Goal: Information Seeking & Learning: Learn about a topic

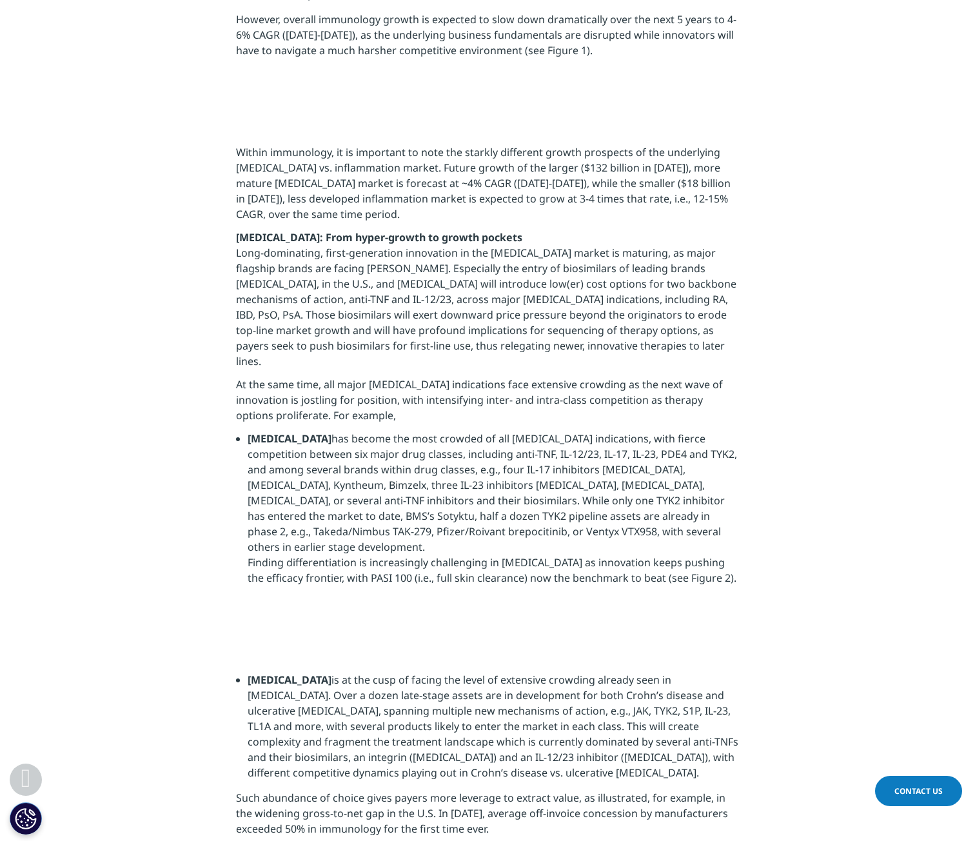
scroll to position [839, 0]
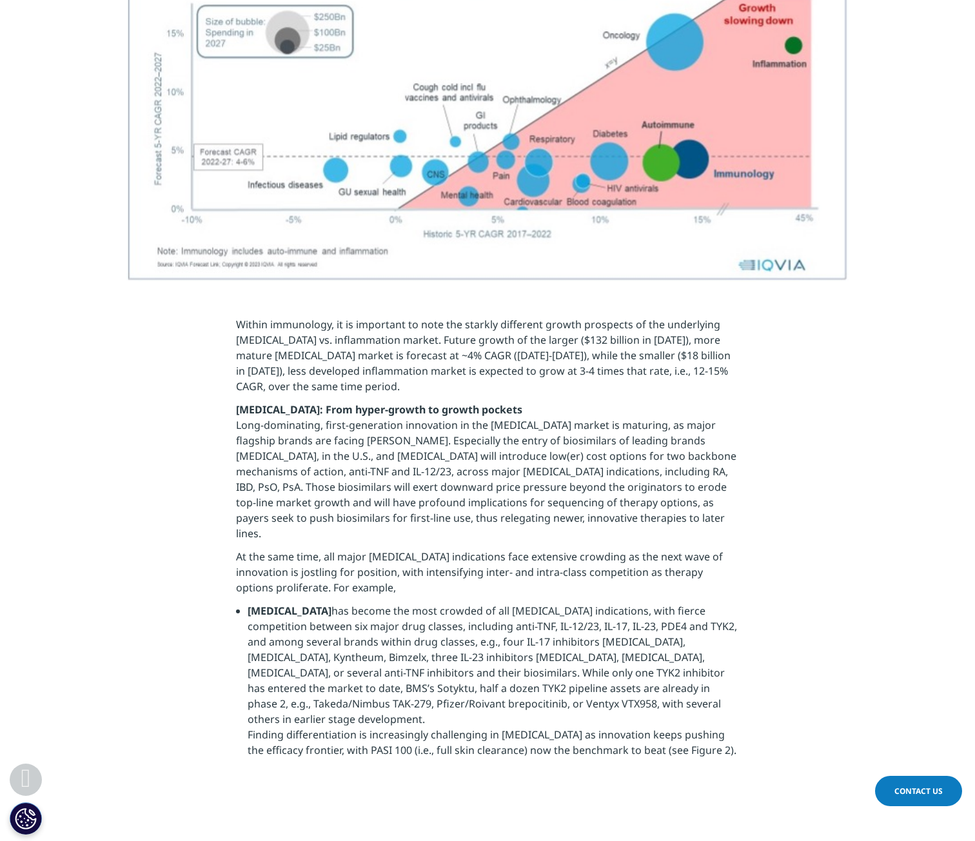
click at [392, 437] on p "Long-dominating, first-generation innovation in the autoimmune market is maturi…" at bounding box center [488, 483] width 504 height 132
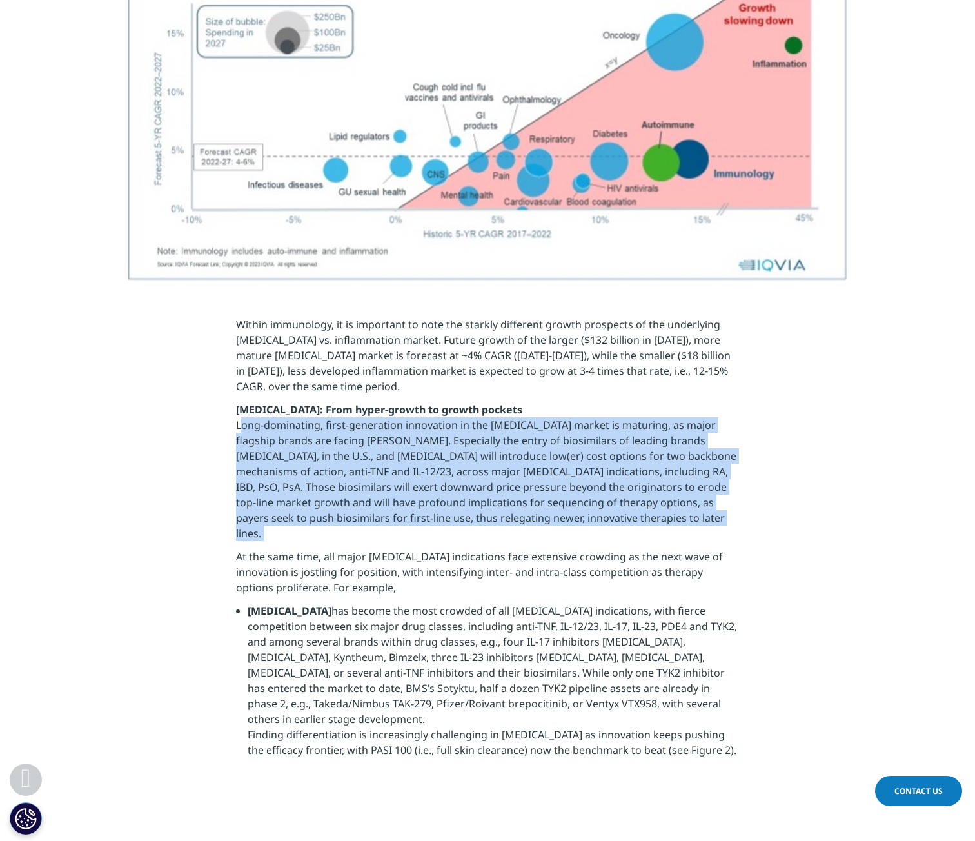
click at [392, 437] on p "Long-dominating, first-generation innovation in the autoimmune market is maturi…" at bounding box center [488, 483] width 504 height 132
click at [432, 488] on p "Long-dominating, first-generation innovation in the autoimmune market is maturi…" at bounding box center [488, 483] width 504 height 132
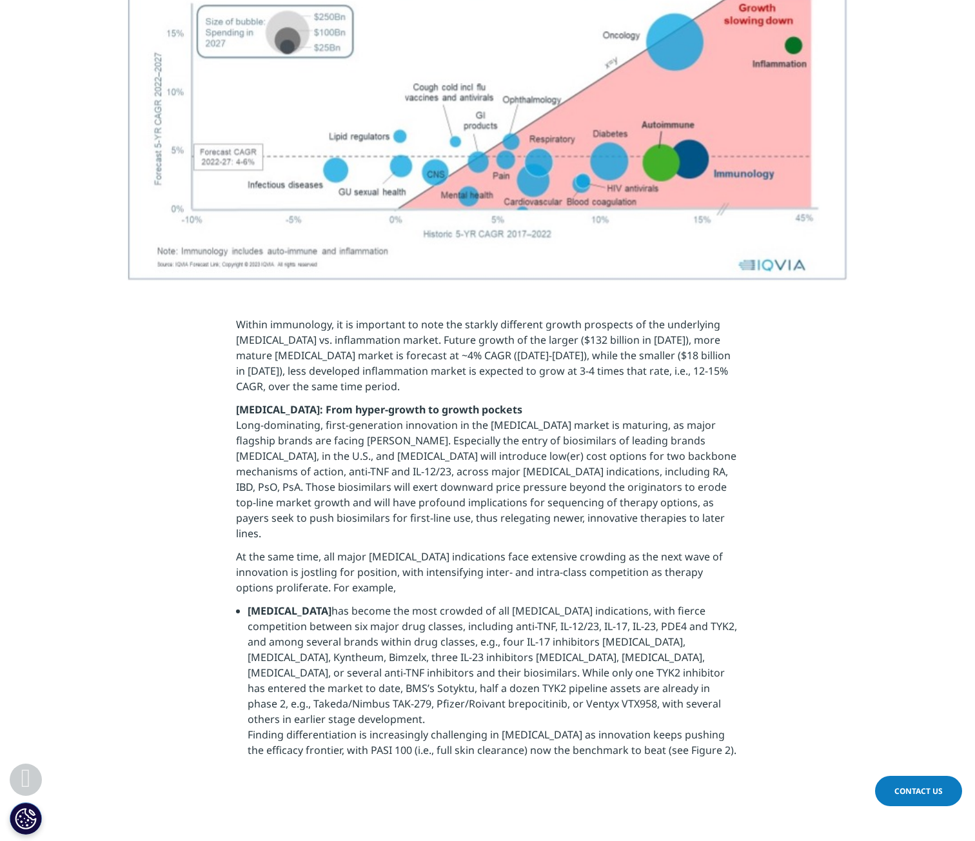
click at [200, 727] on section "Within immunology, it is important to note the starkly different growth prospec…" at bounding box center [487, 541] width 975 height 515
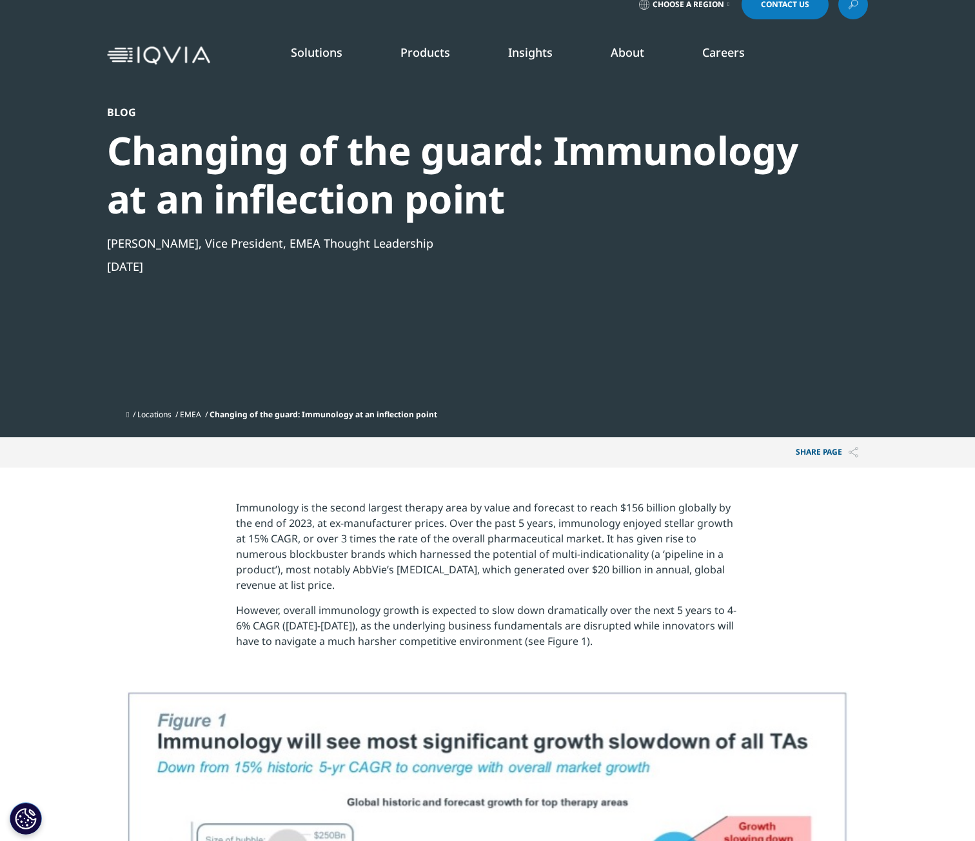
scroll to position [0, 0]
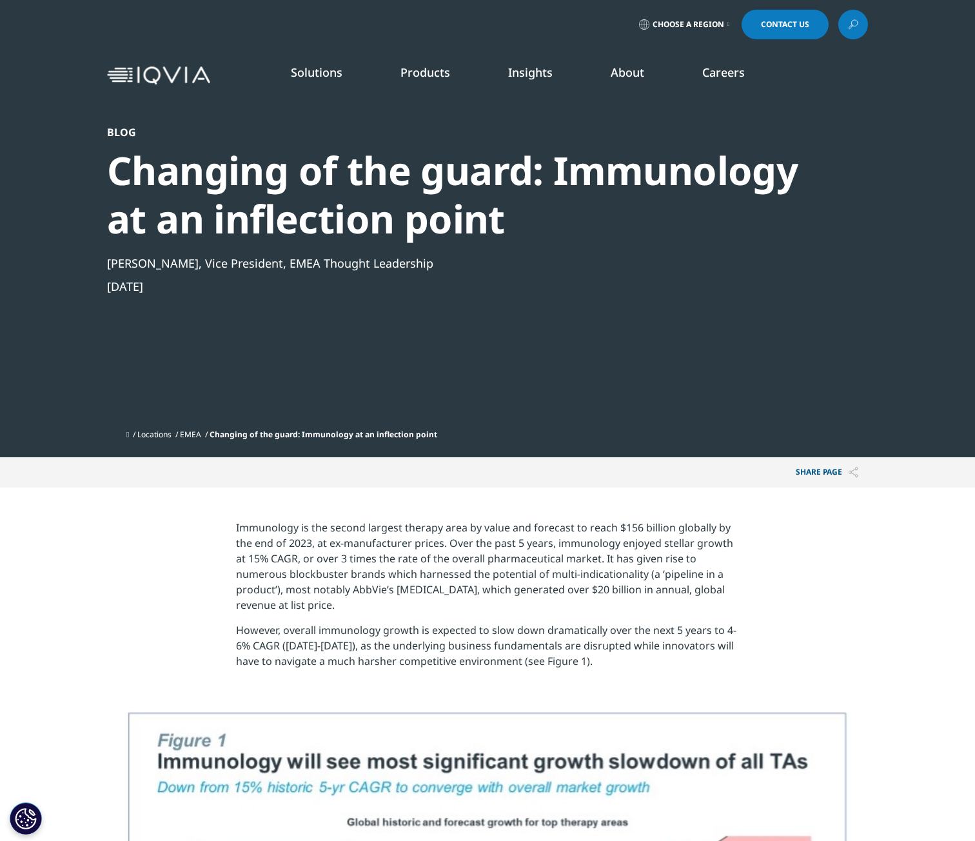
click at [249, 209] on div "Changing of the guard: Immunology at an inflection point" at bounding box center [453, 194] width 692 height 97
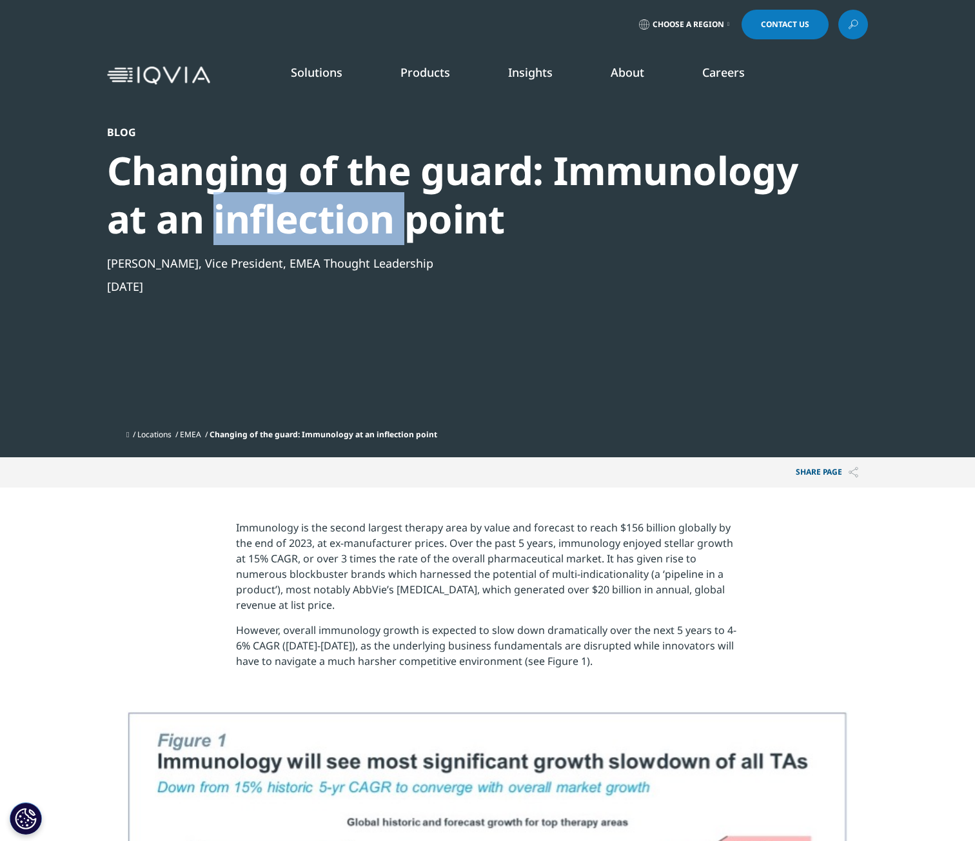
click at [249, 209] on div "Changing of the guard: Immunology at an inflection point" at bounding box center [453, 194] width 692 height 97
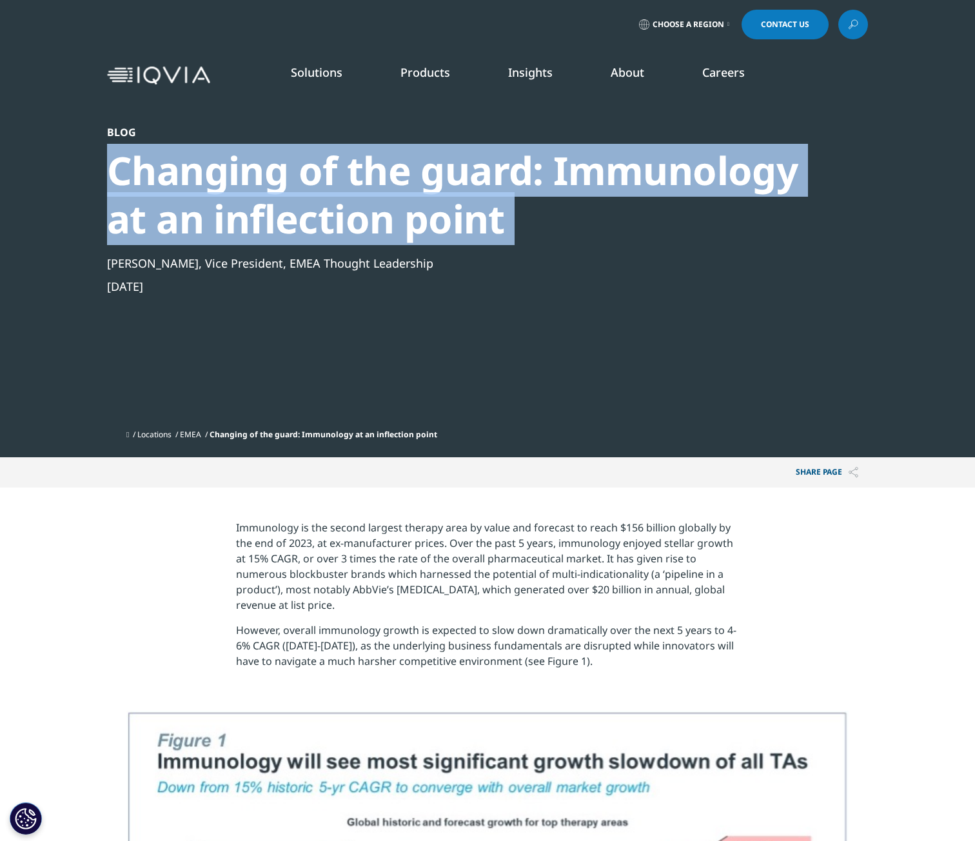
click at [249, 209] on div "Changing of the guard: Immunology at an inflection point" at bounding box center [453, 194] width 692 height 97
click at [434, 208] on div "Changing of the guard: Immunology at an inflection point" at bounding box center [453, 194] width 692 height 97
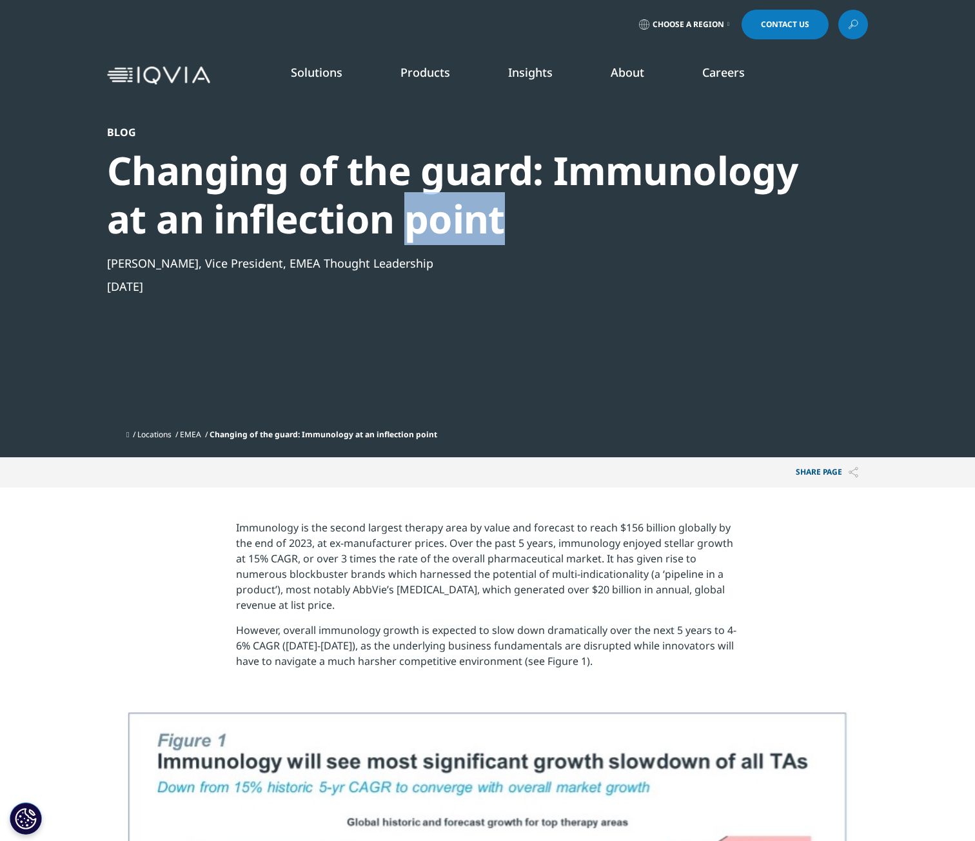
click at [434, 208] on div "Changing of the guard: Immunology at an inflection point" at bounding box center [453, 194] width 692 height 97
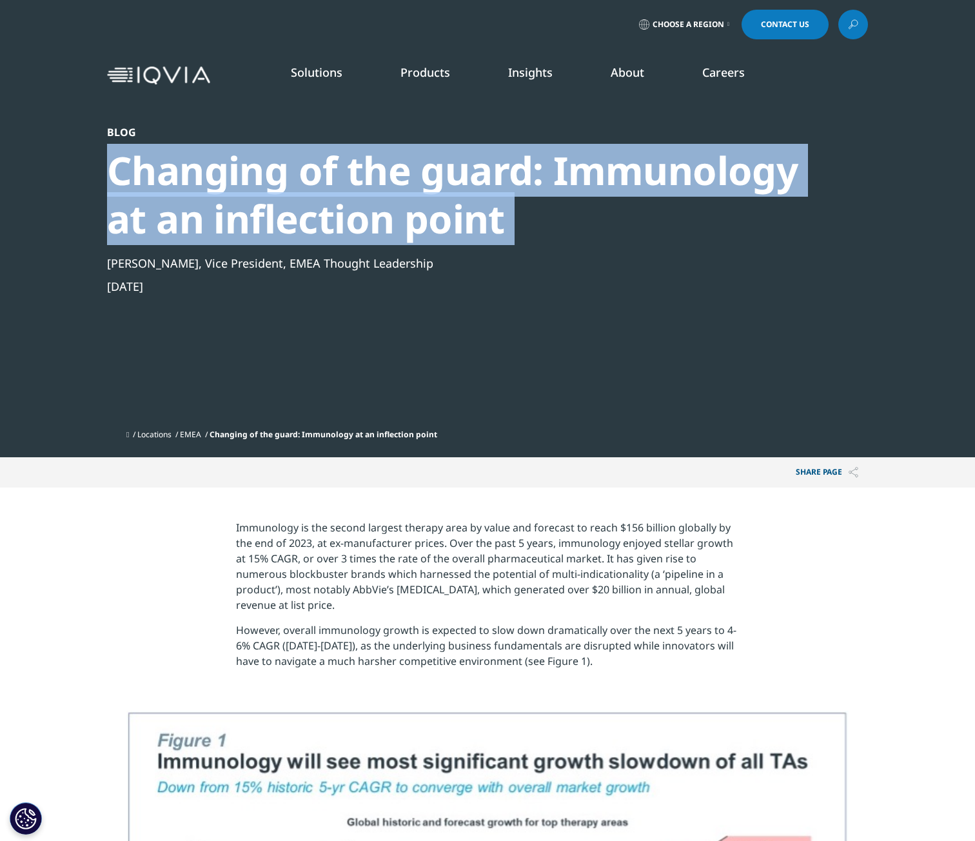
click at [434, 208] on div "Changing of the guard: Immunology at an inflection point" at bounding box center [453, 194] width 692 height 97
click at [358, 208] on div "Changing of the guard: Immunology at an inflection point" at bounding box center [453, 194] width 692 height 97
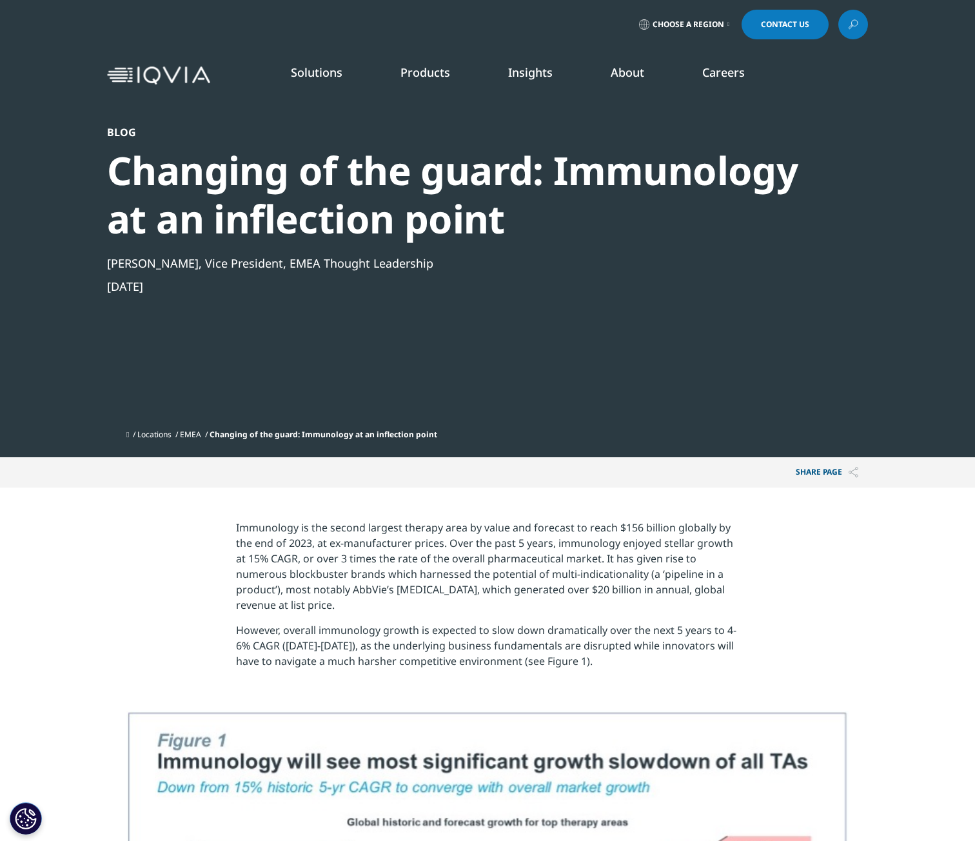
click at [283, 237] on link "SEE LATEST REPORTS" at bounding box center [324, 235] width 190 height 11
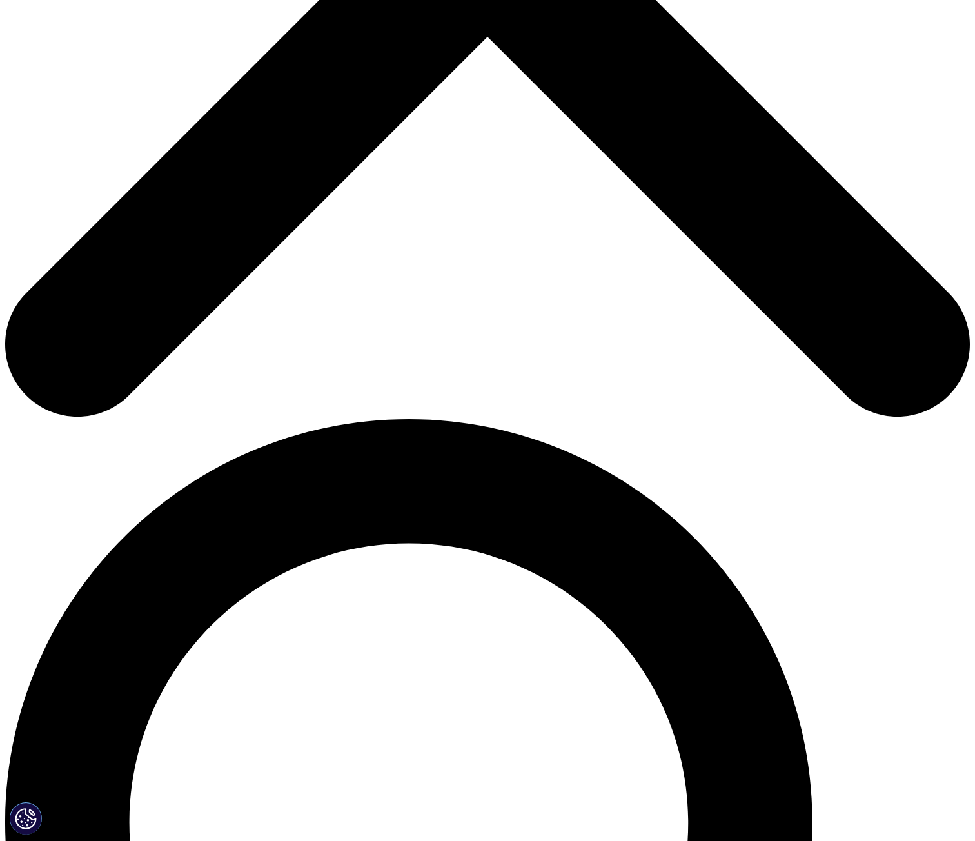
scroll to position [547, 0]
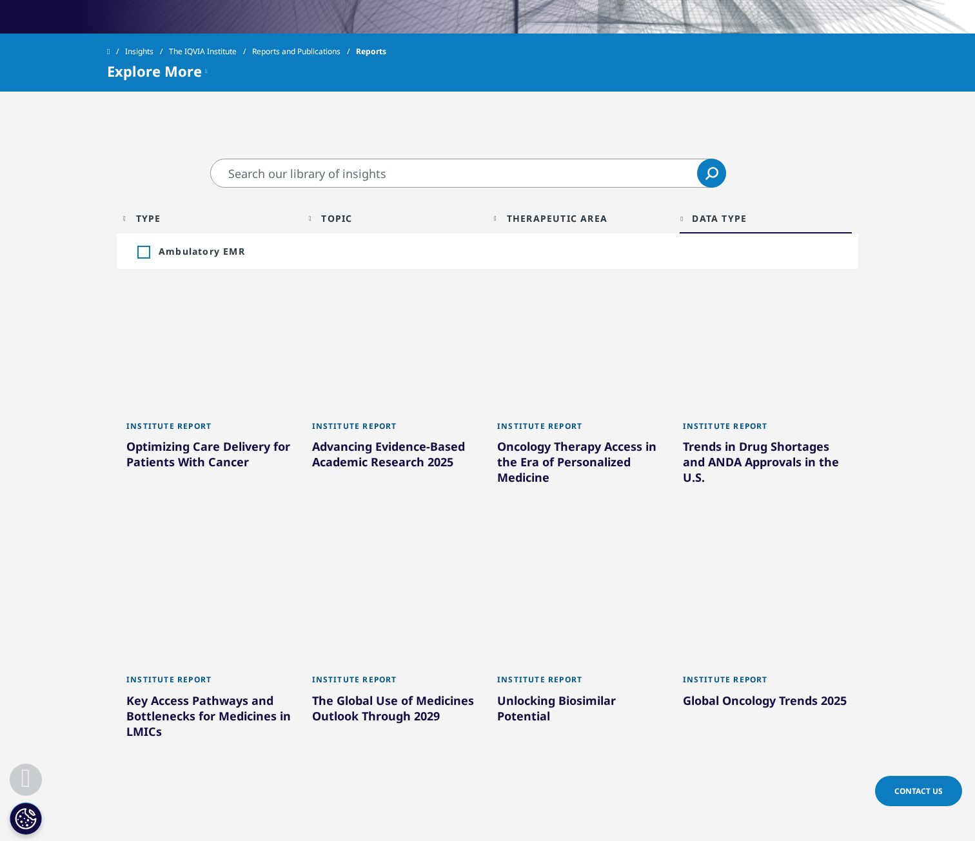
click at [706, 223] on div "Data Type" at bounding box center [719, 218] width 55 height 12
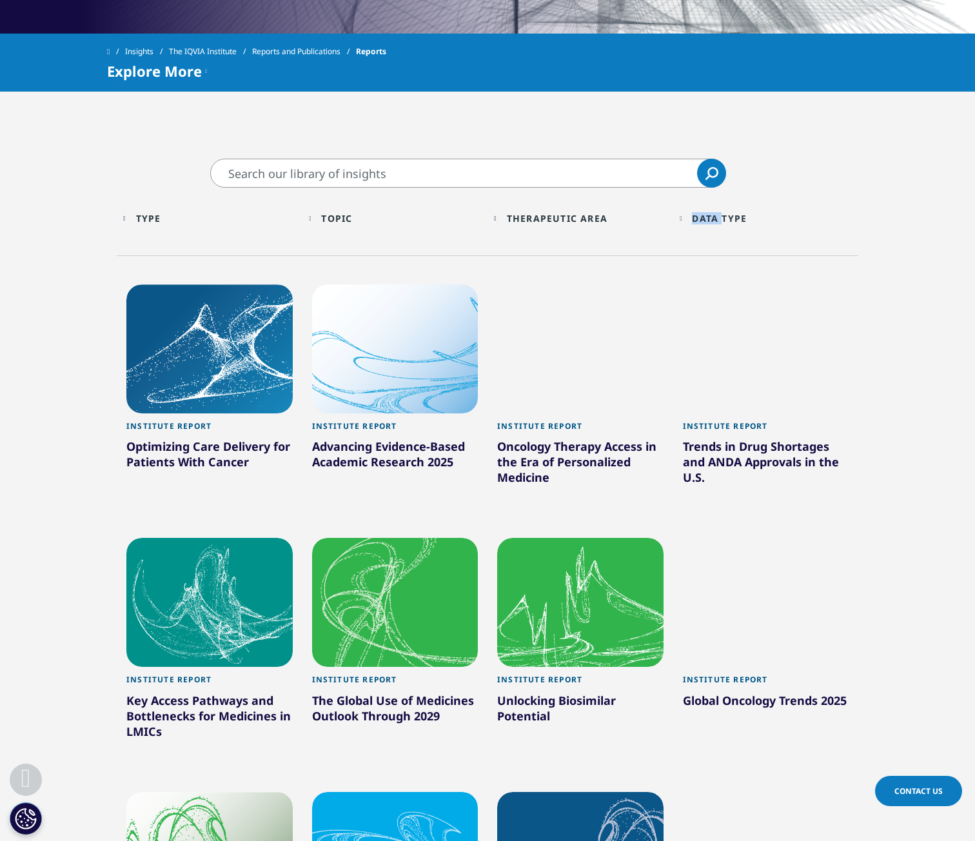
click at [706, 223] on div "Data Type" at bounding box center [719, 218] width 55 height 12
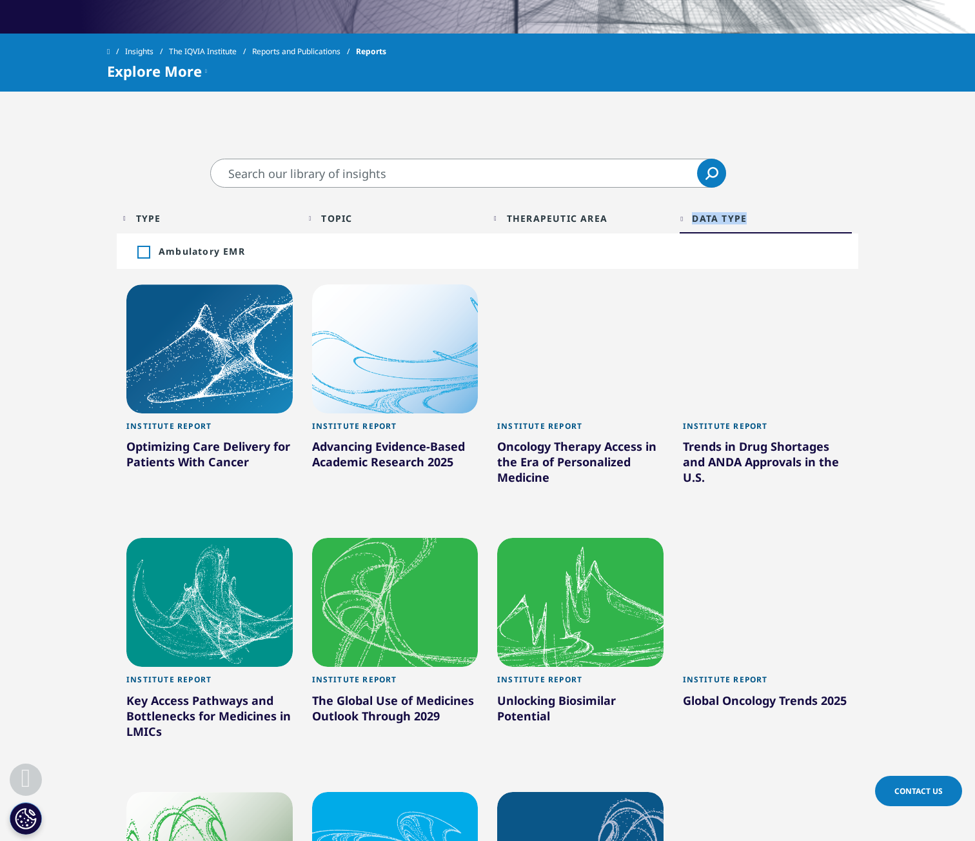
click at [706, 223] on div "Data Type" at bounding box center [719, 218] width 55 height 12
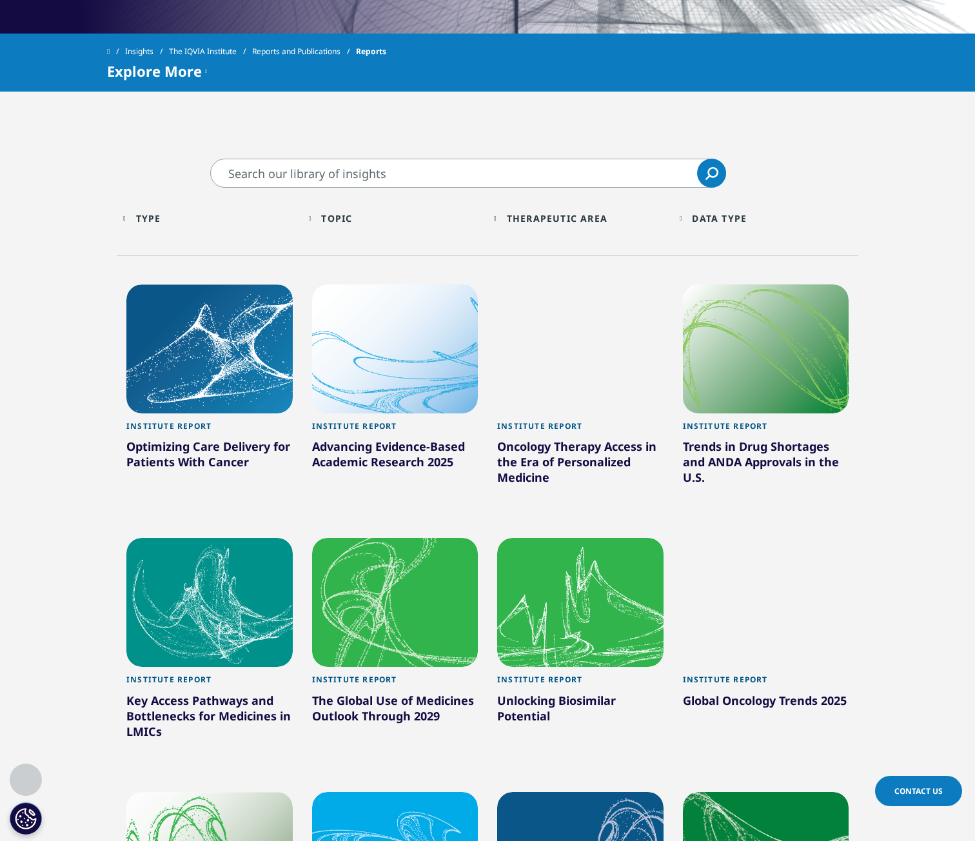
click at [57, 386] on section "Clear Search Loading Type Loading Clear Or/And Operator Toggle Institute Biblio…" at bounding box center [487, 640] width 975 height 962
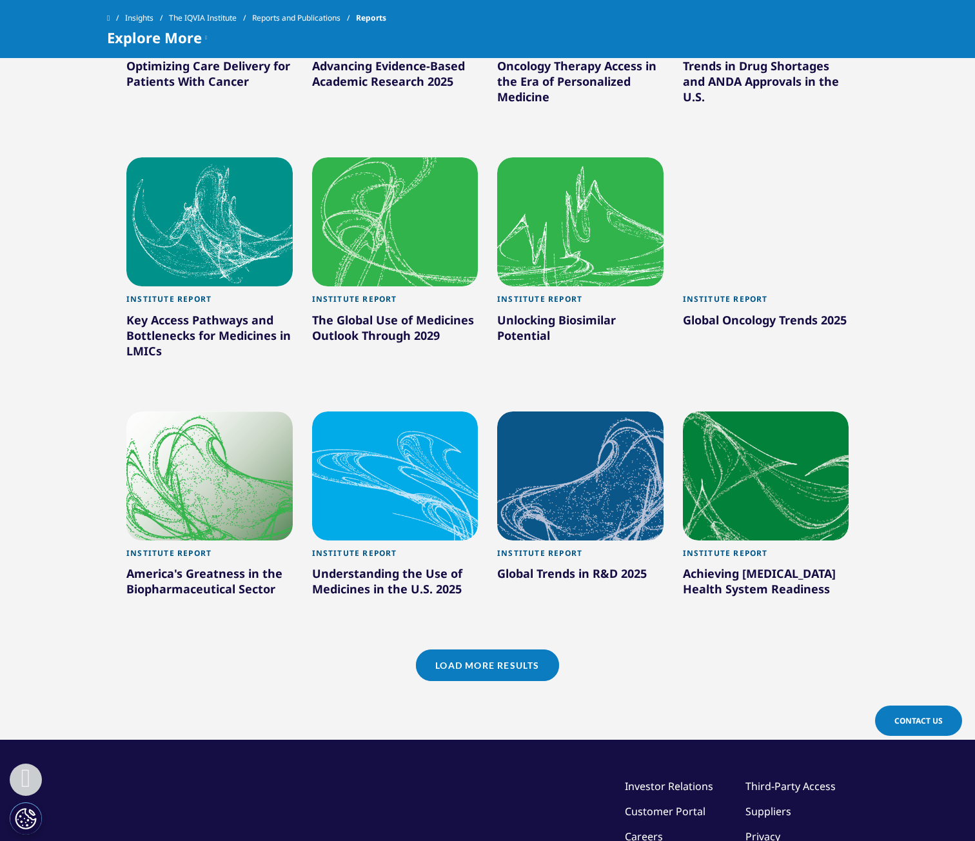
scroll to position [934, 0]
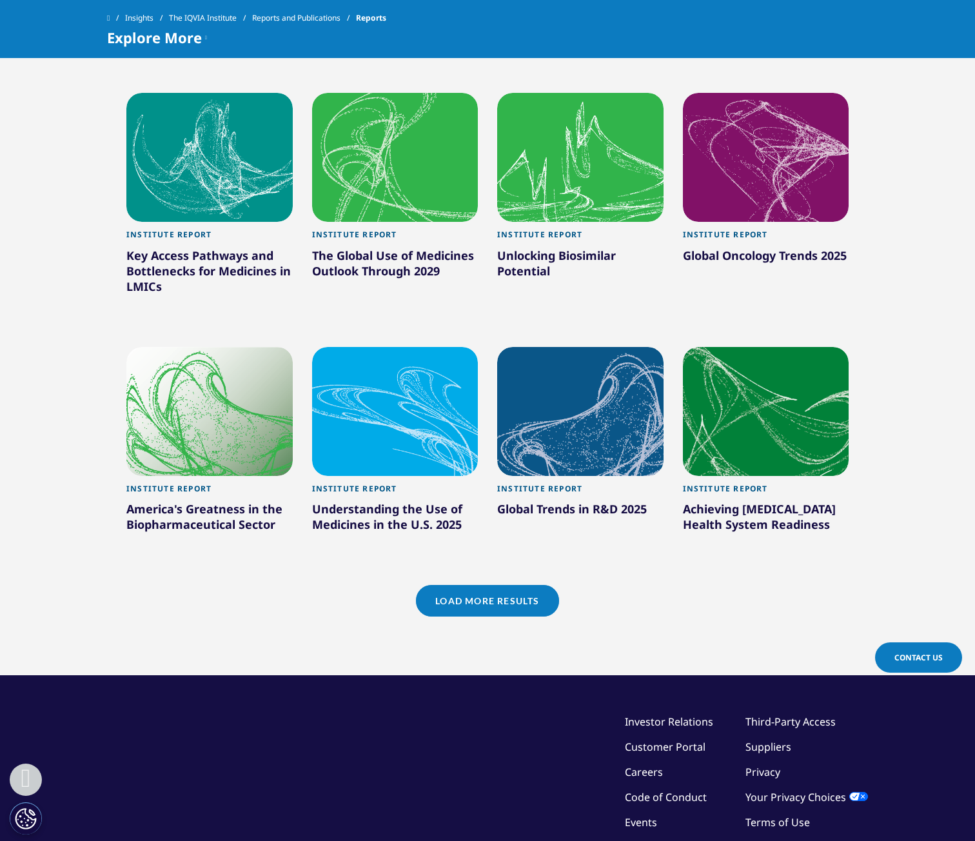
click at [481, 605] on link "Load More Results" at bounding box center [487, 601] width 143 height 32
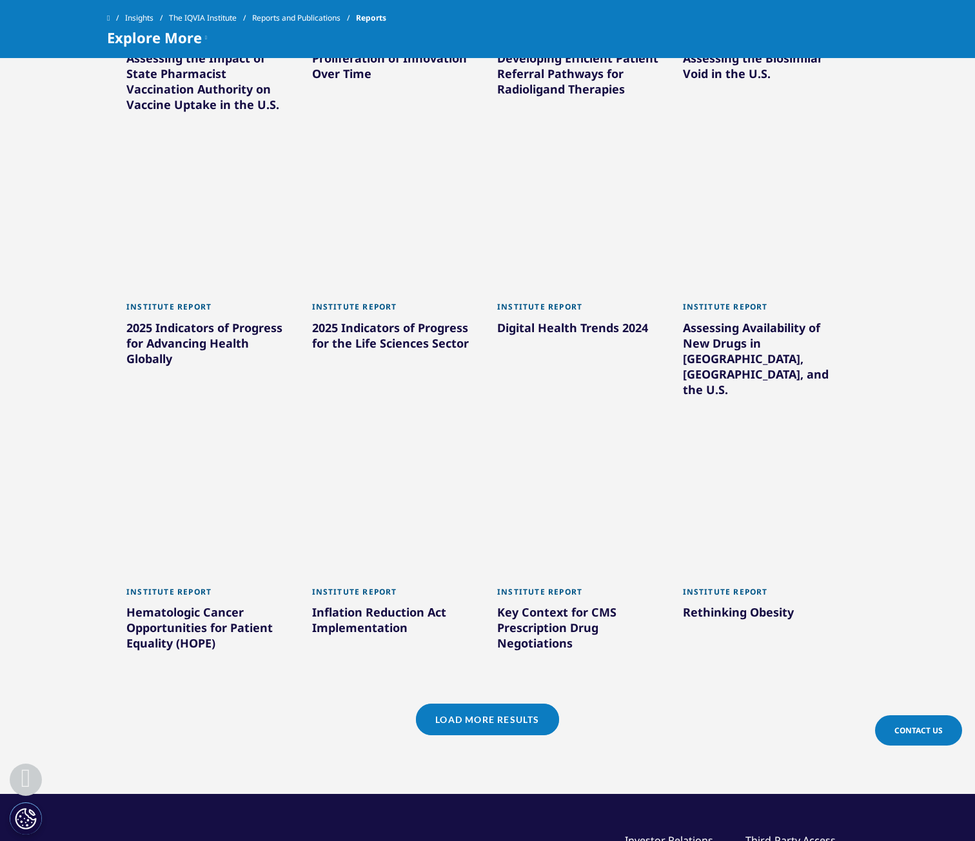
scroll to position [1644, 0]
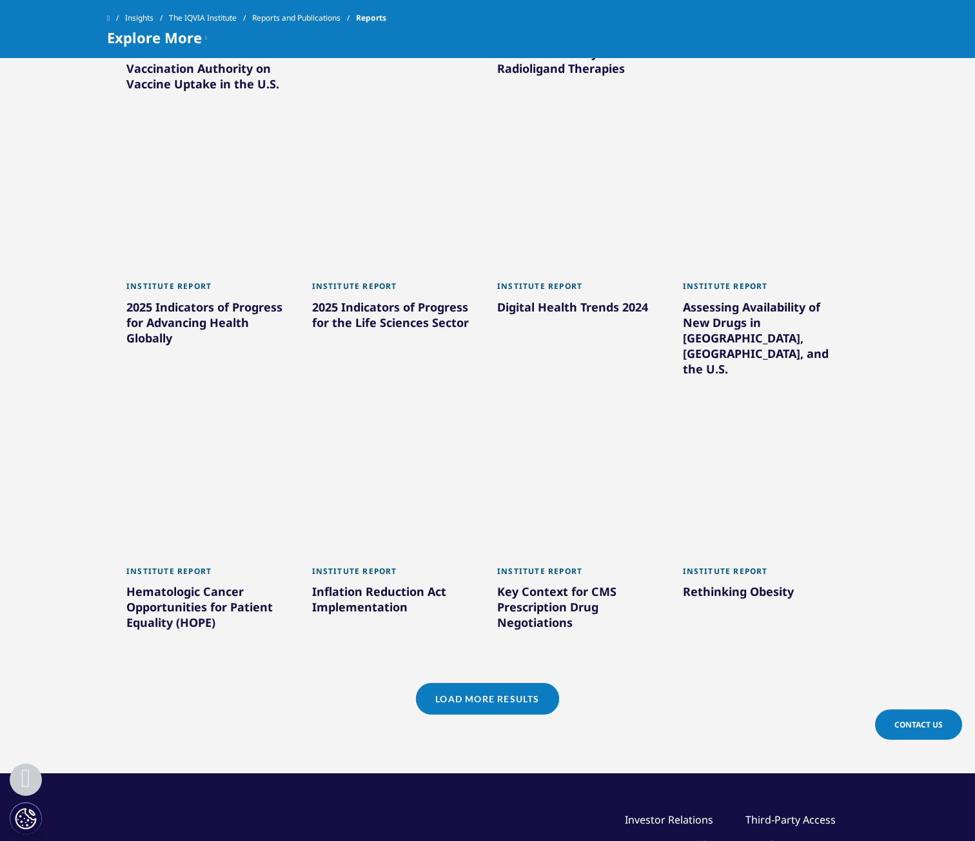
click at [506, 683] on link "Load More Results" at bounding box center [487, 699] width 143 height 32
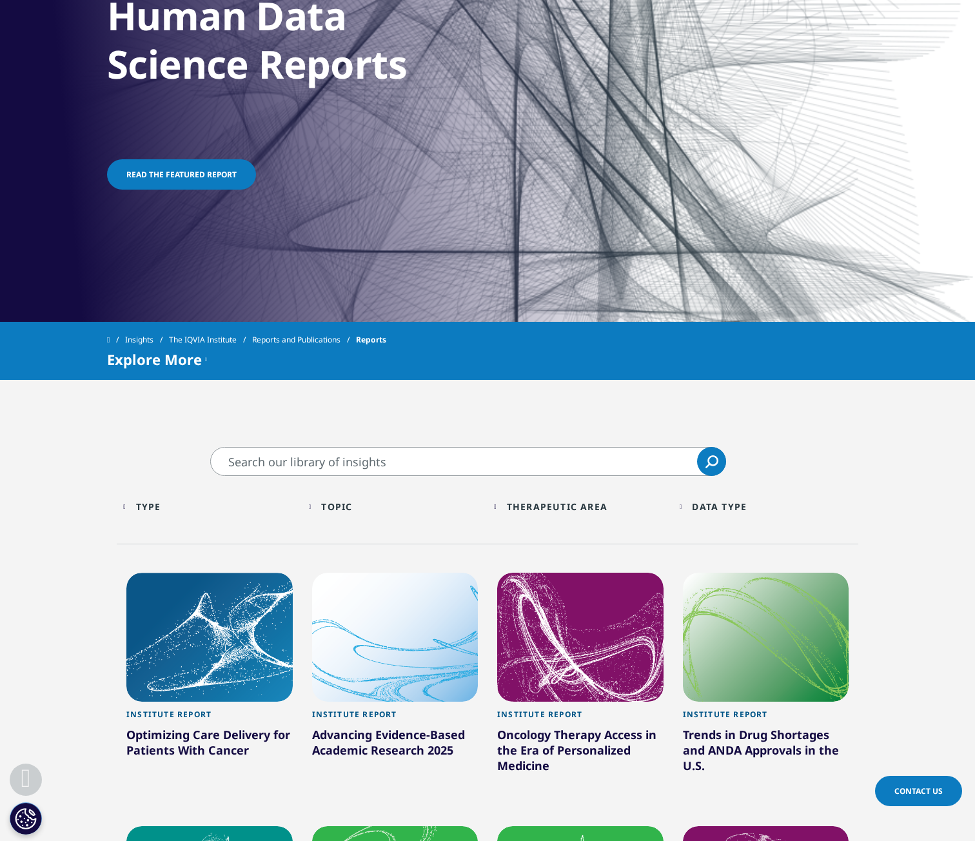
scroll to position [0, 0]
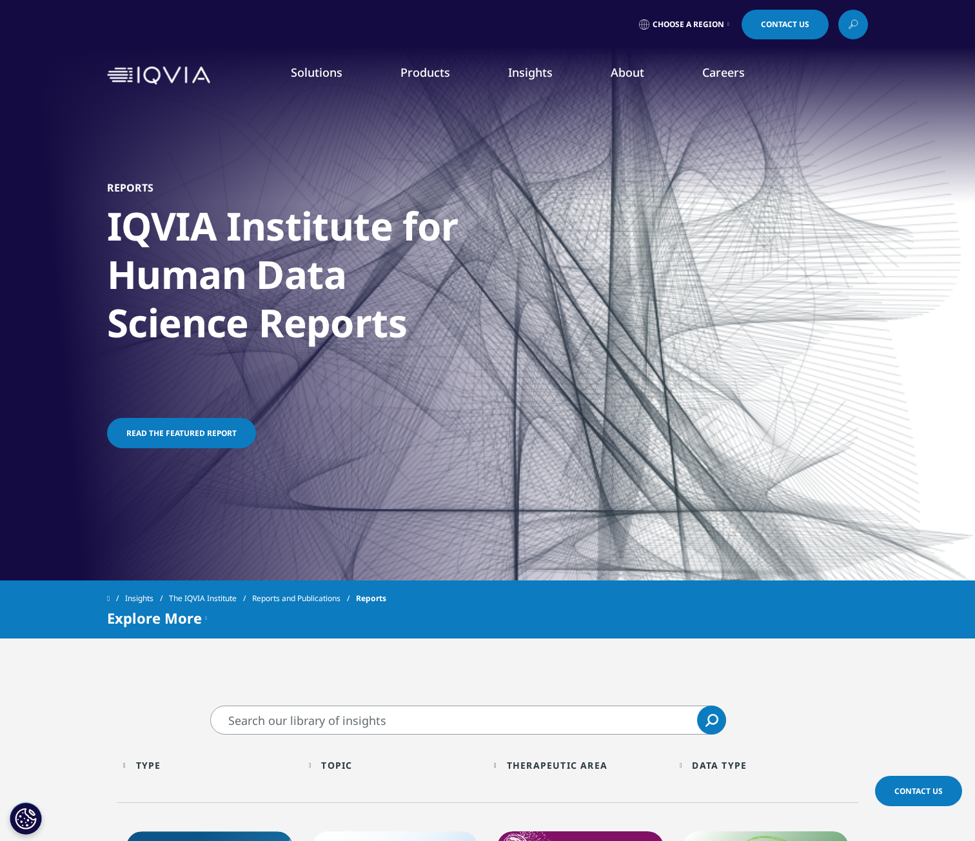
drag, startPoint x: 614, startPoint y: 285, endPoint x: 689, endPoint y: 286, distance: 74.8
click at [689, 286] on div "EMEA Insights IQVIA thought leadership with a focus on EMEA. Learn more" at bounding box center [693, 232] width 174 height 252
click at [689, 286] on p "IQVIA thought leadership with a focus on EMEA." at bounding box center [690, 294] width 146 height 40
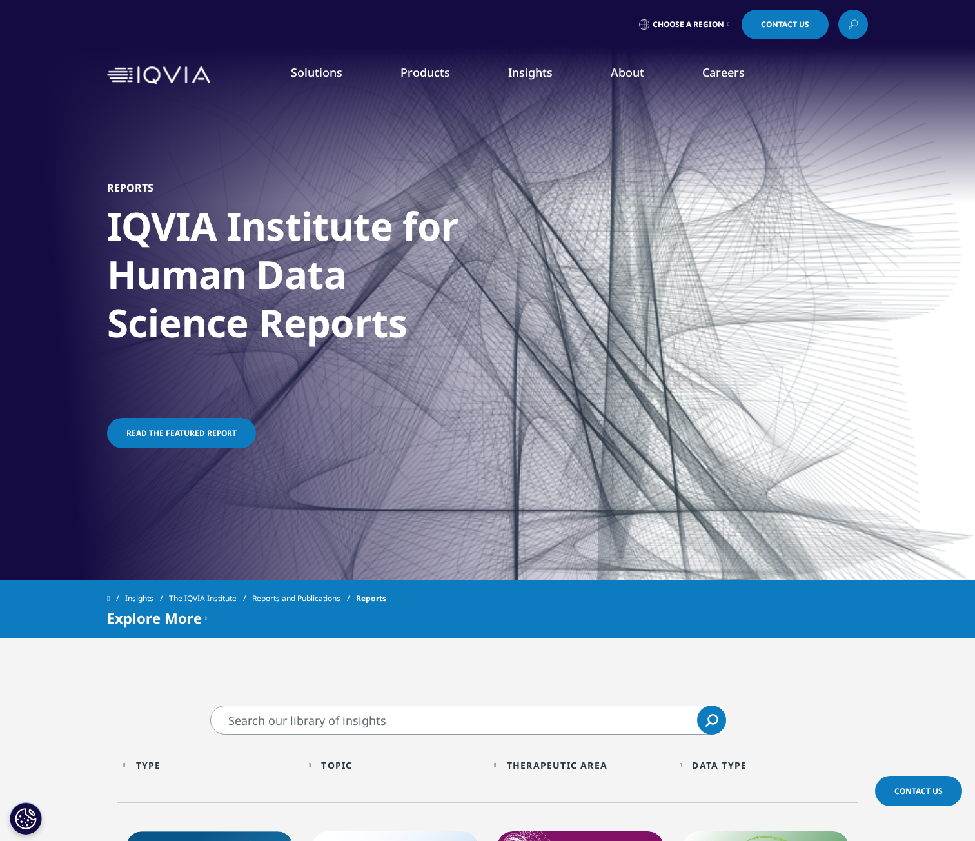
click at [694, 295] on p "IQVIA thought leadership with a focus on EMEA." at bounding box center [690, 294] width 146 height 40
click at [644, 331] on link "Learn more" at bounding box center [690, 329] width 146 height 11
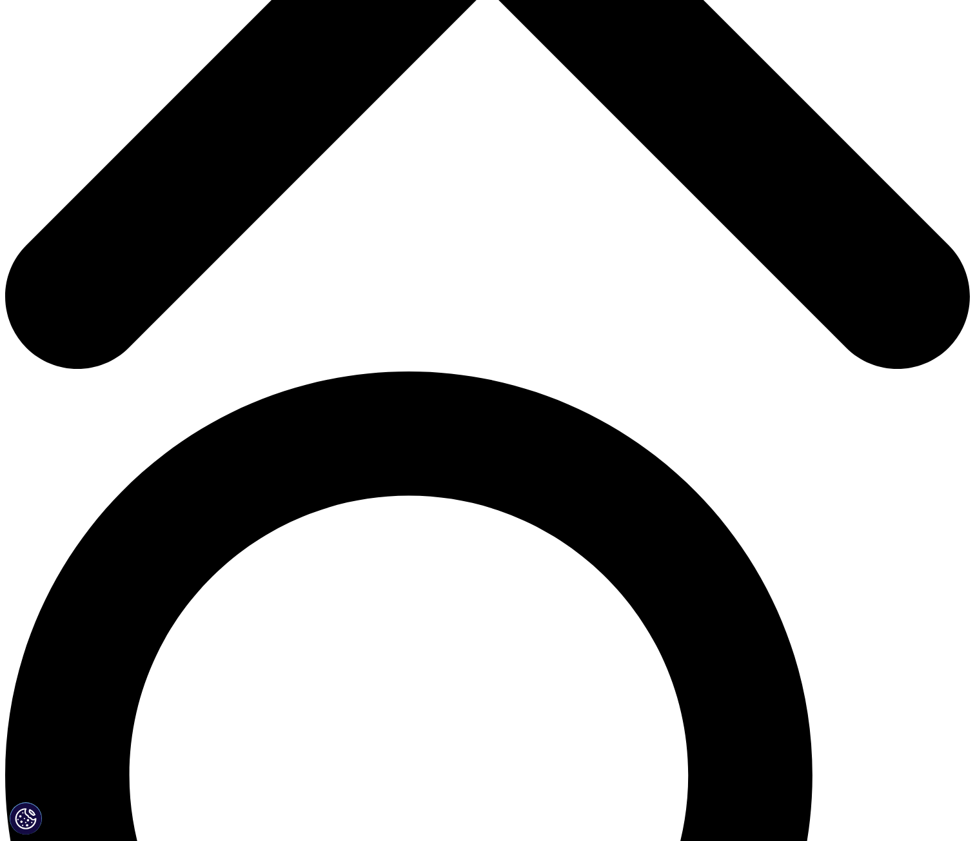
scroll to position [516, 0]
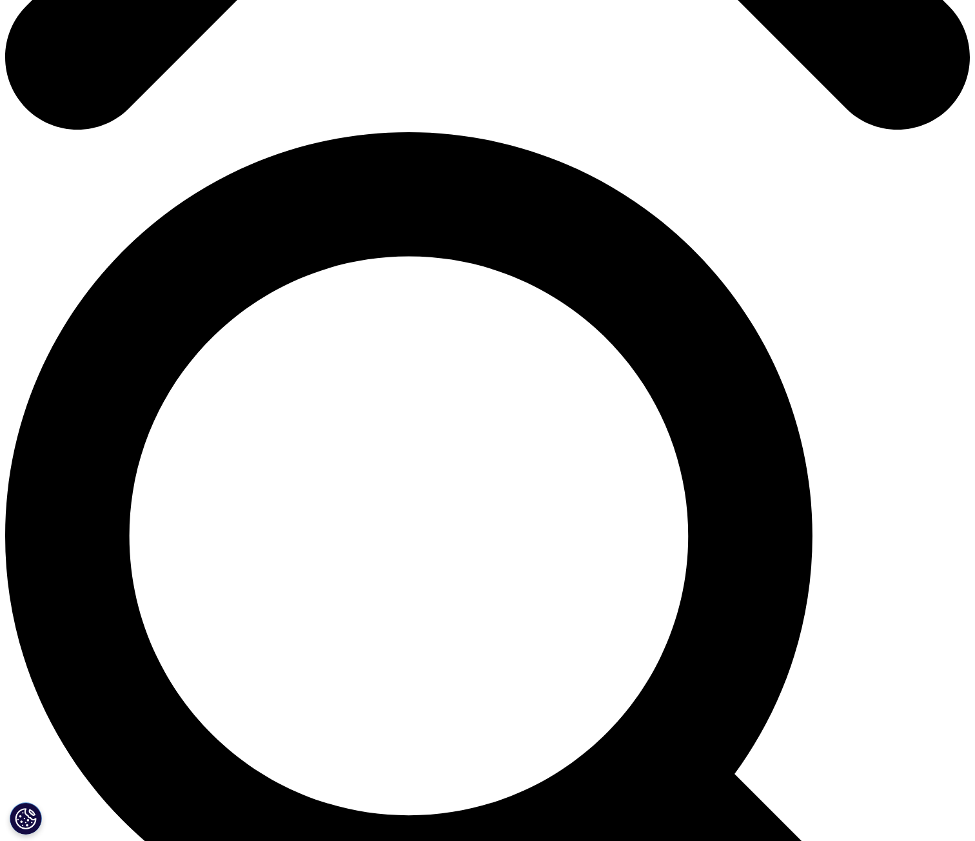
scroll to position [903, 0]
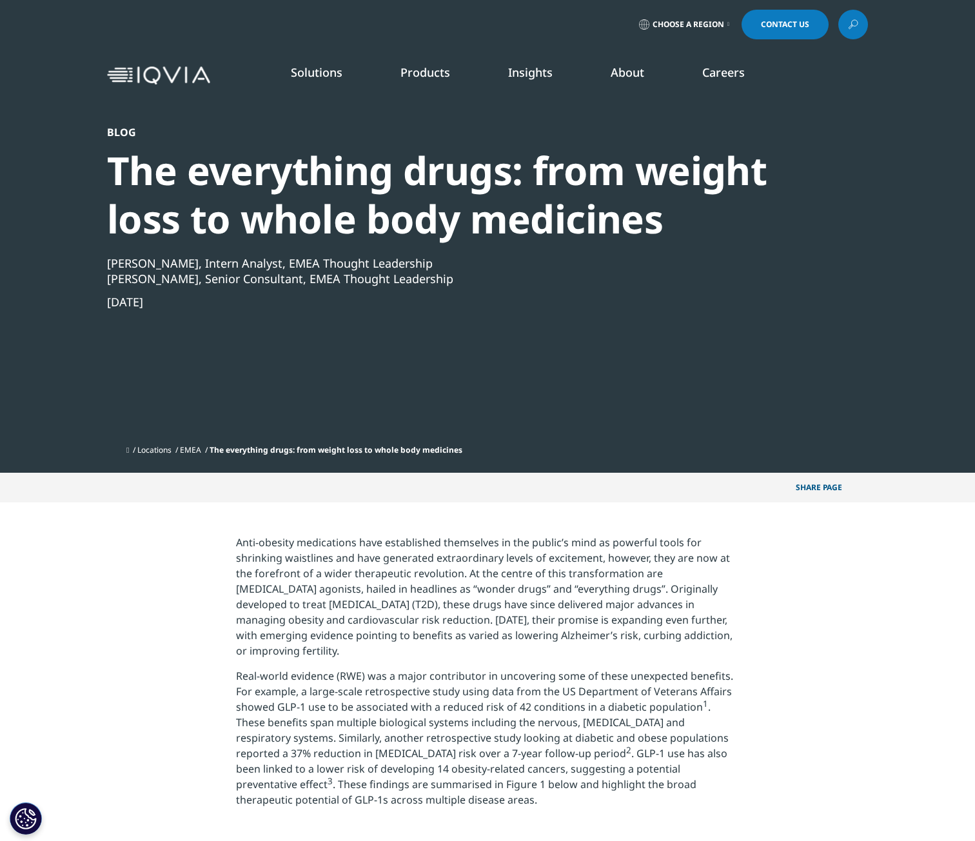
click at [268, 593] on p "Anti-obesity medications have established themselves in the public’s mind as po…" at bounding box center [488, 602] width 504 height 134
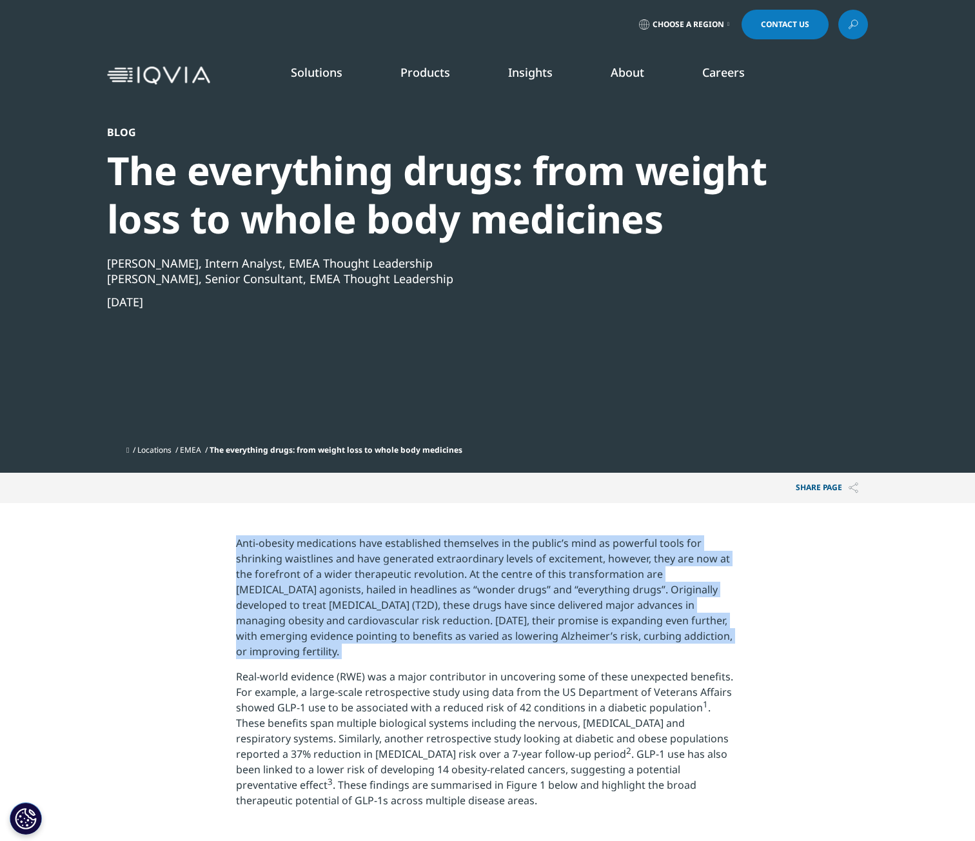
click at [268, 593] on p "Anti-obesity medications have established themselves in the public’s mind as po…" at bounding box center [488, 602] width 504 height 134
click at [373, 602] on p "Anti-obesity medications have established themselves in the public’s mind as po…" at bounding box center [488, 602] width 504 height 134
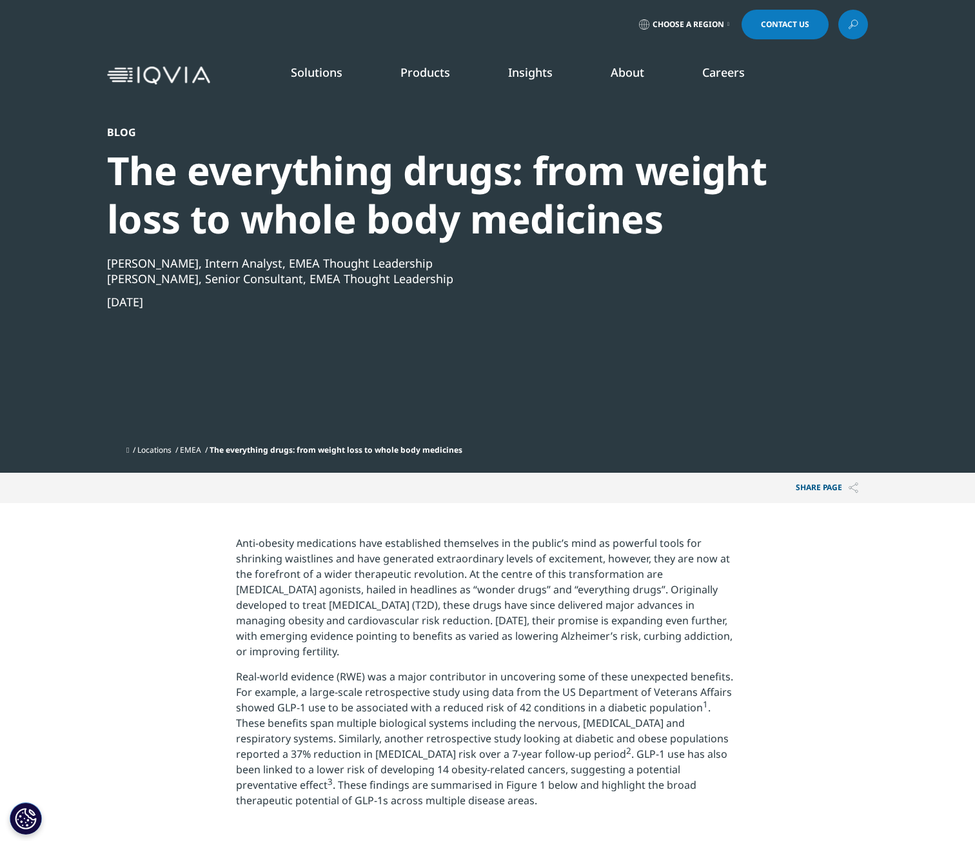
click at [482, 548] on p "Anti-obesity medications have established themselves in the public’s mind as po…" at bounding box center [488, 602] width 504 height 134
click at [533, 572] on p "Anti-obesity medications have established themselves in the public’s mind as po…" at bounding box center [488, 602] width 504 height 134
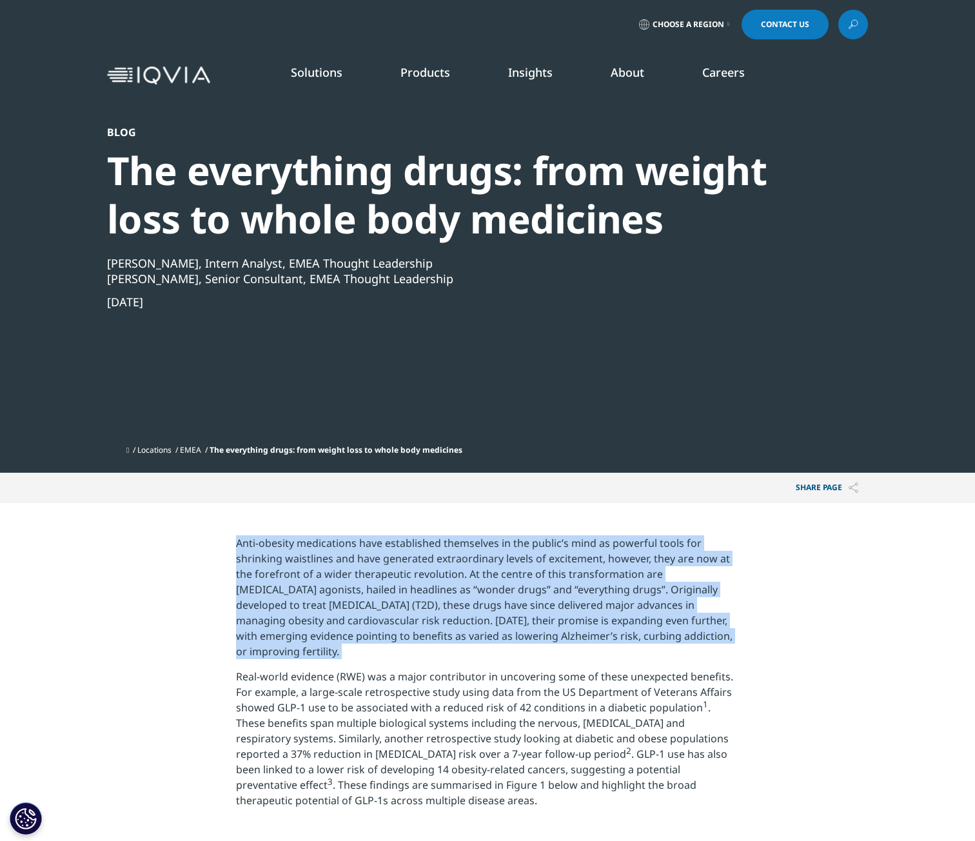
click at [533, 572] on p "Anti-obesity medications have established themselves in the public’s mind as po…" at bounding box center [488, 602] width 504 height 134
click at [568, 593] on p "Anti-obesity medications have established themselves in the public’s mind as po…" at bounding box center [488, 602] width 504 height 134
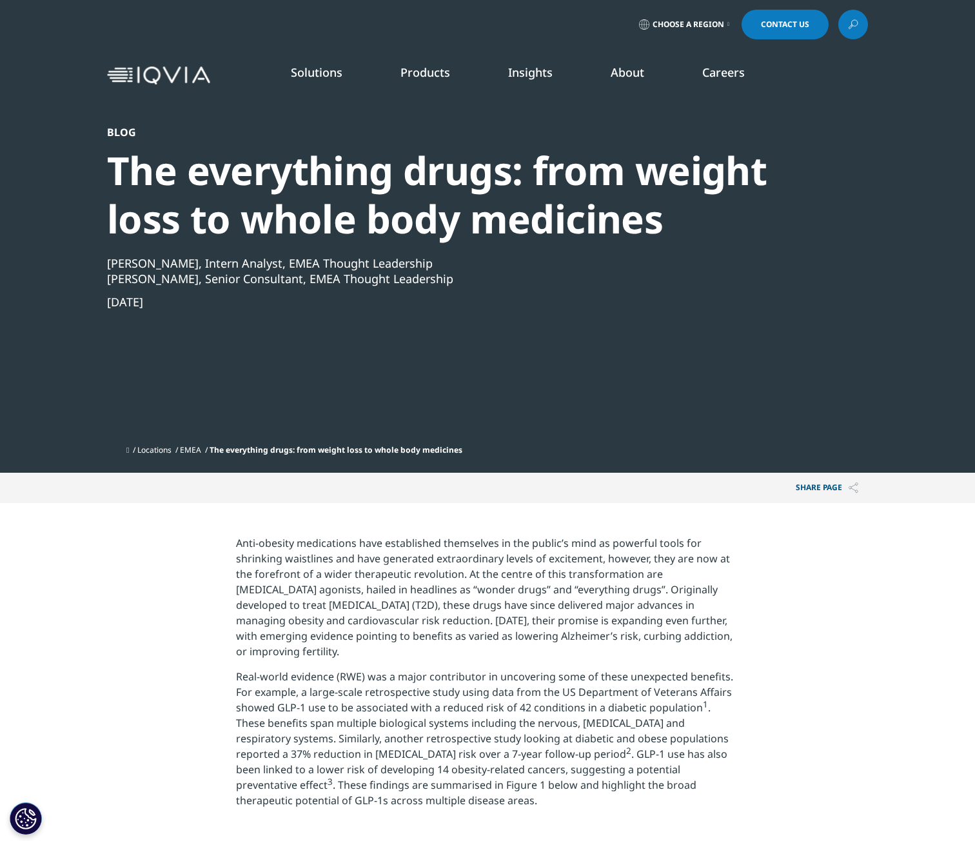
click at [499, 579] on p "Anti-obesity medications have established themselves in the public’s mind as po…" at bounding box center [488, 602] width 504 height 134
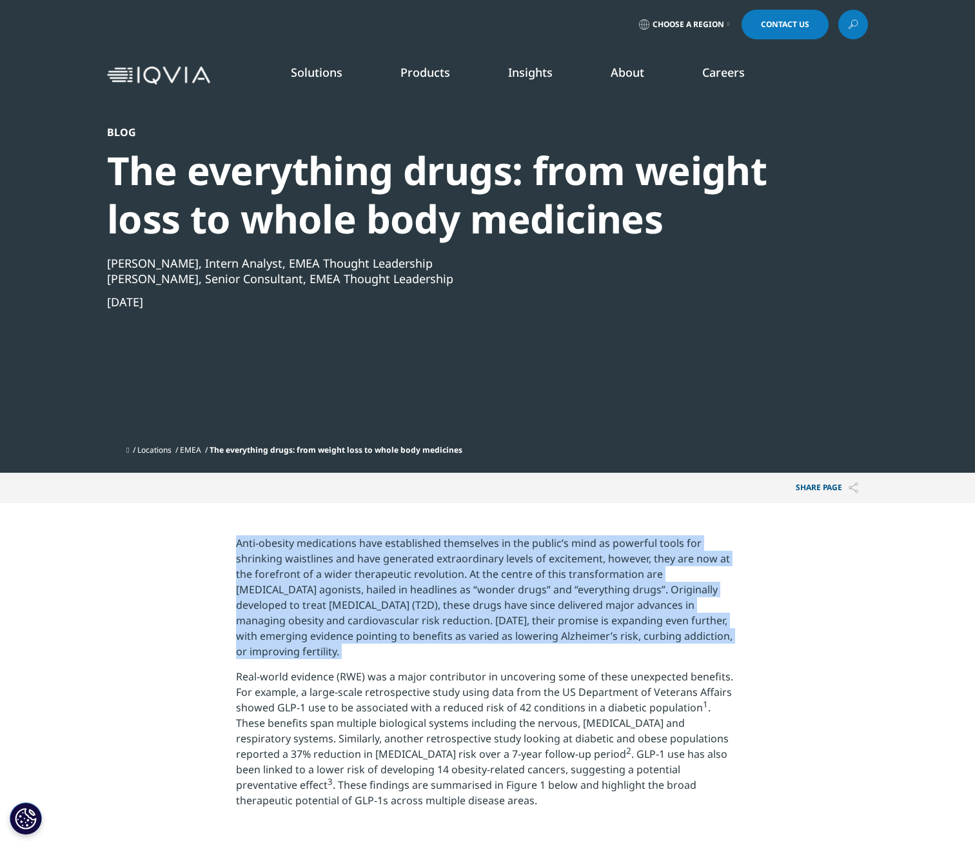
click at [499, 579] on p "Anti-obesity medications have established themselves in the public’s mind as po…" at bounding box center [488, 602] width 504 height 134
click at [547, 598] on p "Anti-obesity medications have established themselves in the public’s mind as po…" at bounding box center [488, 602] width 504 height 134
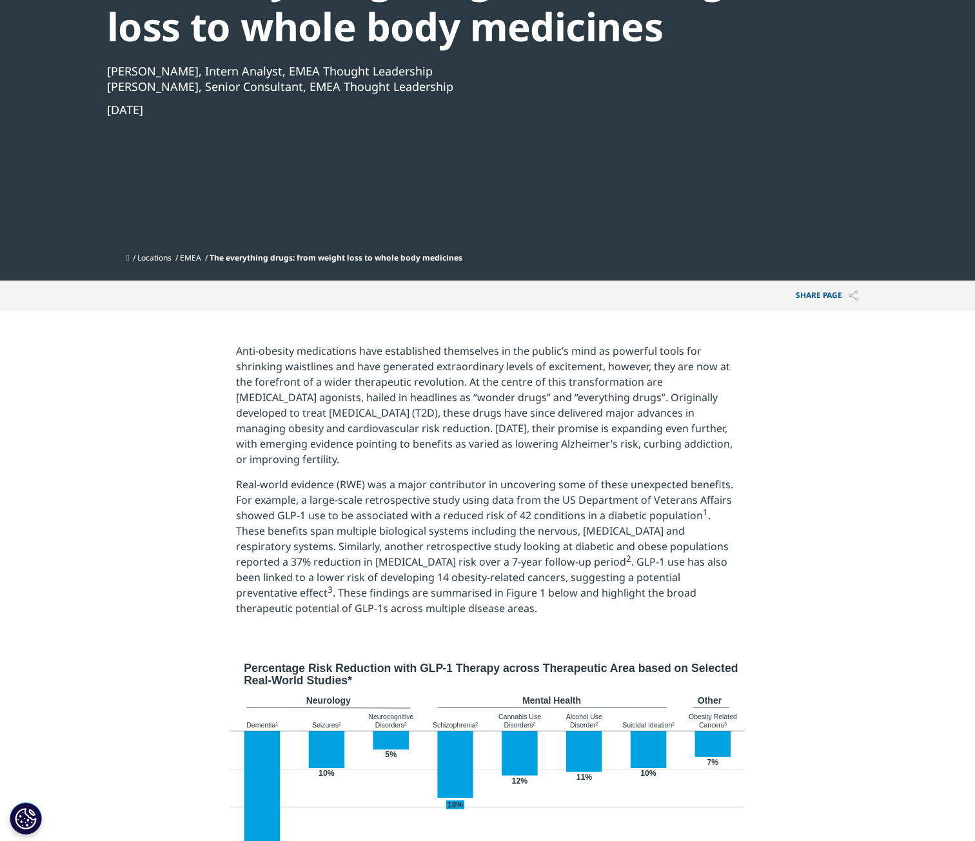
scroll to position [194, 0]
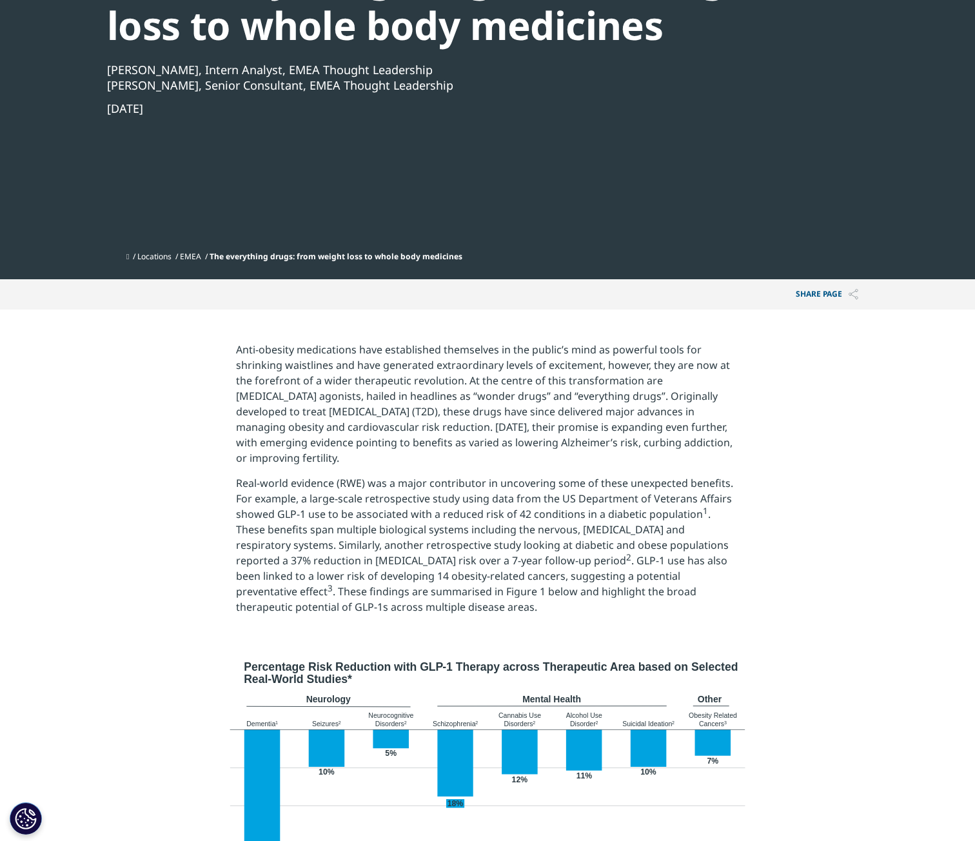
click at [398, 523] on p "Real-world evidence (RWE) was a major contributor in uncovering some of these u…" at bounding box center [488, 549] width 504 height 149
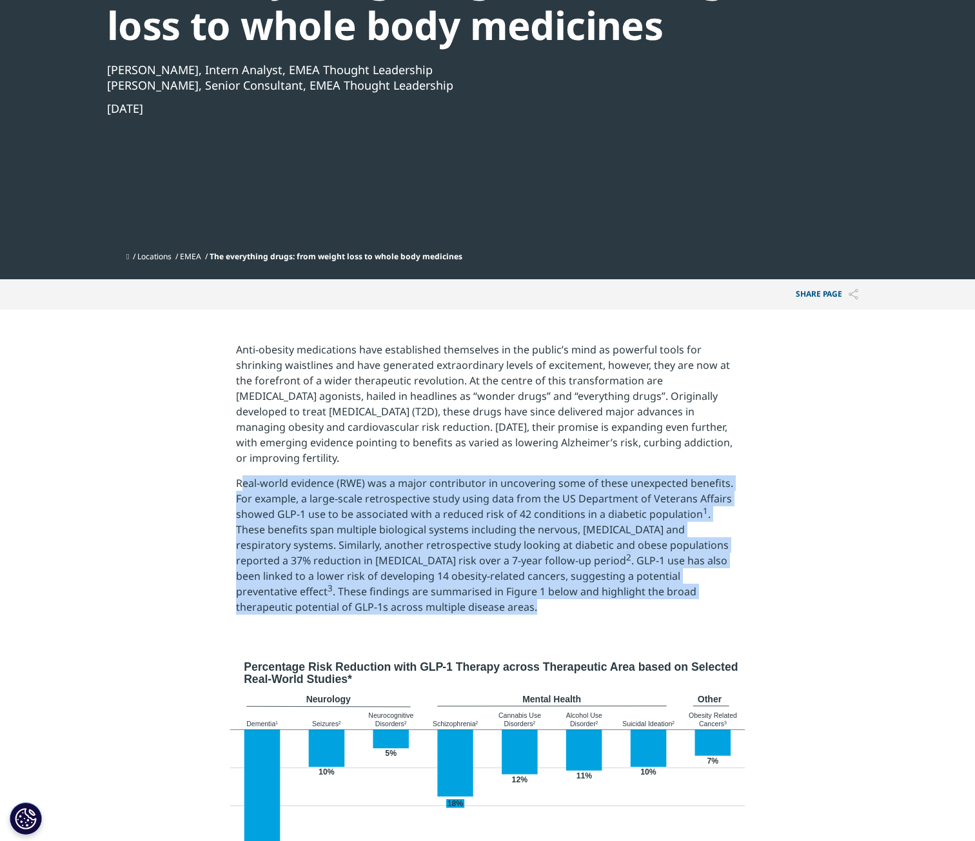
click at [398, 523] on p "Real-world evidence (RWE) was a major contributor in uncovering some of these u…" at bounding box center [488, 549] width 504 height 149
click at [314, 522] on p "Real-world evidence (RWE) was a major contributor in uncovering some of these u…" at bounding box center [488, 549] width 504 height 149
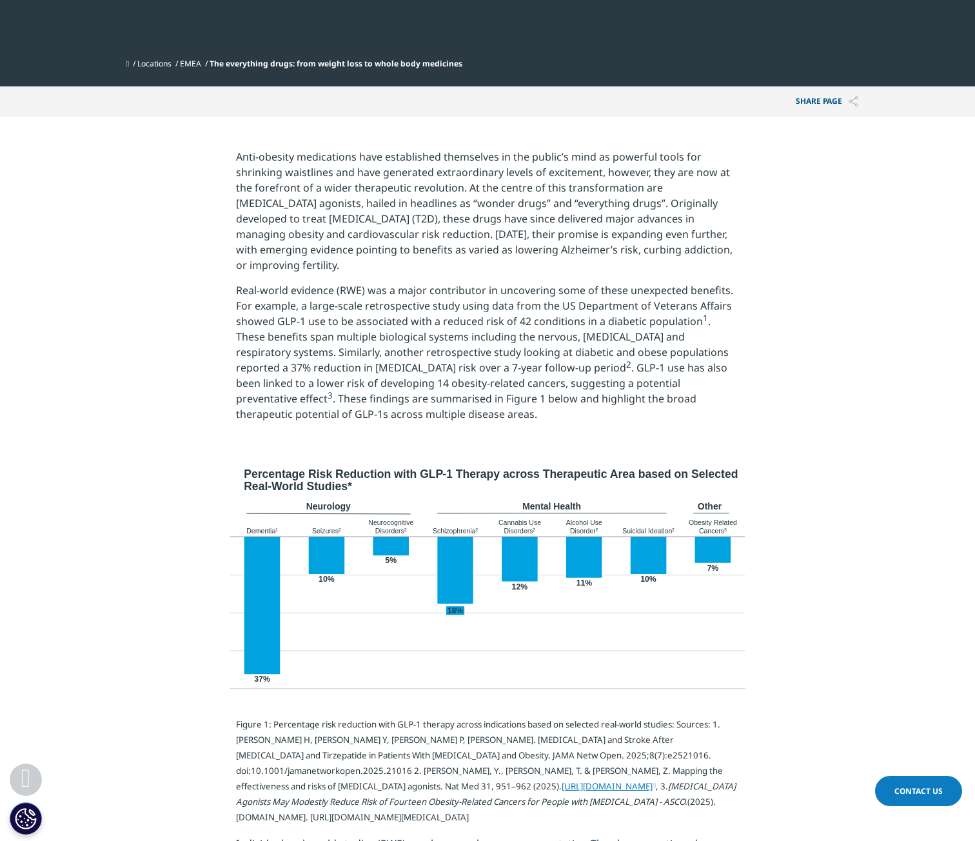
scroll to position [387, 0]
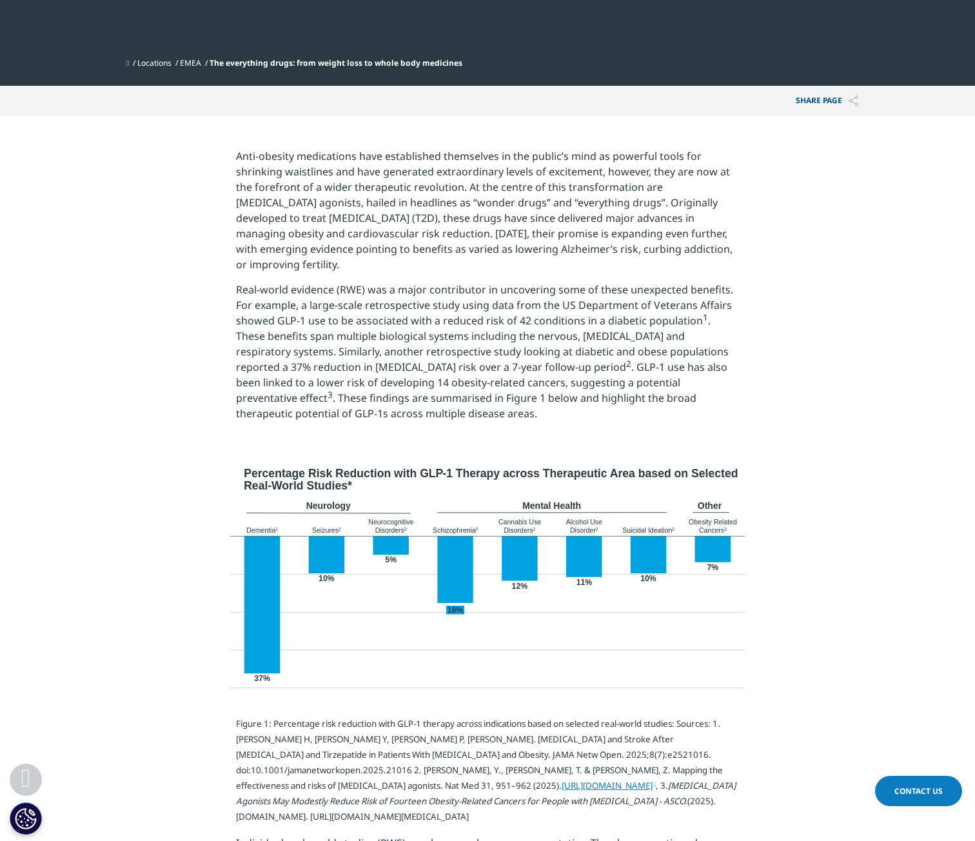
click at [408, 463] on img at bounding box center [487, 590] width 523 height 254
click at [470, 468] on img at bounding box center [487, 590] width 523 height 254
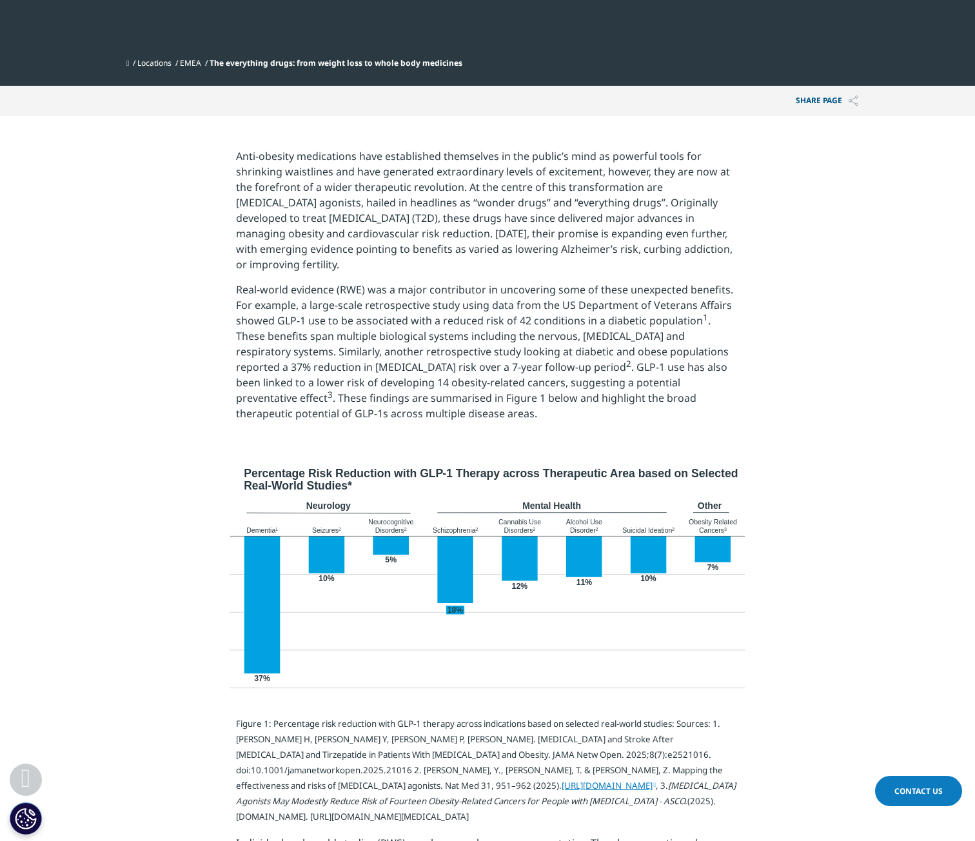
click at [470, 468] on img at bounding box center [487, 590] width 523 height 254
click at [533, 468] on img at bounding box center [487, 590] width 523 height 254
click at [109, 430] on section "Anti-obesity medications have established themselves in the public’s mind as po…" at bounding box center [487, 289] width 975 height 347
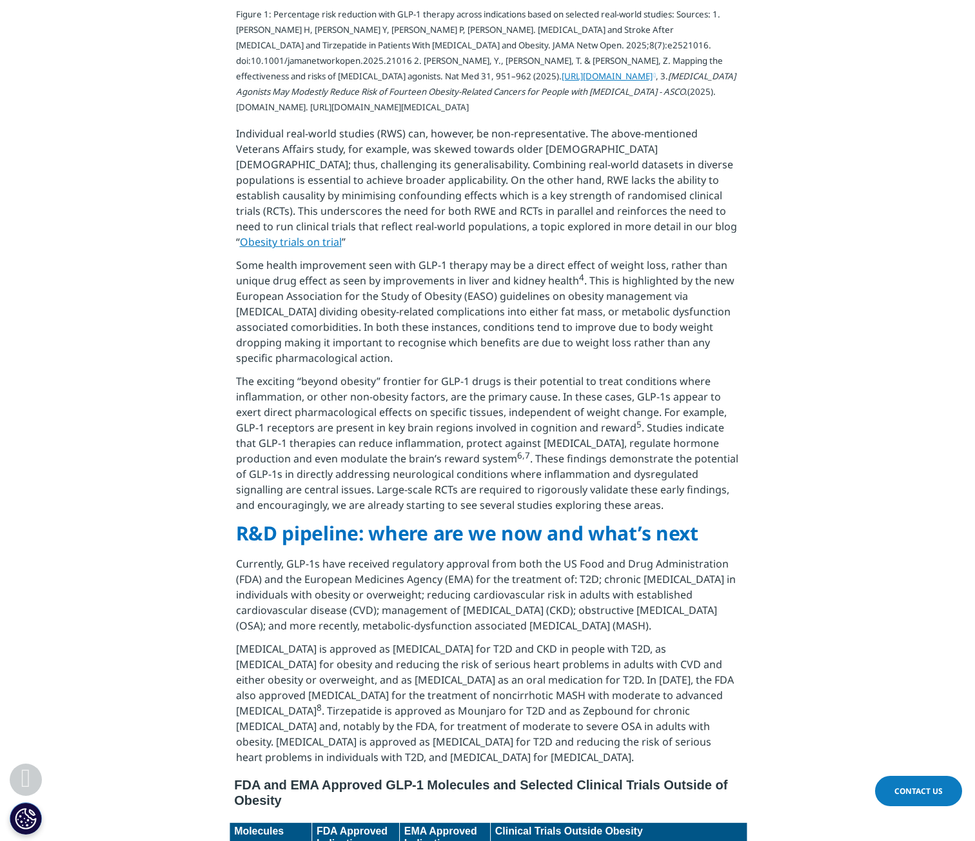
scroll to position [1419, 0]
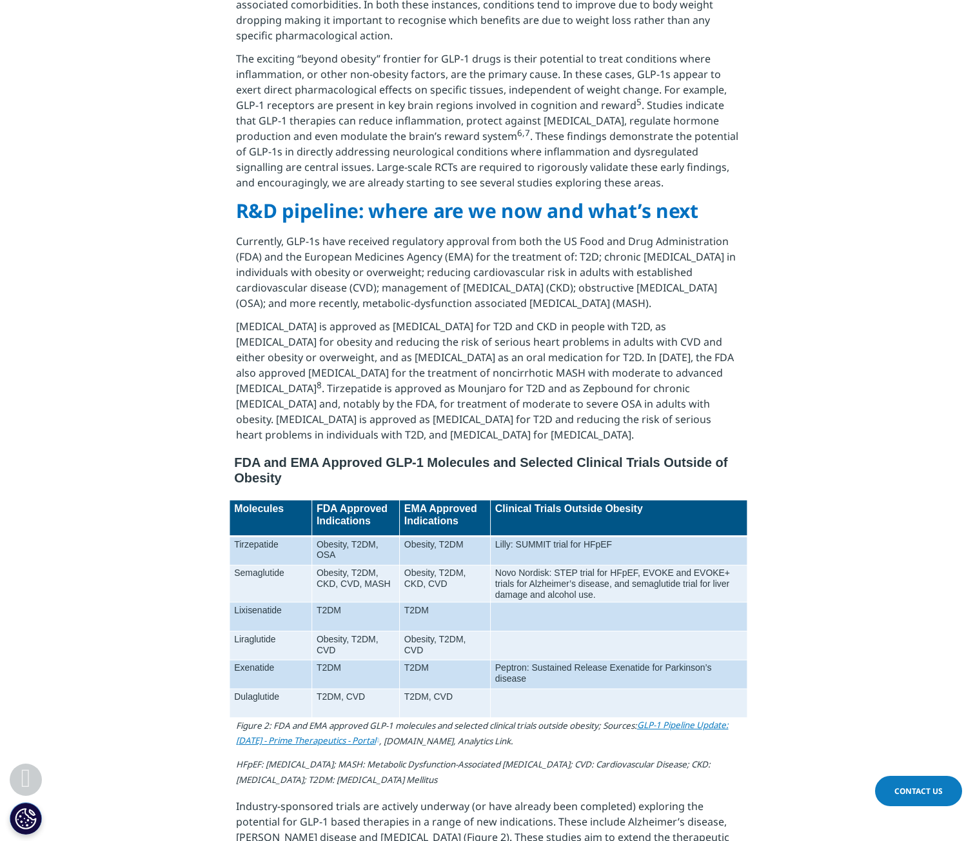
click at [455, 301] on p "Currently, GLP-1s have received regulatory approval from both the US Food and D…" at bounding box center [488, 276] width 504 height 85
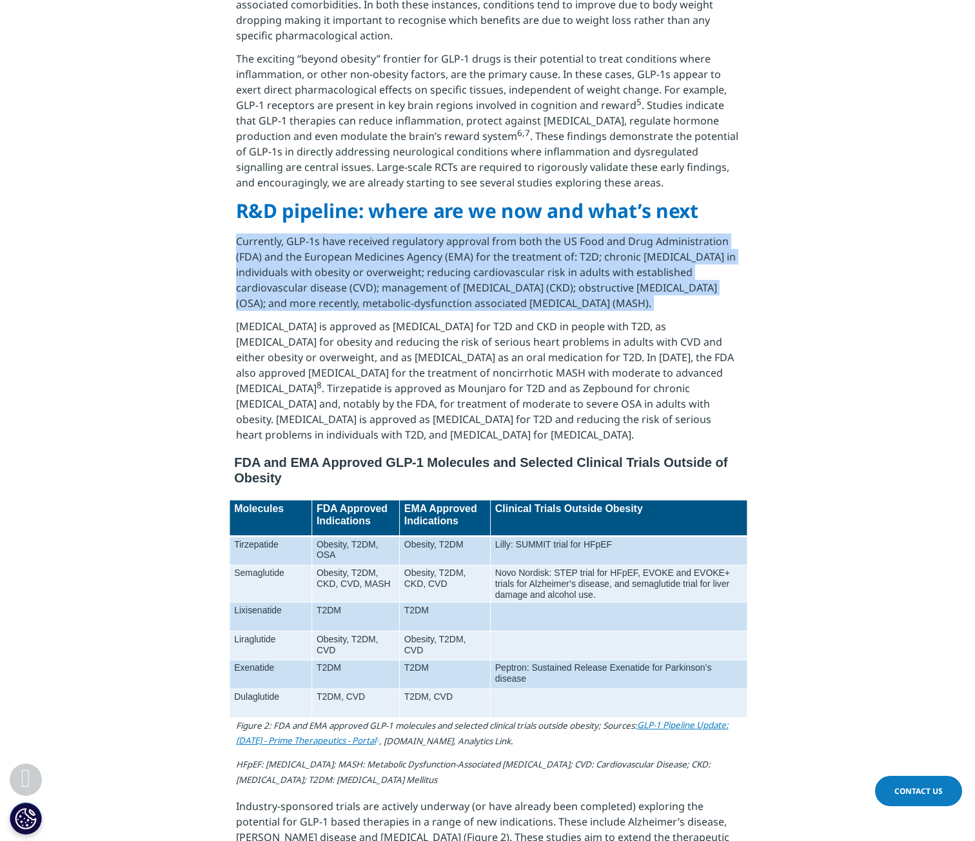
click at [455, 301] on p "Currently, GLP-1s have received regulatory approval from both the US Food and D…" at bounding box center [488, 276] width 504 height 85
click at [328, 318] on p "Currently, GLP-1s have received regulatory approval from both the US Food and D…" at bounding box center [488, 276] width 504 height 85
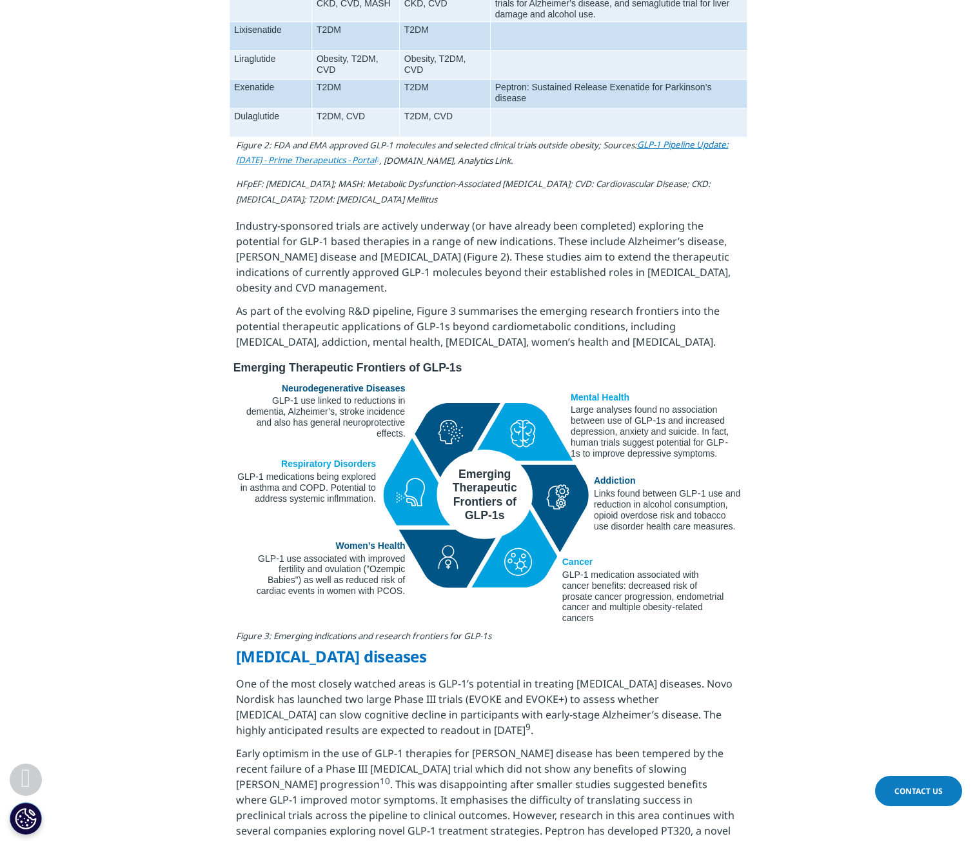
scroll to position [1226, 0]
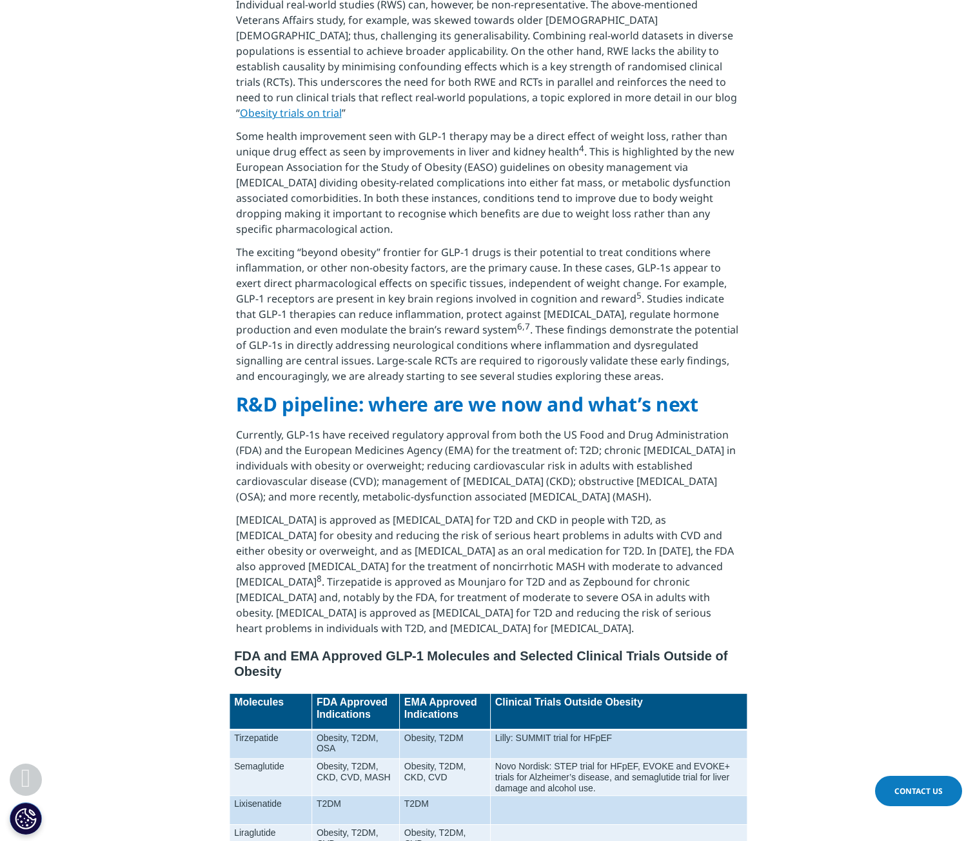
click at [341, 417] on span "R&D pipeline: where are we now and what’s next" at bounding box center [467, 404] width 463 height 26
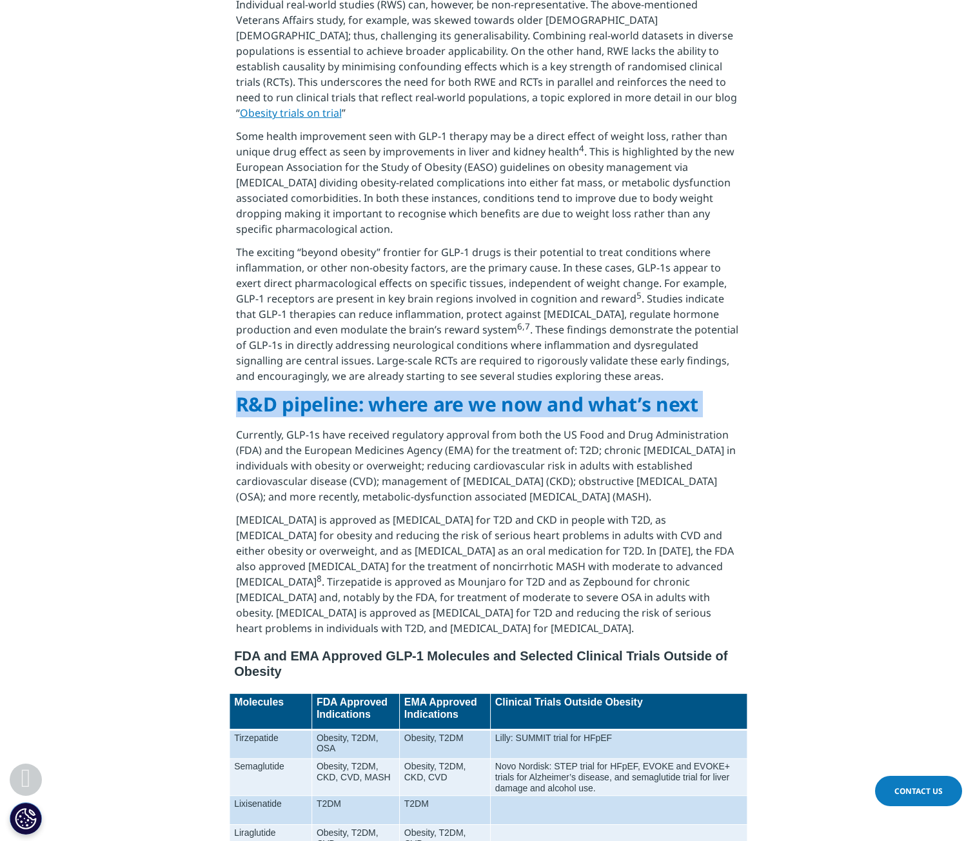
click at [341, 417] on span "R&D pipeline: where are we now and what’s next" at bounding box center [467, 404] width 463 height 26
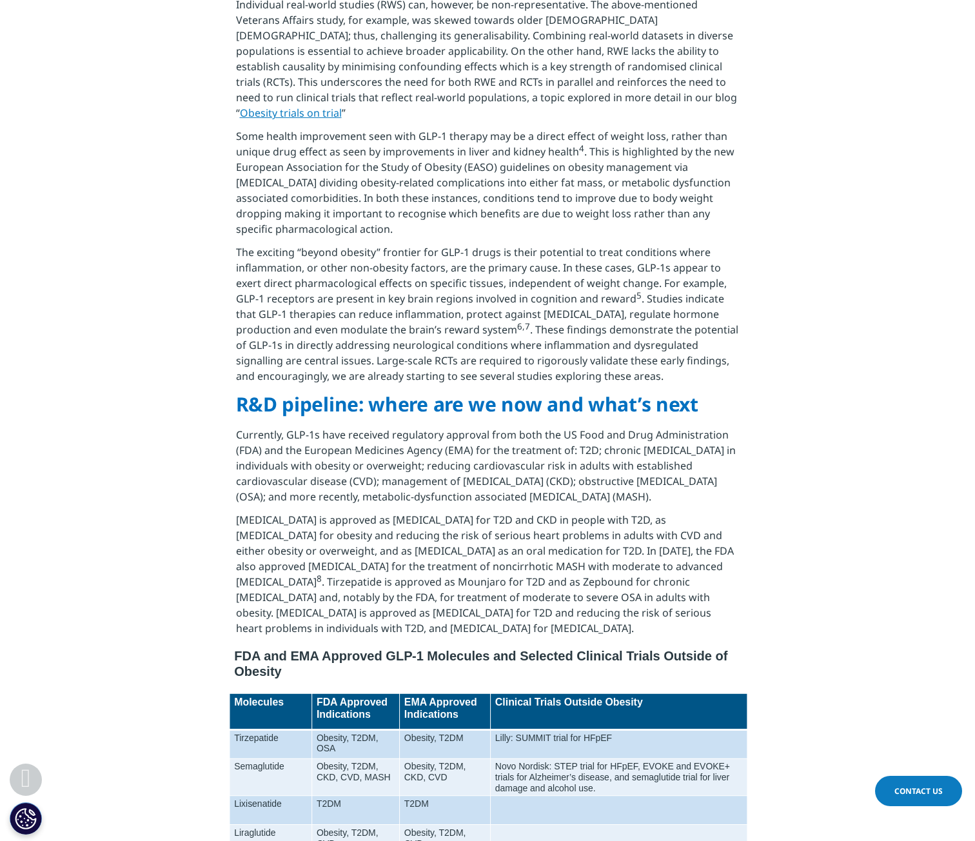
click at [401, 466] on p "Currently, GLP-1s have received regulatory approval from both the US Food and D…" at bounding box center [488, 469] width 504 height 85
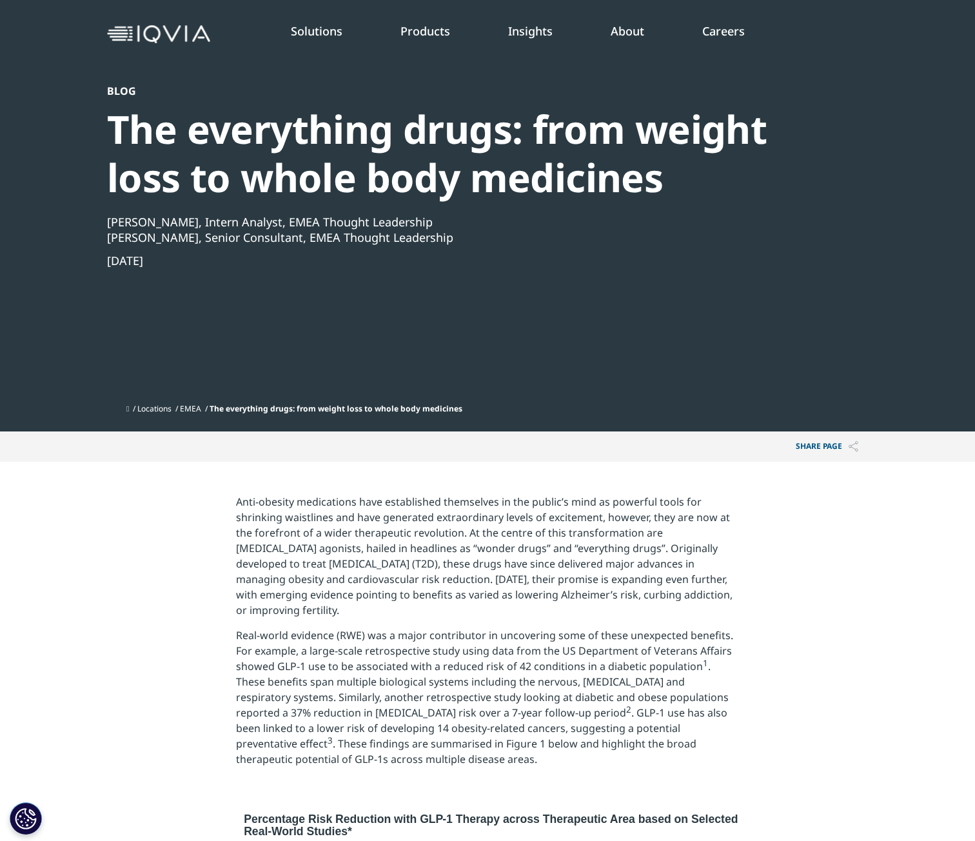
scroll to position [0, 0]
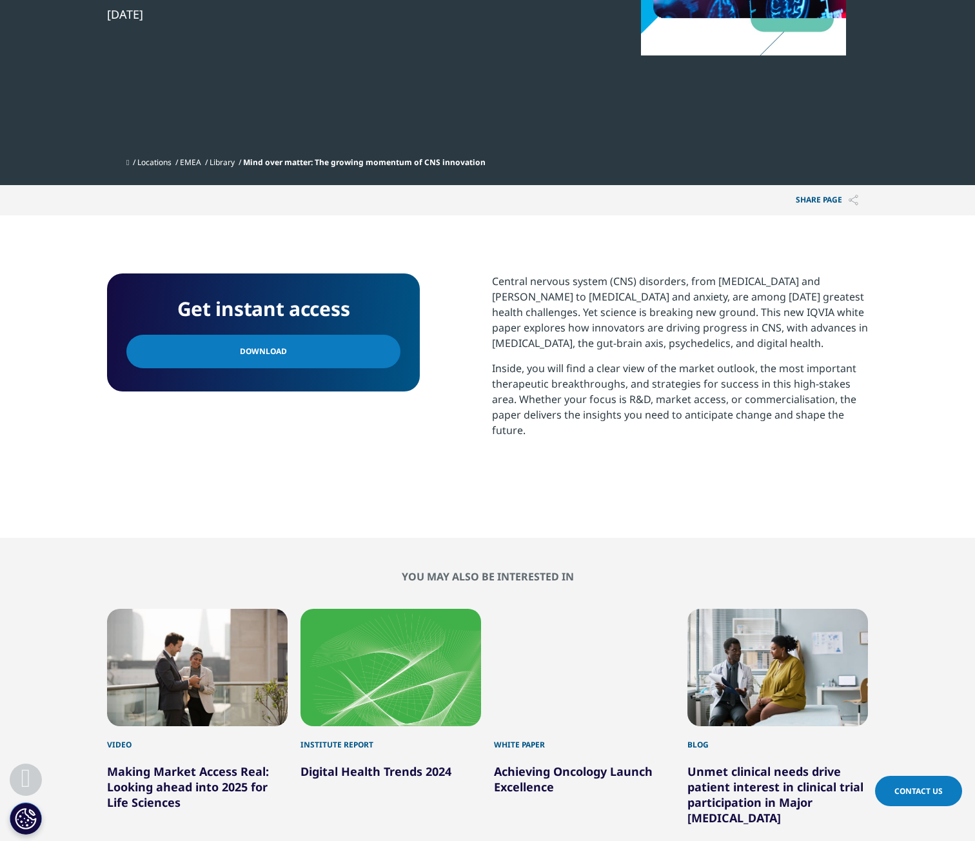
scroll to position [387, 0]
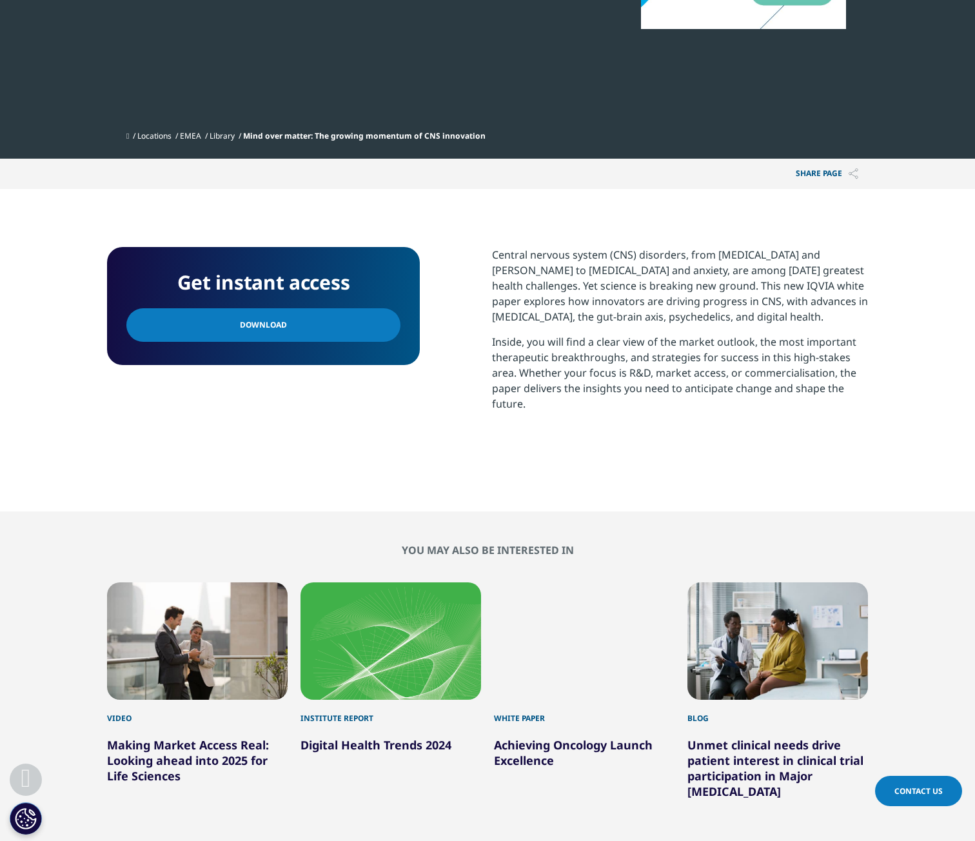
click at [343, 323] on link "Download" at bounding box center [263, 325] width 274 height 34
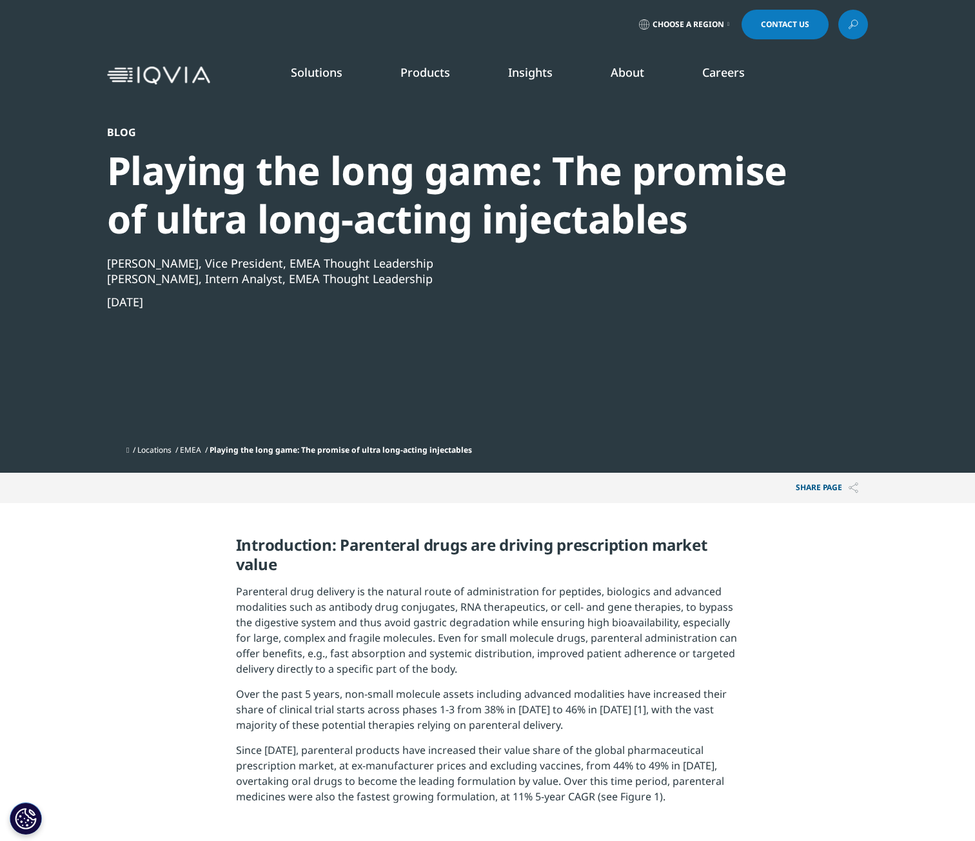
click at [490, 555] on span "Introduction: Parenteral drugs are driving prescription market value" at bounding box center [472, 554] width 472 height 41
click at [485, 550] on span "Introduction: Parenteral drugs are driving prescription market value" at bounding box center [472, 554] width 472 height 41
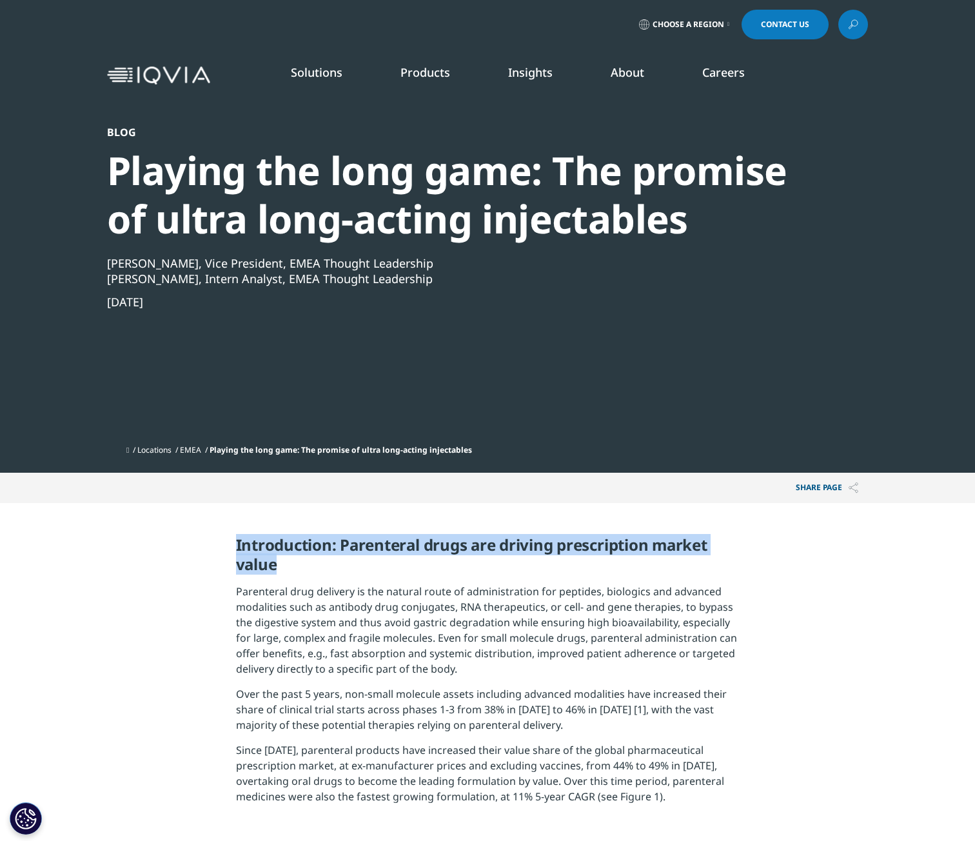
click at [485, 550] on span "Introduction: Parenteral drugs are driving prescription market value" at bounding box center [472, 554] width 472 height 41
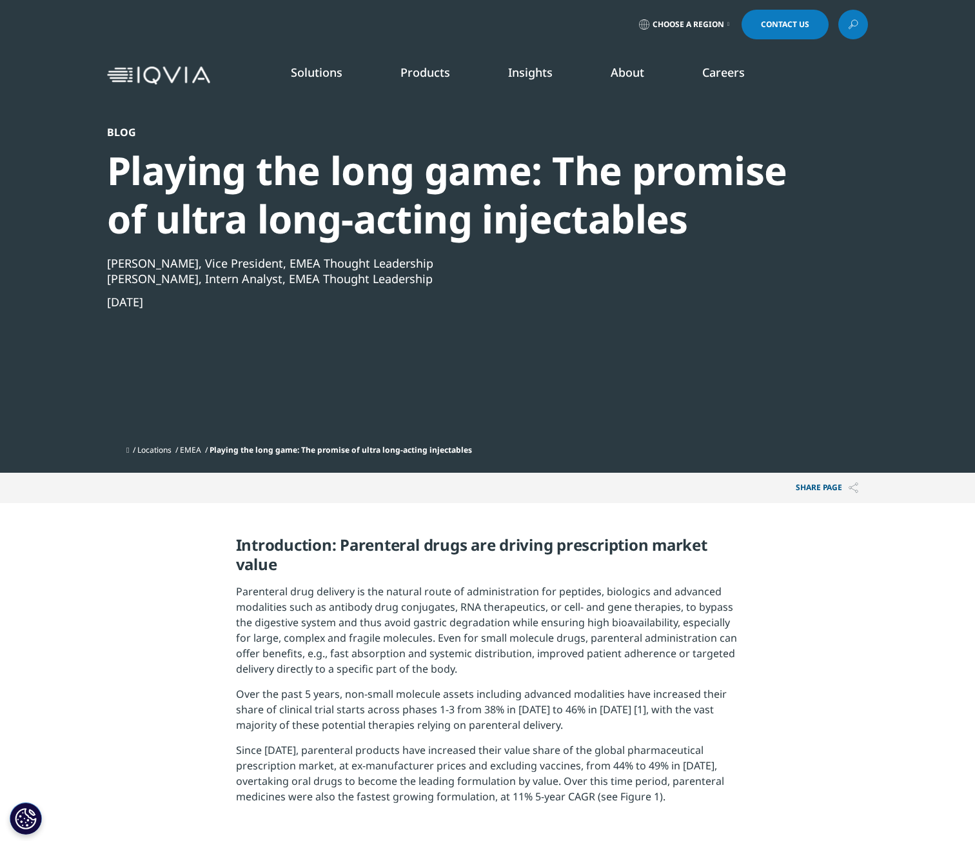
click at [596, 610] on span "Parenteral drug delivery is the natural route of administration for peptides, b…" at bounding box center [486, 630] width 501 height 92
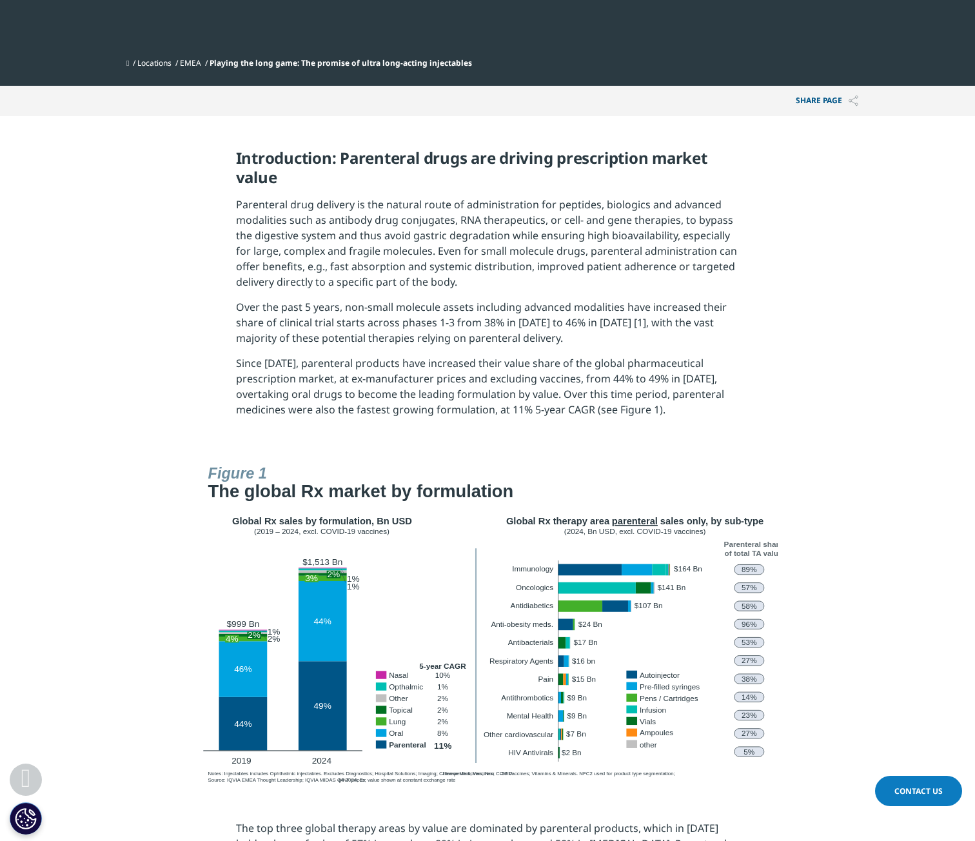
click at [310, 324] on span "Over the past 5 years, non-small molecule assets including advanced modalities …" at bounding box center [481, 322] width 491 height 45
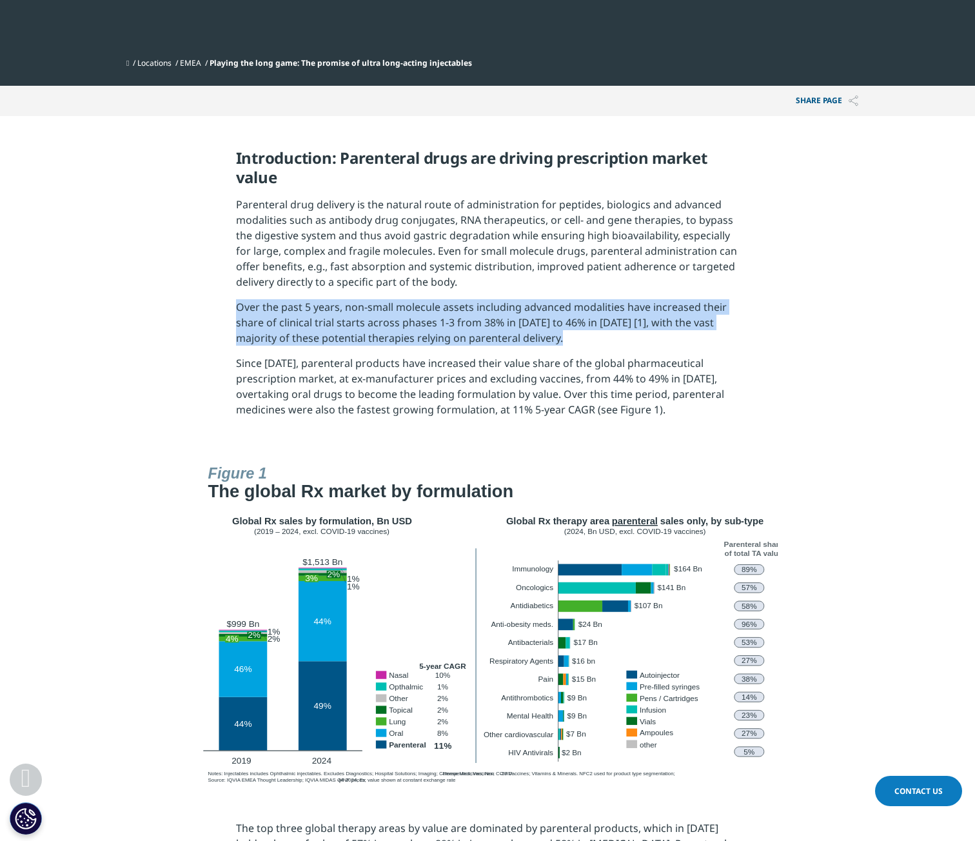
click at [310, 324] on span "Over the past 5 years, non-small molecule assets including advanced modalities …" at bounding box center [481, 322] width 491 height 45
click at [359, 345] on span "Over the past 5 years, non-small molecule assets including advanced modalities …" at bounding box center [481, 322] width 491 height 45
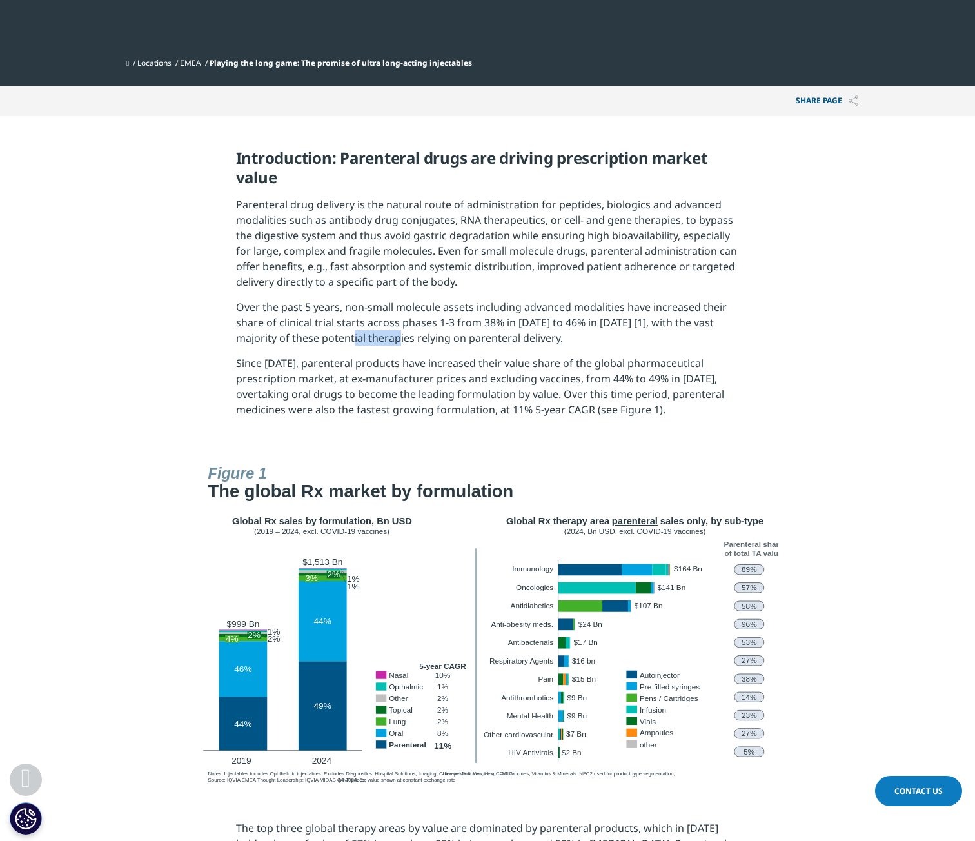
click at [359, 345] on span "Over the past 5 years, non-small molecule assets including advanced modalities …" at bounding box center [481, 322] width 491 height 45
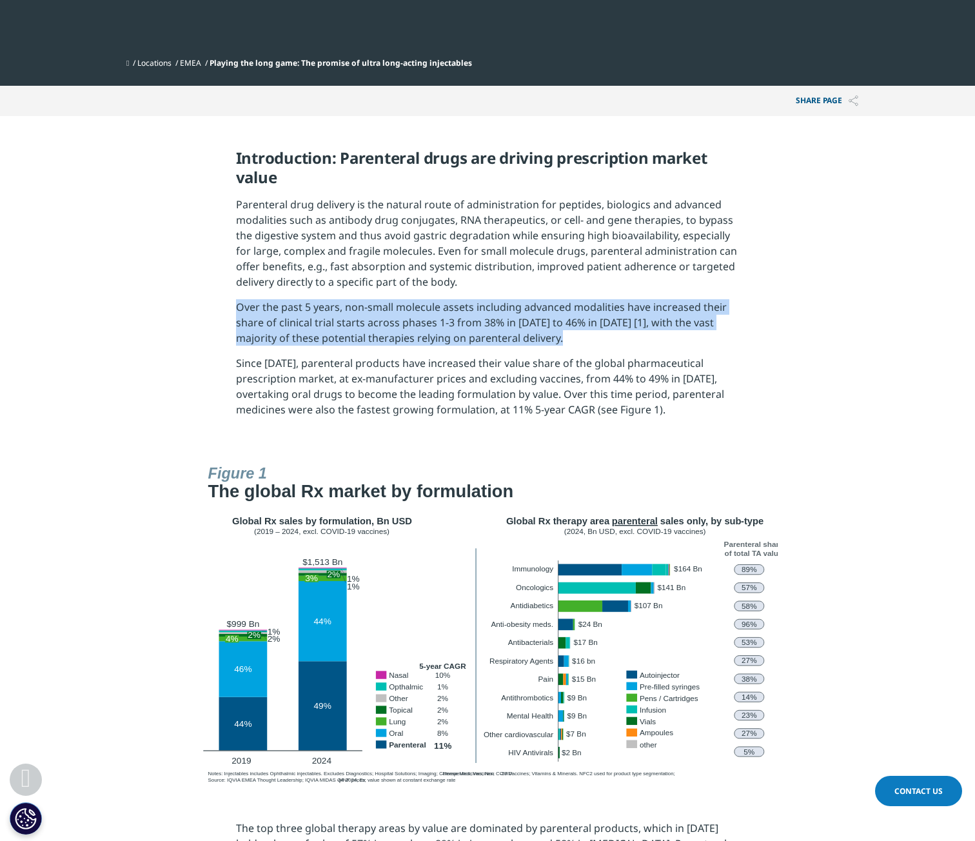
click at [359, 345] on span "Over the past 5 years, non-small molecule assets including advanced modalities …" at bounding box center [481, 322] width 491 height 45
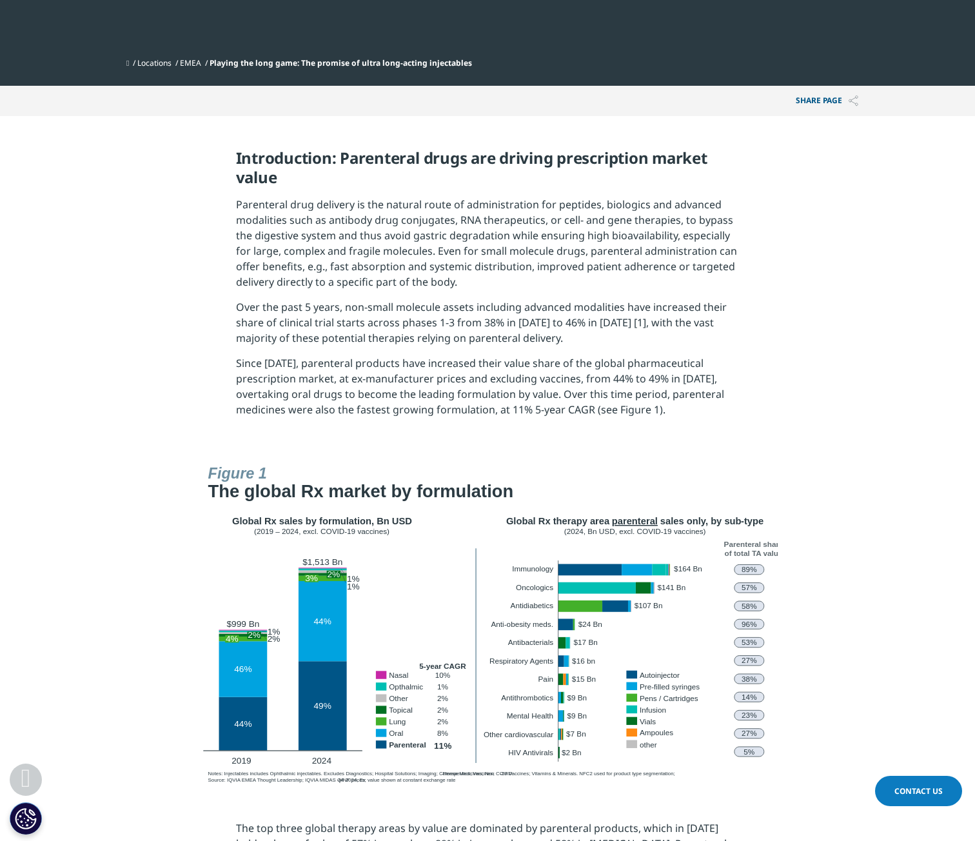
click at [406, 366] on span "Since 2019, parenteral products have increased their value share of the global …" at bounding box center [480, 386] width 488 height 61
click at [248, 207] on span "Parenteral drug delivery is the natural route of administration for peptides, b…" at bounding box center [486, 243] width 501 height 92
click at [379, 243] on p "Parenteral drug delivery is the natural route of administration for peptides, b…" at bounding box center [488, 248] width 504 height 103
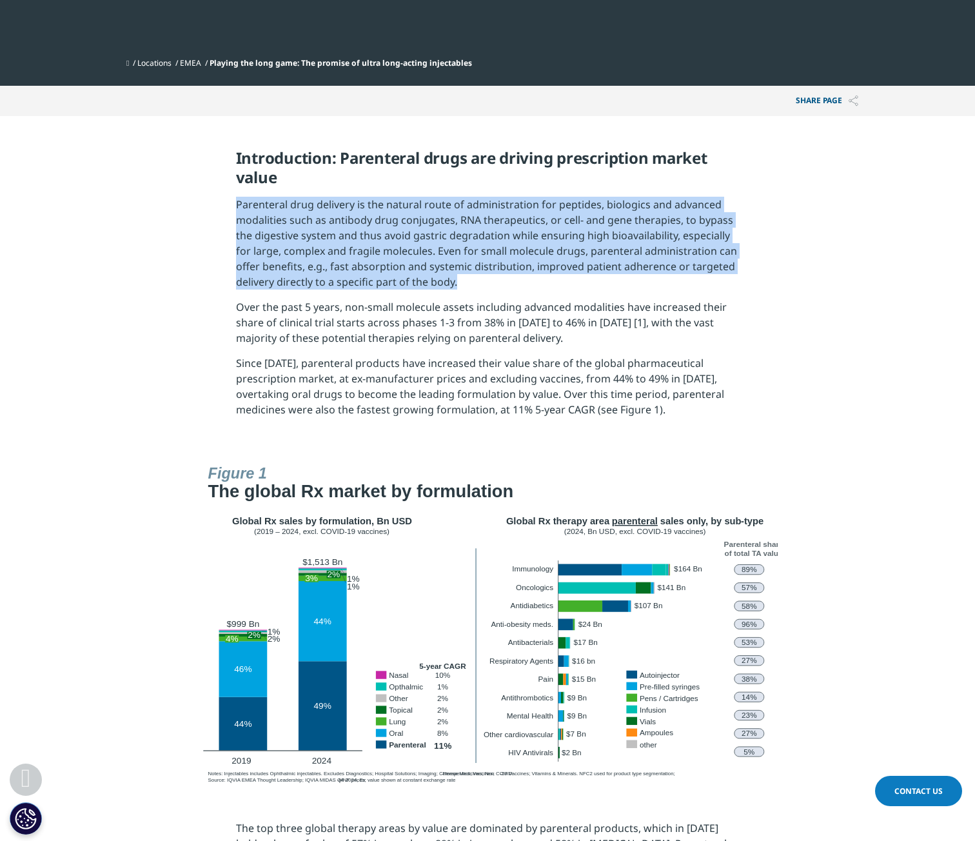
click at [379, 243] on p "Parenteral drug delivery is the natural route of administration for peptides, b…" at bounding box center [488, 248] width 504 height 103
click at [448, 254] on span "Parenteral drug delivery is the natural route of administration for peptides, b…" at bounding box center [486, 243] width 501 height 92
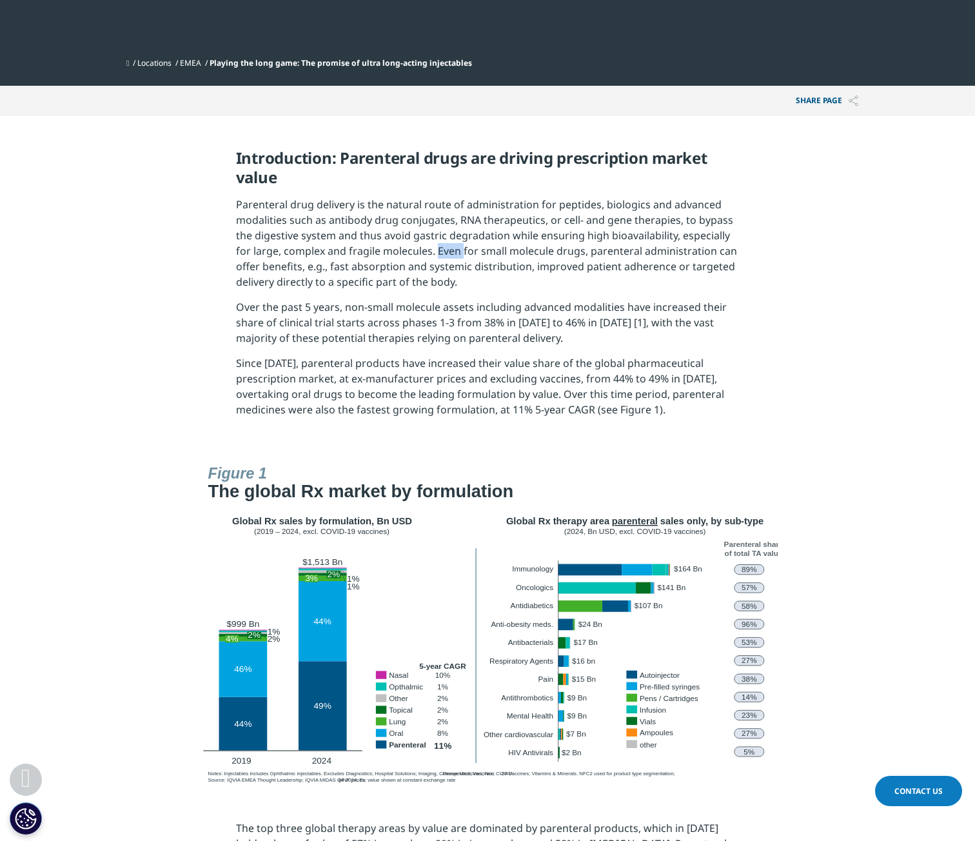
click at [448, 254] on span "Parenteral drug delivery is the natural route of administration for peptides, b…" at bounding box center [486, 243] width 501 height 92
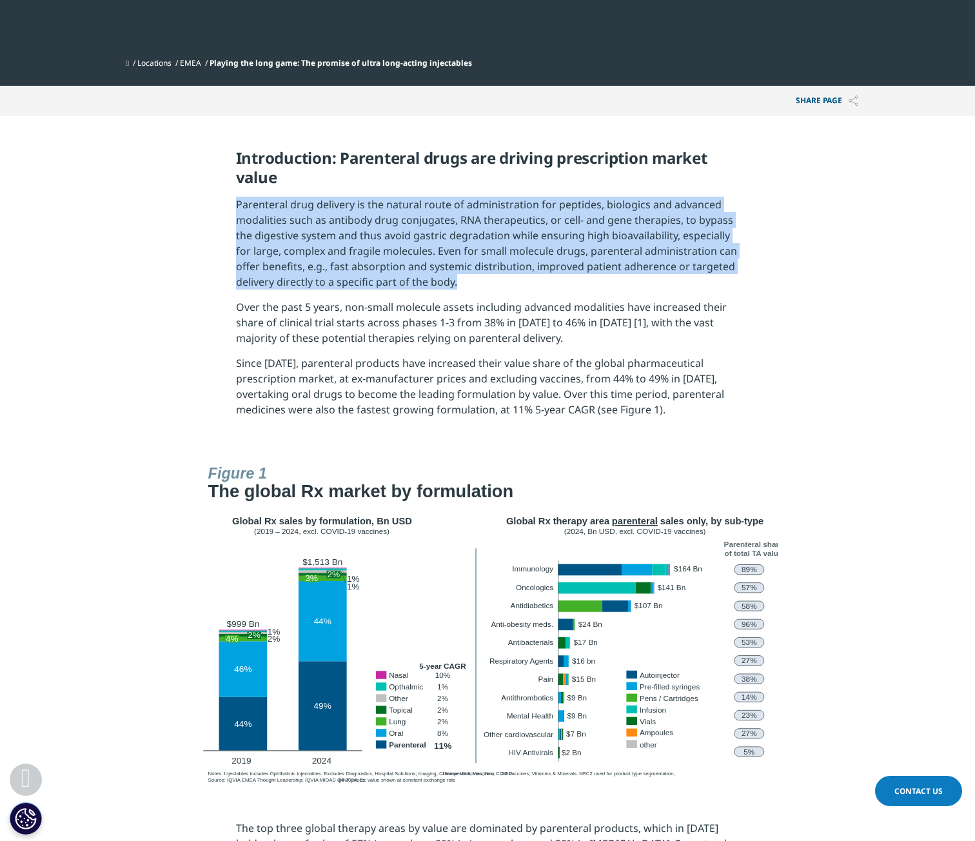
click at [448, 254] on span "Parenteral drug delivery is the natural route of administration for peptides, b…" at bounding box center [486, 243] width 501 height 92
click at [436, 259] on span "Parenteral drug delivery is the natural route of administration for peptides, b…" at bounding box center [486, 243] width 501 height 92
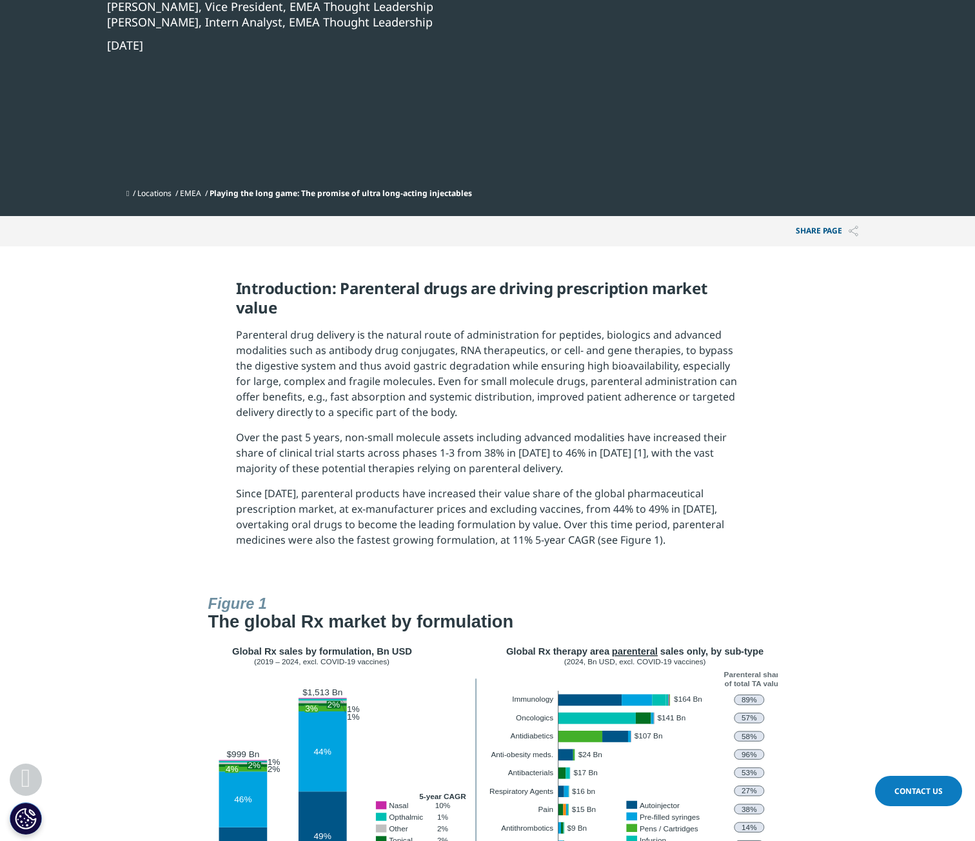
scroll to position [323, 0]
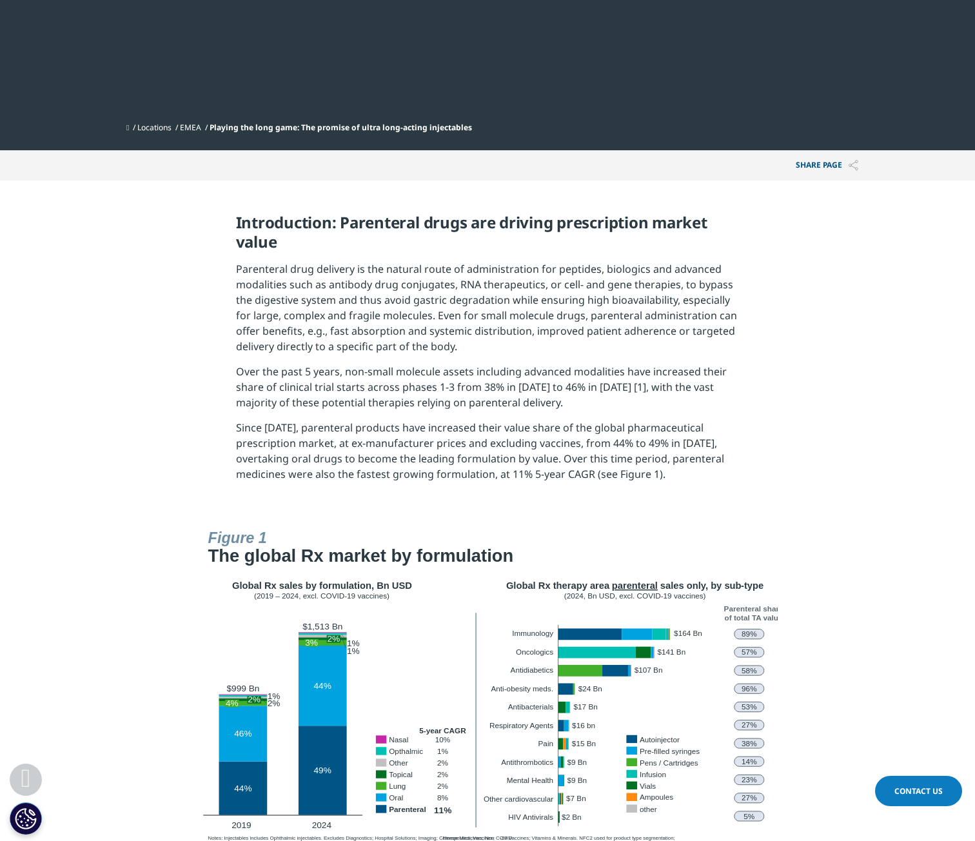
click at [434, 301] on span "Parenteral drug delivery is the natural route of administration for peptides, b…" at bounding box center [486, 308] width 501 height 92
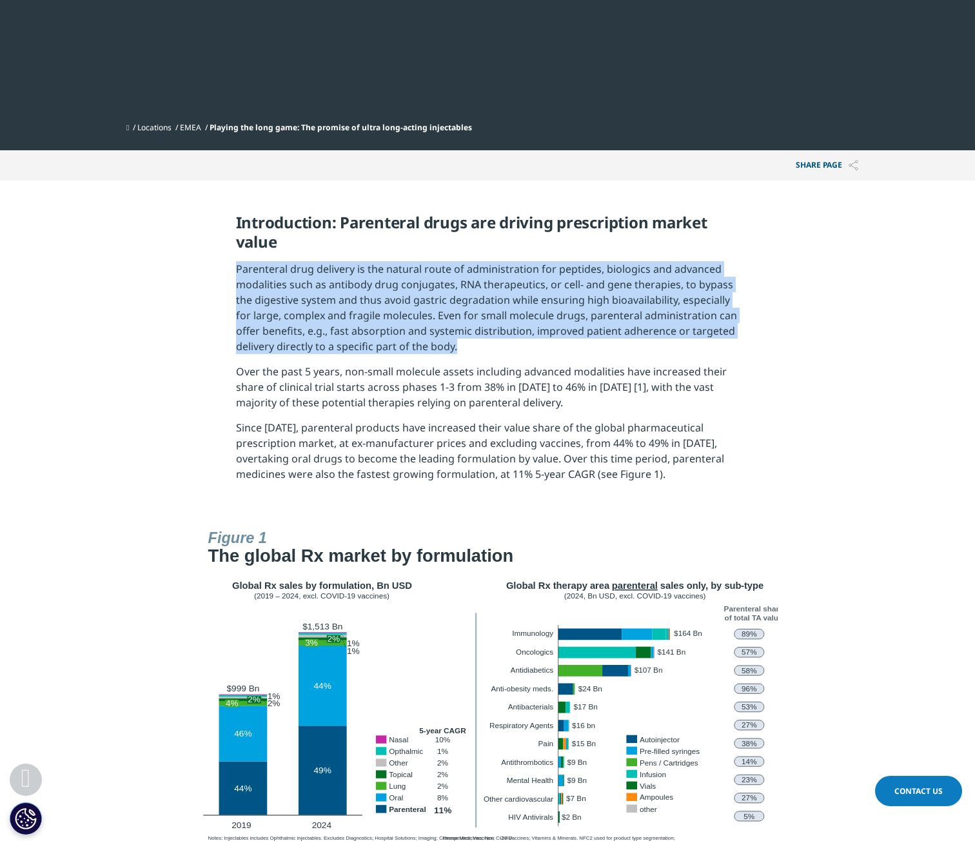
click at [434, 301] on span "Parenteral drug delivery is the natural route of administration for peptides, b…" at bounding box center [486, 308] width 501 height 92
click at [486, 338] on p "Parenteral drug delivery is the natural route of administration for peptides, b…" at bounding box center [488, 312] width 504 height 103
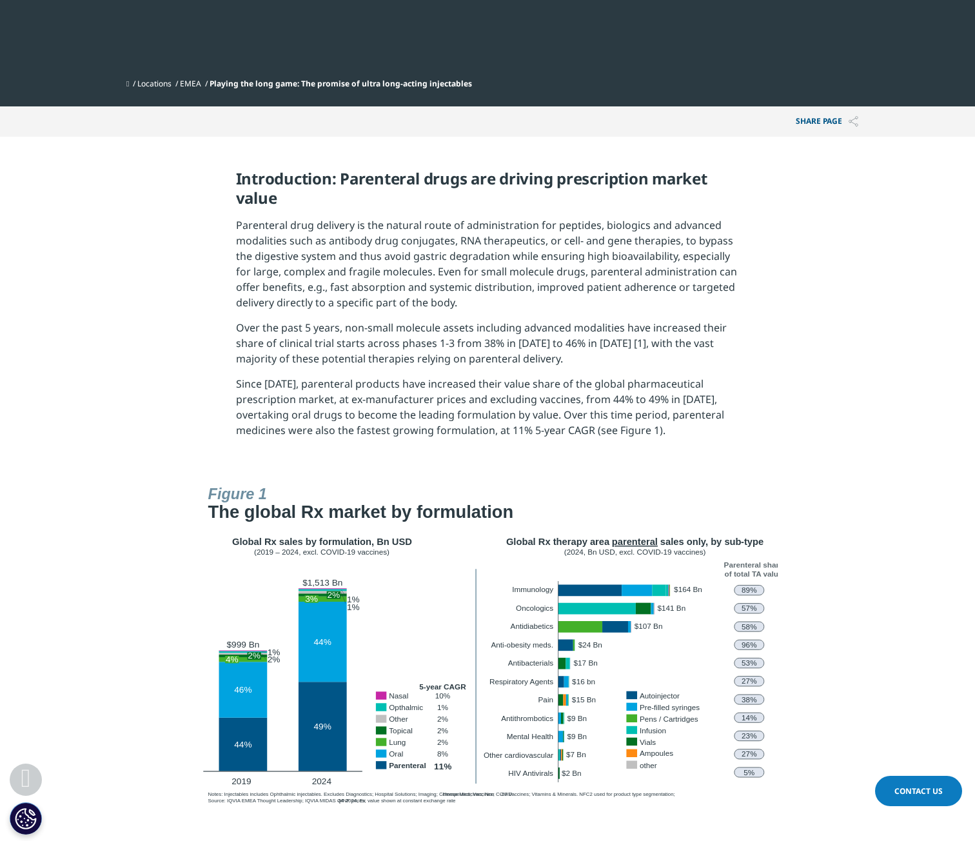
scroll to position [387, 0]
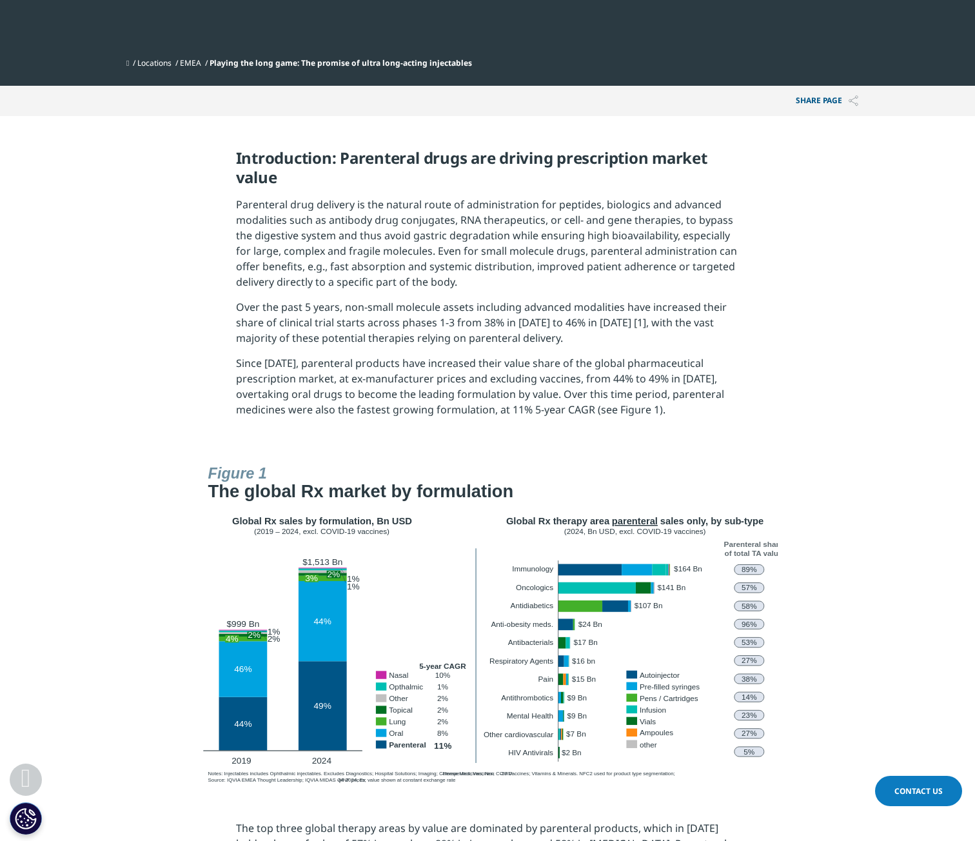
click at [416, 321] on span "Over the past 5 years, non-small molecule assets including advanced modalities …" at bounding box center [481, 322] width 491 height 45
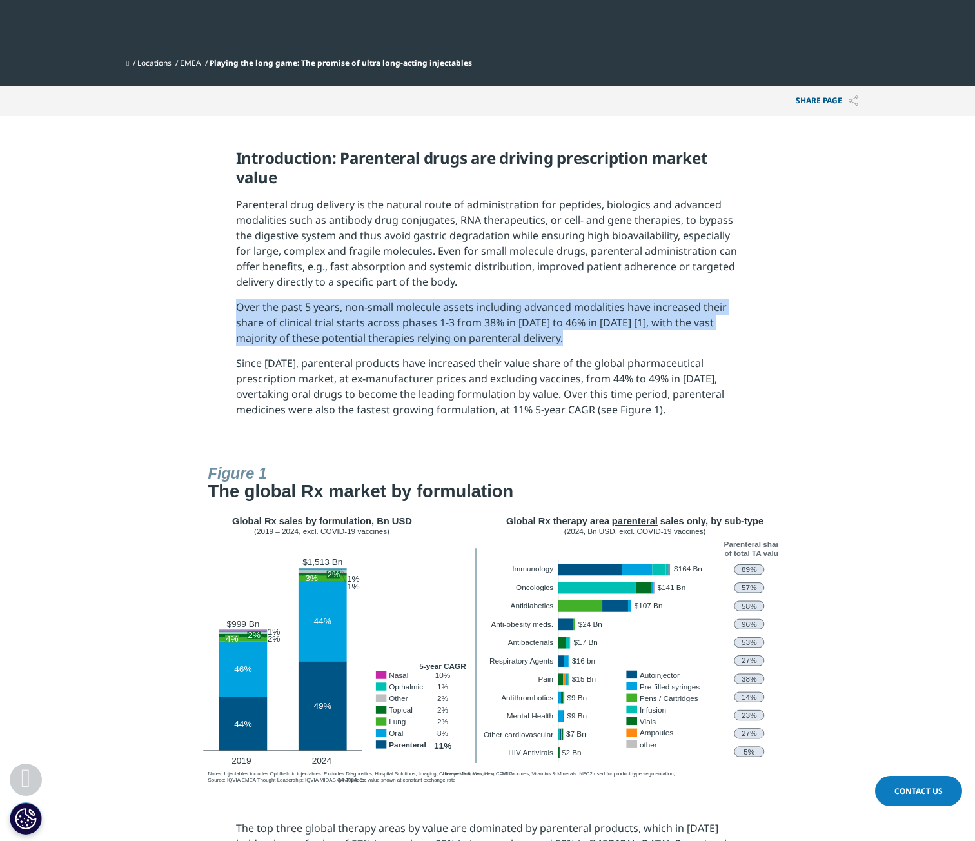
click at [416, 321] on span "Over the past 5 years, non-small molecule assets including advanced modalities …" at bounding box center [481, 322] width 491 height 45
click at [496, 324] on span "Over the past 5 years, non-small molecule assets including advanced modalities …" at bounding box center [481, 322] width 491 height 45
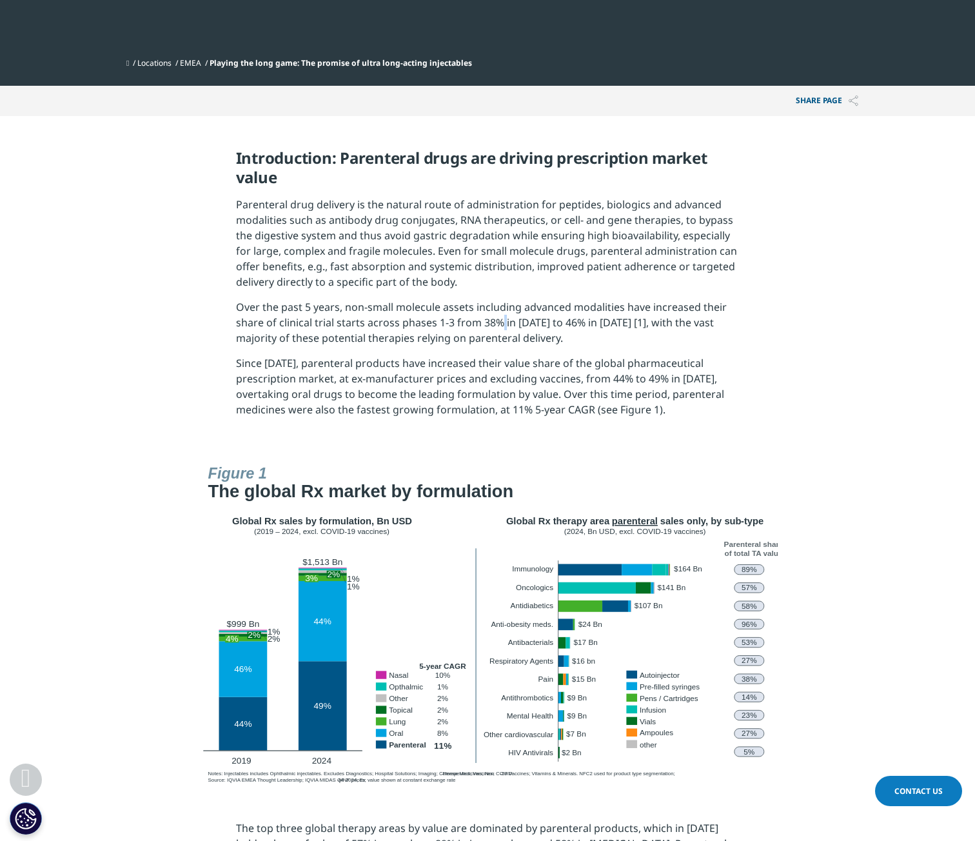
click at [496, 324] on span "Over the past 5 years, non-small molecule assets including advanced modalities …" at bounding box center [481, 322] width 491 height 45
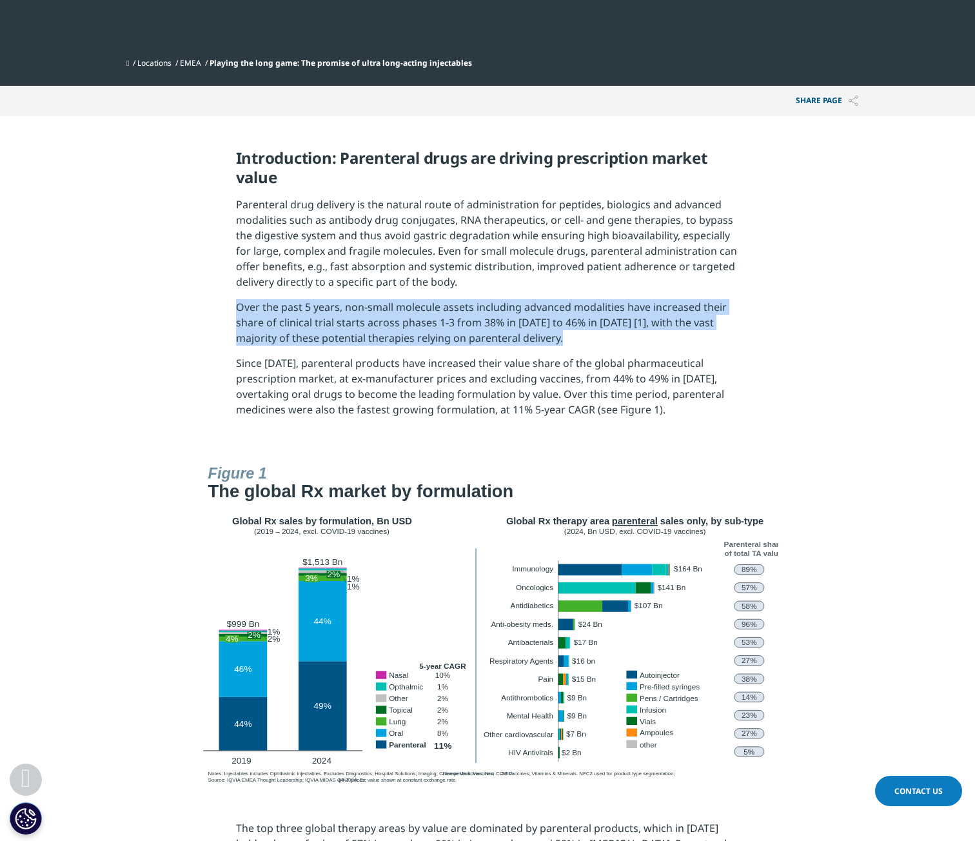
click at [496, 324] on span "Over the past 5 years, non-small molecule assets including advanced modalities …" at bounding box center [481, 322] width 491 height 45
click at [431, 324] on span "Over the past 5 years, non-small molecule assets including advanced modalities …" at bounding box center [481, 322] width 491 height 45
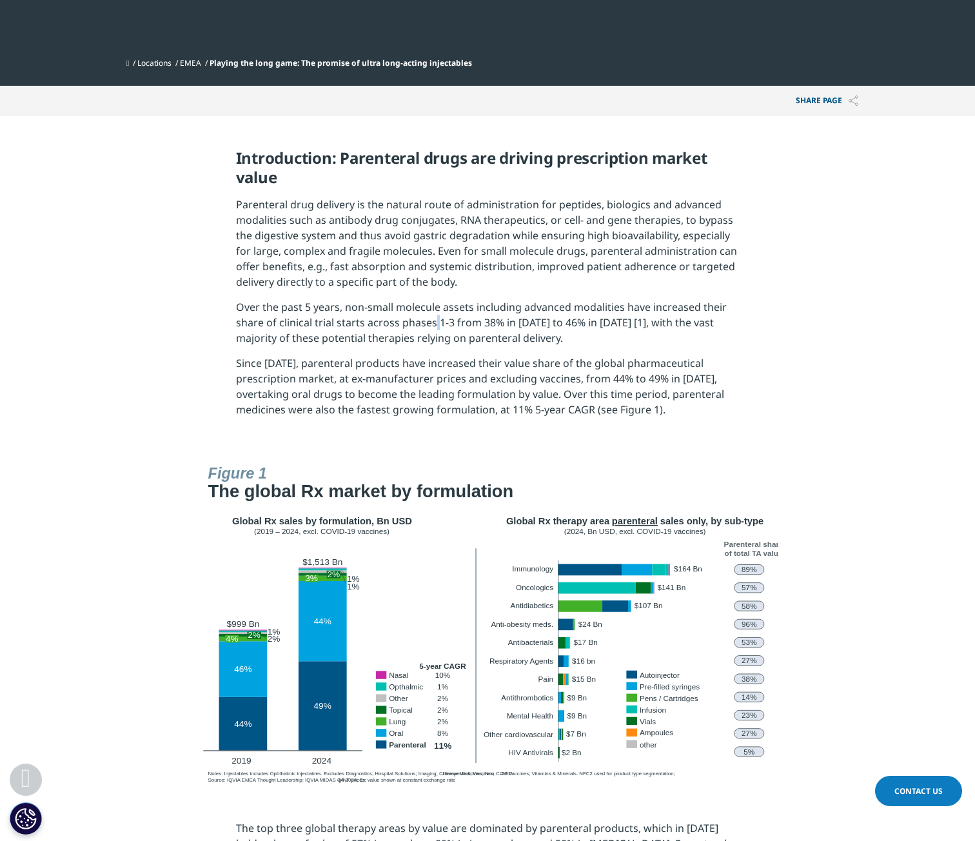
click at [431, 324] on span "Over the past 5 years, non-small molecule assets including advanced modalities …" at bounding box center [481, 322] width 491 height 45
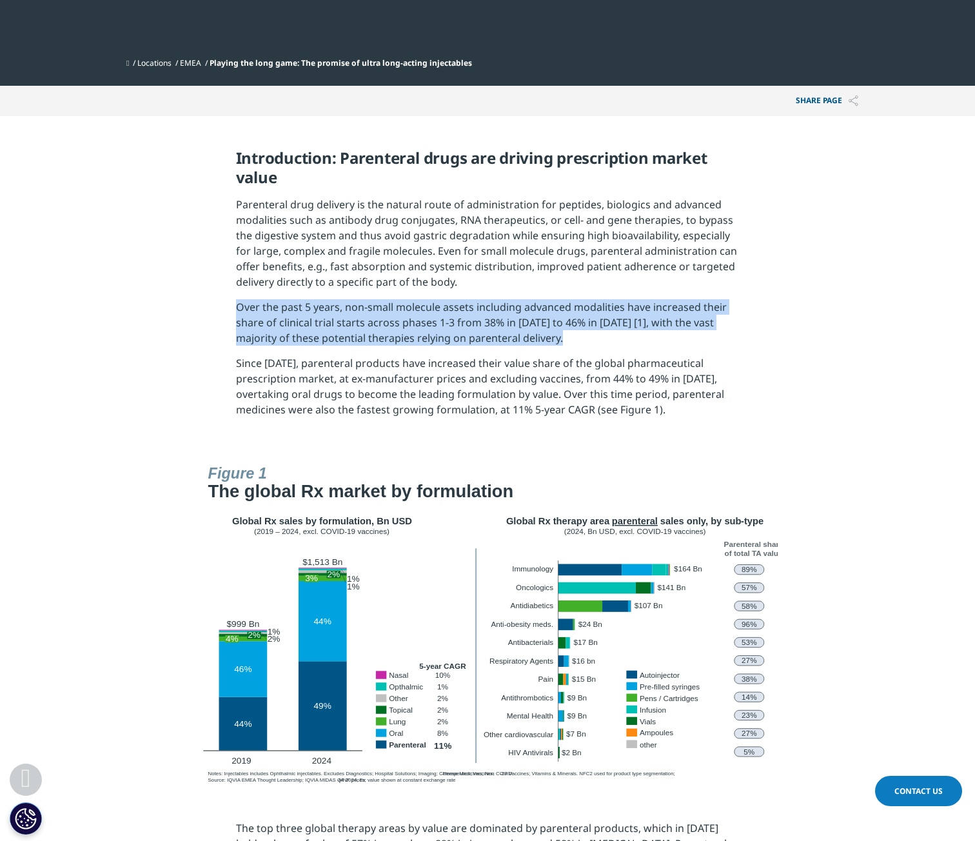
click at [431, 324] on span "Over the past 5 years, non-small molecule assets including advanced modalities …" at bounding box center [481, 322] width 491 height 45
click at [370, 323] on span "Over the past 5 years, non-small molecule assets including advanced modalities …" at bounding box center [481, 322] width 491 height 45
drag, startPoint x: 355, startPoint y: 309, endPoint x: 622, endPoint y: 362, distance: 271.6
click at [622, 362] on div "Introduction: Parenteral drugs are driving prescription market value Parenteral…" at bounding box center [488, 287] width 504 height 279
click at [506, 332] on span "Over the past 5 years, non-small molecule assets including advanced modalities …" at bounding box center [481, 322] width 491 height 45
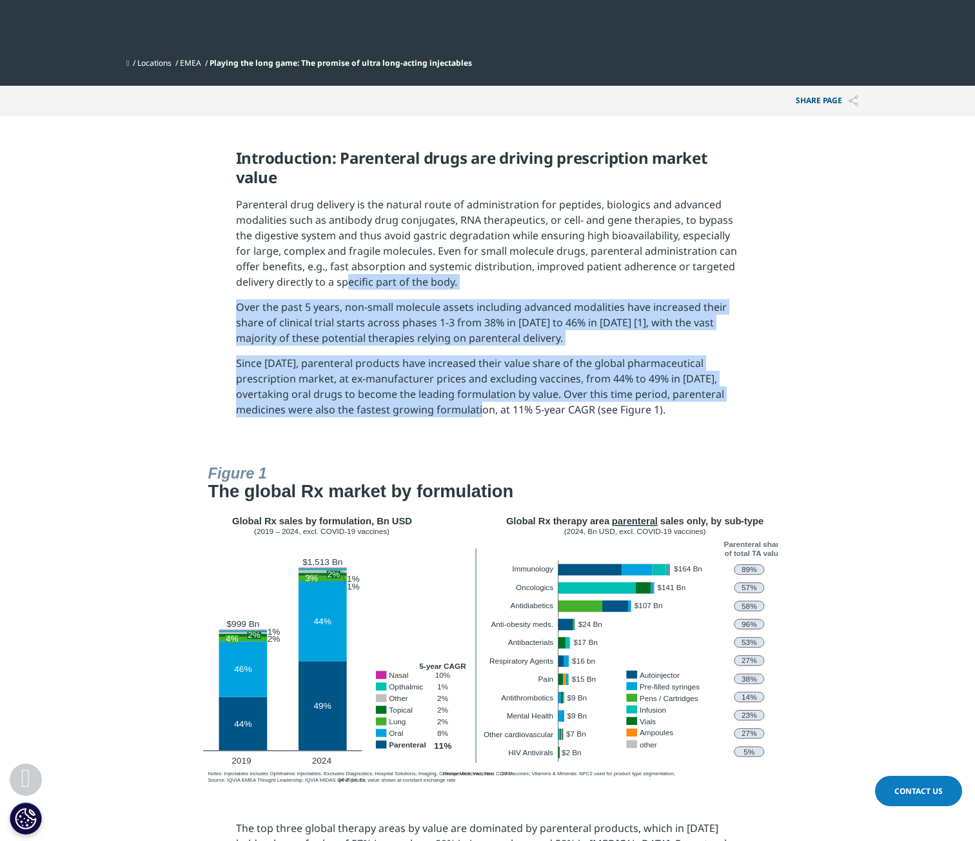
drag, startPoint x: 344, startPoint y: 292, endPoint x: 497, endPoint y: 435, distance: 209.0
click at [497, 435] on section "Introduction: Parenteral drugs are driving prescription market value Parenteral…" at bounding box center [487, 287] width 975 height 343
click at [420, 394] on span "Since 2019, parenteral products have increased their value share of the global …" at bounding box center [480, 386] width 488 height 61
click at [280, 354] on p "Over the past 5 years, non-small molecule assets including advanced modalities …" at bounding box center [488, 327] width 504 height 56
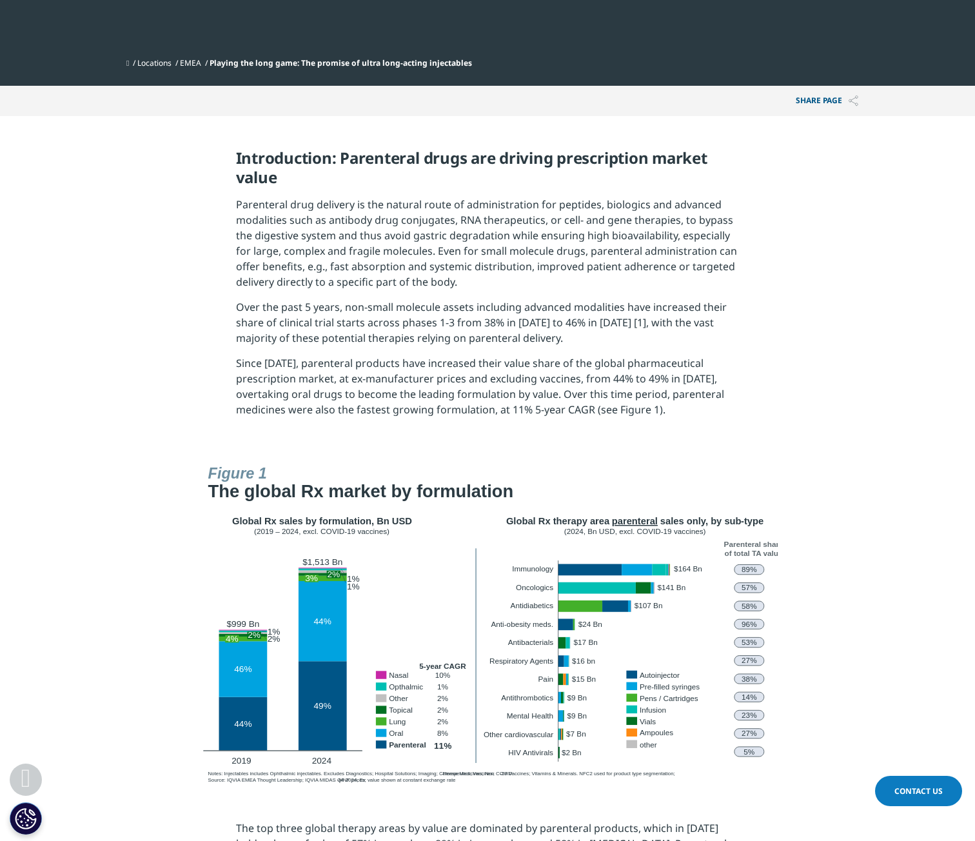
click at [330, 362] on span "Since 2019, parenteral products have increased their value share of the global …" at bounding box center [480, 386] width 488 height 61
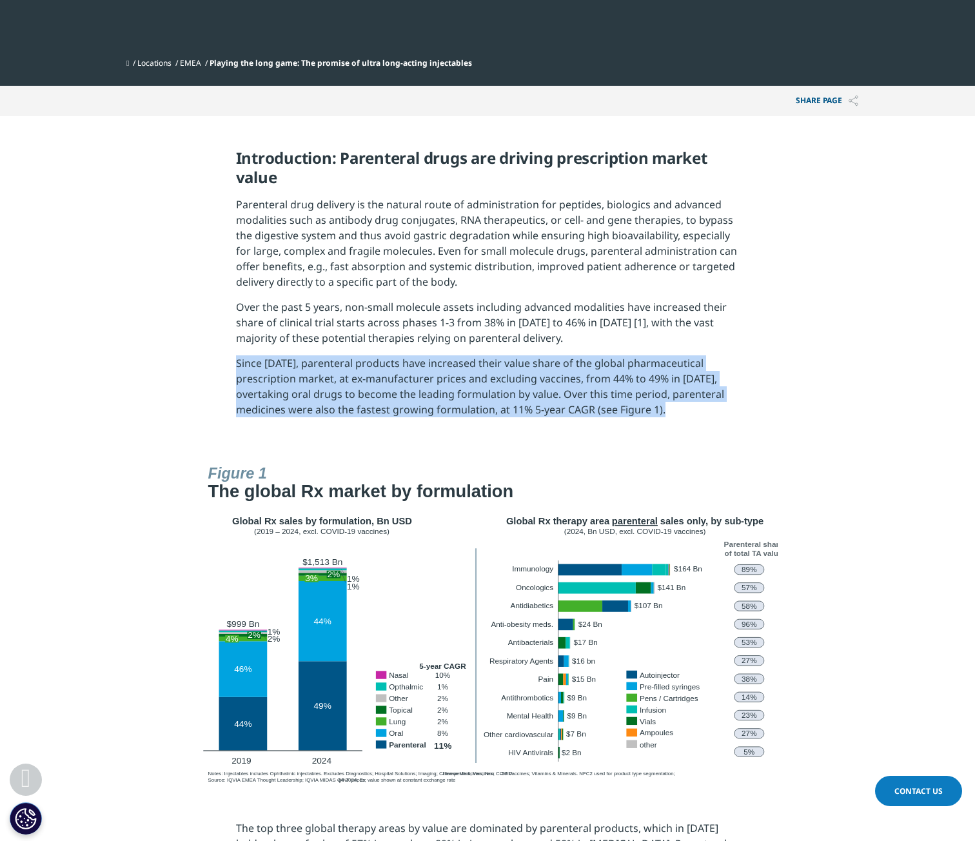
click at [330, 362] on span "Since 2019, parenteral products have increased their value share of the global …" at bounding box center [480, 386] width 488 height 61
click at [436, 385] on span "Since 2019, parenteral products have increased their value share of the global …" at bounding box center [480, 386] width 488 height 61
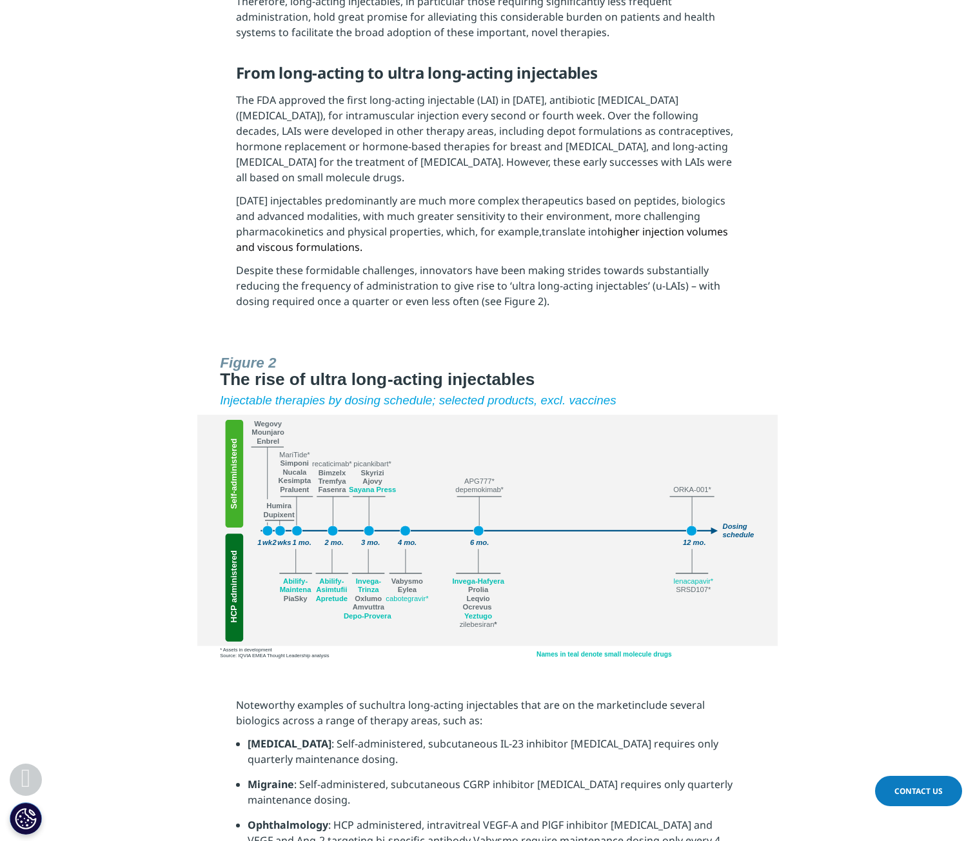
scroll to position [1613, 0]
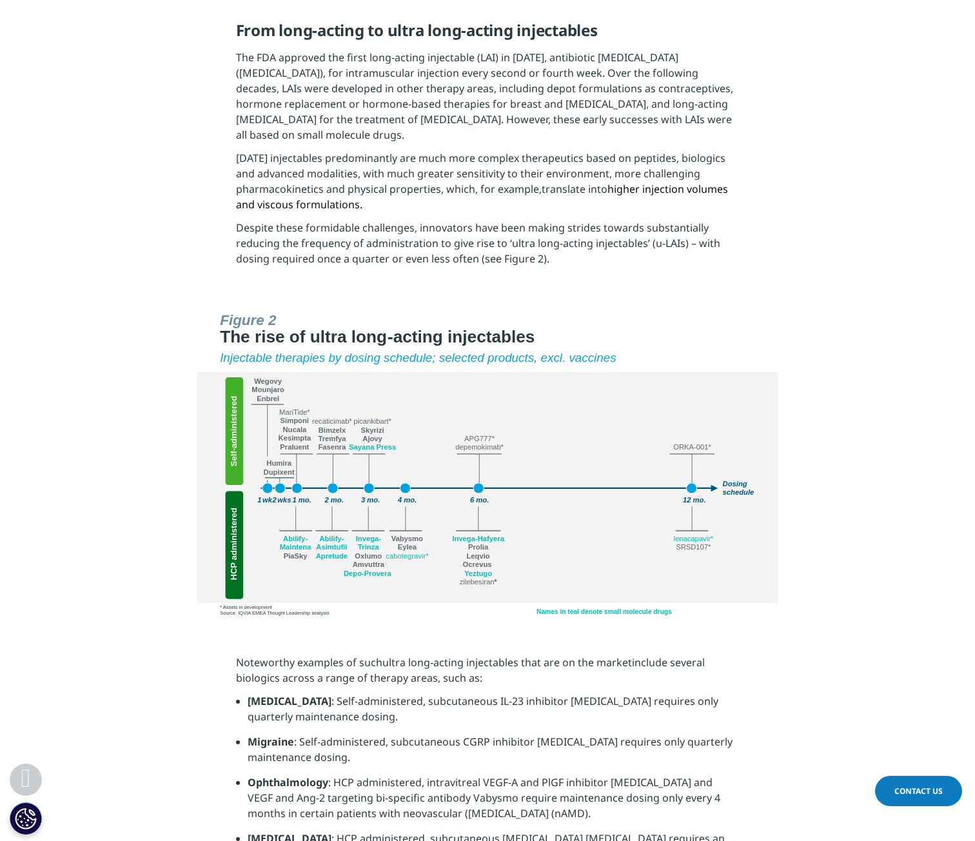
click at [312, 343] on img at bounding box center [487, 463] width 581 height 314
click at [384, 343] on img at bounding box center [487, 463] width 581 height 314
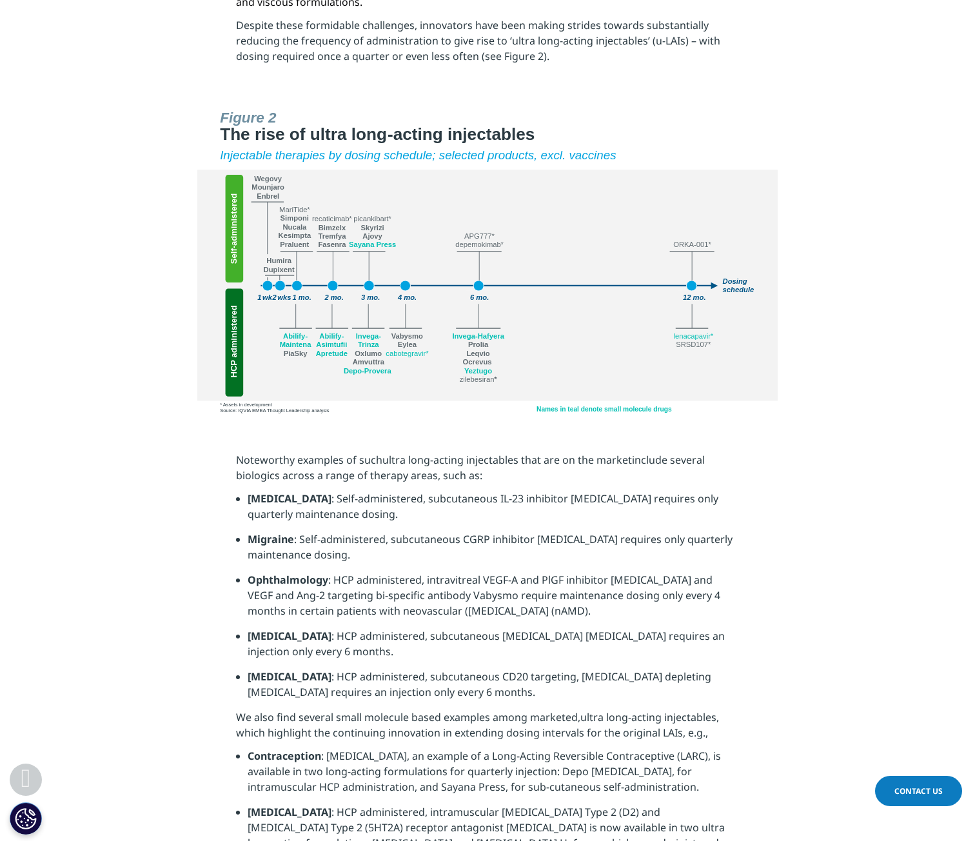
scroll to position [1871, 0]
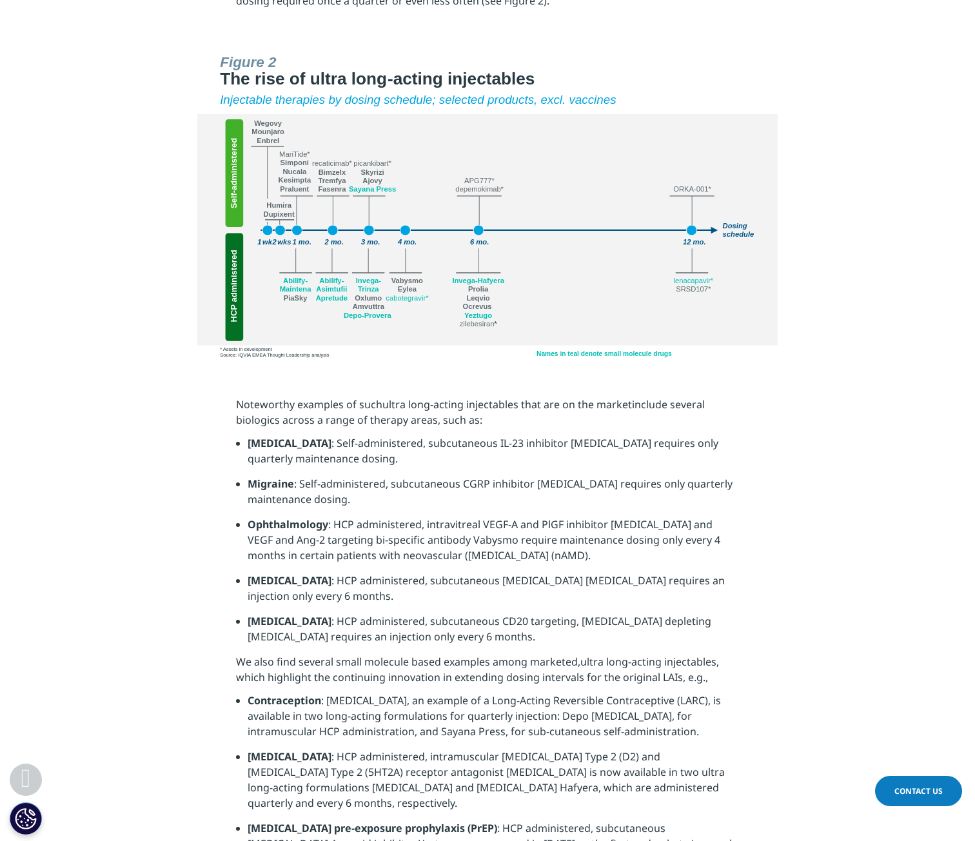
click at [328, 399] on span "include several biologics across a range of therapy areas, such as:" at bounding box center [470, 412] width 469 height 30
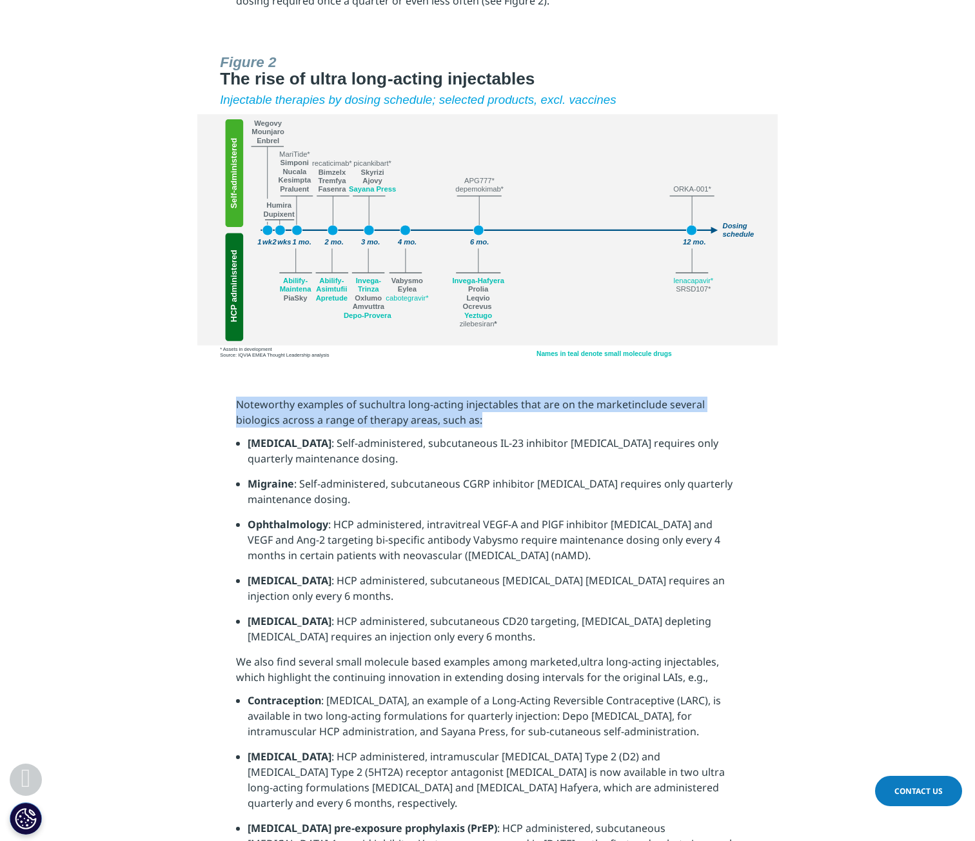
click at [328, 399] on span "include several biologics across a range of therapy areas, such as:" at bounding box center [470, 412] width 469 height 30
click at [373, 401] on span "include several biologics across a range of therapy areas, such as:" at bounding box center [470, 412] width 469 height 30
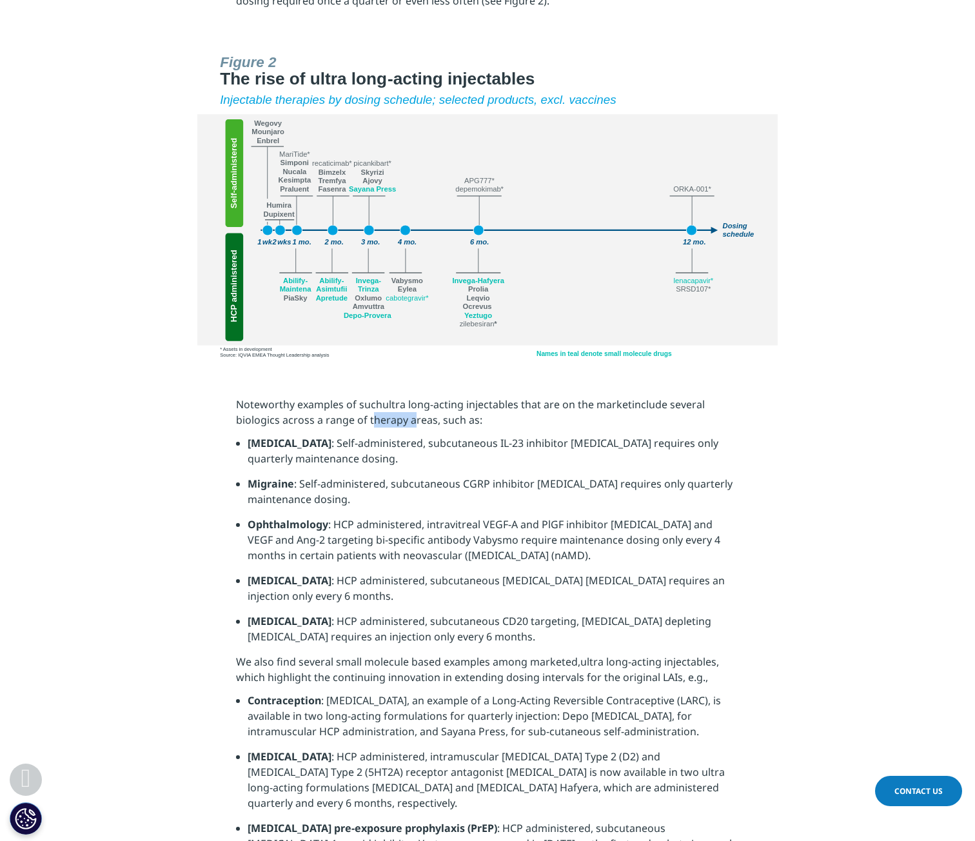
click at [373, 401] on span "include several biologics across a range of therapy areas, such as:" at bounding box center [470, 412] width 469 height 30
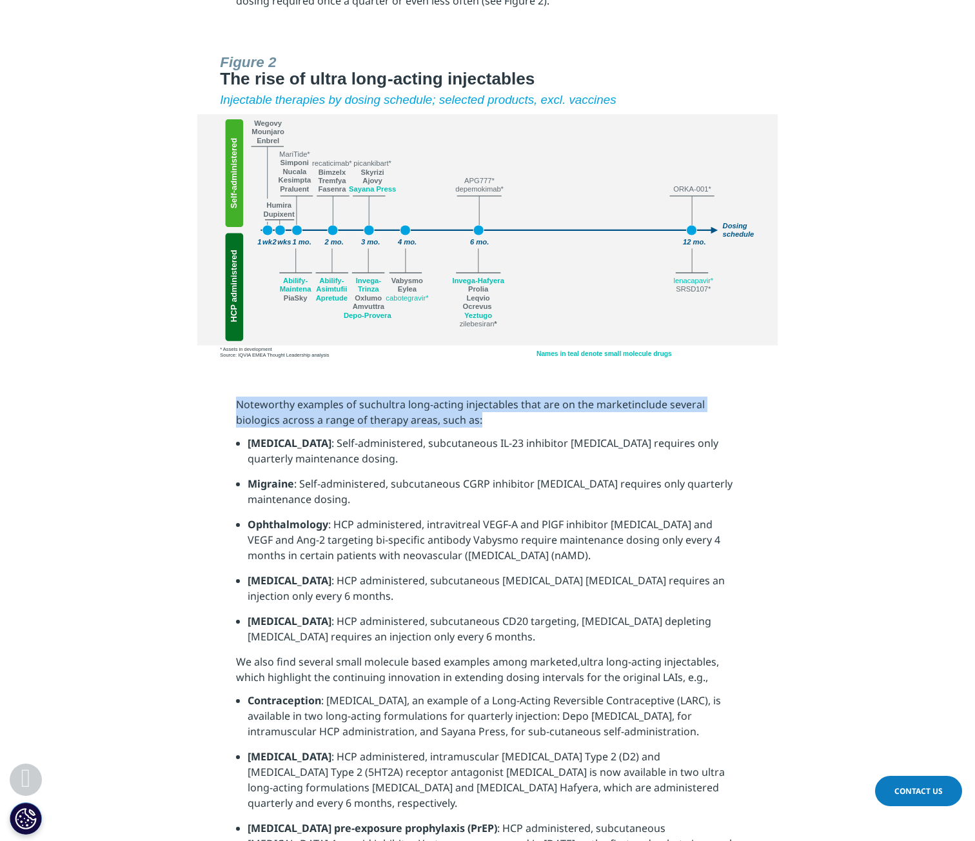
click at [373, 401] on span "include several biologics across a range of therapy areas, such as:" at bounding box center [470, 412] width 469 height 30
click at [337, 398] on span "include several biologics across a range of therapy areas, such as:" at bounding box center [470, 412] width 469 height 30
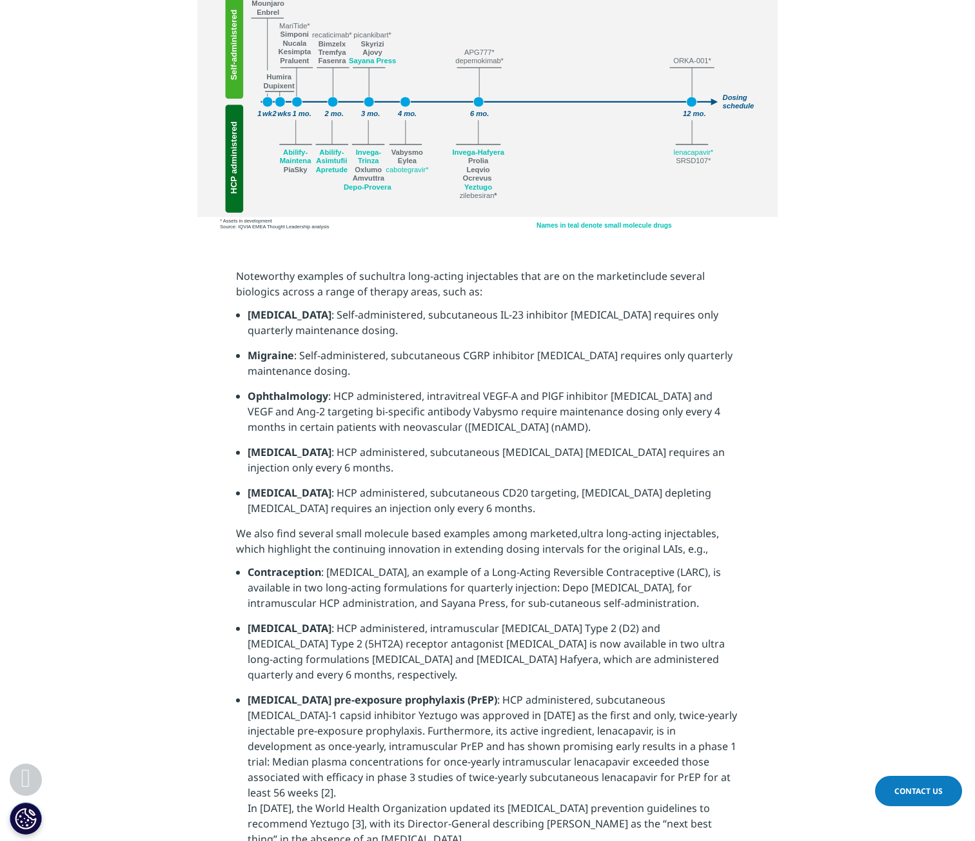
scroll to position [2000, 0]
click at [337, 398] on span ": HCP administered, intravitreal VEGF-A and PlGF inhibitor Eylea and VEGF and A…" at bounding box center [484, 410] width 473 height 45
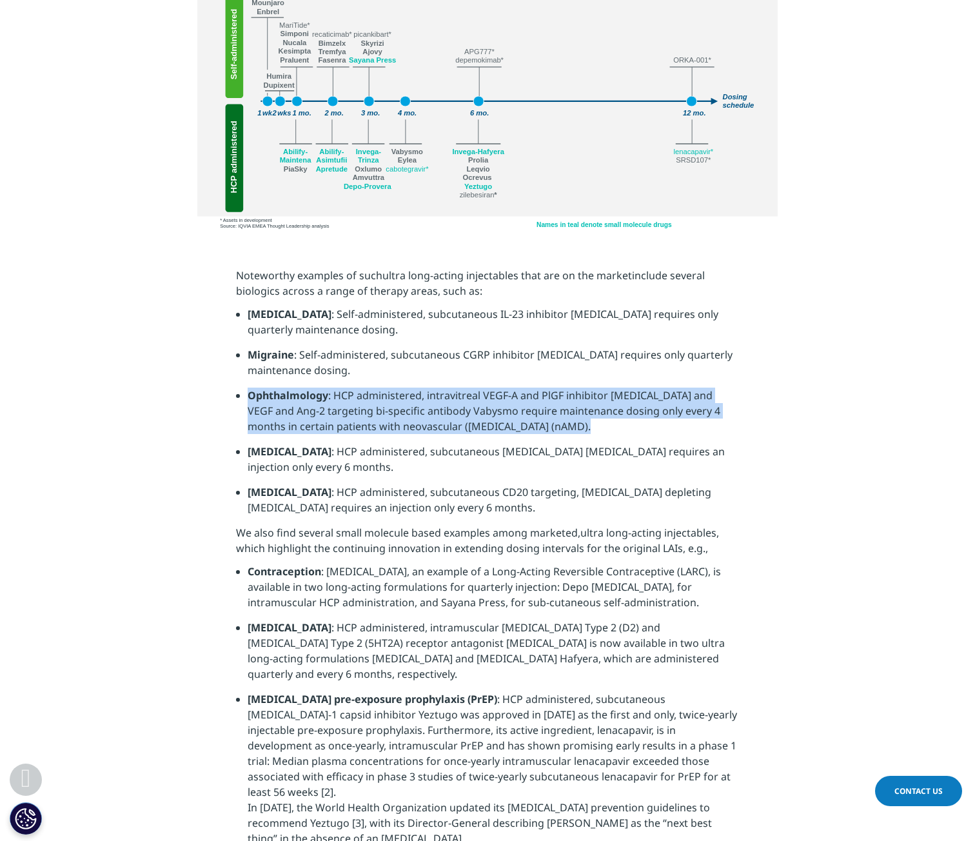
click at [337, 398] on span ": HCP administered, intravitreal VEGF-A and PlGF inhibitor Eylea and VEGF and A…" at bounding box center [484, 410] width 473 height 45
click at [364, 400] on span ": HCP administered, intravitreal VEGF-A and PlGF inhibitor Eylea and VEGF and A…" at bounding box center [484, 410] width 473 height 45
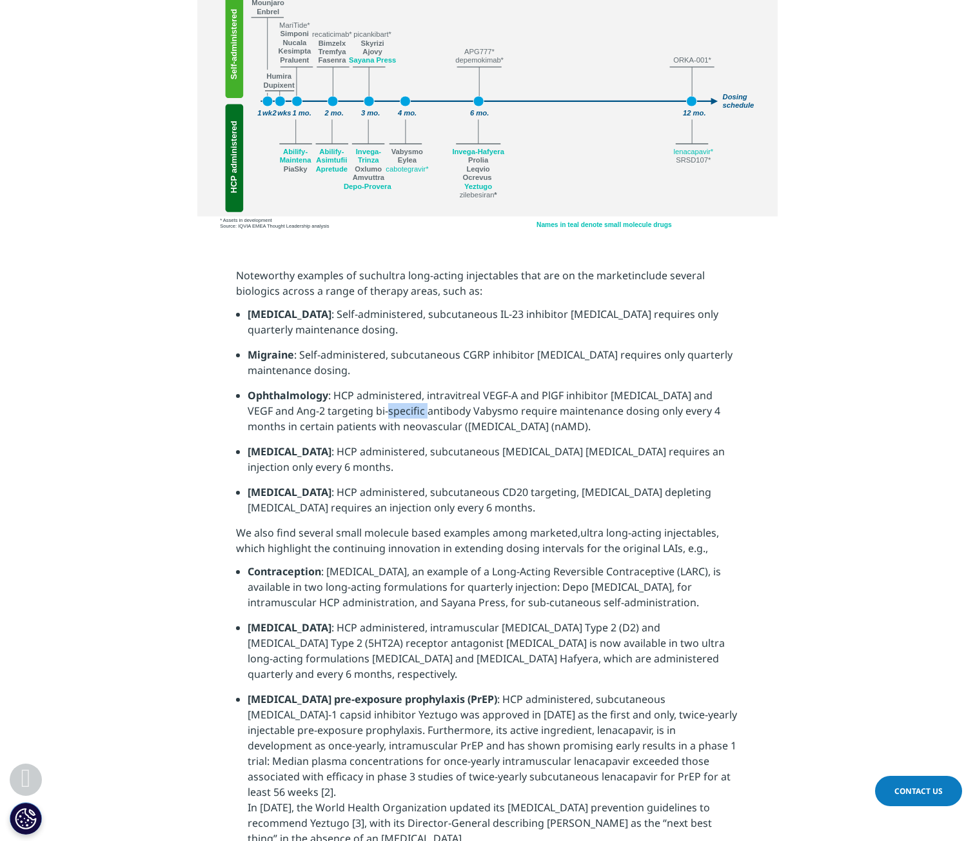
click at [364, 400] on span ": HCP administered, intravitreal VEGF-A and PlGF inhibitor Eylea and VEGF and A…" at bounding box center [484, 410] width 473 height 45
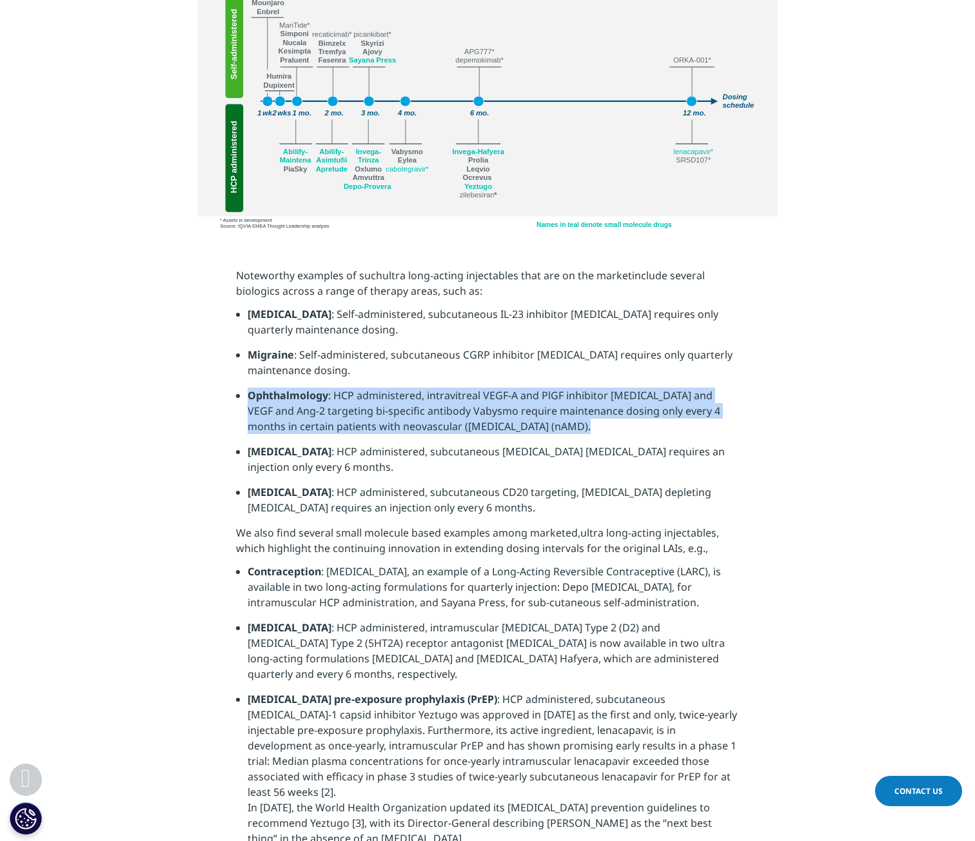
click at [364, 400] on span ": HCP administered, intravitreal VEGF-A and PlGF inhibitor Eylea and VEGF and A…" at bounding box center [484, 410] width 473 height 45
click at [369, 388] on span ": HCP administered, intravitreal VEGF-A and PlGF inhibitor Eylea and VEGF and A…" at bounding box center [484, 410] width 473 height 45
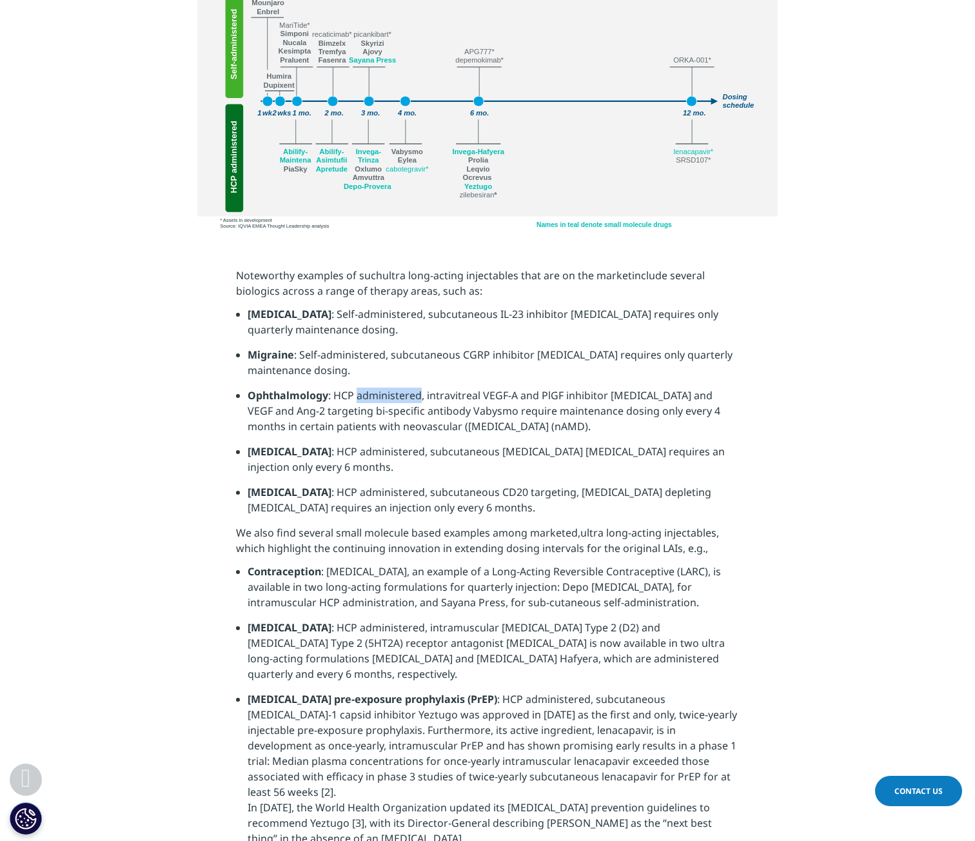
click at [369, 388] on span ": HCP administered, intravitreal VEGF-A and PlGF inhibitor Eylea and VEGF and A…" at bounding box center [484, 410] width 473 height 45
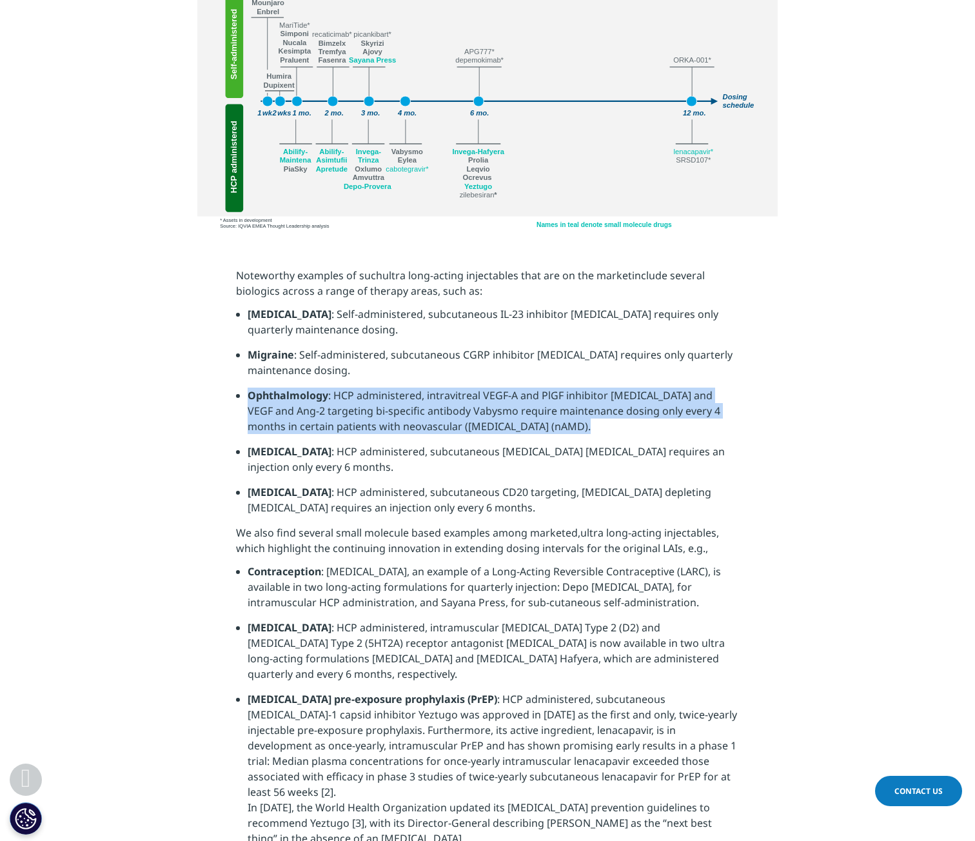
click at [369, 388] on span ": HCP administered, intravitreal VEGF-A and PlGF inhibitor Eylea and VEGF and A…" at bounding box center [484, 410] width 473 height 45
click at [388, 392] on span ": HCP administered, intravitreal VEGF-A and PlGF inhibitor Eylea and VEGF and A…" at bounding box center [484, 410] width 473 height 45
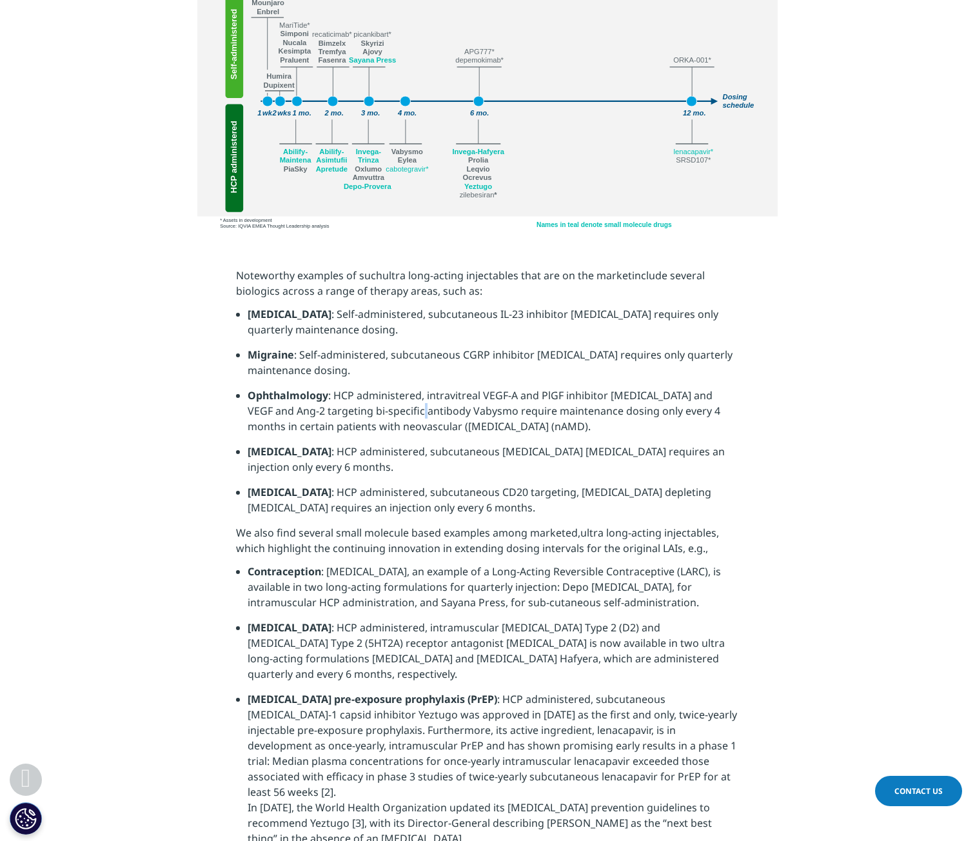
click at [388, 392] on span ": HCP administered, intravitreal VEGF-A and PlGF inhibitor Eylea and VEGF and A…" at bounding box center [484, 410] width 473 height 45
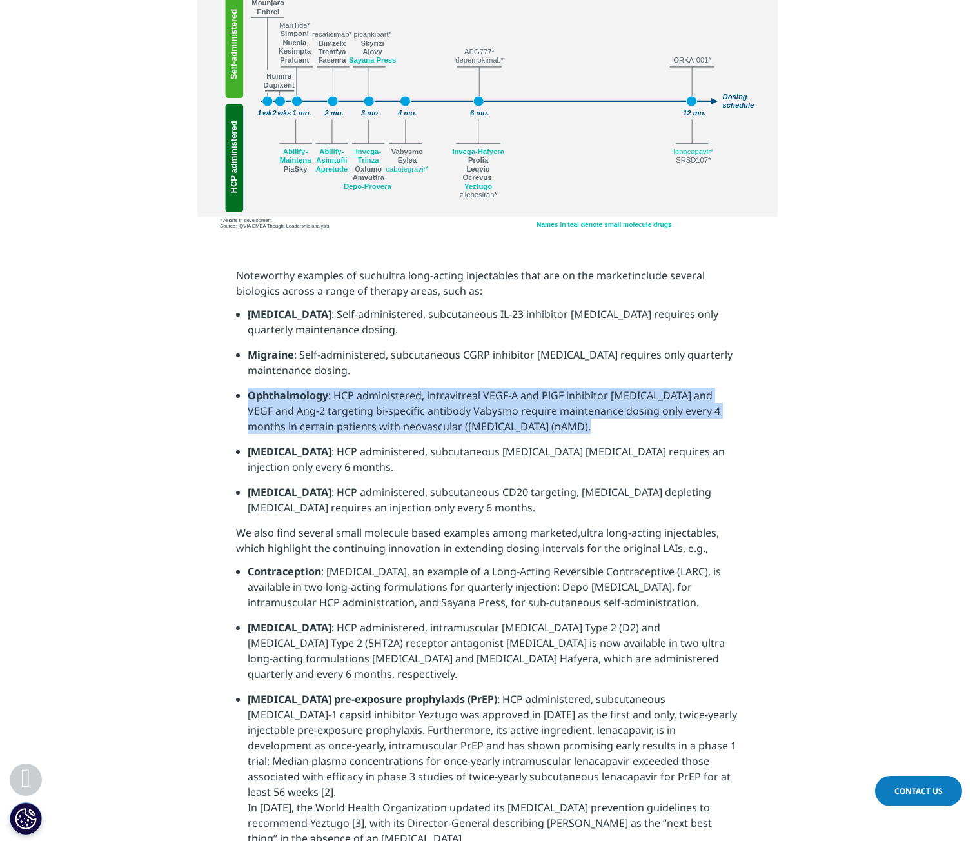
click at [388, 392] on span ": HCP administered, intravitreal VEGF-A and PlGF inhibitor Eylea and VEGF and A…" at bounding box center [484, 410] width 473 height 45
click at [373, 391] on span ": HCP administered, intravitreal VEGF-A and PlGF inhibitor Eylea and VEGF and A…" at bounding box center [484, 410] width 473 height 45
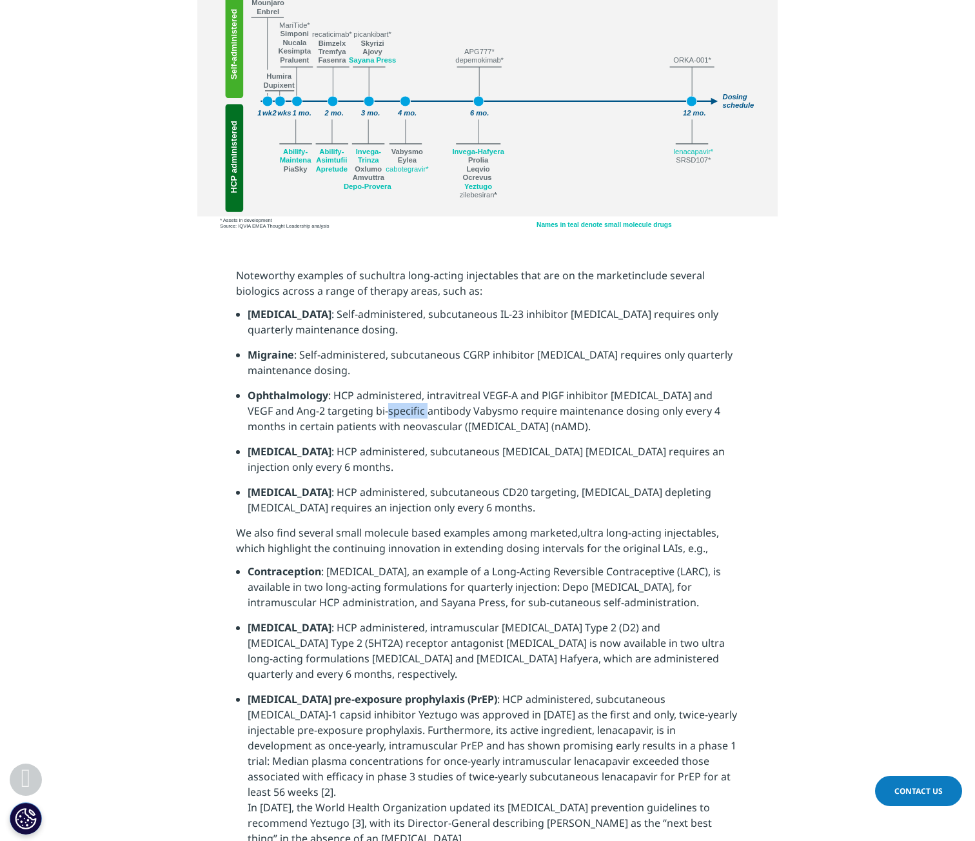
click at [373, 391] on span ": HCP administered, intravitreal VEGF-A and PlGF inhibitor Eylea and VEGF and A…" at bounding box center [484, 410] width 473 height 45
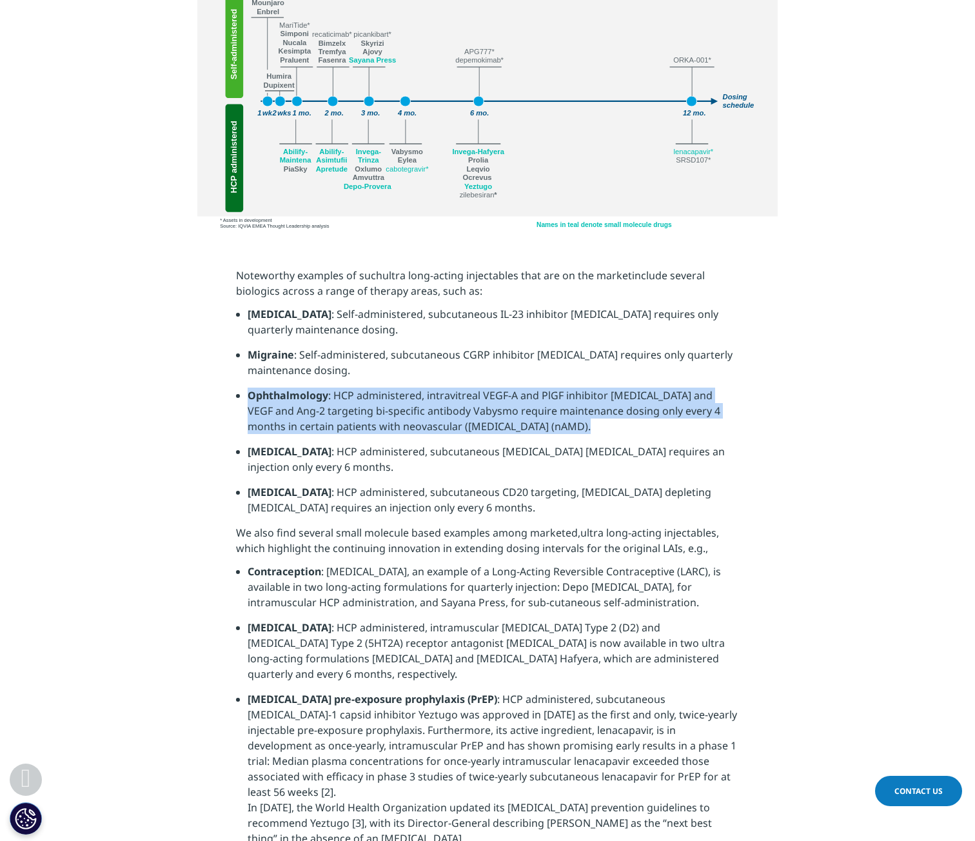
click at [373, 391] on span ": HCP administered, intravitreal VEGF-A and PlGF inhibitor Eylea and VEGF and A…" at bounding box center [484, 410] width 473 height 45
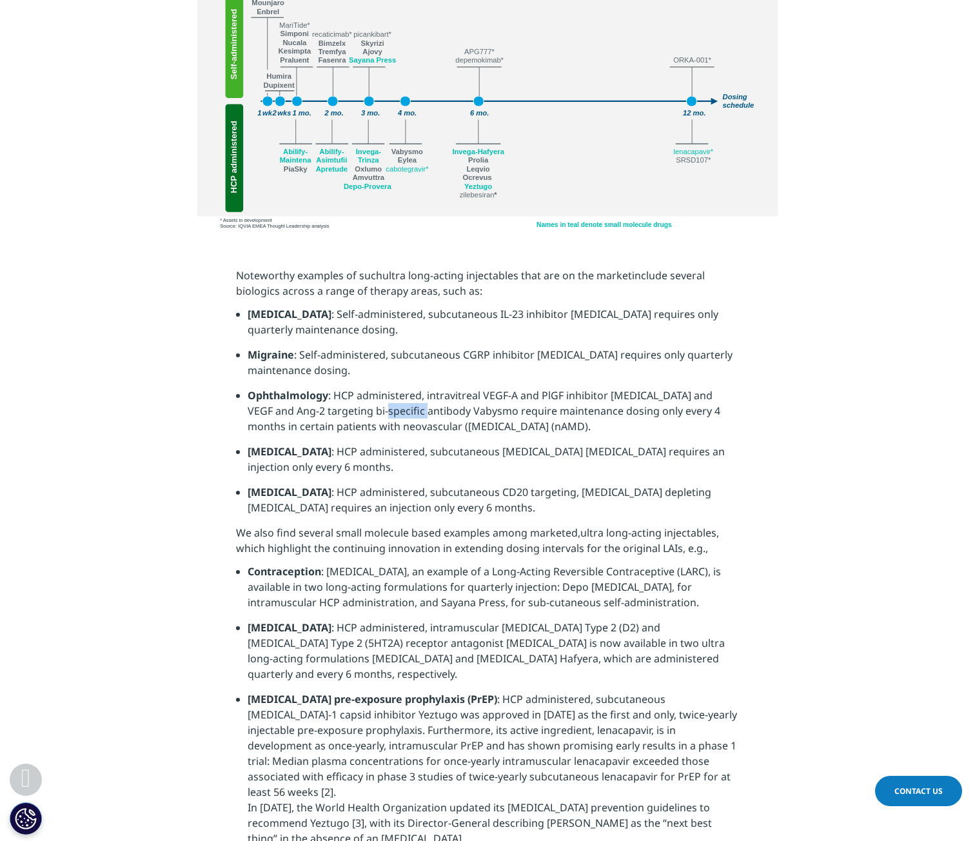
click at [373, 391] on span ": HCP administered, intravitreal VEGF-A and PlGF inhibitor Eylea and VEGF and A…" at bounding box center [484, 410] width 473 height 45
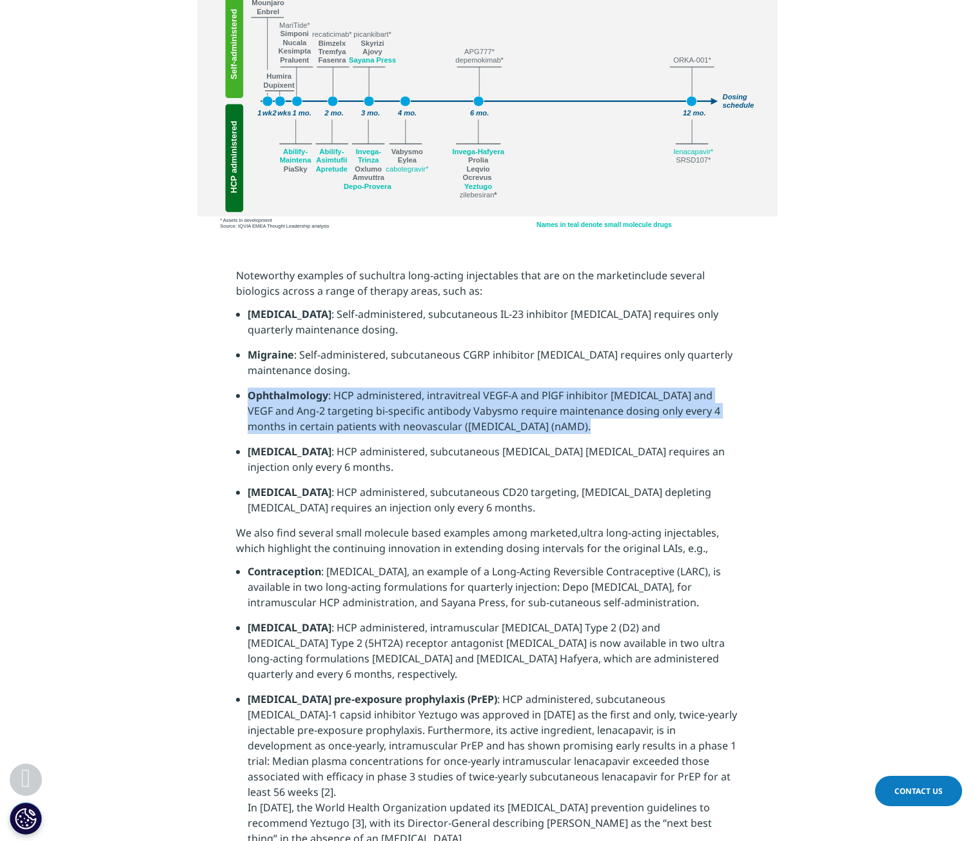
click at [373, 391] on span ": HCP administered, intravitreal VEGF-A and PlGF inhibitor Eylea and VEGF and A…" at bounding box center [484, 410] width 473 height 45
click at [377, 391] on span ": HCP administered, intravitreal VEGF-A and PlGF inhibitor Eylea and VEGF and A…" at bounding box center [484, 410] width 473 height 45
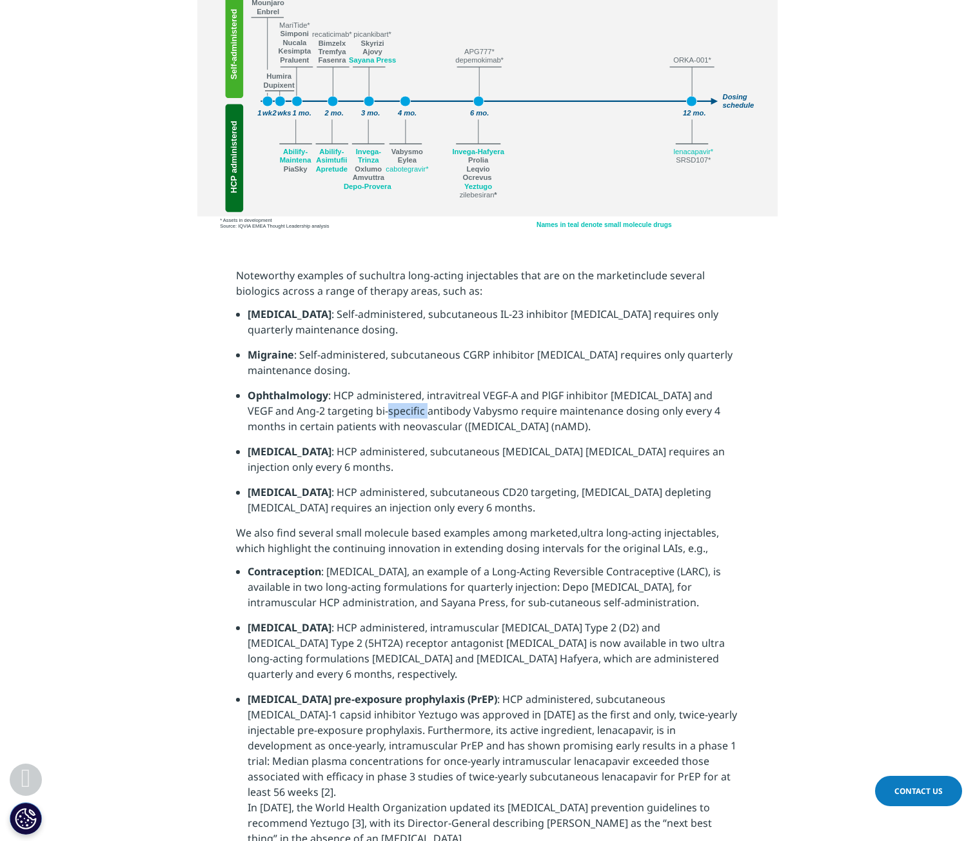
click at [377, 391] on span ": HCP administered, intravitreal VEGF-A and PlGF inhibitor Eylea and VEGF and A…" at bounding box center [484, 410] width 473 height 45
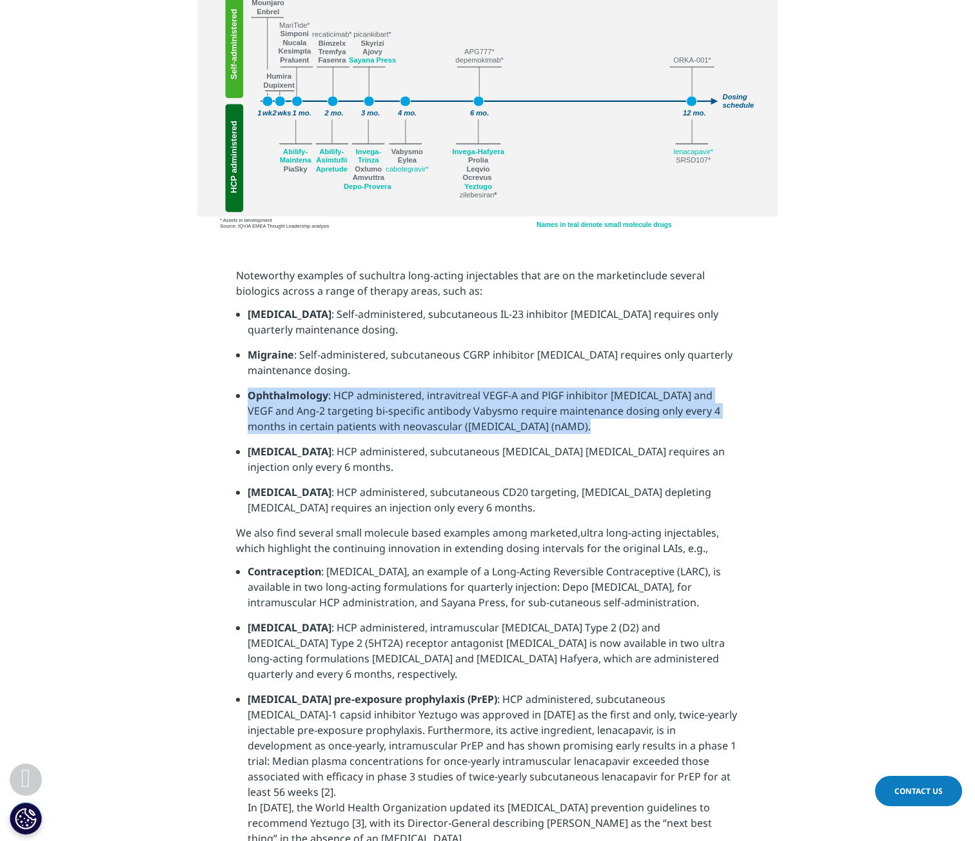
click at [377, 391] on span ": HCP administered, intravitreal VEGF-A and PlGF inhibitor Eylea and VEGF and A…" at bounding box center [484, 410] width 473 height 45
click at [374, 391] on span ": HCP administered, intravitreal VEGF-A and PlGF inhibitor Eylea and VEGF and A…" at bounding box center [484, 410] width 473 height 45
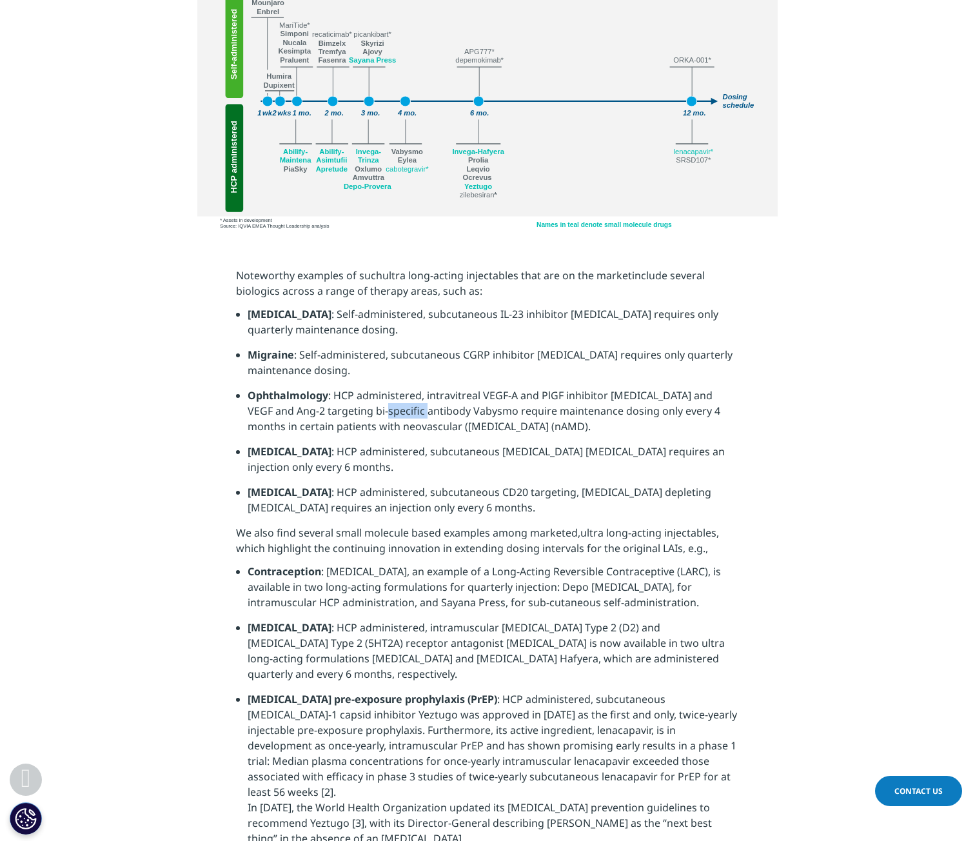
click at [374, 391] on span ": HCP administered, intravitreal VEGF-A and PlGF inhibitor Eylea and VEGF and A…" at bounding box center [484, 410] width 473 height 45
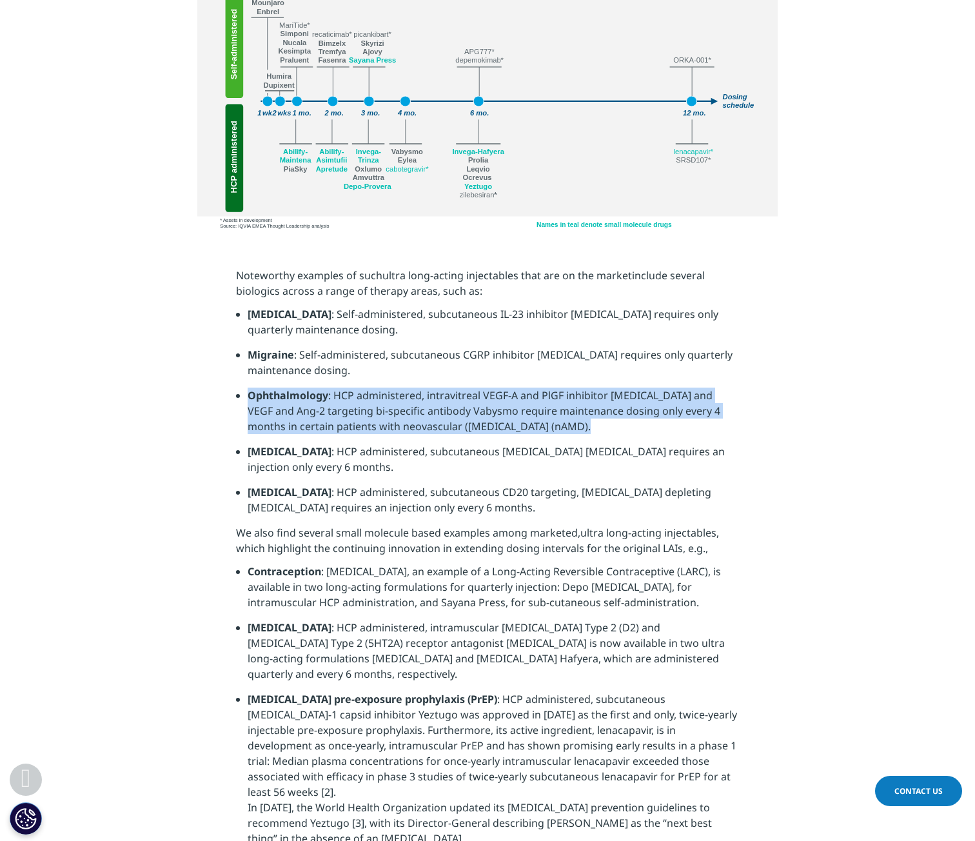
click at [374, 391] on span ": HCP administered, intravitreal VEGF-A and PlGF inhibitor Eylea and VEGF and A…" at bounding box center [484, 410] width 473 height 45
click at [379, 392] on span ": HCP administered, intravitreal VEGF-A and PlGF inhibitor Eylea and VEGF and A…" at bounding box center [484, 410] width 473 height 45
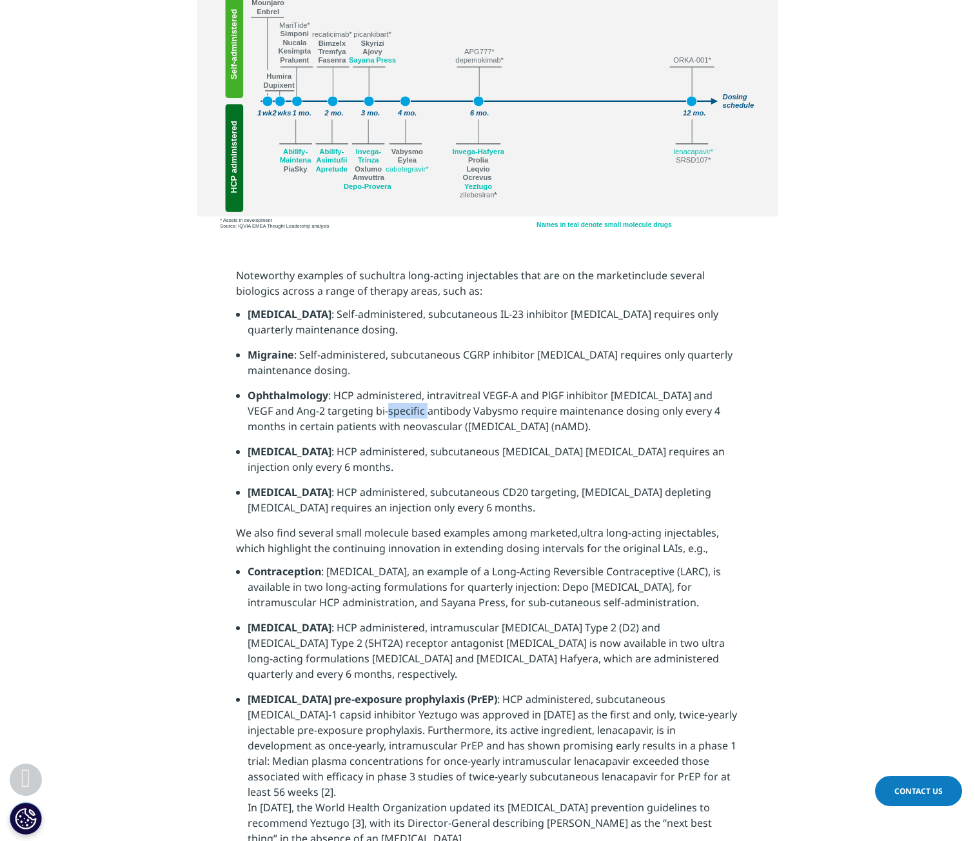
click at [379, 392] on span ": HCP administered, intravitreal VEGF-A and PlGF inhibitor Eylea and VEGF and A…" at bounding box center [484, 410] width 473 height 45
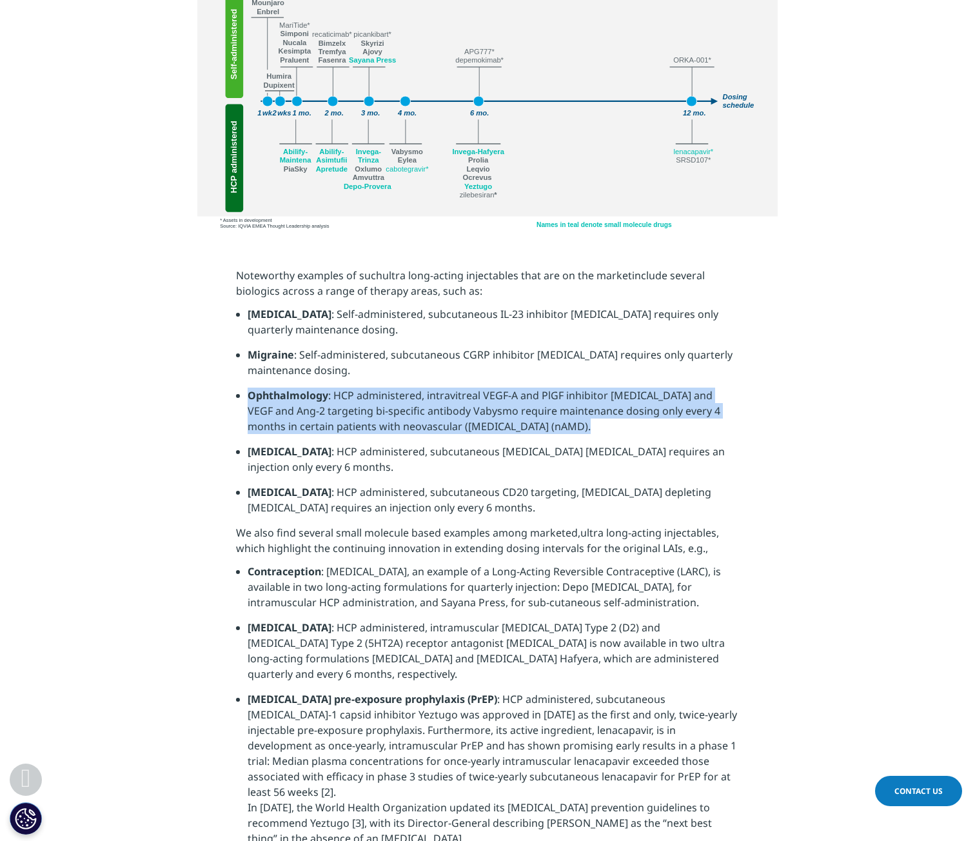
click at [379, 392] on span ": HCP administered, intravitreal VEGF-A and PlGF inhibitor Eylea and VEGF and A…" at bounding box center [484, 410] width 473 height 45
click at [381, 388] on span ": HCP administered, intravitreal VEGF-A and PlGF inhibitor Eylea and VEGF and A…" at bounding box center [484, 410] width 473 height 45
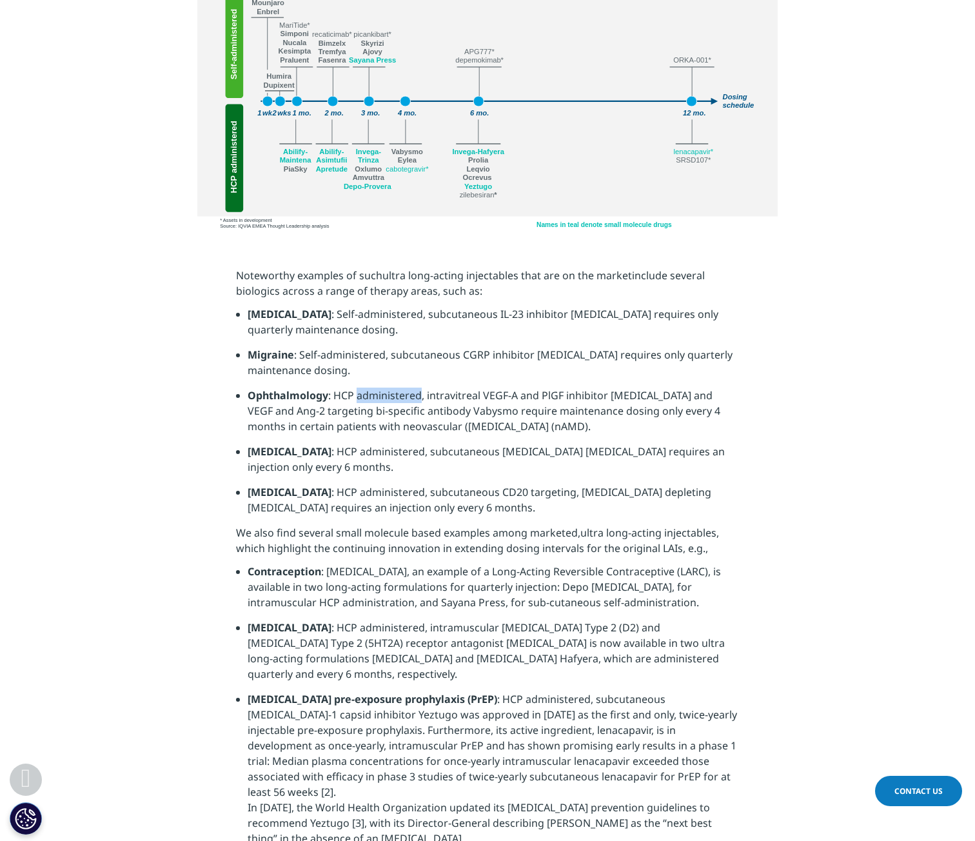
click at [381, 388] on span ": HCP administered, intravitreal VEGF-A and PlGF inhibitor Eylea and VEGF and A…" at bounding box center [484, 410] width 473 height 45
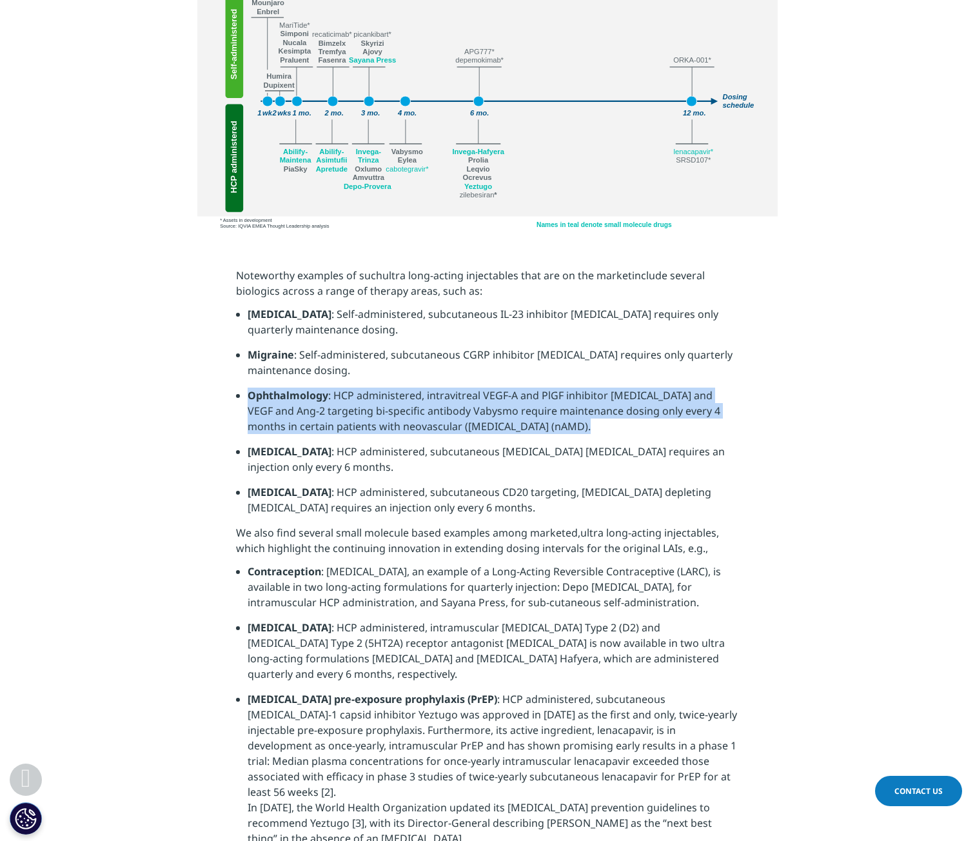
click at [381, 388] on span ": HCP administered, intravitreal VEGF-A and PlGF inhibitor Eylea and VEGF and A…" at bounding box center [484, 410] width 473 height 45
click at [387, 388] on span ": HCP administered, intravitreal VEGF-A and PlGF inhibitor Eylea and VEGF and A…" at bounding box center [484, 410] width 473 height 45
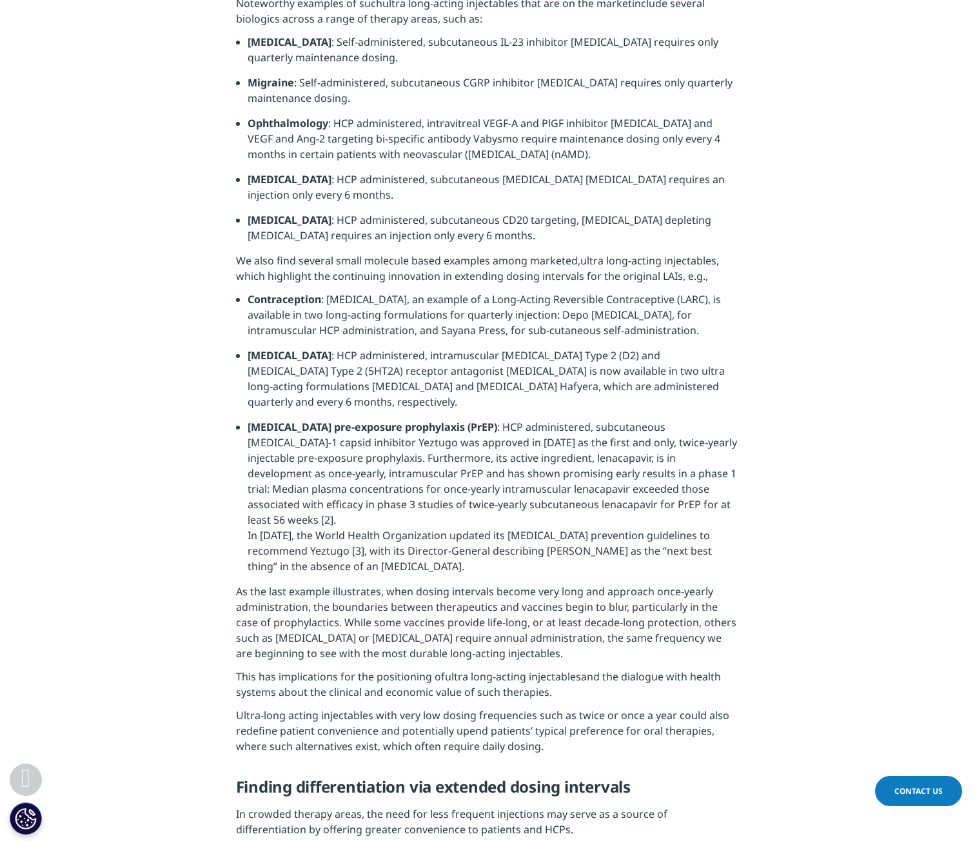
scroll to position [2387, 0]
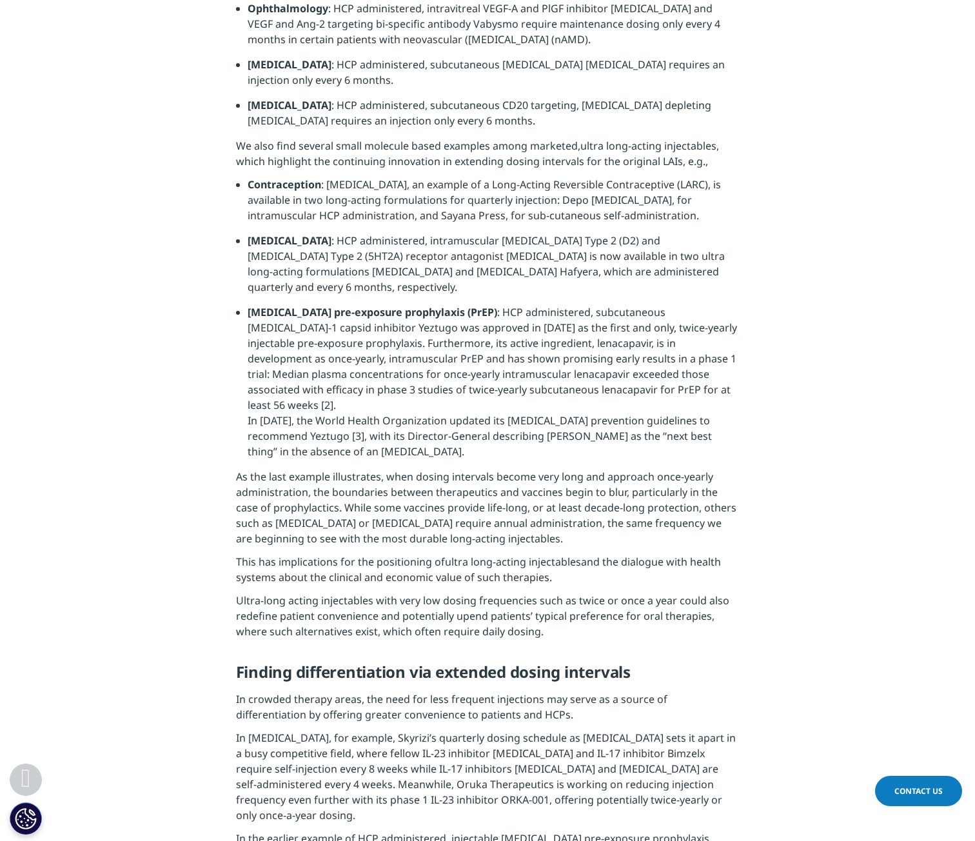
click at [413, 403] on span ": HCP administered, subcutaneous HIV-1 capsid inhibitor Yeztugo was approved in…" at bounding box center [493, 382] width 490 height 154
click at [377, 354] on span ": HCP administered, subcutaneous HIV-1 capsid inhibitor Yeztugo was approved in…" at bounding box center [493, 382] width 490 height 154
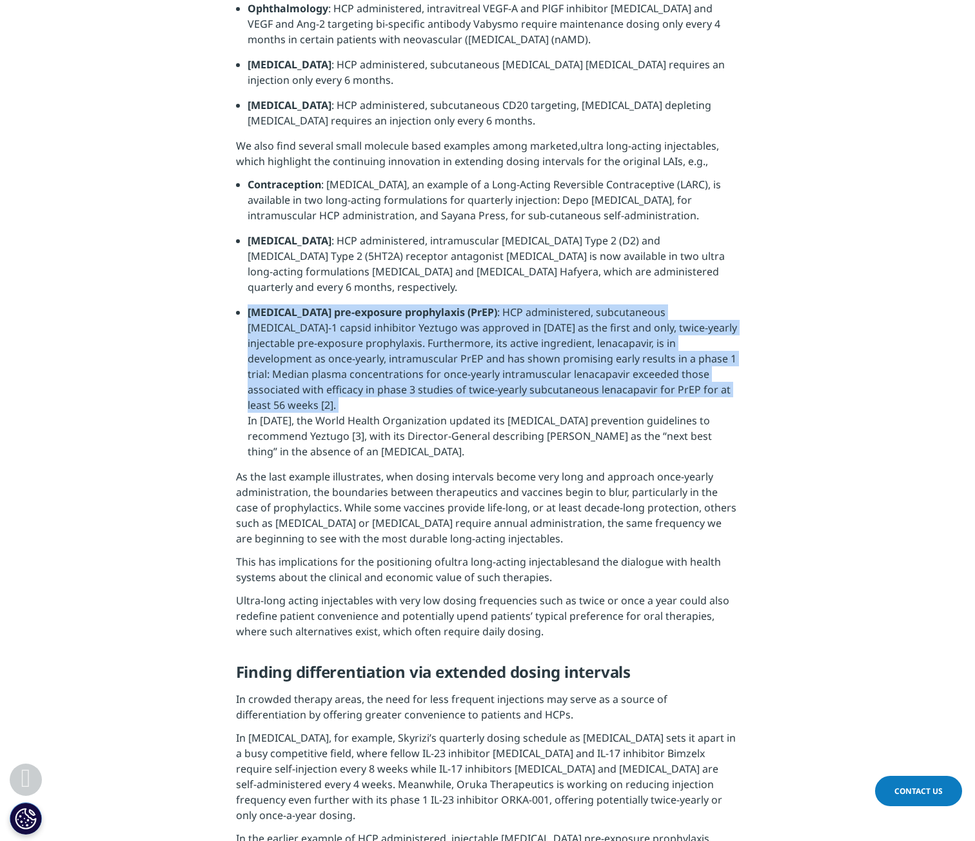
click at [377, 354] on span ": HCP administered, subcutaneous HIV-1 capsid inhibitor Yeztugo was approved in…" at bounding box center [493, 382] width 490 height 154
click at [415, 375] on span ": HCP administered, subcutaneous HIV-1 capsid inhibitor Yeztugo was approved in…" at bounding box center [493, 382] width 490 height 154
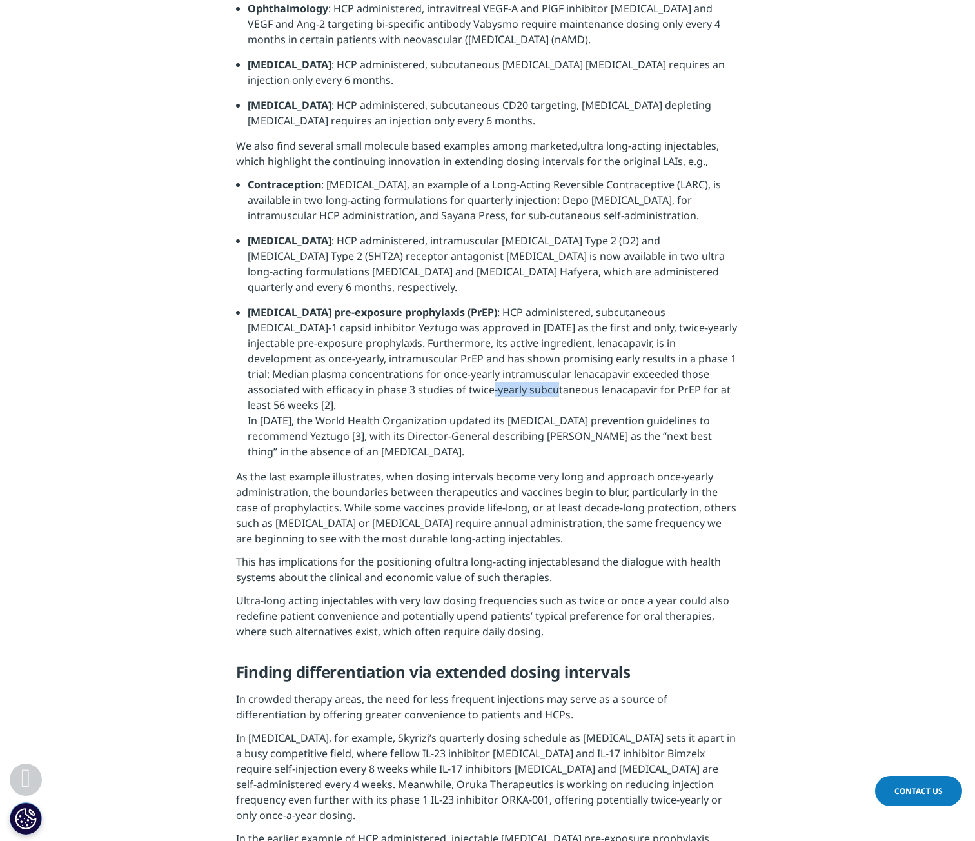
click at [415, 375] on span ": HCP administered, subcutaneous HIV-1 capsid inhibitor Yeztugo was approved in…" at bounding box center [493, 382] width 490 height 154
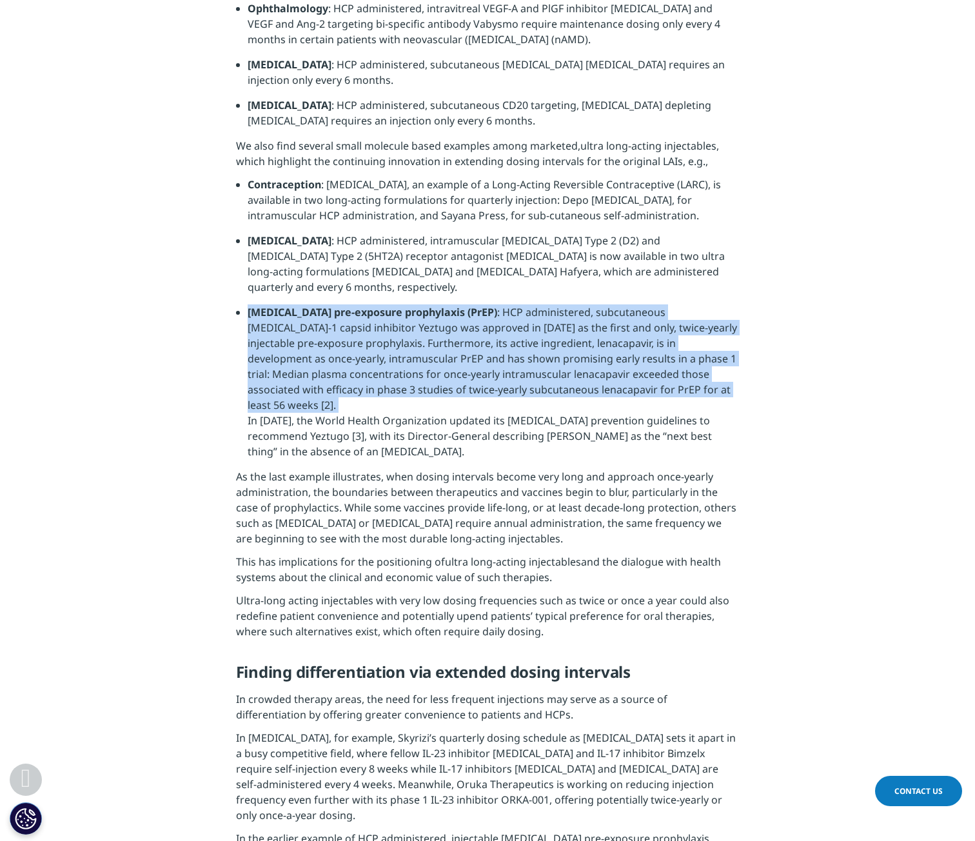
click at [415, 375] on span ": HCP administered, subcutaneous HIV-1 capsid inhibitor Yeztugo was approved in…" at bounding box center [493, 382] width 490 height 154
click at [424, 375] on span ": HCP administered, subcutaneous HIV-1 capsid inhibitor Yeztugo was approved in…" at bounding box center [493, 382] width 490 height 154
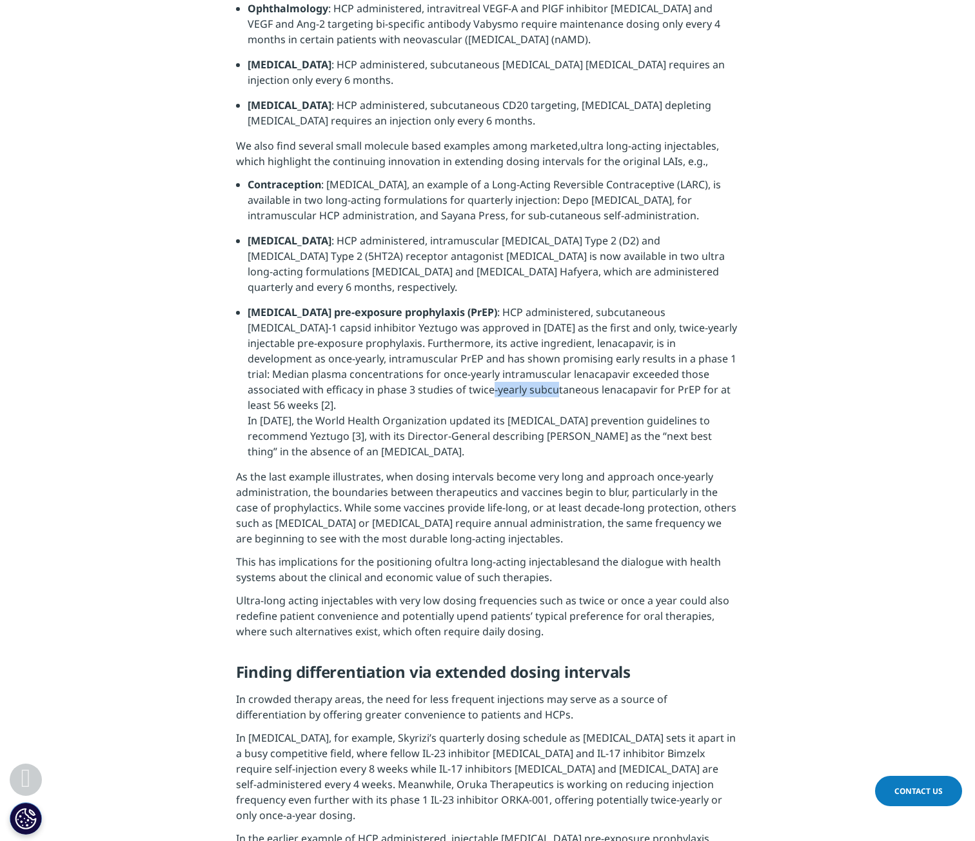
click at [424, 375] on span ": HCP administered, subcutaneous HIV-1 capsid inhibitor Yeztugo was approved in…" at bounding box center [493, 382] width 490 height 154
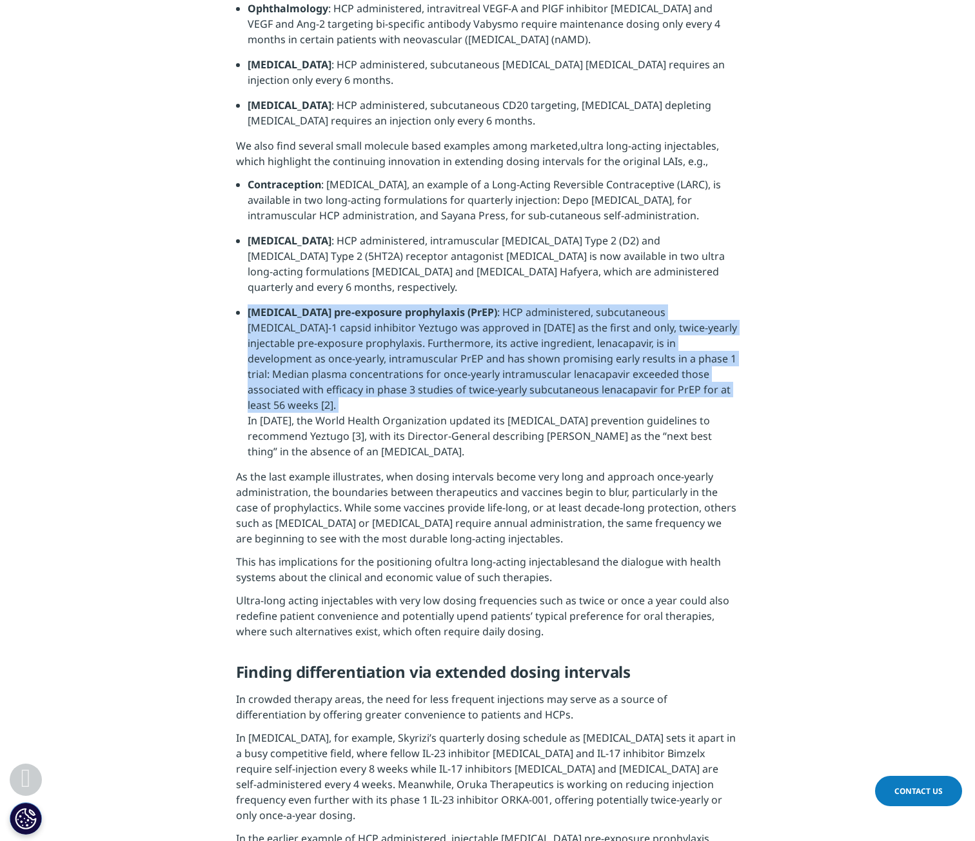
click at [424, 375] on span ": HCP administered, subcutaneous HIV-1 capsid inhibitor Yeztugo was approved in…" at bounding box center [493, 382] width 490 height 154
click at [459, 377] on span ": HCP administered, subcutaneous HIV-1 capsid inhibitor Yeztugo was approved in…" at bounding box center [493, 382] width 490 height 154
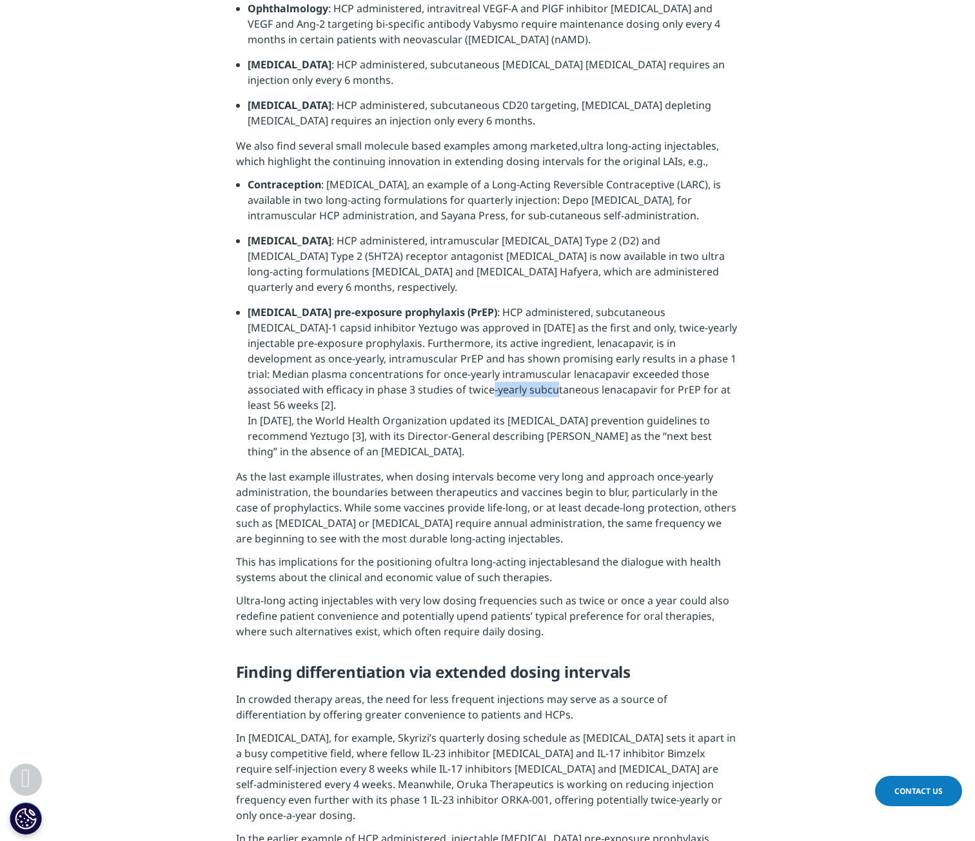
click at [459, 377] on span ": HCP administered, subcutaneous HIV-1 capsid inhibitor Yeztugo was approved in…" at bounding box center [493, 382] width 490 height 154
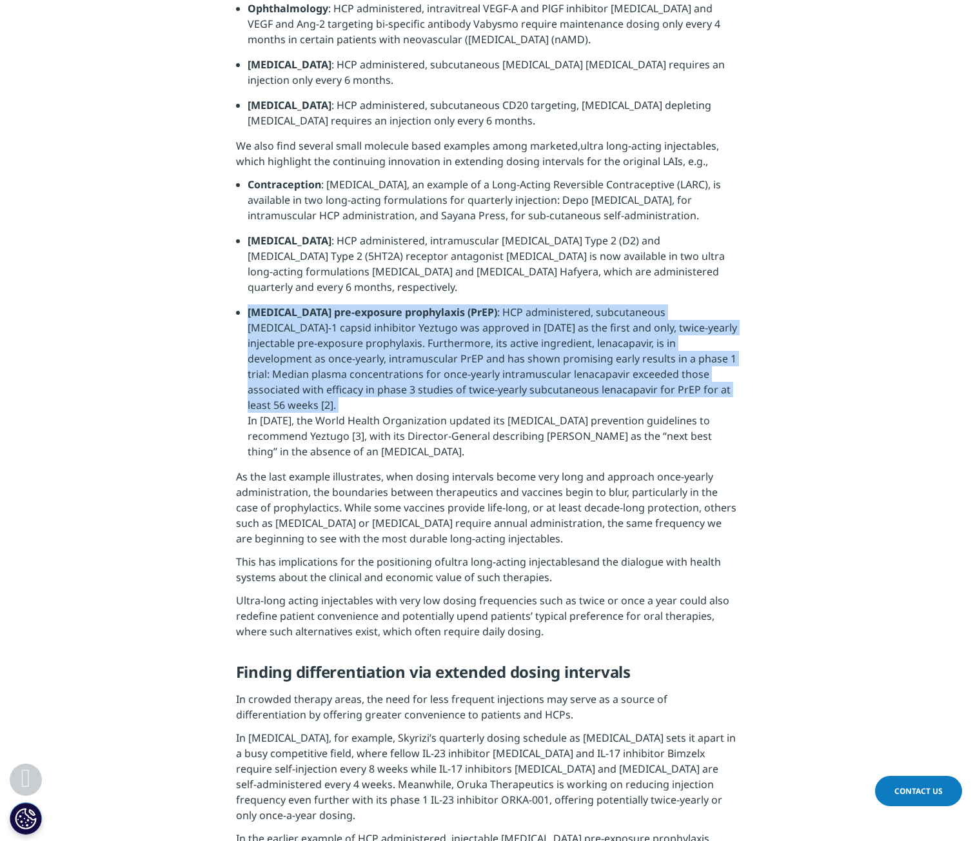
click at [459, 377] on span ": HCP administered, subcutaneous HIV-1 capsid inhibitor Yeztugo was approved in…" at bounding box center [493, 382] width 490 height 154
click at [426, 337] on span ": HCP administered, subcutaneous HIV-1 capsid inhibitor Yeztugo was approved in…" at bounding box center [493, 382] width 490 height 154
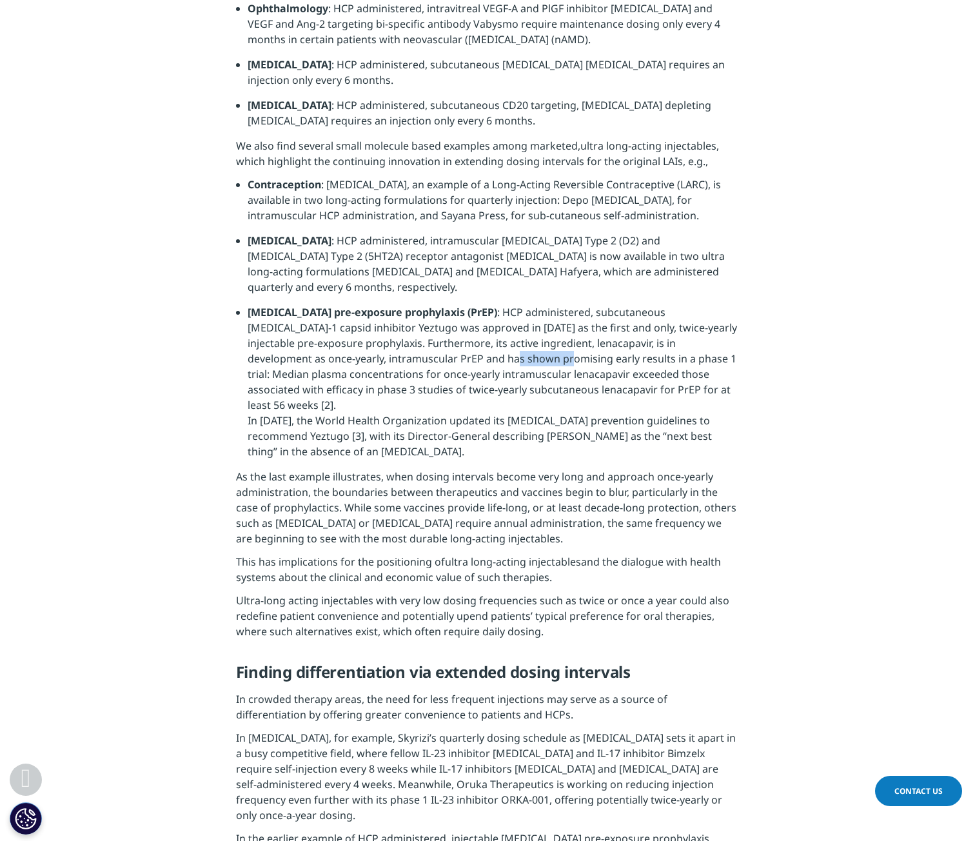
click at [426, 337] on span ": HCP administered, subcutaneous HIV-1 capsid inhibitor Yeztugo was approved in…" at bounding box center [493, 382] width 490 height 154
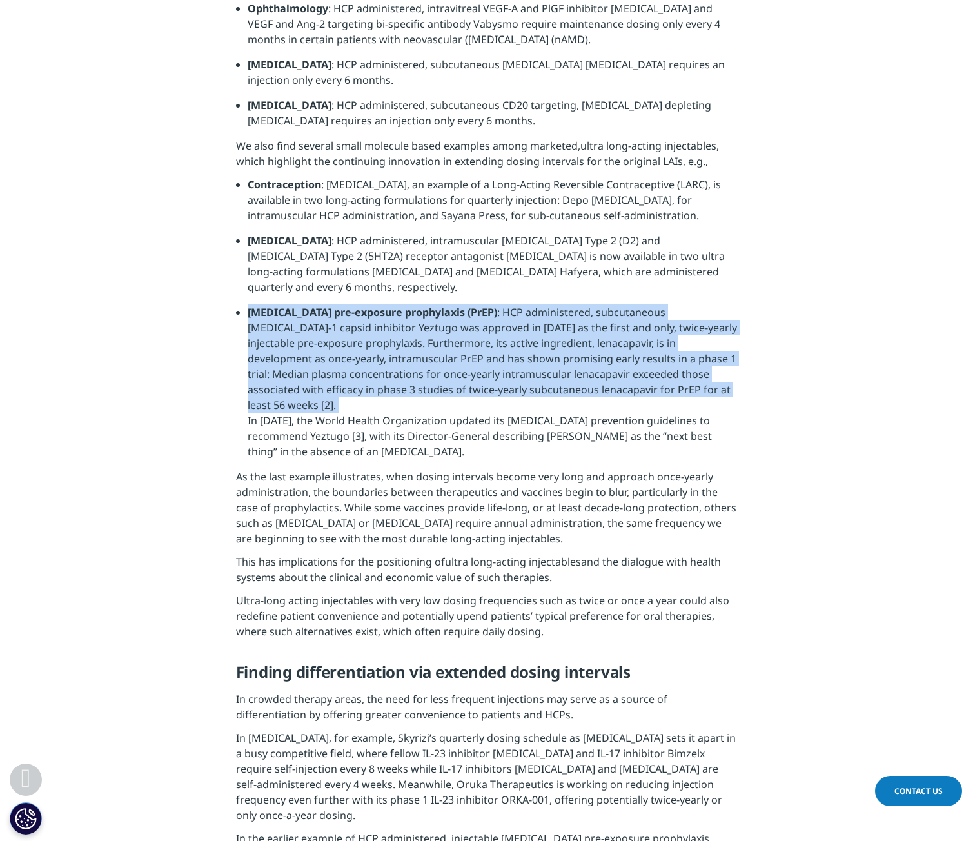
click at [426, 337] on span ": HCP administered, subcutaneous HIV-1 capsid inhibitor Yeztugo was approved in…" at bounding box center [493, 382] width 490 height 154
click at [443, 343] on span ": HCP administered, subcutaneous HIV-1 capsid inhibitor Yeztugo was approved in…" at bounding box center [493, 382] width 490 height 154
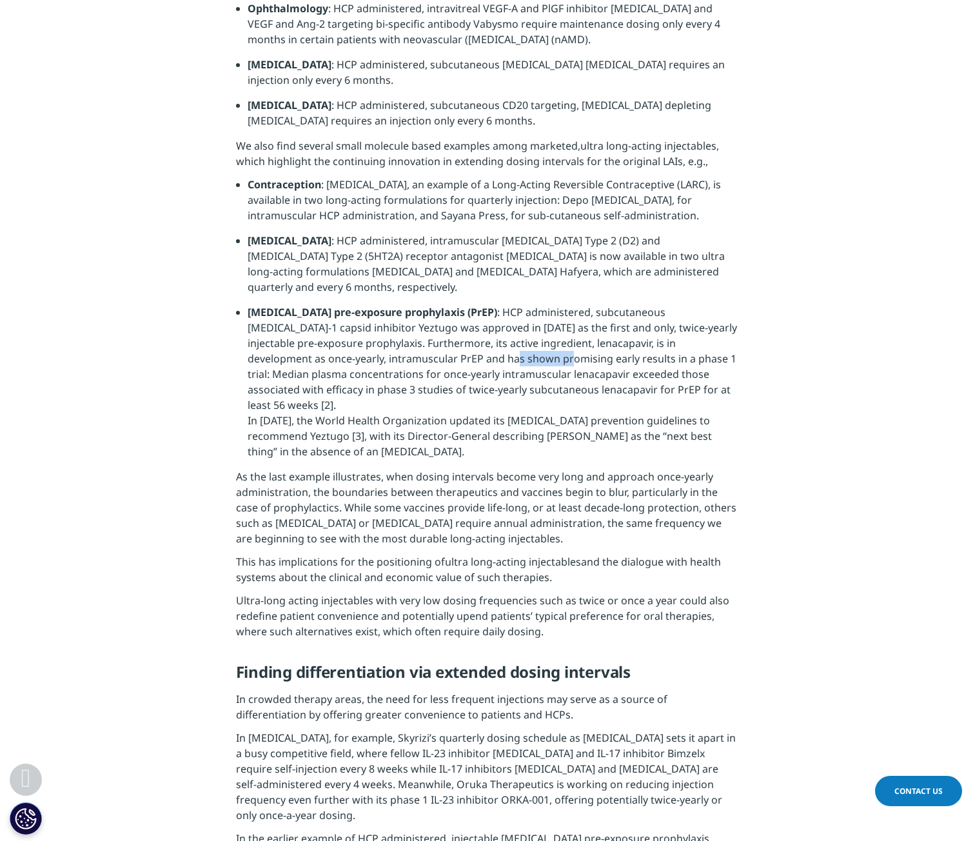
click at [443, 343] on span ": HCP administered, subcutaneous HIV-1 capsid inhibitor Yeztugo was approved in…" at bounding box center [493, 382] width 490 height 154
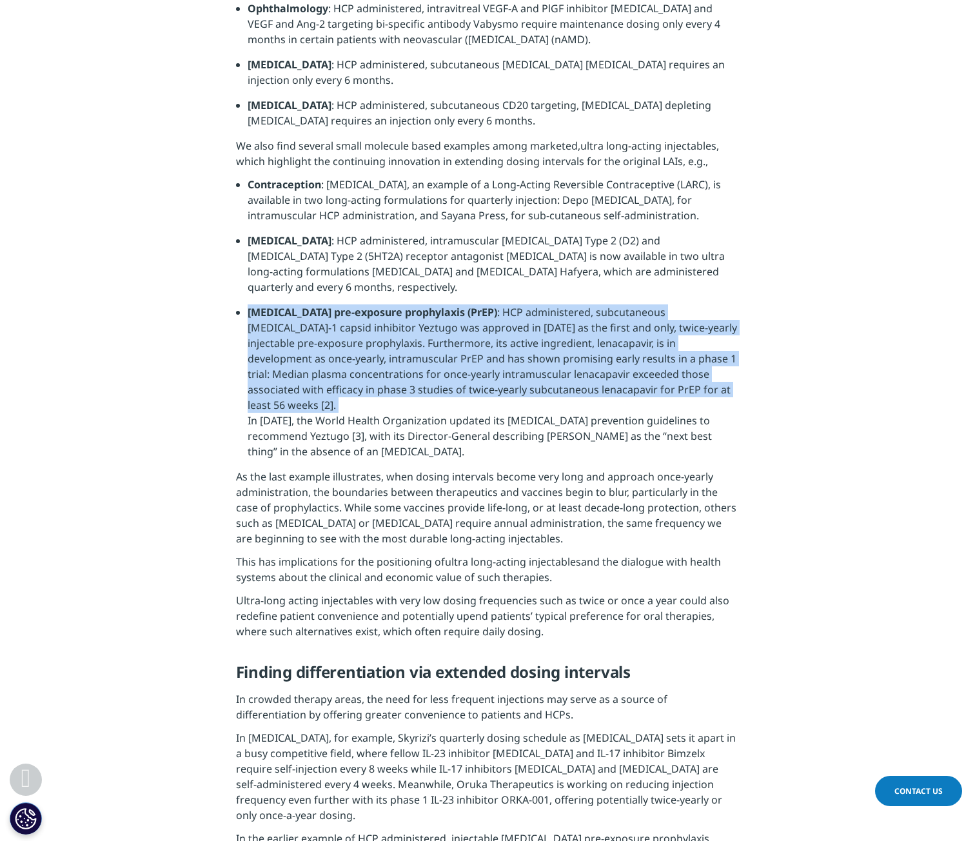
click at [443, 343] on span ": HCP administered, subcutaneous HIV-1 capsid inhibitor Yeztugo was approved in…" at bounding box center [493, 382] width 490 height 154
click at [448, 345] on span ": HCP administered, subcutaneous HIV-1 capsid inhibitor Yeztugo was approved in…" at bounding box center [493, 382] width 490 height 154
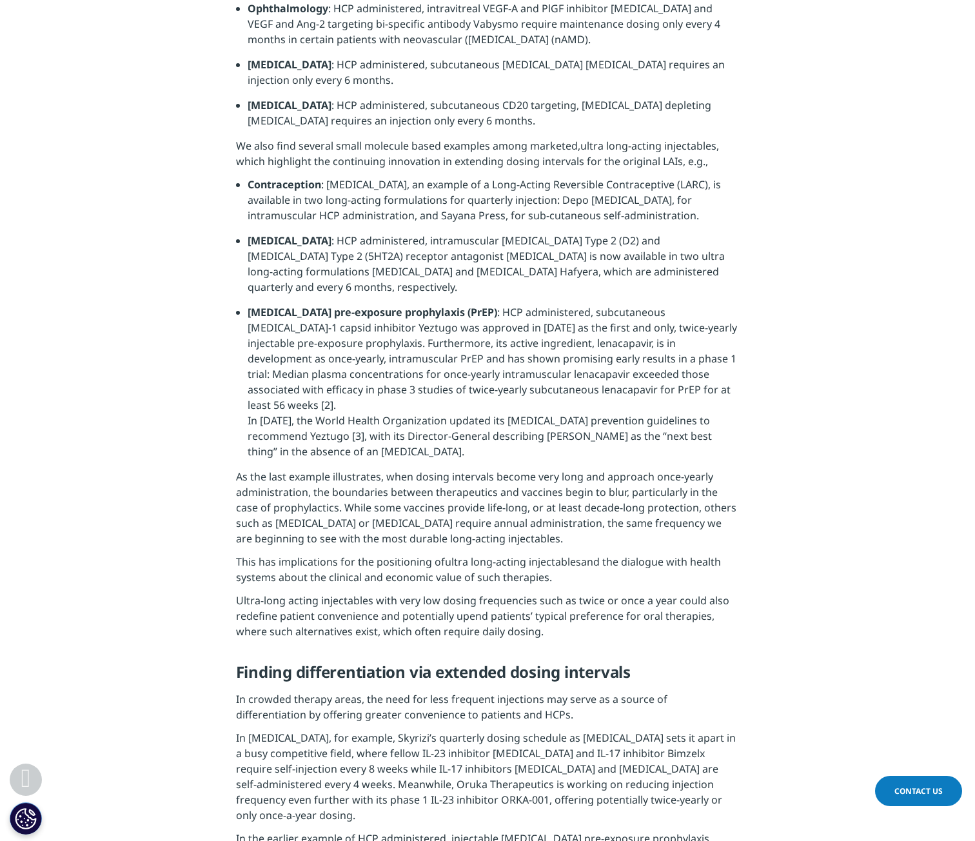
click at [445, 353] on span ": HCP administered, subcutaneous HIV-1 capsid inhibitor Yeztugo was approved in…" at bounding box center [493, 382] width 490 height 154
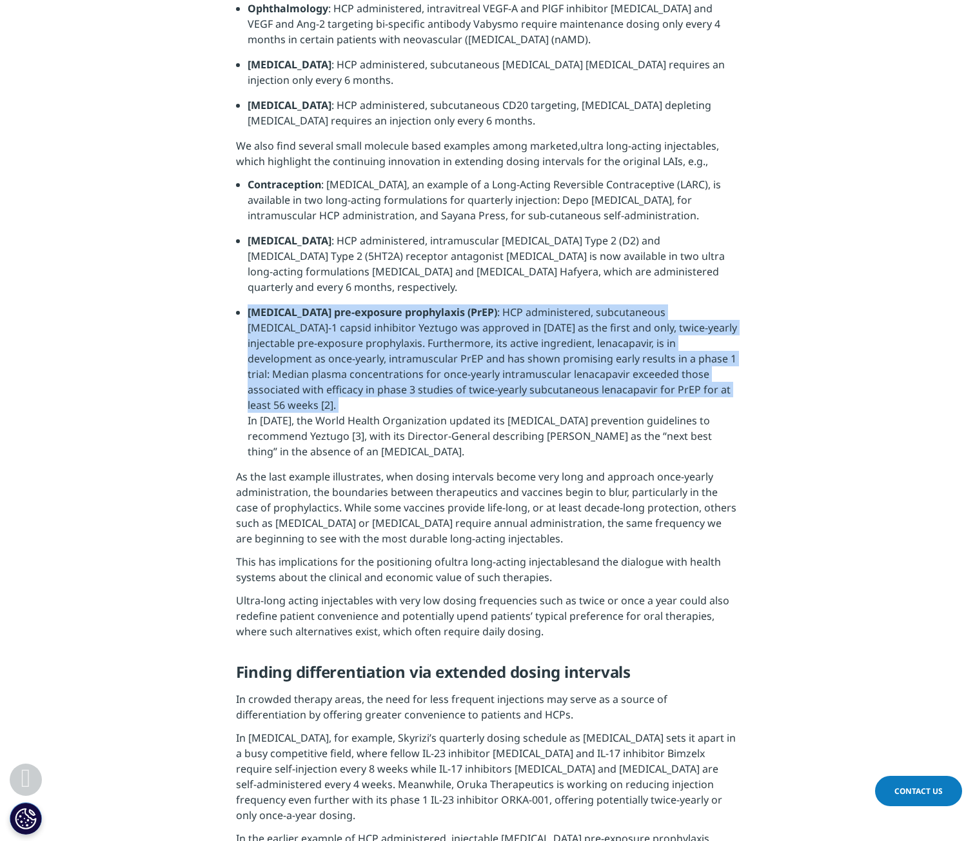
click at [445, 353] on span ": HCP administered, subcutaneous HIV-1 capsid inhibitor Yeztugo was approved in…" at bounding box center [493, 382] width 490 height 154
click at [462, 357] on span ": HCP administered, subcutaneous HIV-1 capsid inhibitor Yeztugo was approved in…" at bounding box center [493, 382] width 490 height 154
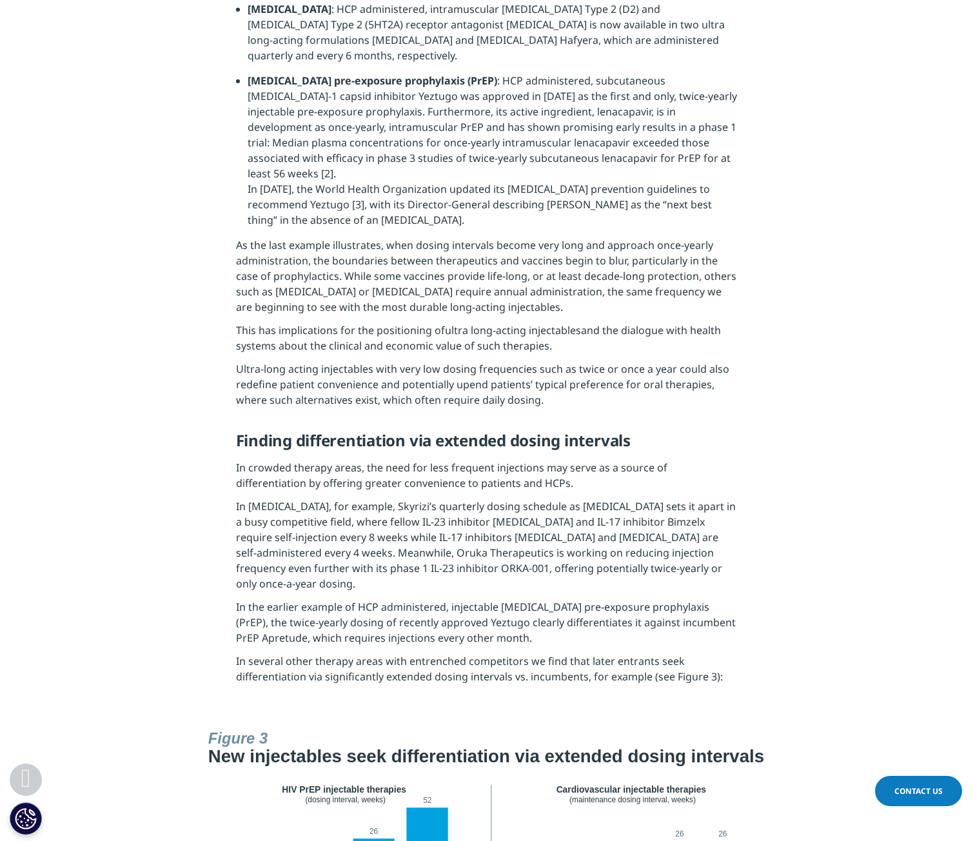
scroll to position [2774, 0]
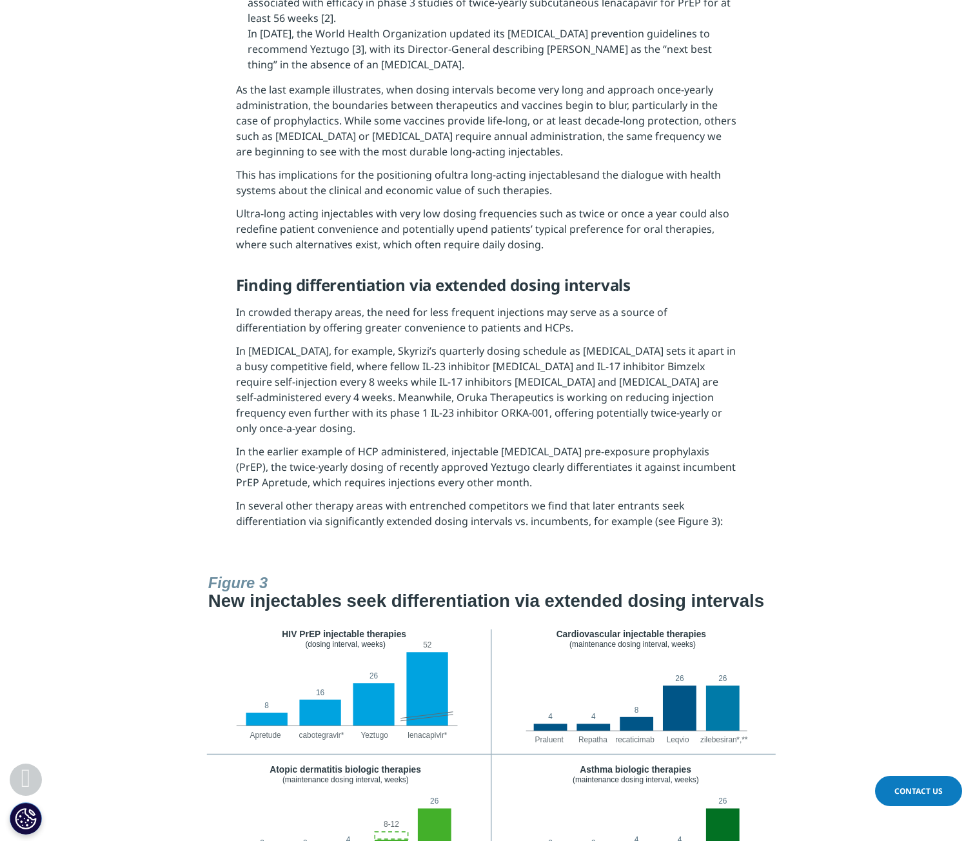
click at [468, 305] on span "In crowded therapy areas, the need for less frequent injections may serve as a …" at bounding box center [452, 320] width 432 height 30
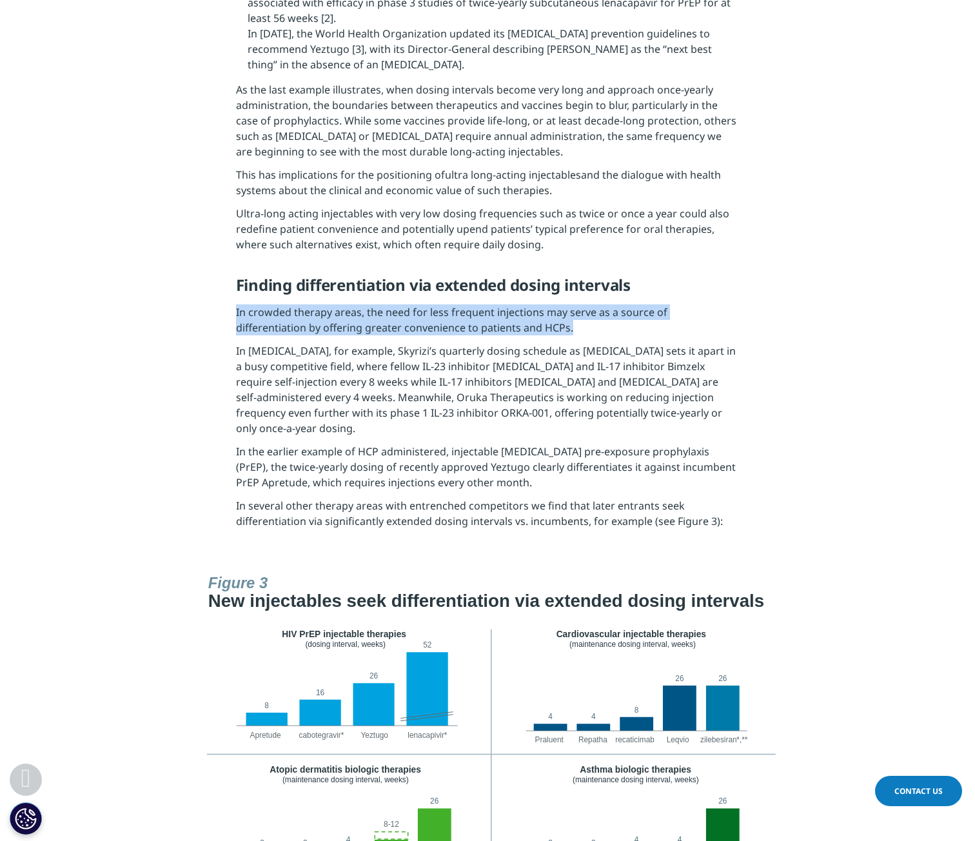
click at [468, 305] on span "In crowded therapy areas, the need for less frequent injections may serve as a …" at bounding box center [452, 320] width 432 height 30
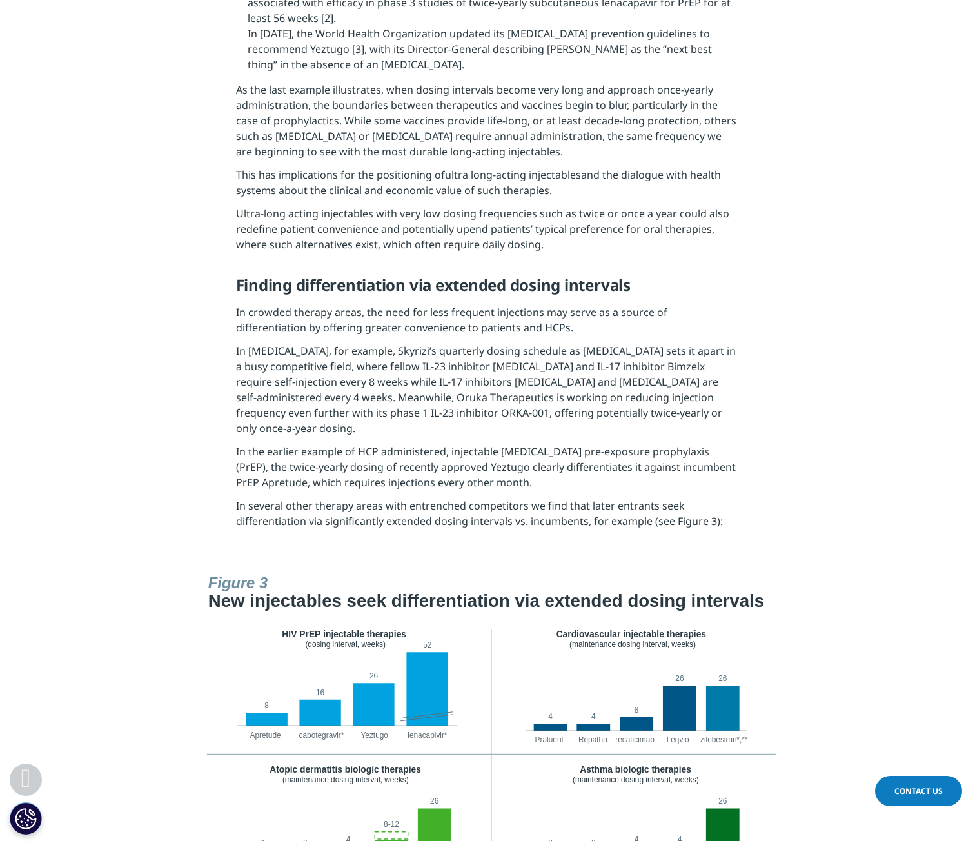
click at [501, 344] on span "In psoriasis, for example, Skyrizi’s quarterly dosing schedule as maintenance t…" at bounding box center [486, 390] width 500 height 92
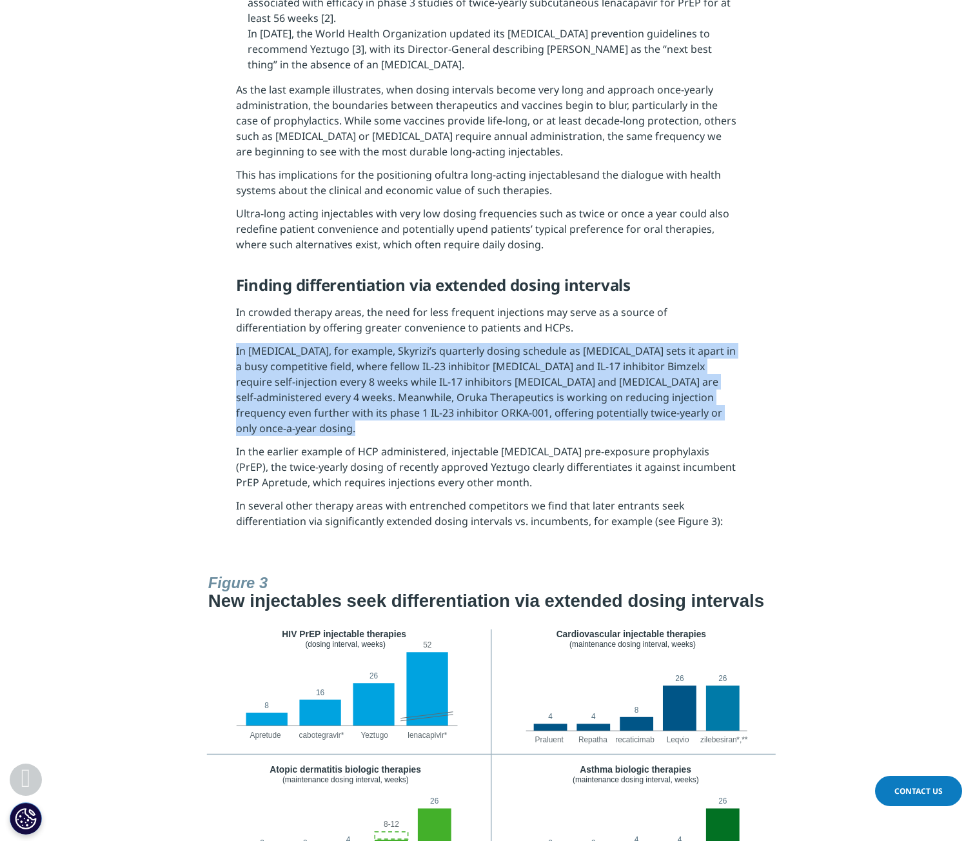
click at [501, 344] on span "In psoriasis, for example, Skyrizi’s quarterly dosing schedule as maintenance t…" at bounding box center [486, 390] width 500 height 92
click at [568, 394] on p "In psoriasis, for example, Skyrizi’s quarterly dosing schedule as maintenance t…" at bounding box center [488, 393] width 504 height 101
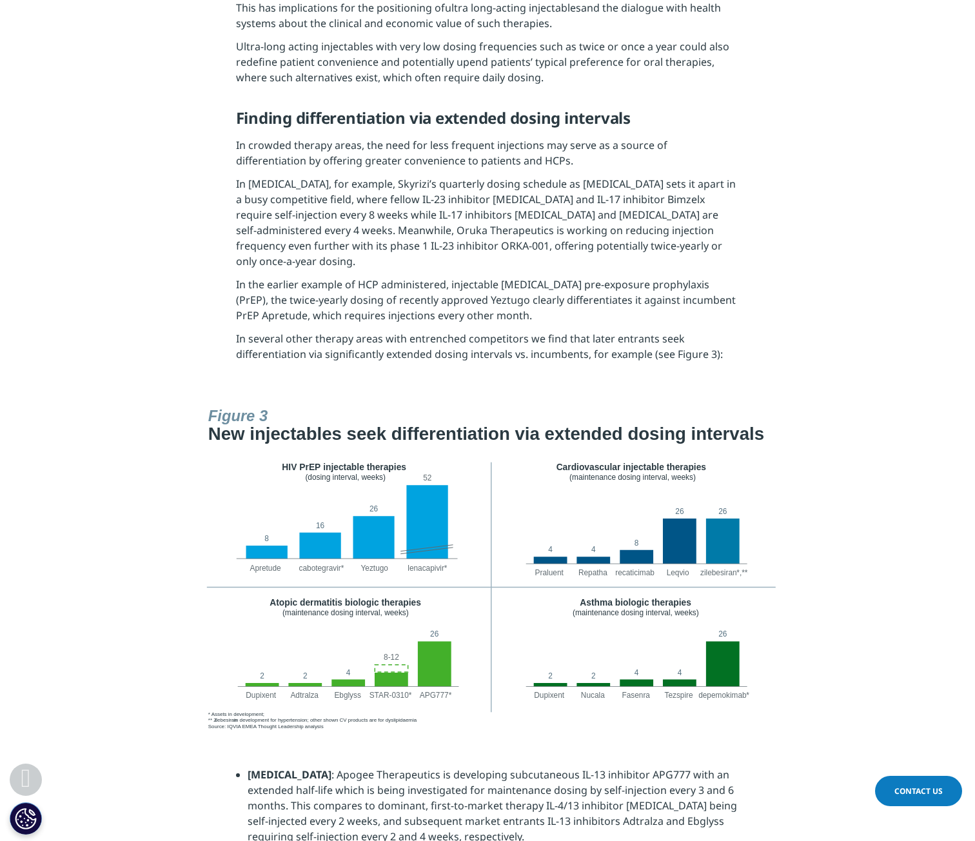
scroll to position [2968, 0]
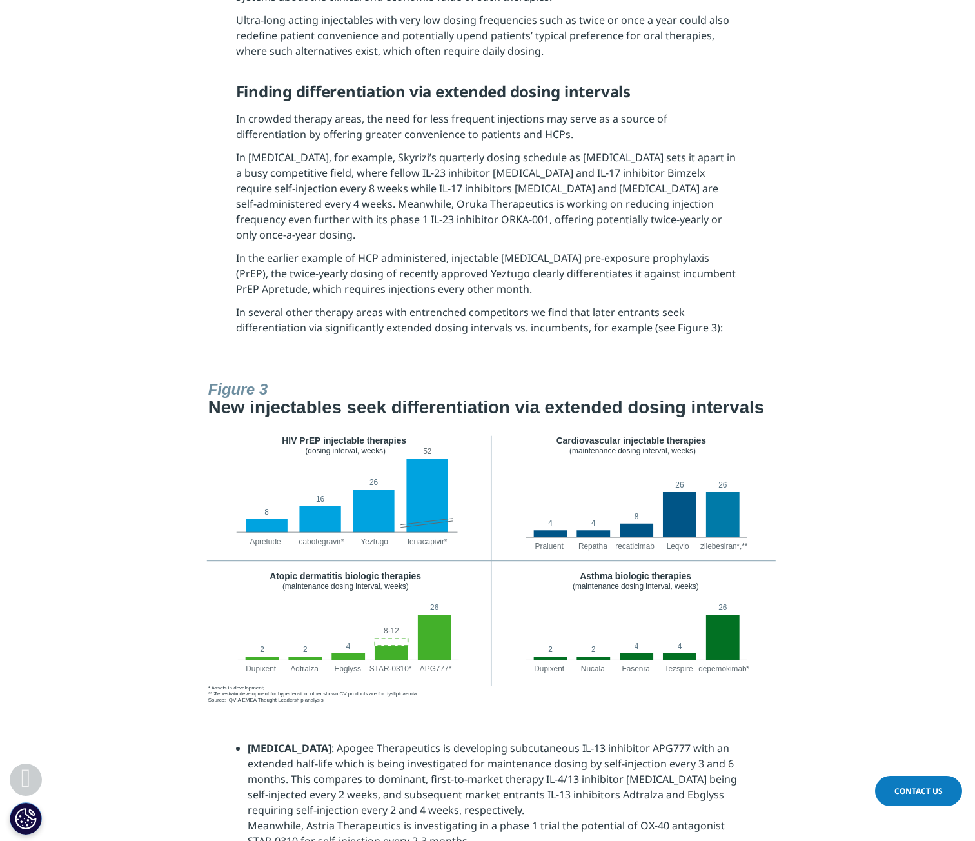
click at [556, 375] on img at bounding box center [487, 540] width 581 height 330
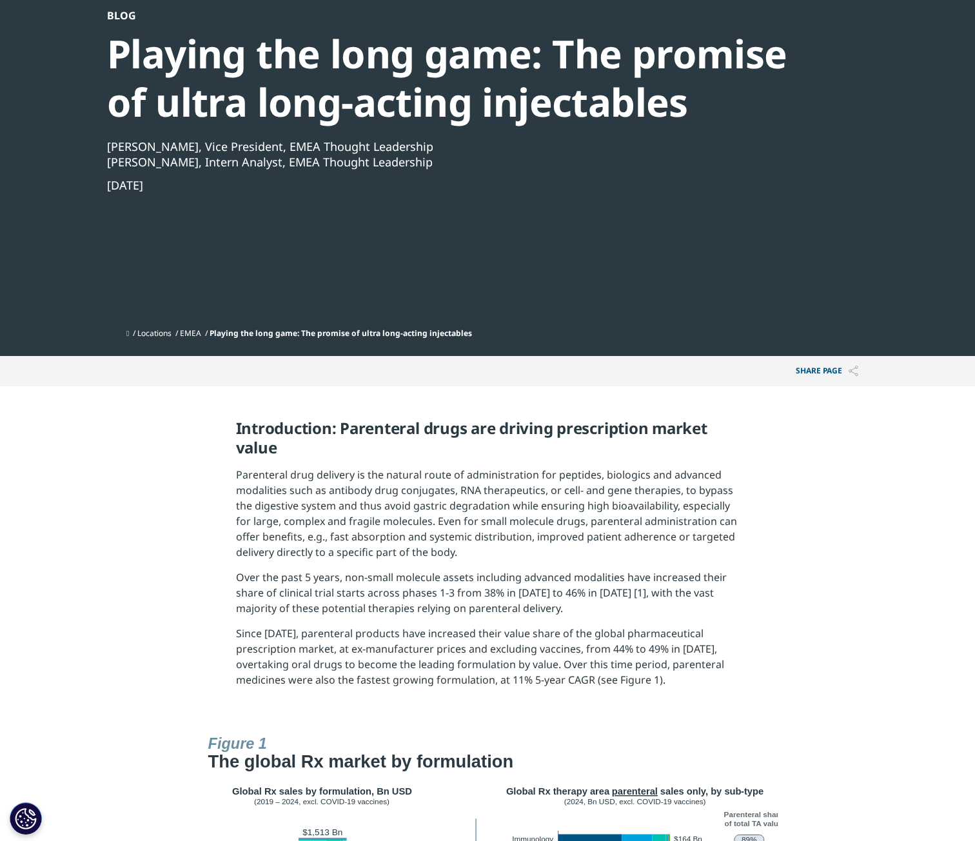
scroll to position [0, 0]
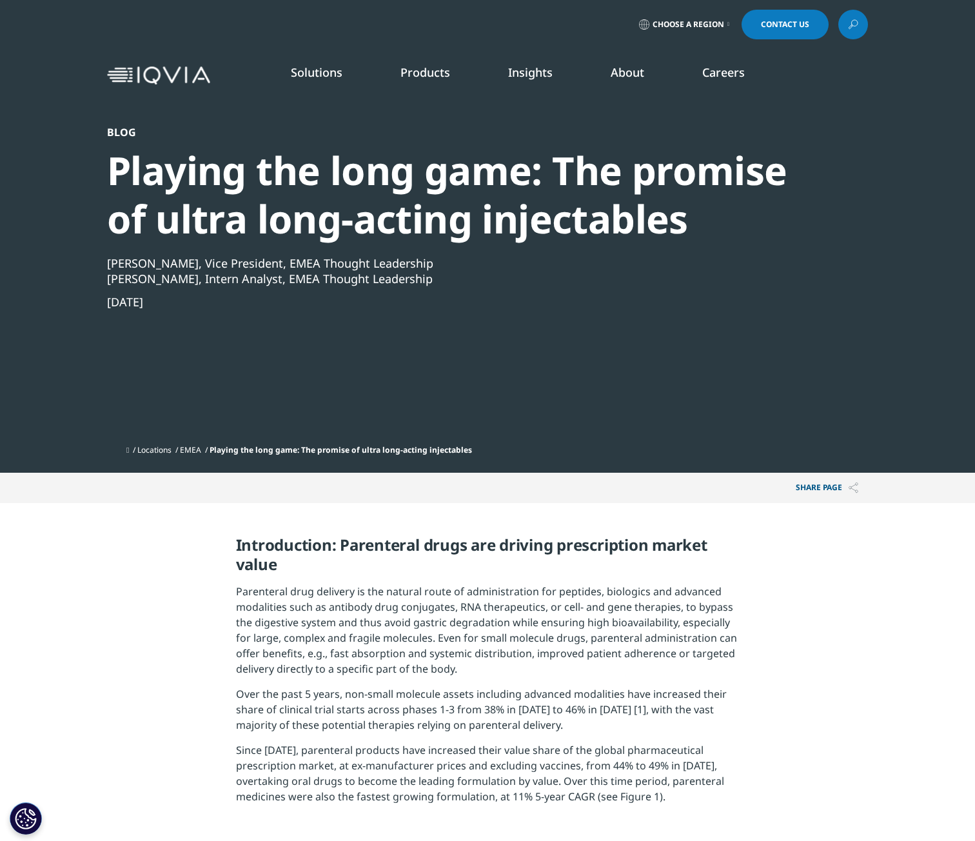
click at [400, 544] on span "Introduction: Parenteral drugs are driving prescription market value" at bounding box center [472, 554] width 472 height 41
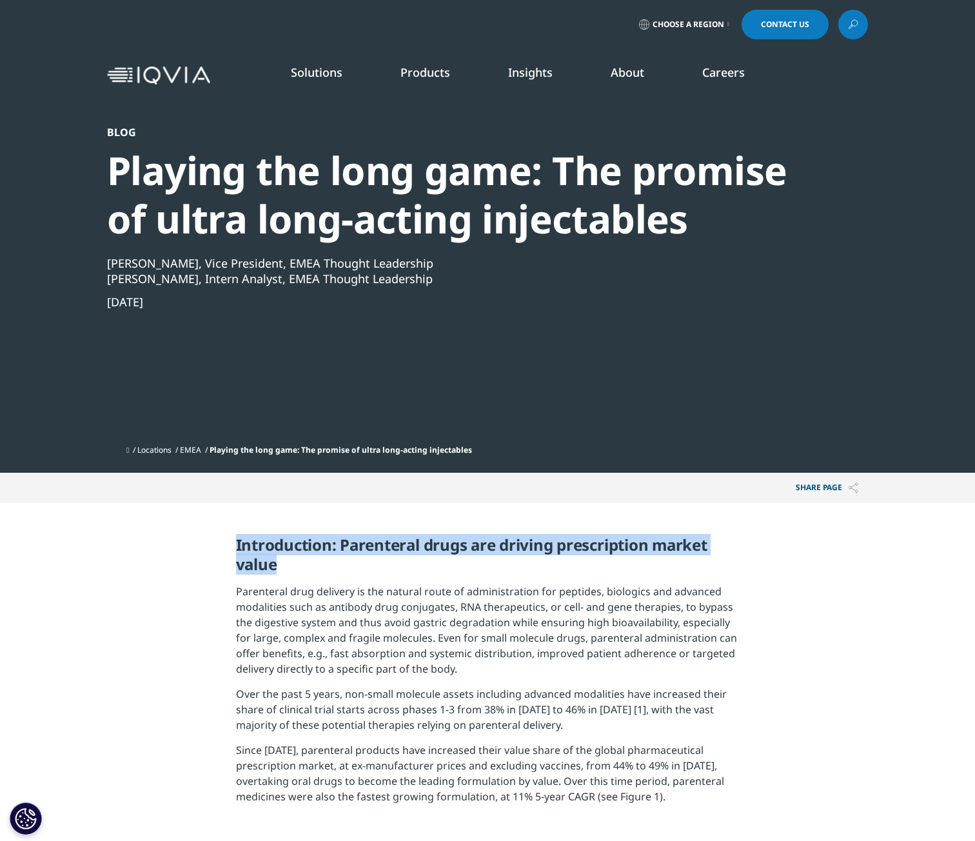
click at [400, 544] on span "Introduction: Parenteral drugs are driving prescription market value" at bounding box center [472, 554] width 472 height 41
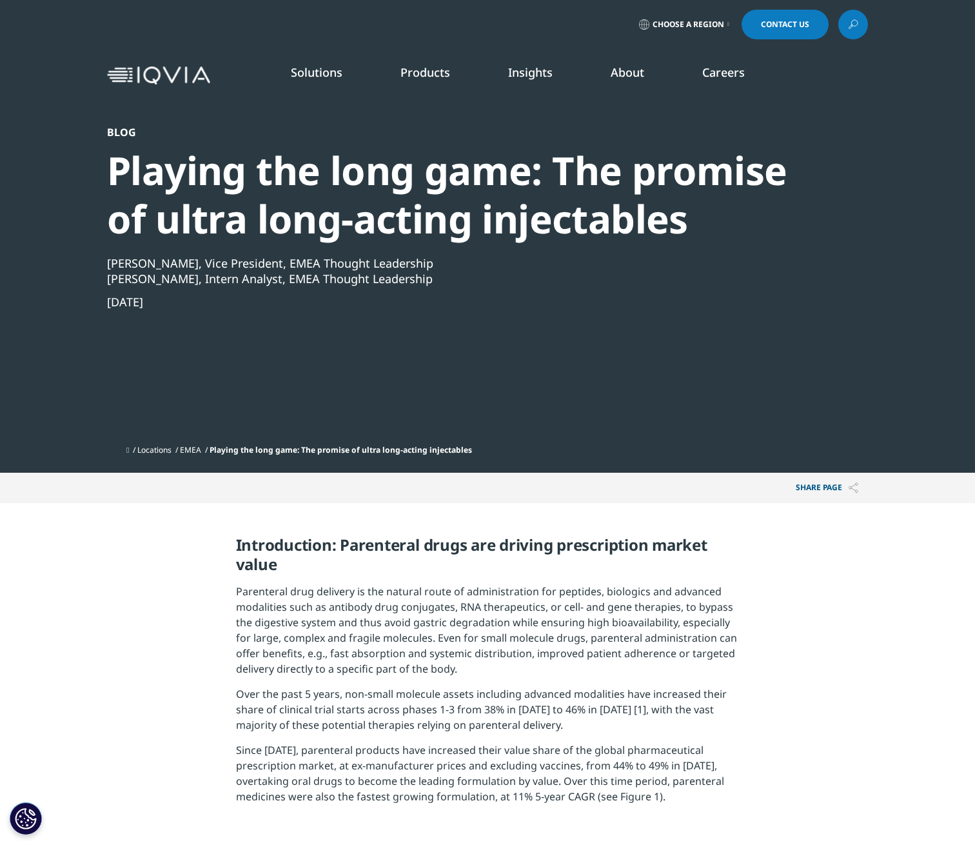
click at [274, 584] on span "Parenteral drug delivery is the natural route of administration for peptides, b…" at bounding box center [486, 630] width 501 height 92
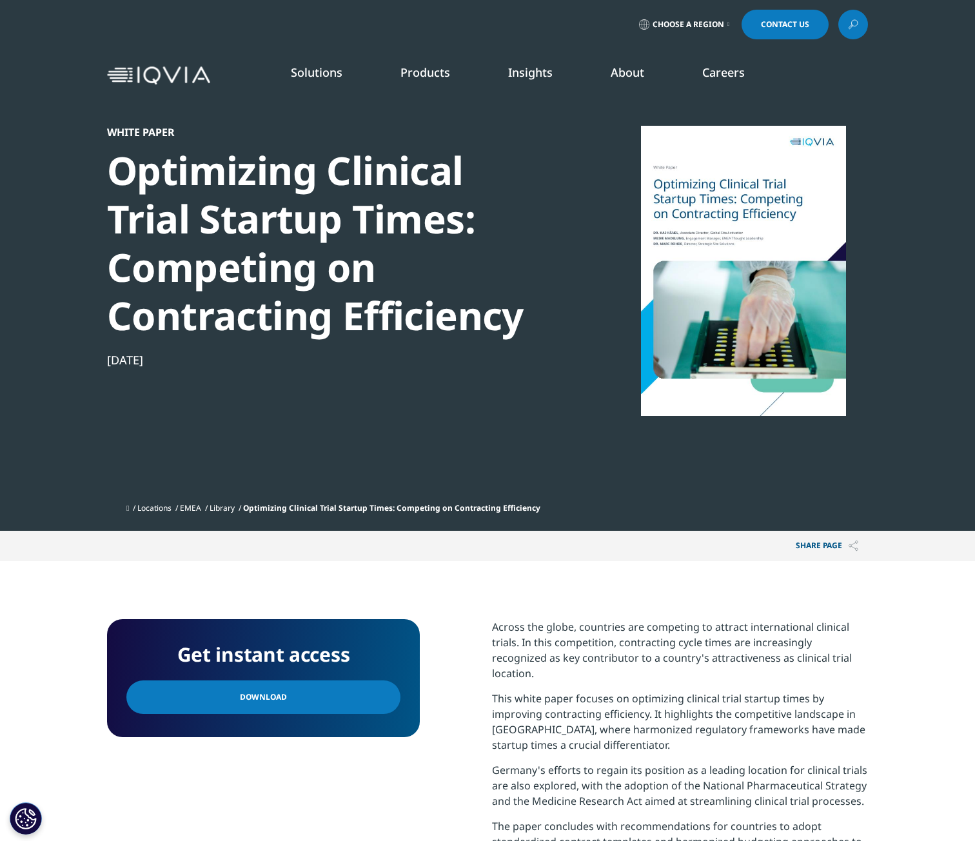
scroll to position [129, 0]
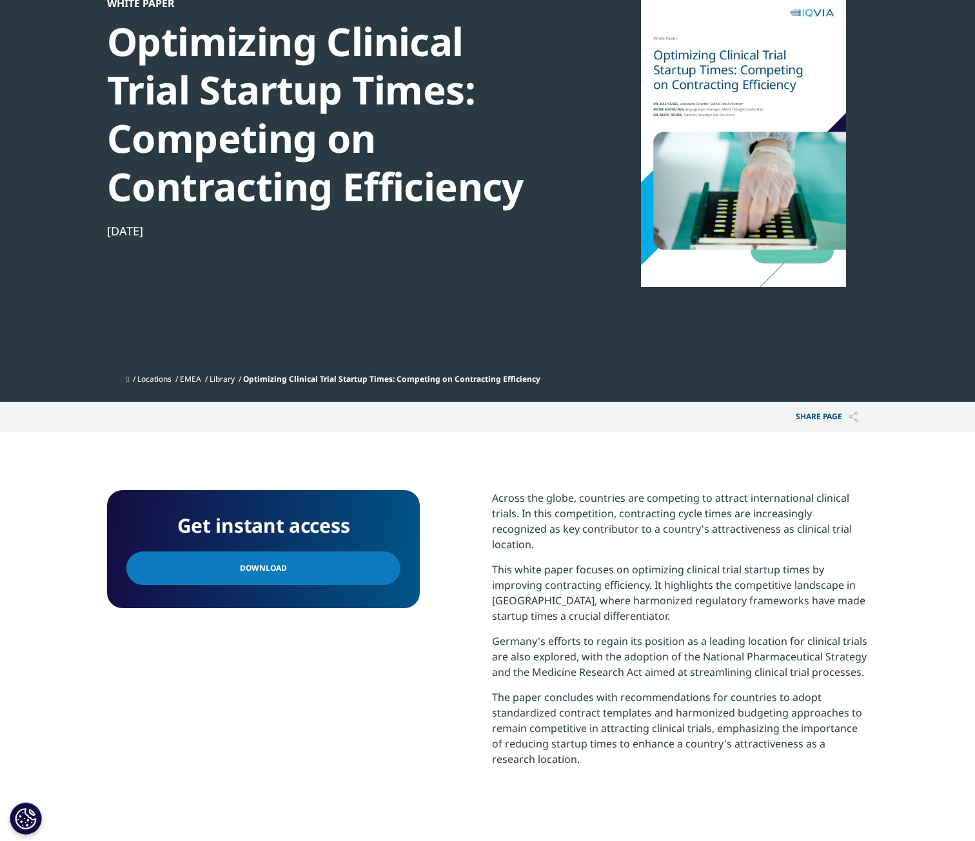
click at [613, 497] on p "Across the globe, countries are competing to attract international clinical tri…" at bounding box center [680, 526] width 376 height 72
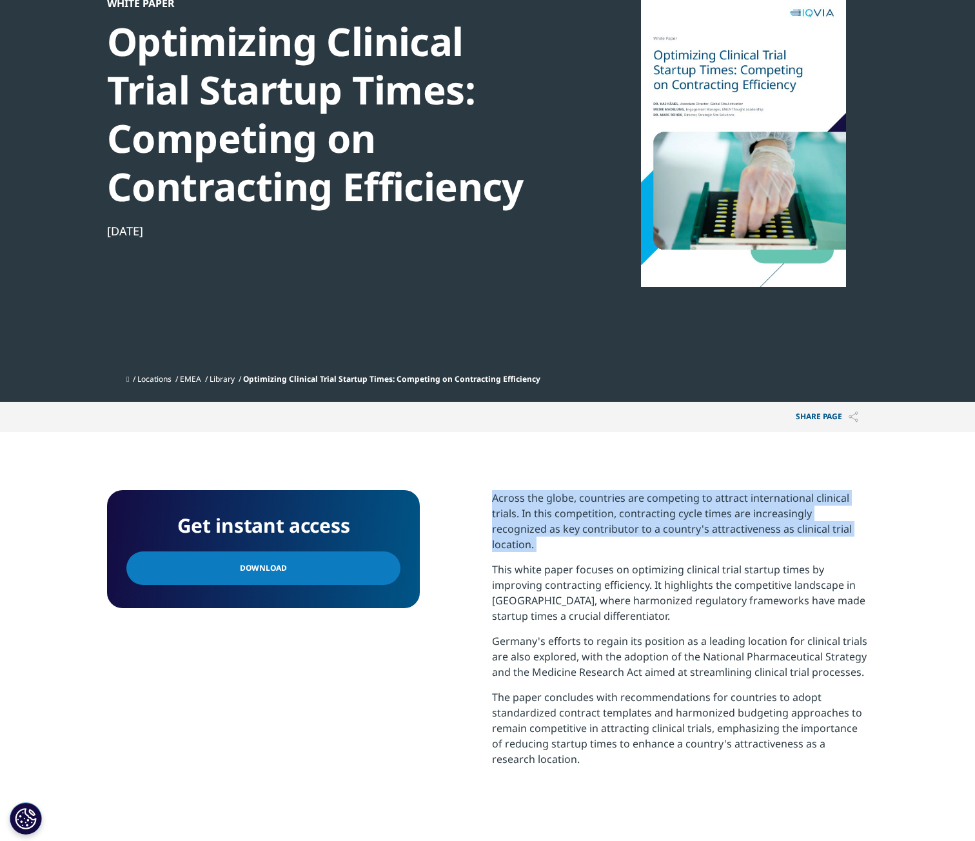
click at [613, 497] on p "Across the globe, countries are competing to attract international clinical tri…" at bounding box center [680, 526] width 376 height 72
click at [628, 530] on p "Across the globe, countries are competing to attract international clinical tri…" at bounding box center [680, 526] width 376 height 72
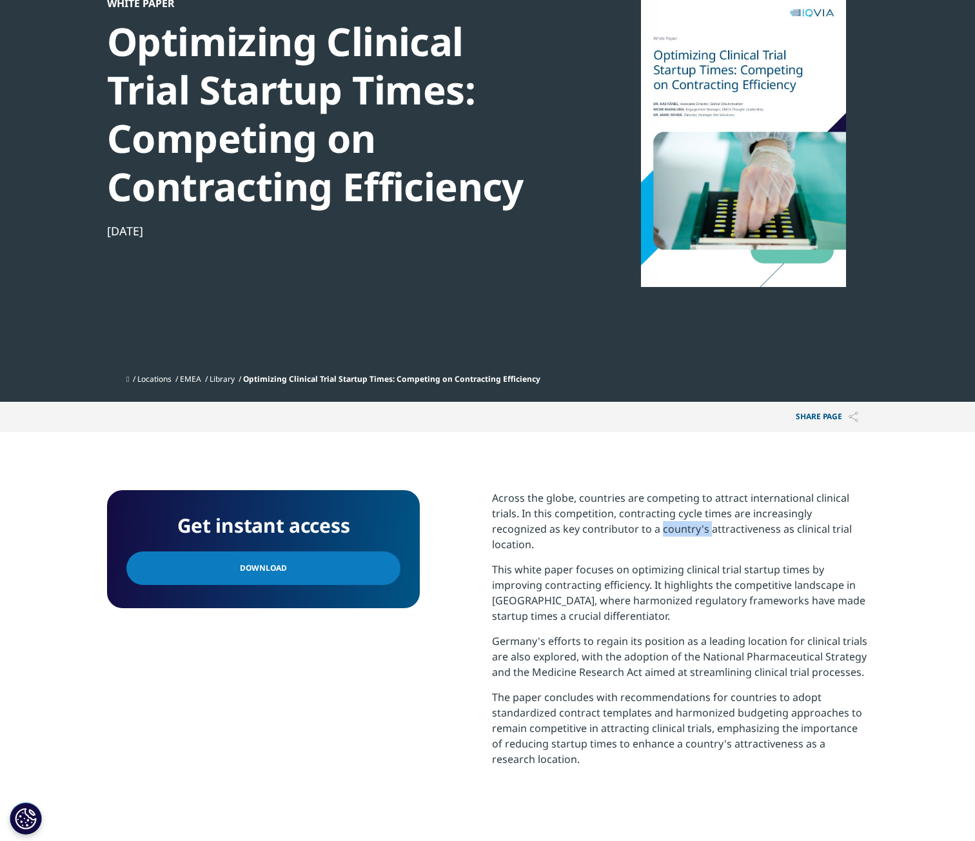
click at [628, 530] on p "Across the globe, countries are competing to attract international clinical tri…" at bounding box center [680, 526] width 376 height 72
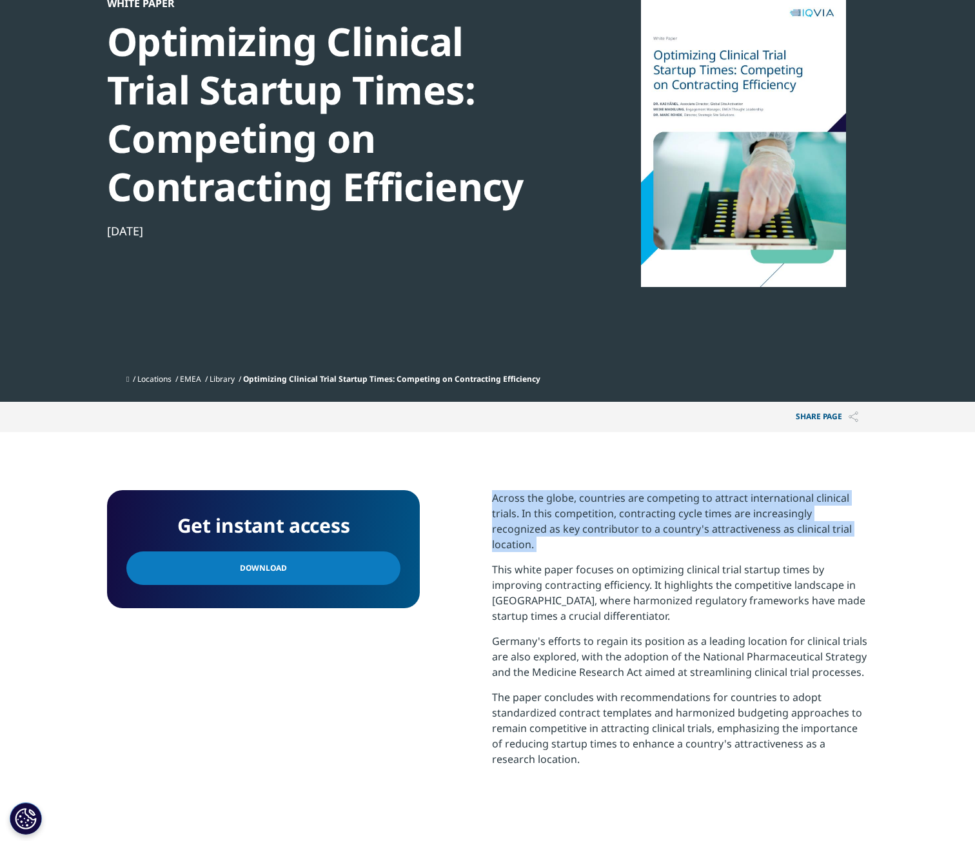
click at [628, 530] on p "Across the globe, countries are competing to attract international clinical tri…" at bounding box center [680, 526] width 376 height 72
click at [600, 503] on p "Across the globe, countries are competing to attract international clinical tri…" at bounding box center [680, 526] width 376 height 72
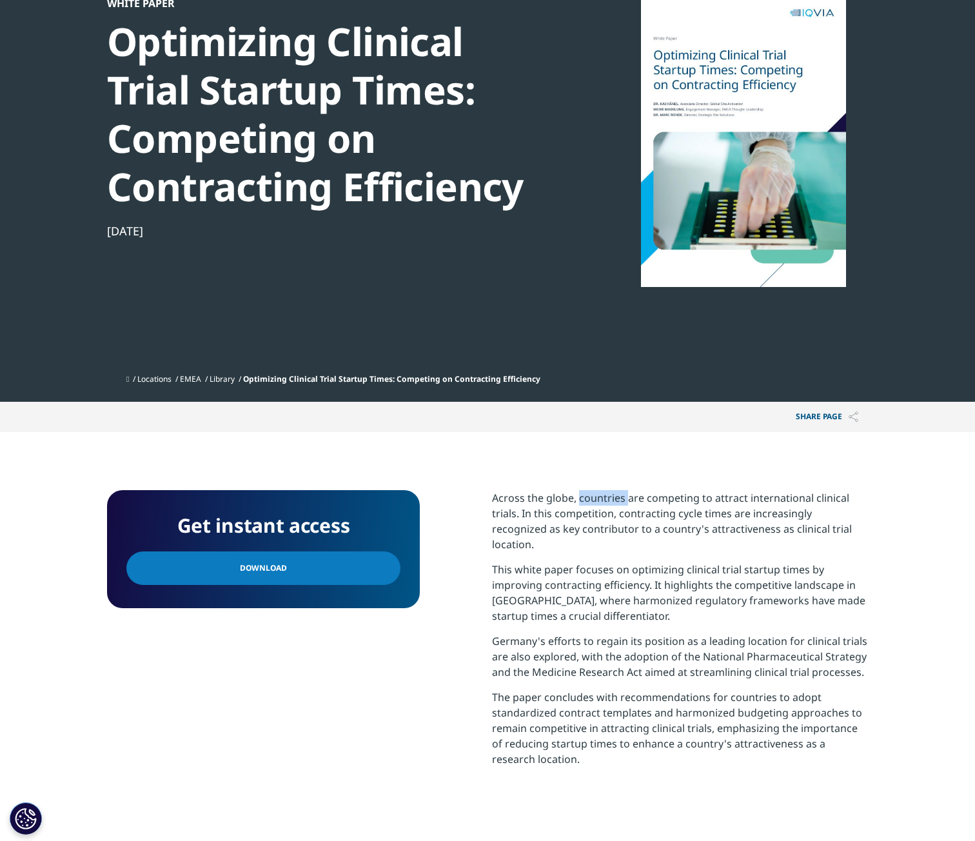
click at [600, 503] on p "Across the globe, countries are competing to attract international clinical tri…" at bounding box center [680, 526] width 376 height 72
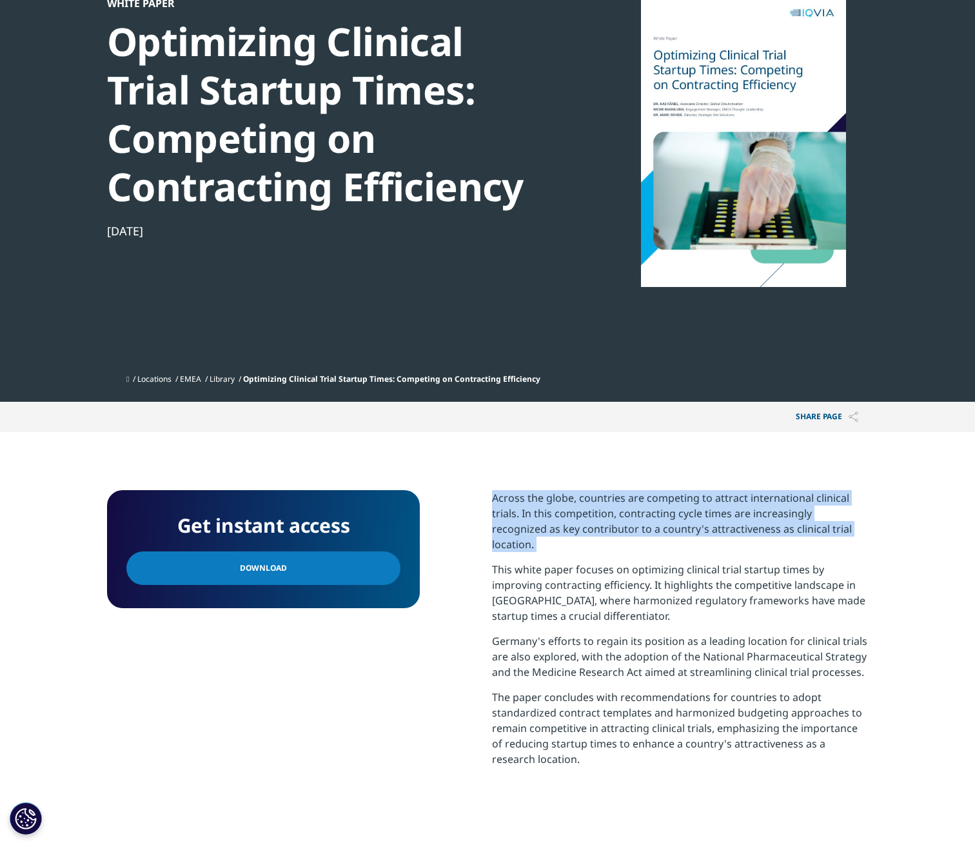
click at [600, 503] on p "Across the globe, countries are competing to attract international clinical tri…" at bounding box center [680, 526] width 376 height 72
click at [642, 531] on p "Across the globe, countries are competing to attract international clinical tri…" at bounding box center [680, 526] width 376 height 72
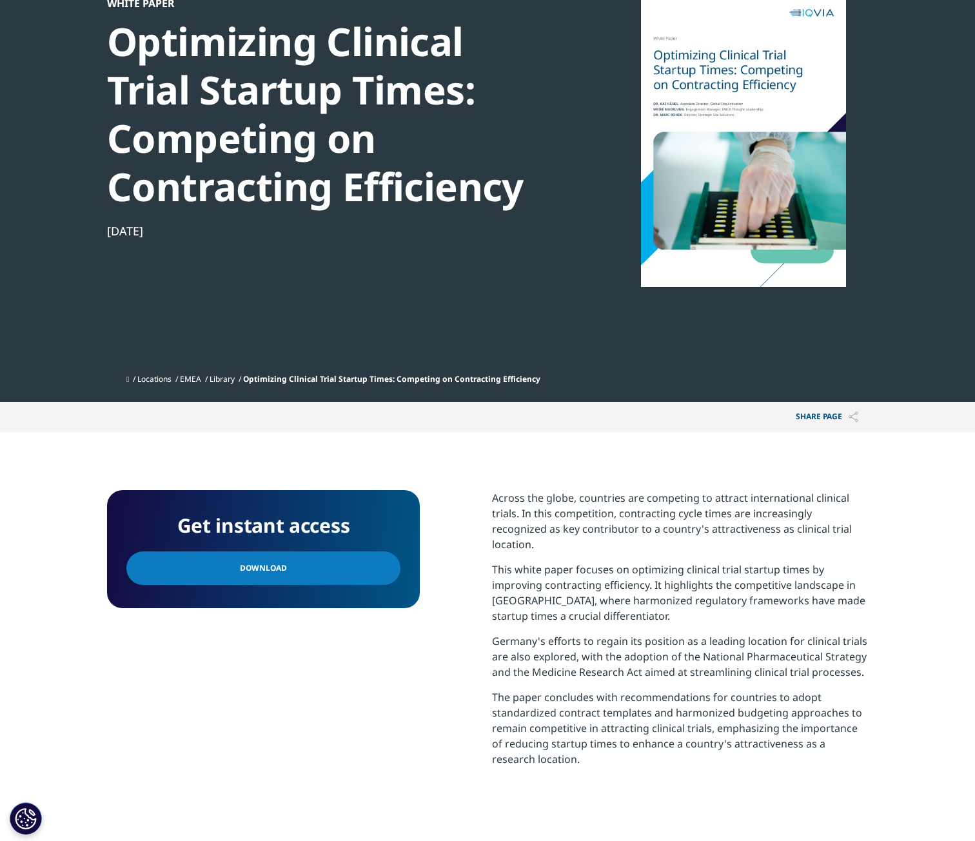
click at [577, 523] on p "Across the globe, countries are competing to attract international clinical tri…" at bounding box center [680, 526] width 376 height 72
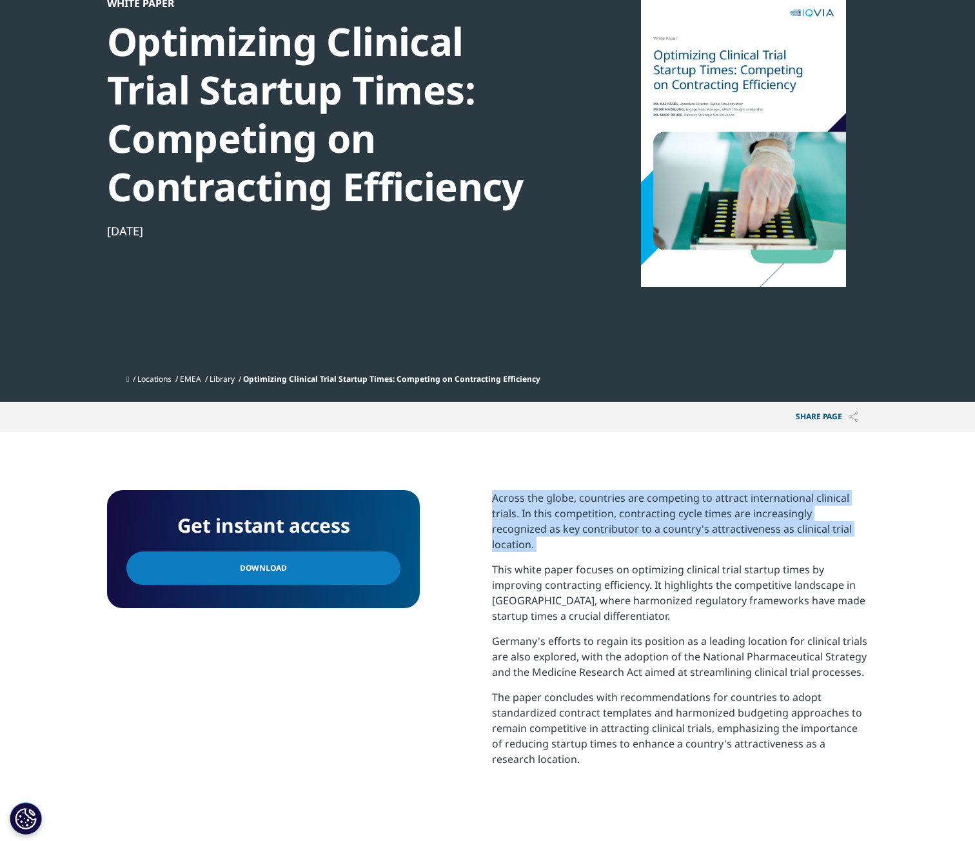
click at [577, 523] on p "Across the globe, countries are competing to attract international clinical tri…" at bounding box center [680, 526] width 376 height 72
click at [695, 523] on p "Across the globe, countries are competing to attract international clinical tri…" at bounding box center [680, 526] width 376 height 72
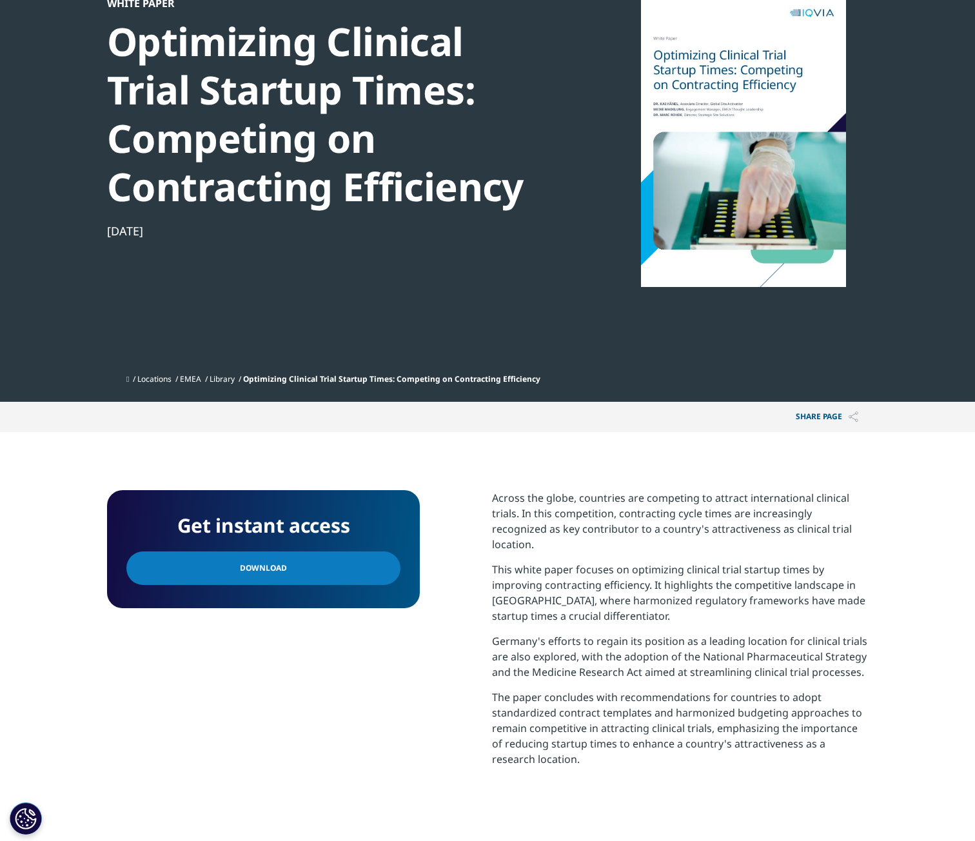
click at [306, 567] on link "Download" at bounding box center [263, 569] width 274 height 34
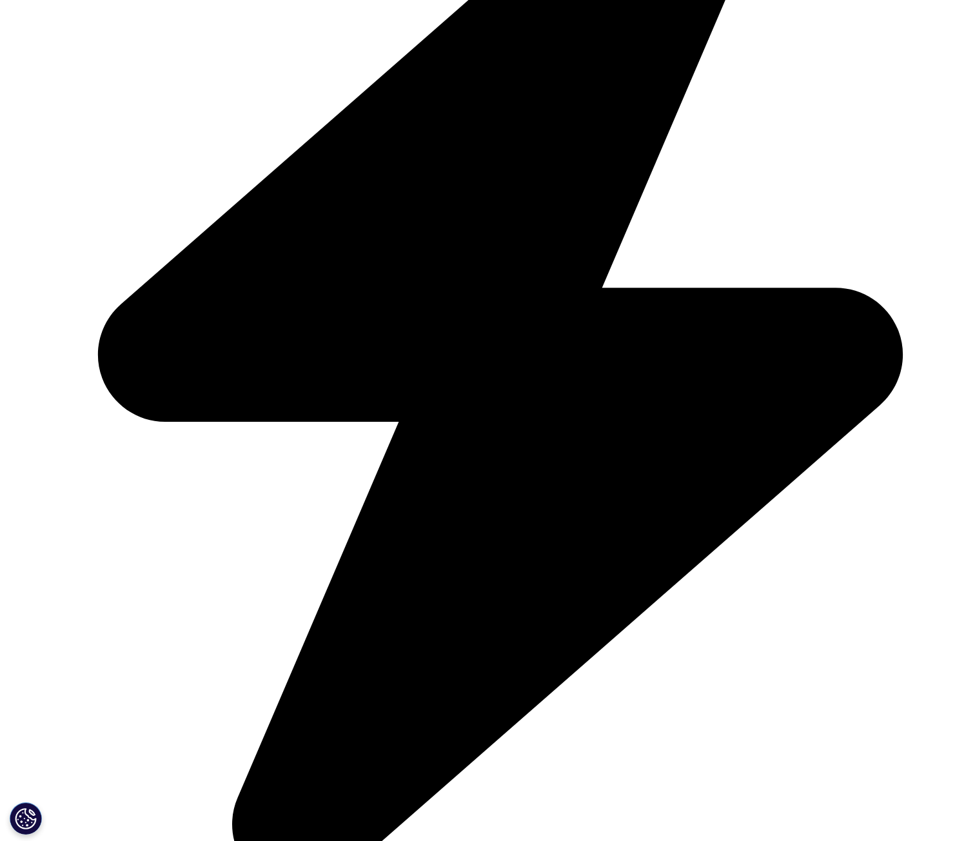
scroll to position [516, 0]
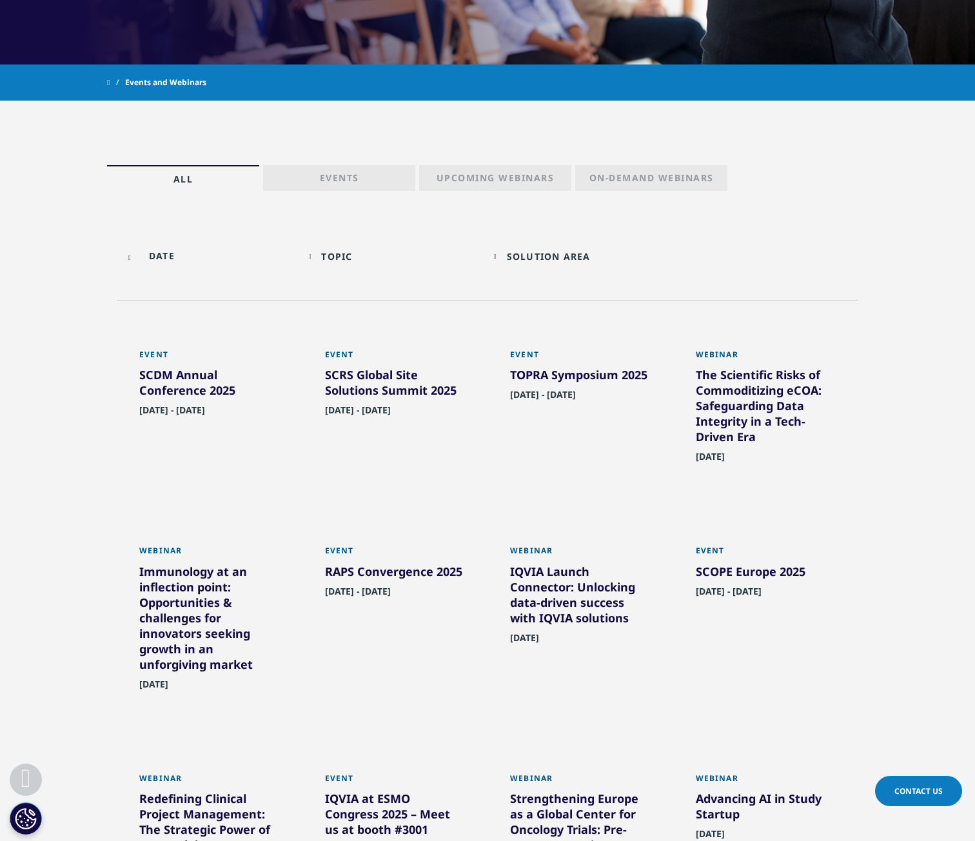
click at [164, 643] on div "Immunology at an inflection point: Opportunities & challenges for innovators se…" at bounding box center [209, 621] width 141 height 114
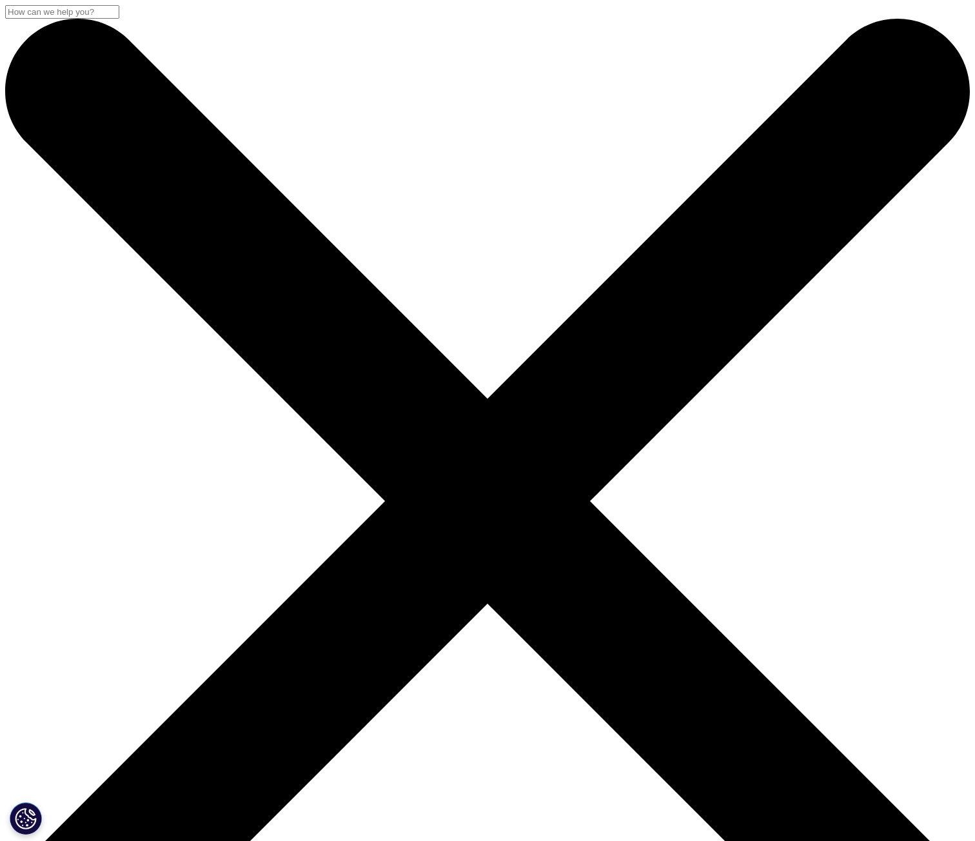
scroll to position [476, 761]
drag, startPoint x: 0, startPoint y: 0, endPoint x: 68, endPoint y: 579, distance: 583.3
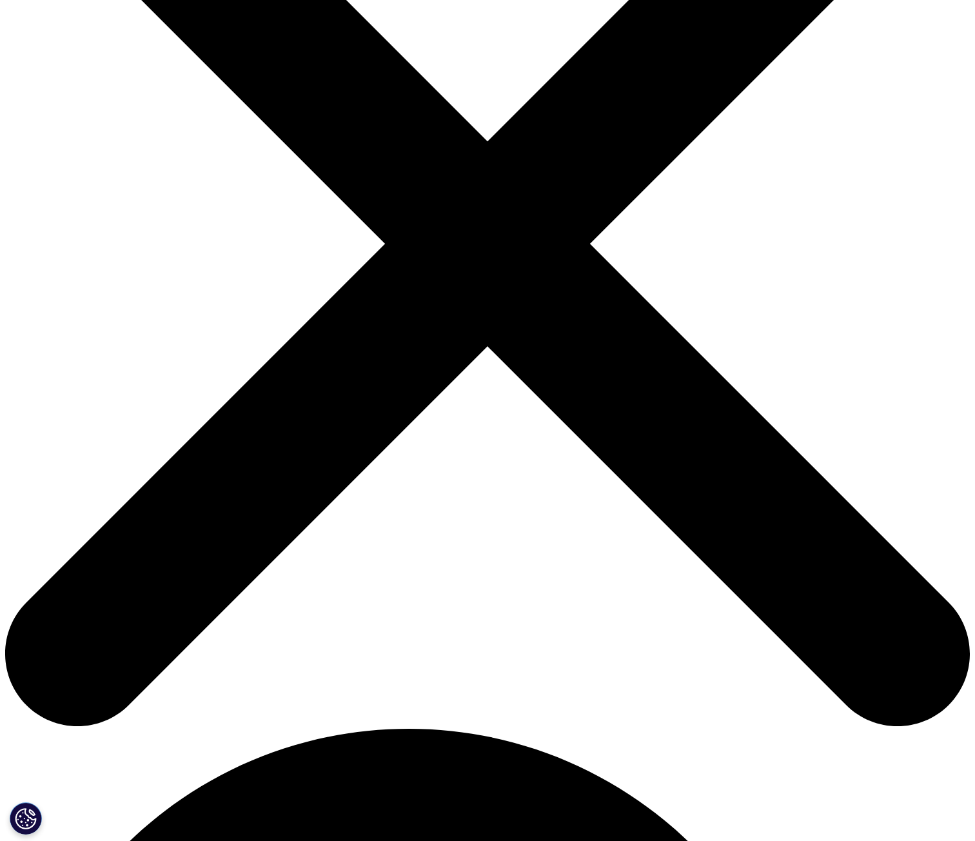
scroll to position [258, 0]
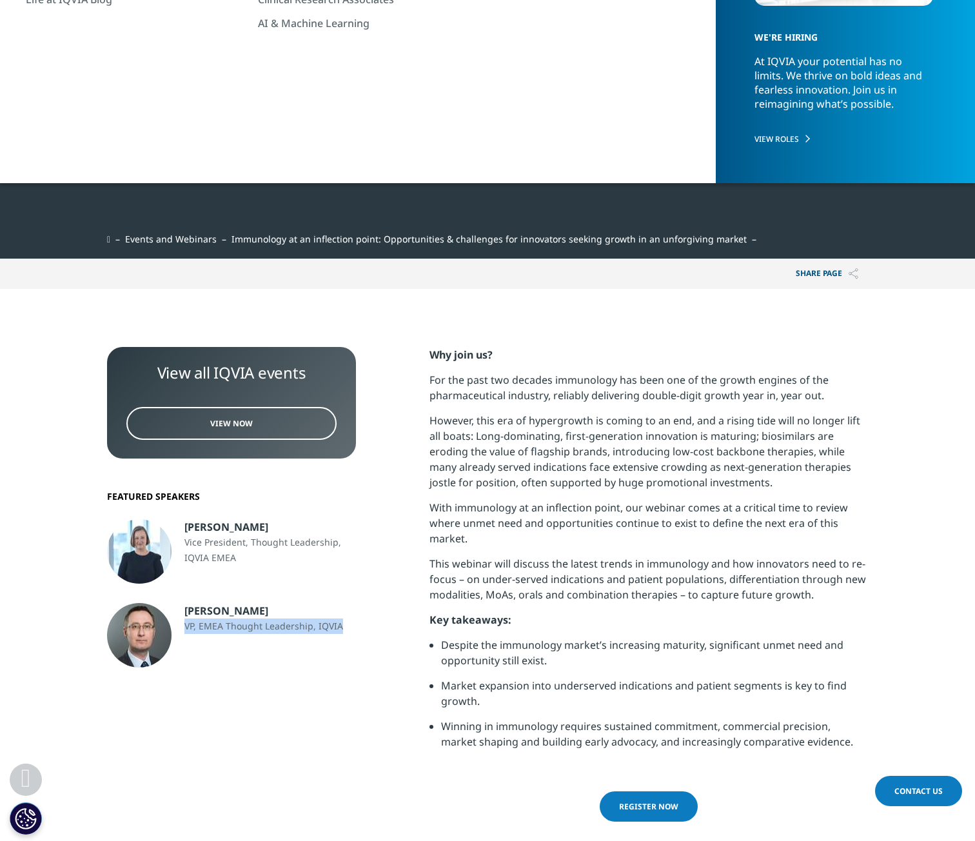
click at [282, 628] on p "VP, EMEA Thought Leadership, IQVIA" at bounding box center [264, 626] width 159 height 15
click at [741, 487] on p "However, this era of hypergrowth is coming to an end, and a rising tide will no…" at bounding box center [649, 456] width 439 height 87
click at [563, 652] on li "Despite the immunology market’s increasing maturity, significant unmet need and…" at bounding box center [654, 657] width 427 height 41
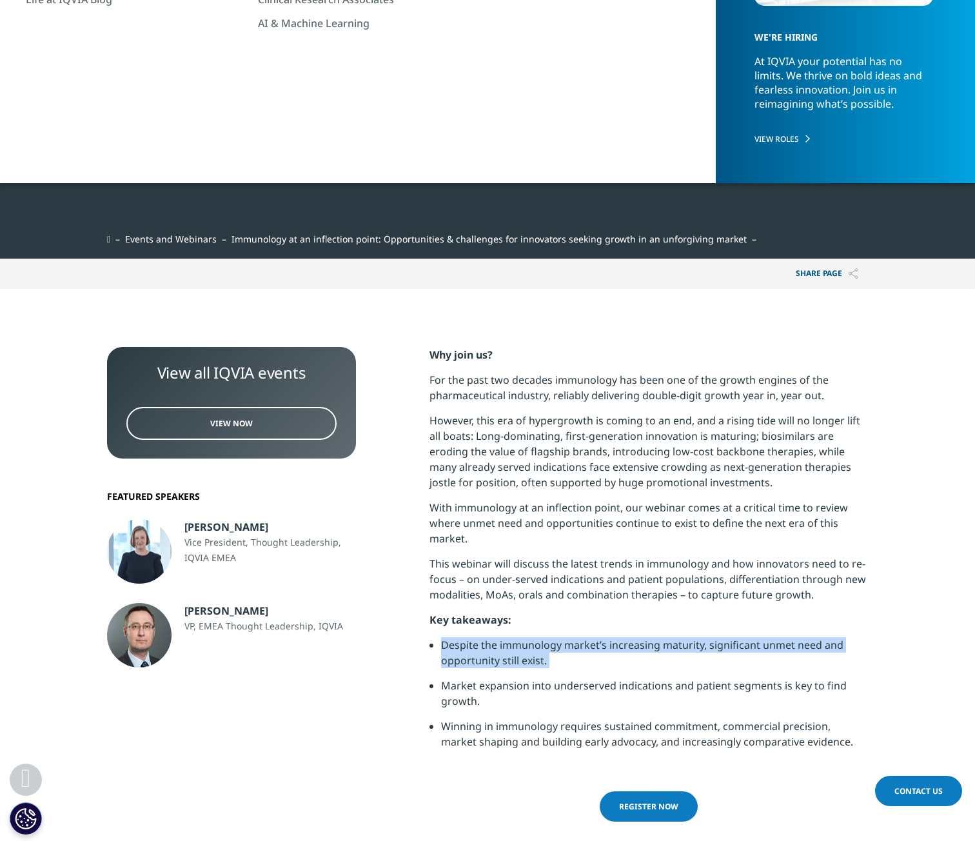
click at [563, 652] on li "Despite the immunology market’s increasing maturity, significant unmet need and…" at bounding box center [654, 657] width 427 height 41
click at [661, 651] on li "Despite the immunology market’s increasing maturity, significant unmet need and…" at bounding box center [654, 657] width 427 height 41
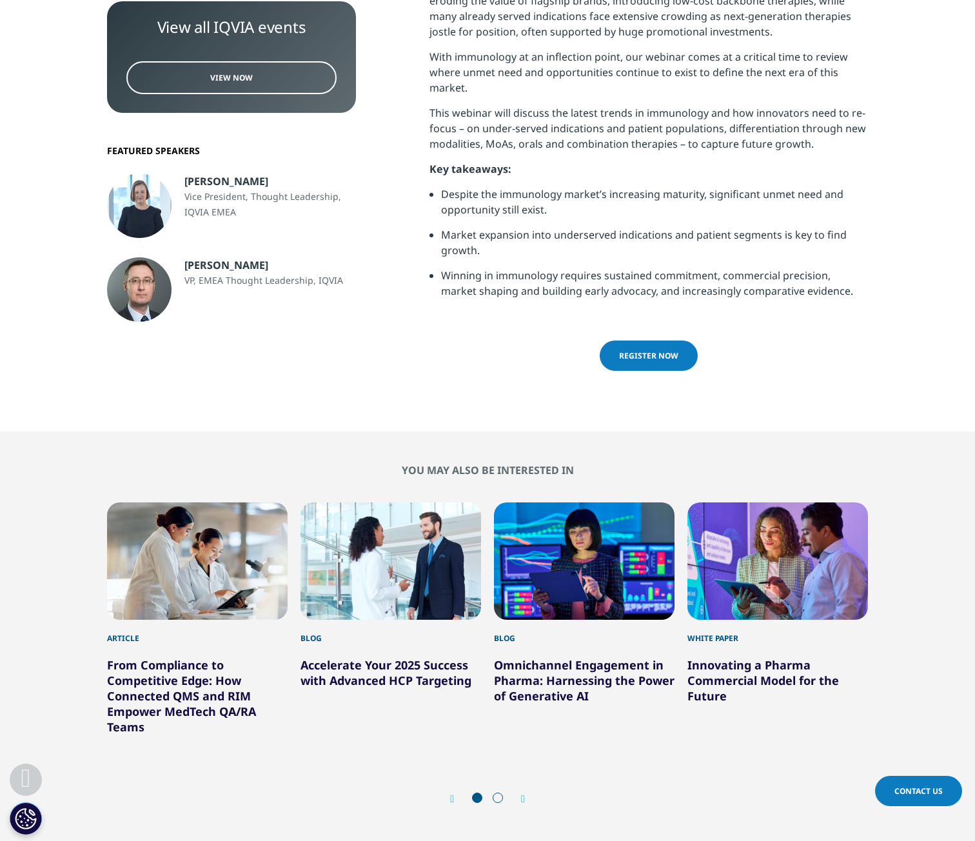
scroll to position [710, 0]
click at [521, 203] on li "Despite the immunology market’s increasing maturity, significant unmet need and…" at bounding box center [654, 206] width 427 height 41
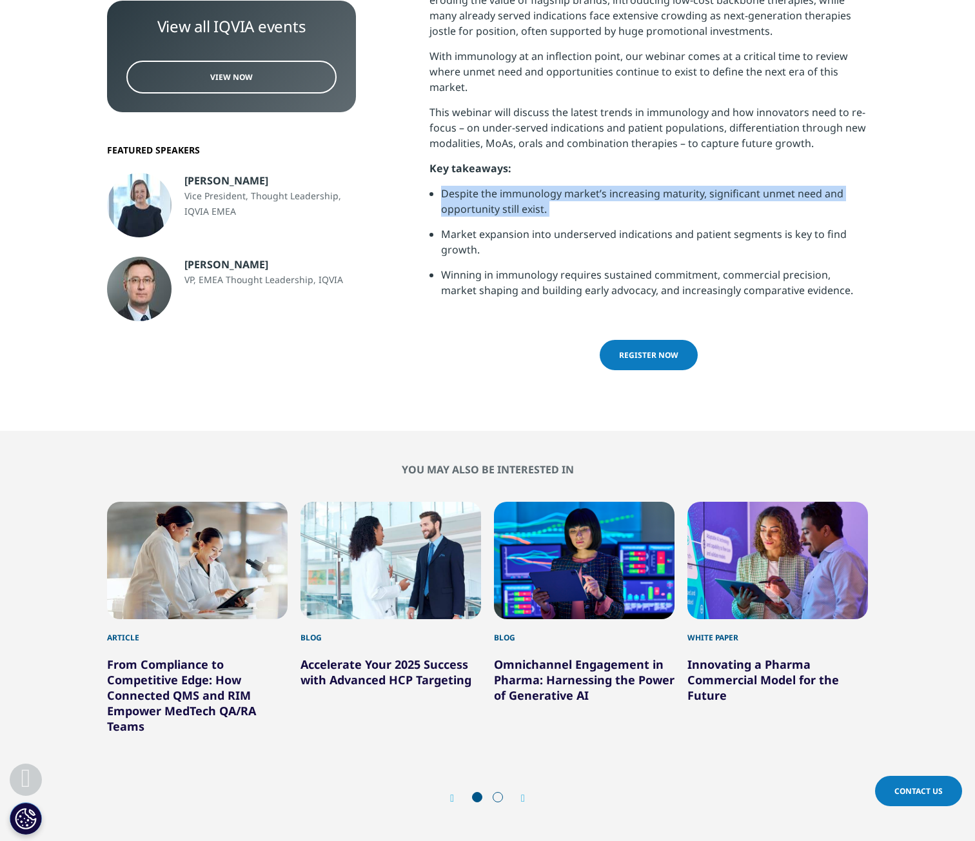
click at [521, 203] on li "Despite the immunology market’s increasing maturity, significant unmet need and…" at bounding box center [654, 206] width 427 height 41
click at [546, 262] on li "Market expansion into underserved indications and patient segments is key to fi…" at bounding box center [654, 246] width 427 height 41
click at [582, 289] on li "Winning in immunology requires sustained commitment, commercial precision, mark…" at bounding box center [654, 287] width 427 height 41
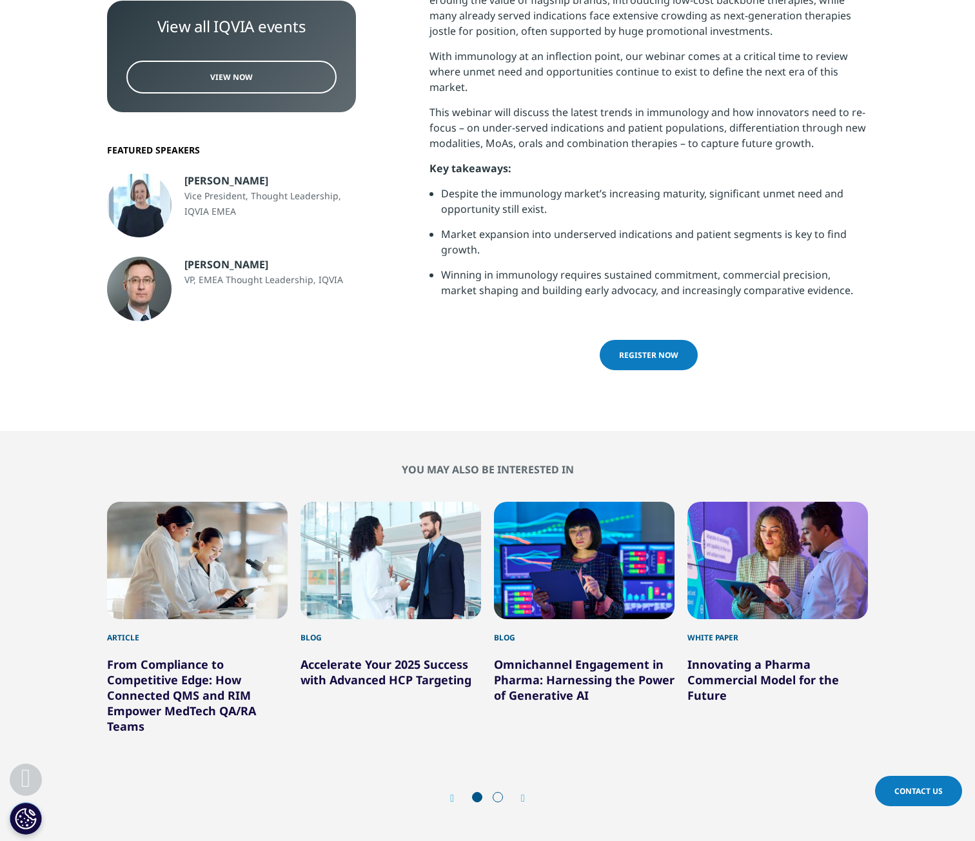
click at [536, 284] on li "Winning in immunology requires sustained commitment, commercial precision, mark…" at bounding box center [654, 287] width 427 height 41
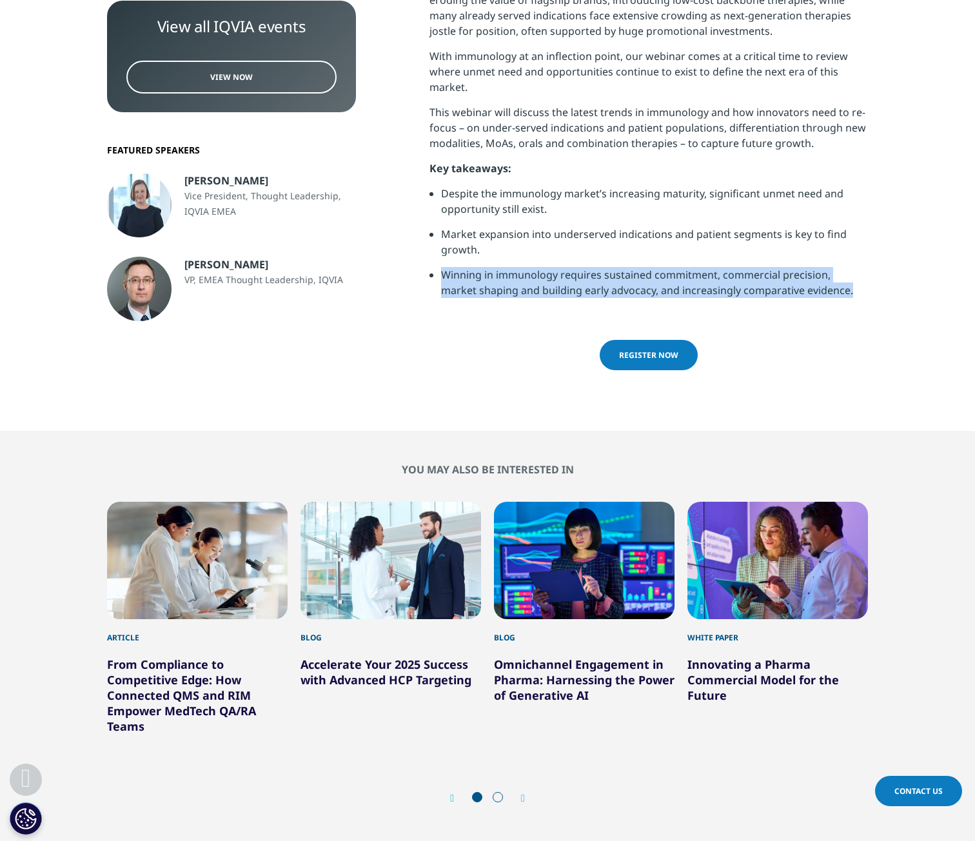
click at [536, 284] on li "Winning in immunology requires sustained commitment, commercial precision, mark…" at bounding box center [654, 287] width 427 height 41
click at [649, 279] on li "Winning in immunology requires sustained commitment, commercial precision, mark…" at bounding box center [654, 287] width 427 height 41
click at [554, 279] on li "Winning in immunology requires sustained commitment, commercial precision, mark…" at bounding box center [654, 287] width 427 height 41
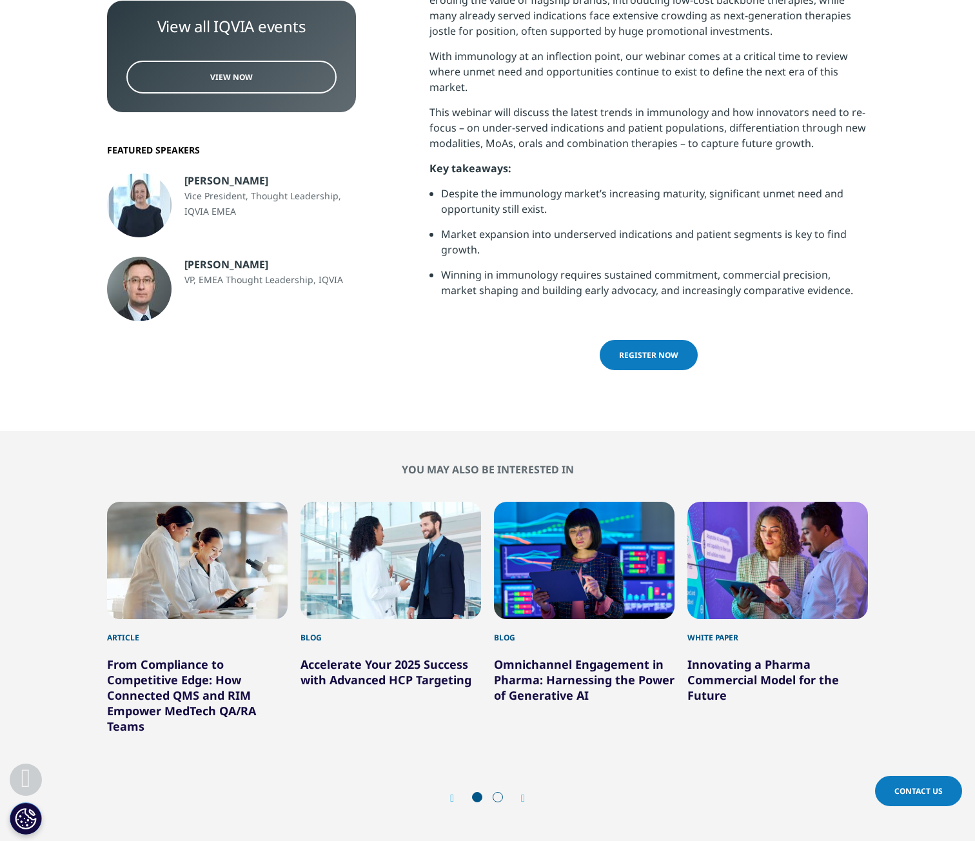
click at [657, 355] on span "Register now" at bounding box center [648, 355] width 59 height 11
click at [203, 277] on p "VP, EMEA Thought Leadership, IQVIA" at bounding box center [264, 279] width 159 height 15
click at [288, 288] on div "Markus Gores VP, EMEA Thought Leadership, IQVIA" at bounding box center [231, 289] width 268 height 65
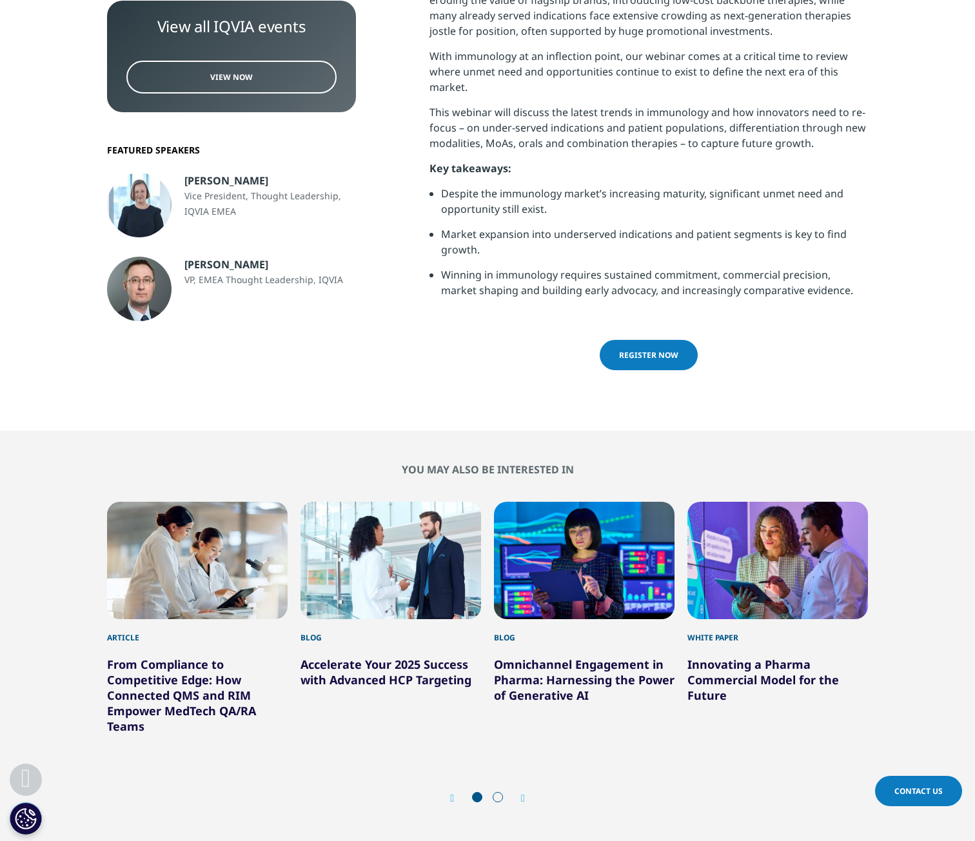
click at [243, 268] on div "Markus Gores" at bounding box center [264, 264] width 159 height 15
click at [275, 280] on p "VP, EMEA Thought Leadership, IQVIA" at bounding box center [264, 279] width 159 height 15
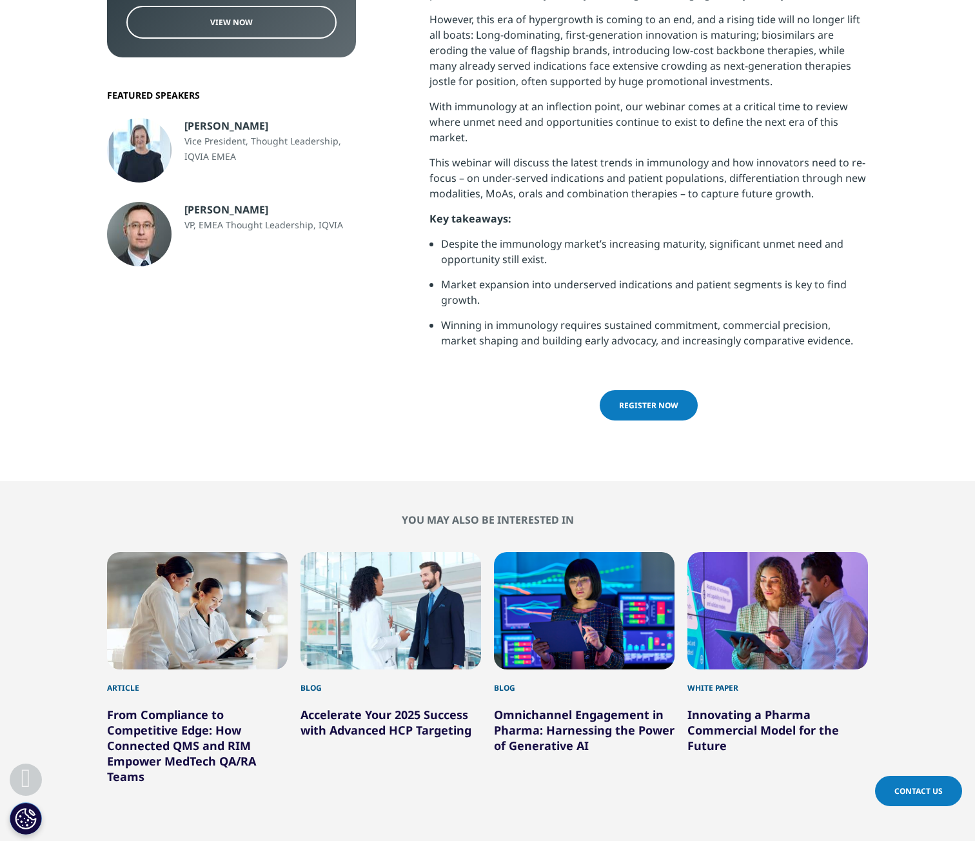
scroll to position [323, 0]
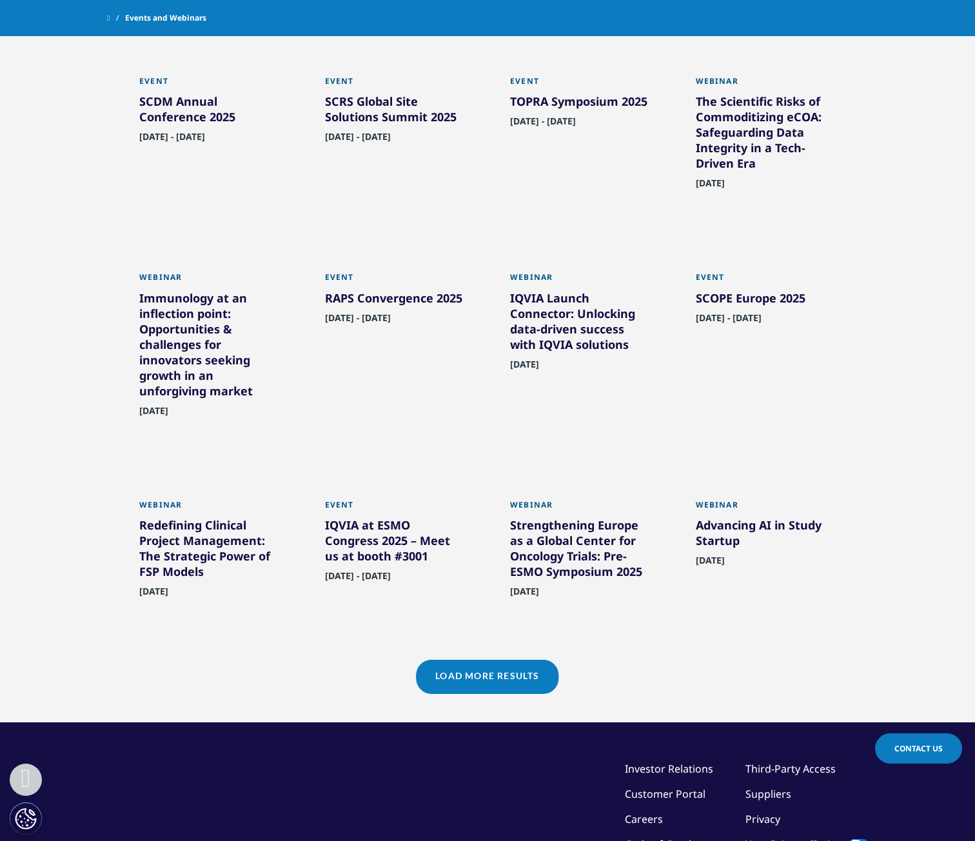
scroll to position [774, 0]
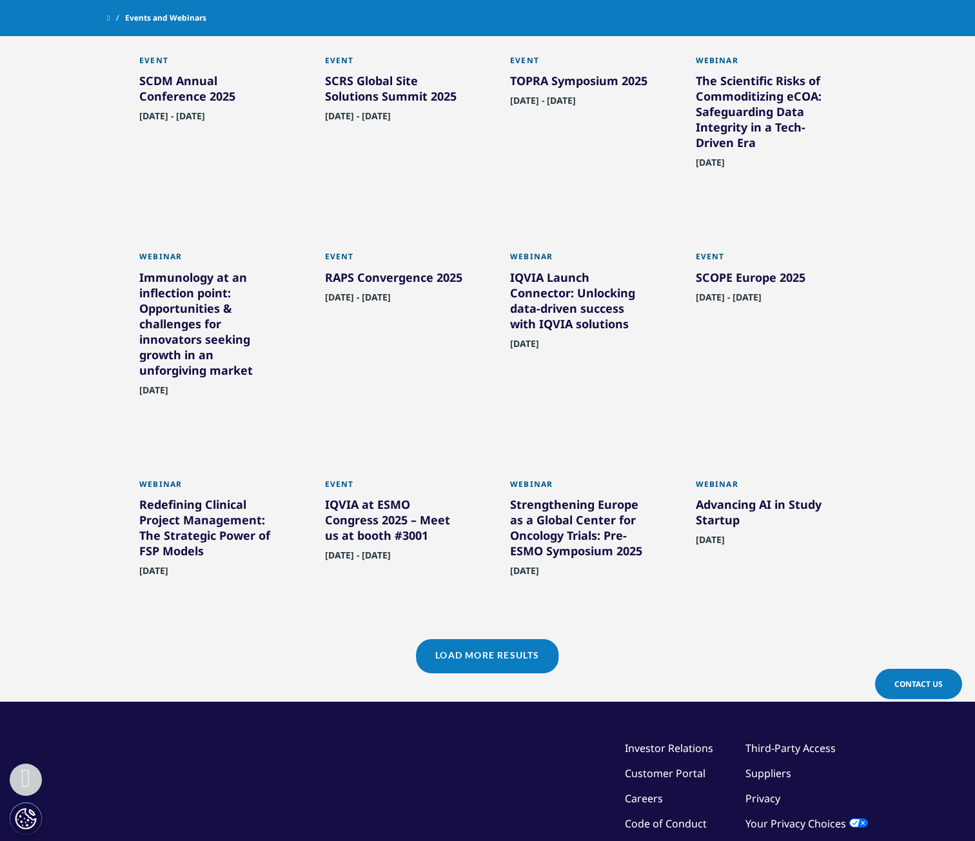
click at [515, 651] on link "Load More Results" at bounding box center [487, 655] width 143 height 32
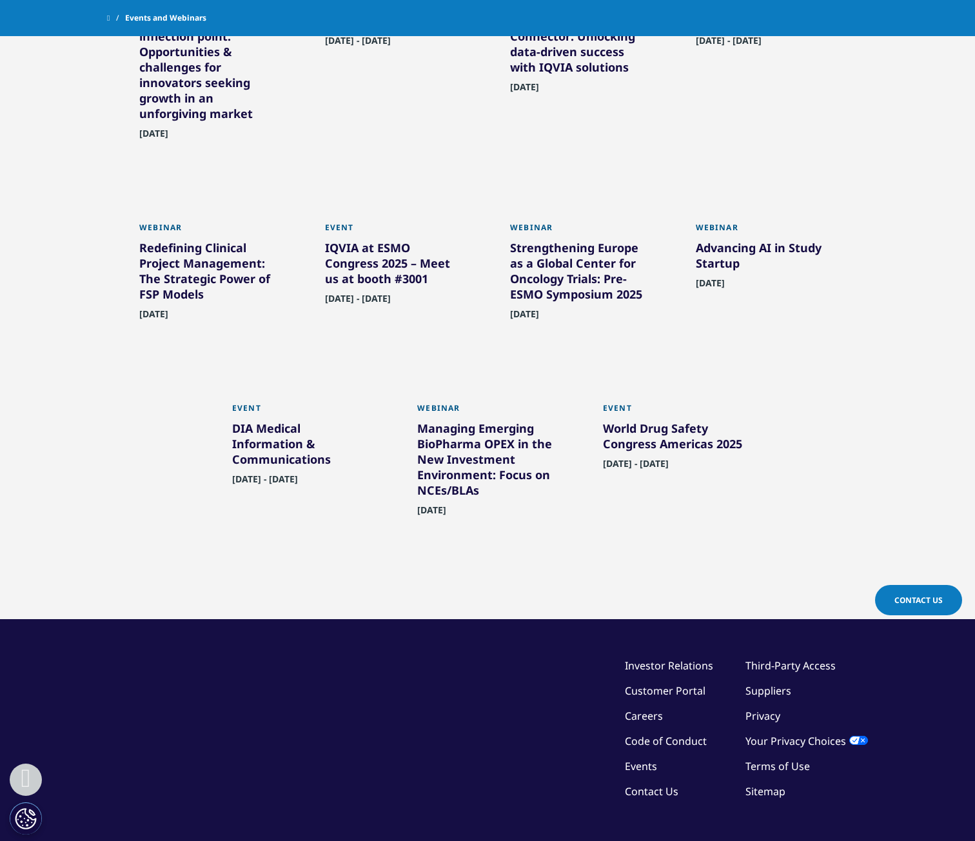
scroll to position [1032, 0]
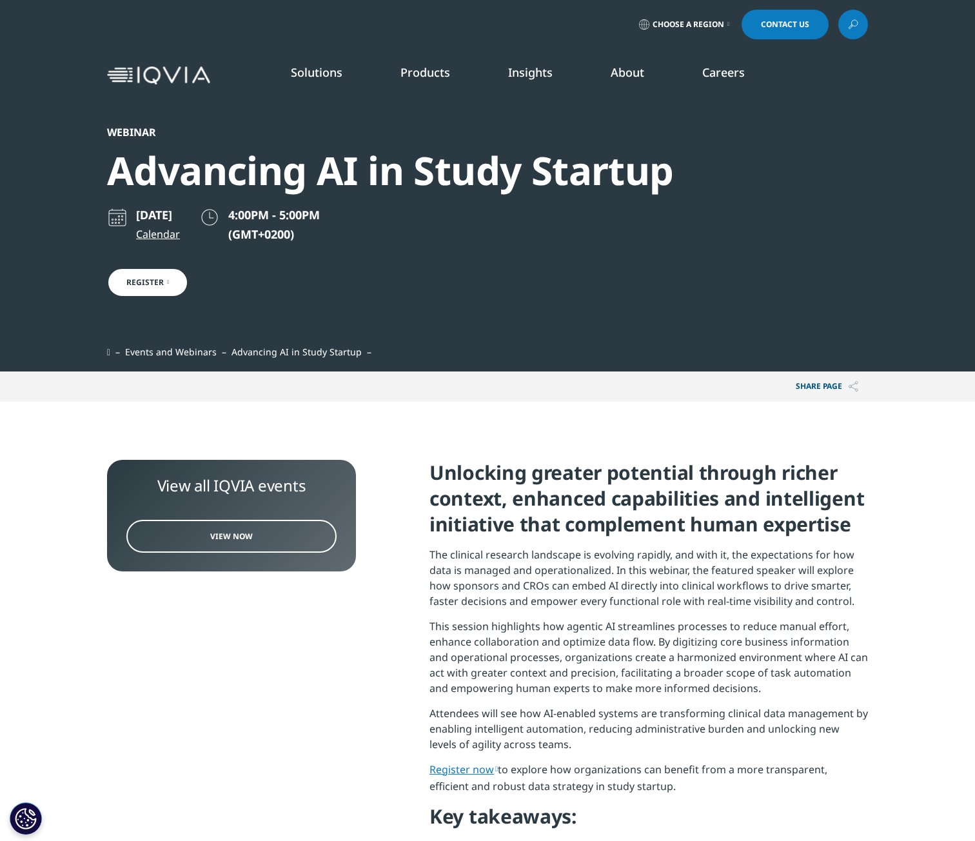
scroll to position [808, 761]
click at [659, 506] on h4 "Unlocking greater potential through richer context, enhanced capabilities and i…" at bounding box center [649, 503] width 439 height 87
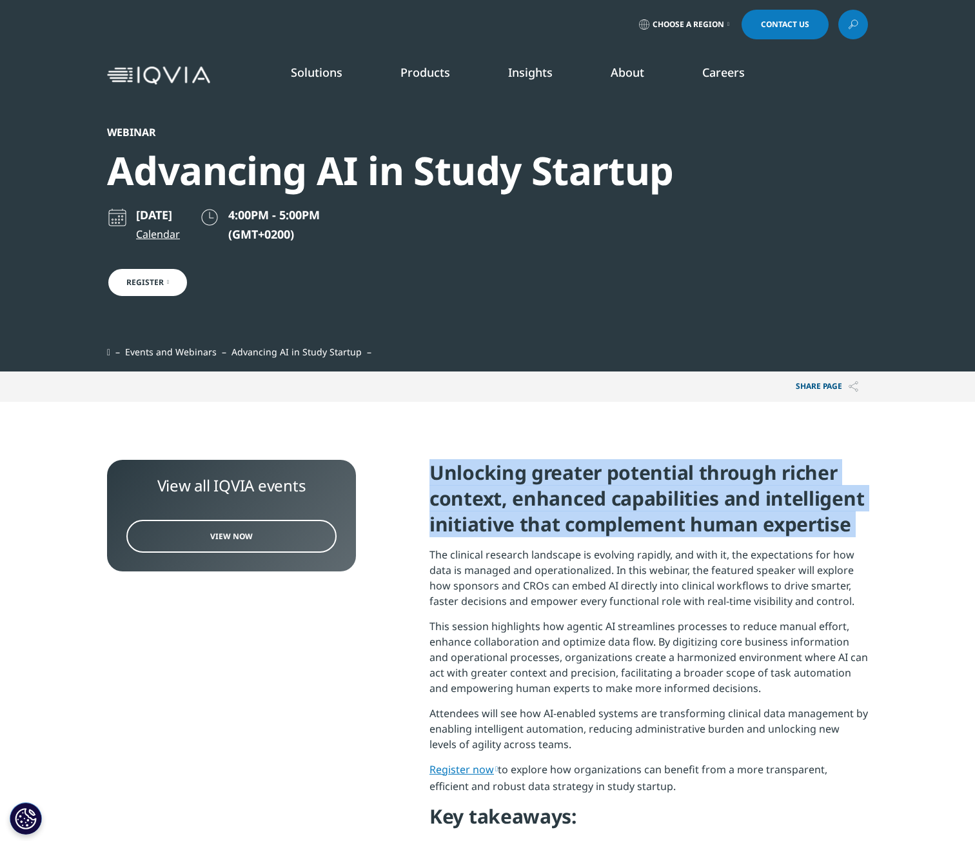
click at [659, 506] on h4 "Unlocking greater potential through richer context, enhanced capabilities and i…" at bounding box center [649, 503] width 439 height 87
click at [559, 487] on h4 "Unlocking greater potential through richer context, enhanced capabilities and i…" at bounding box center [649, 503] width 439 height 87
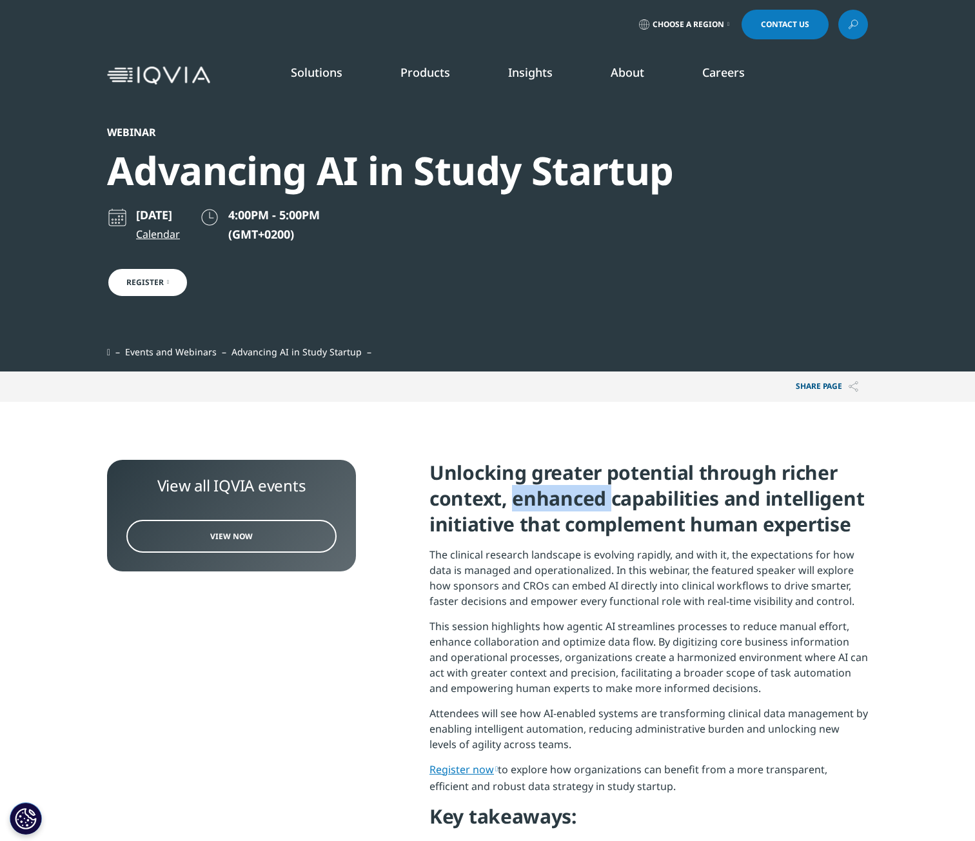
click at [559, 487] on h4 "Unlocking greater potential through richer context, enhanced capabilities and i…" at bounding box center [649, 503] width 439 height 87
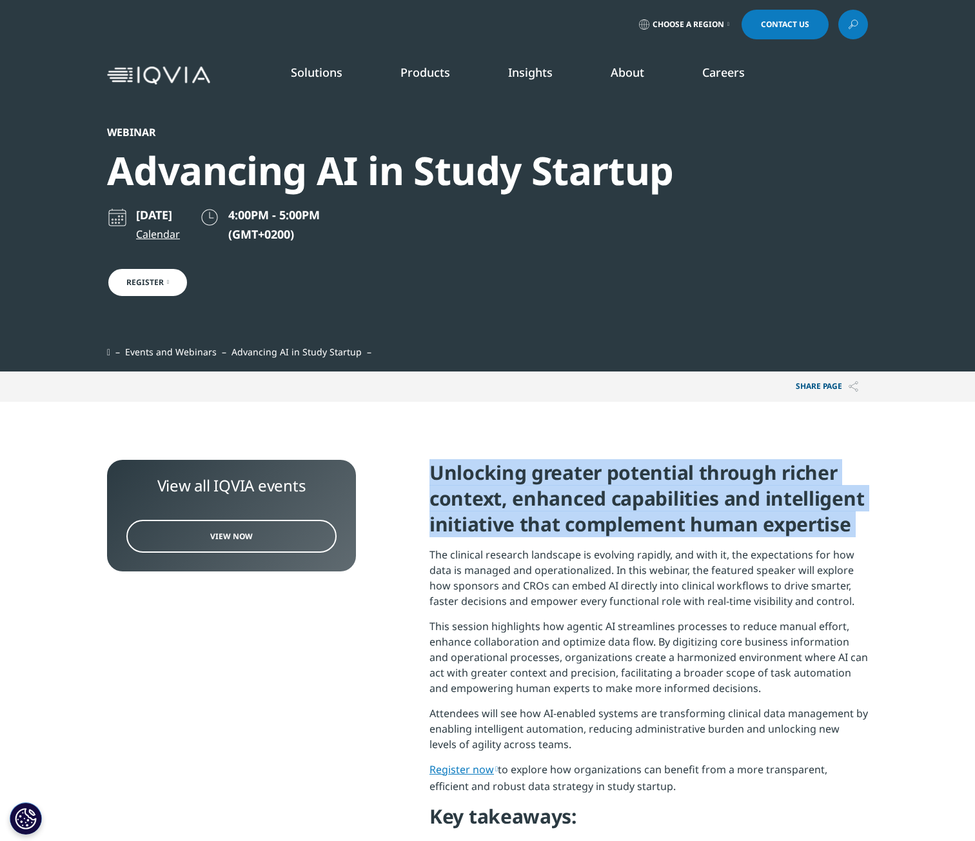
click at [559, 487] on h4 "Unlocking greater potential through richer context, enhanced capabilities and i…" at bounding box center [649, 503] width 439 height 87
click at [637, 494] on h4 "Unlocking greater potential through richer context, enhanced capabilities and i…" at bounding box center [649, 503] width 439 height 87
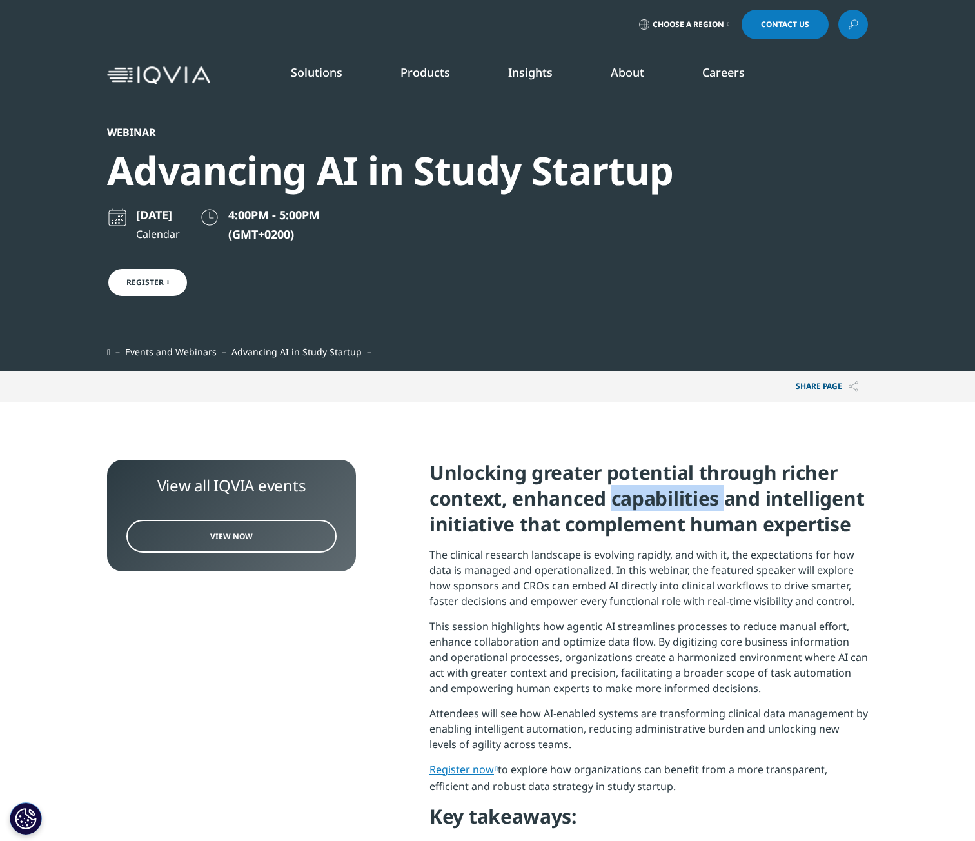
click at [637, 494] on h4 "Unlocking greater potential through richer context, enhanced capabilities and i…" at bounding box center [649, 503] width 439 height 87
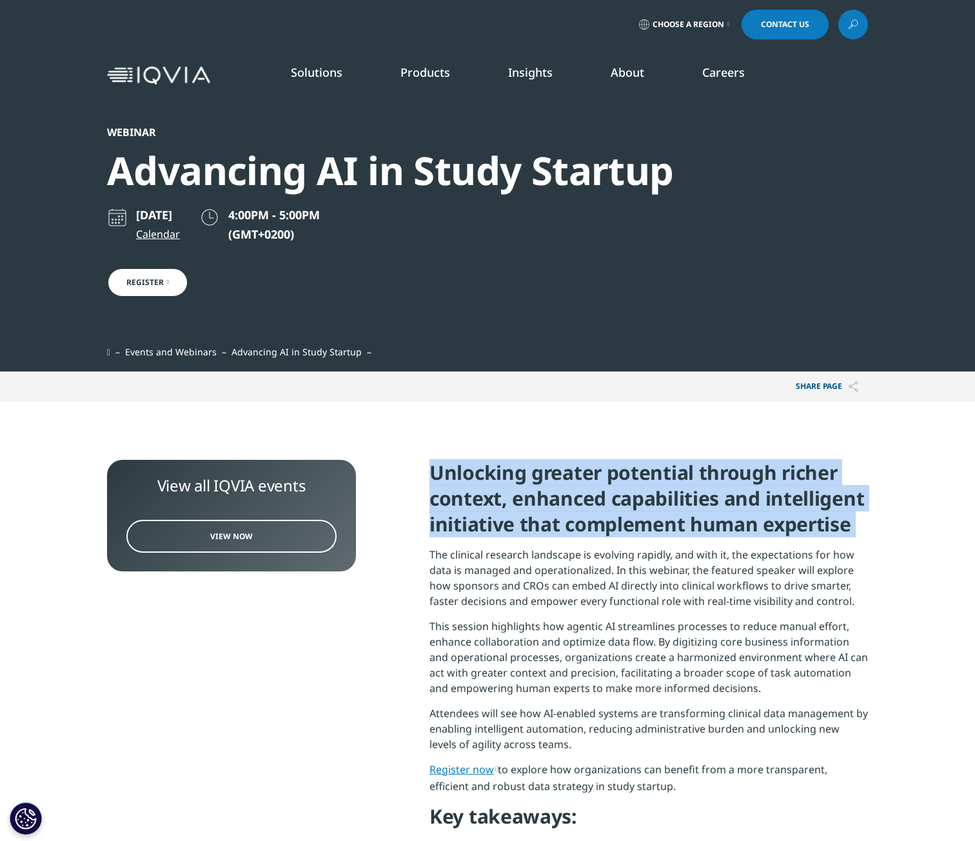
click at [637, 494] on h4 "Unlocking greater potential through richer context, enhanced capabilities and i…" at bounding box center [649, 503] width 439 height 87
click at [613, 493] on h4 "Unlocking greater potential through richer context, enhanced capabilities and i…" at bounding box center [649, 503] width 439 height 87
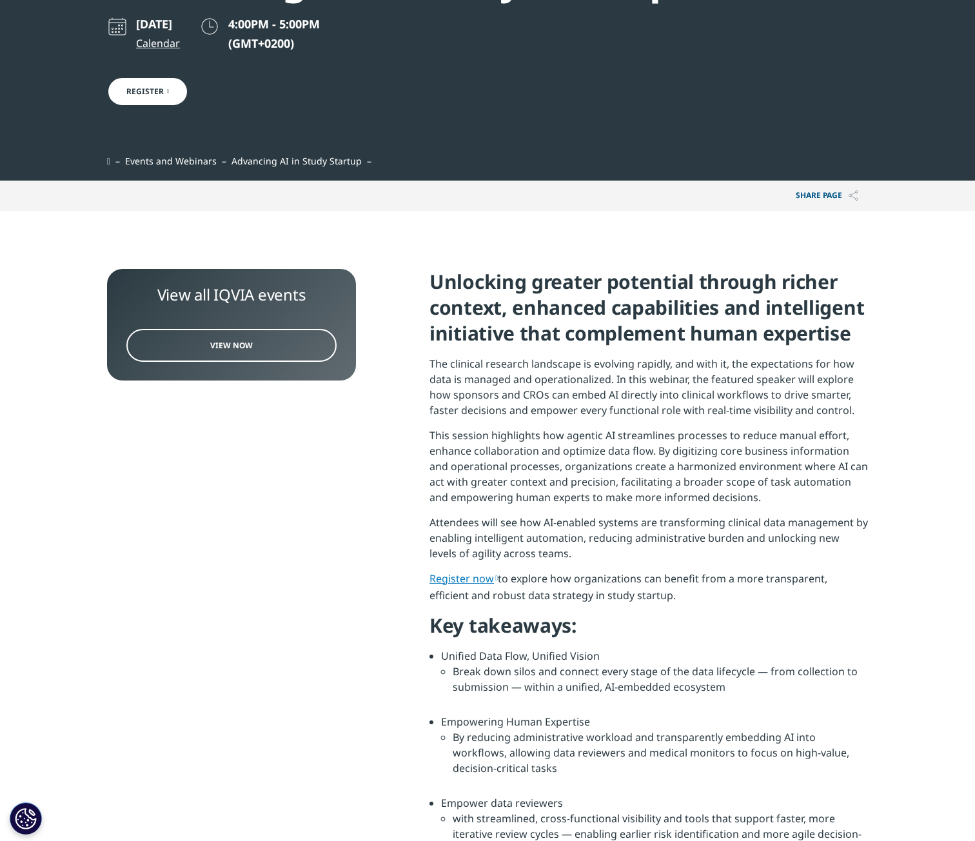
scroll to position [194, 0]
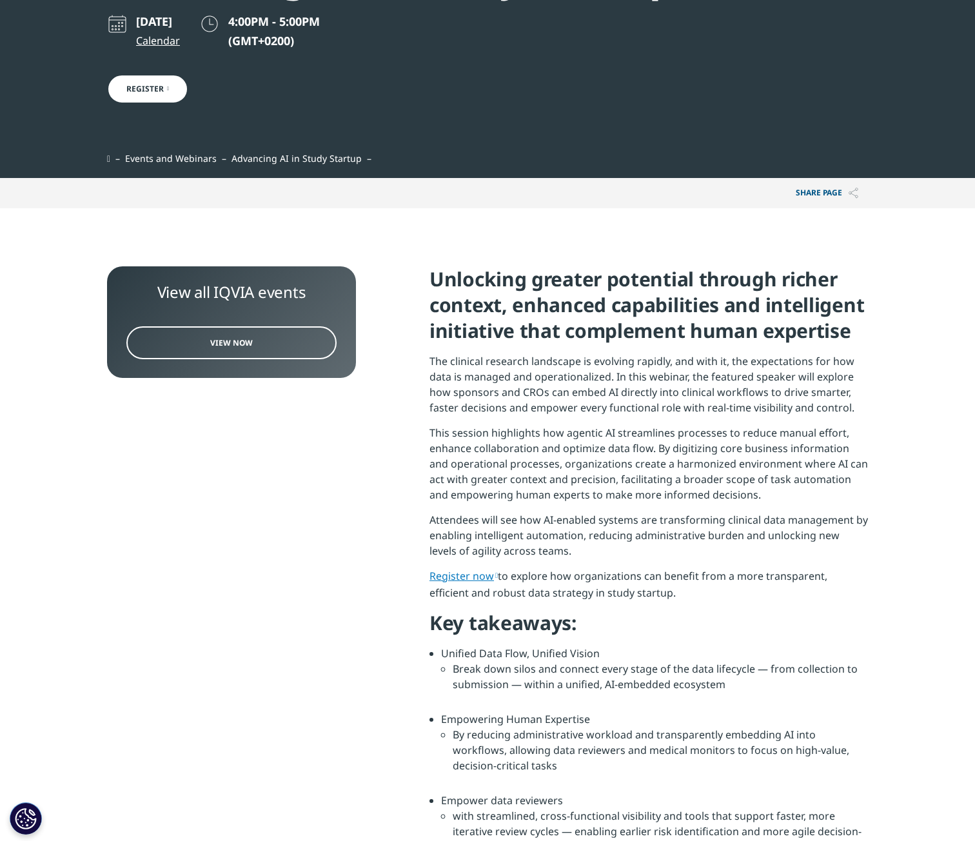
click at [623, 411] on p "The clinical research landscape is evolving rapidly, and with it, the expectati…" at bounding box center [649, 390] width 439 height 72
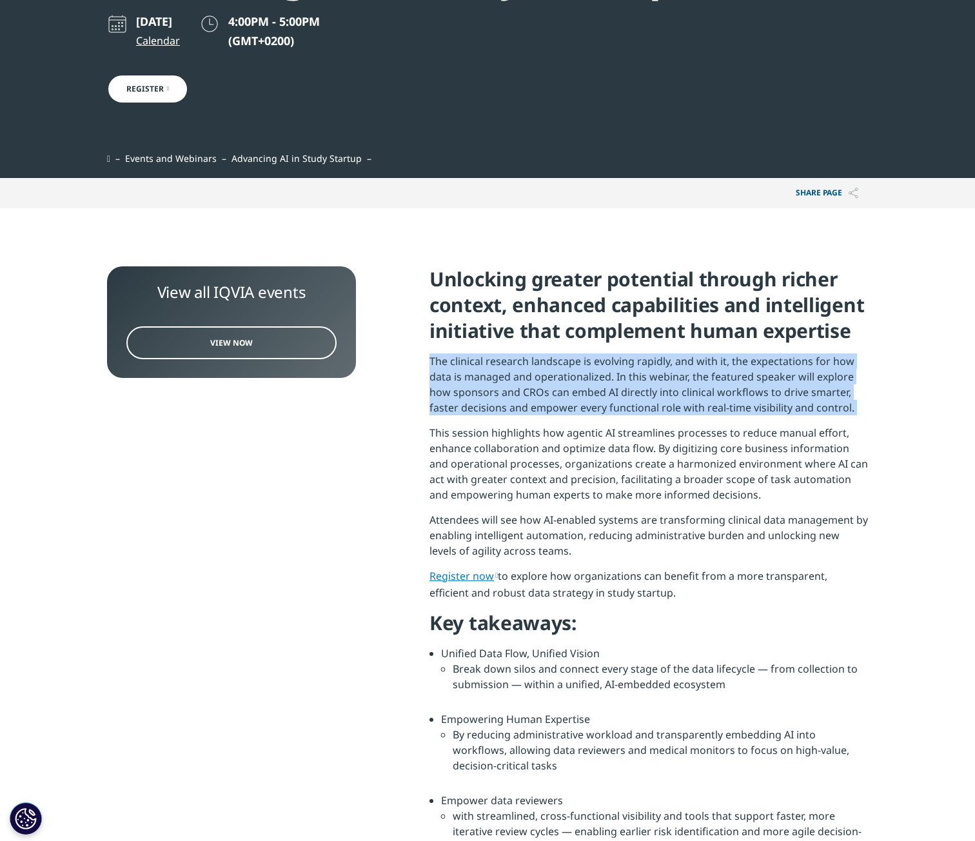
click at [623, 411] on p "The clinical research landscape is evolving rapidly, and with it, the expectati…" at bounding box center [649, 390] width 439 height 72
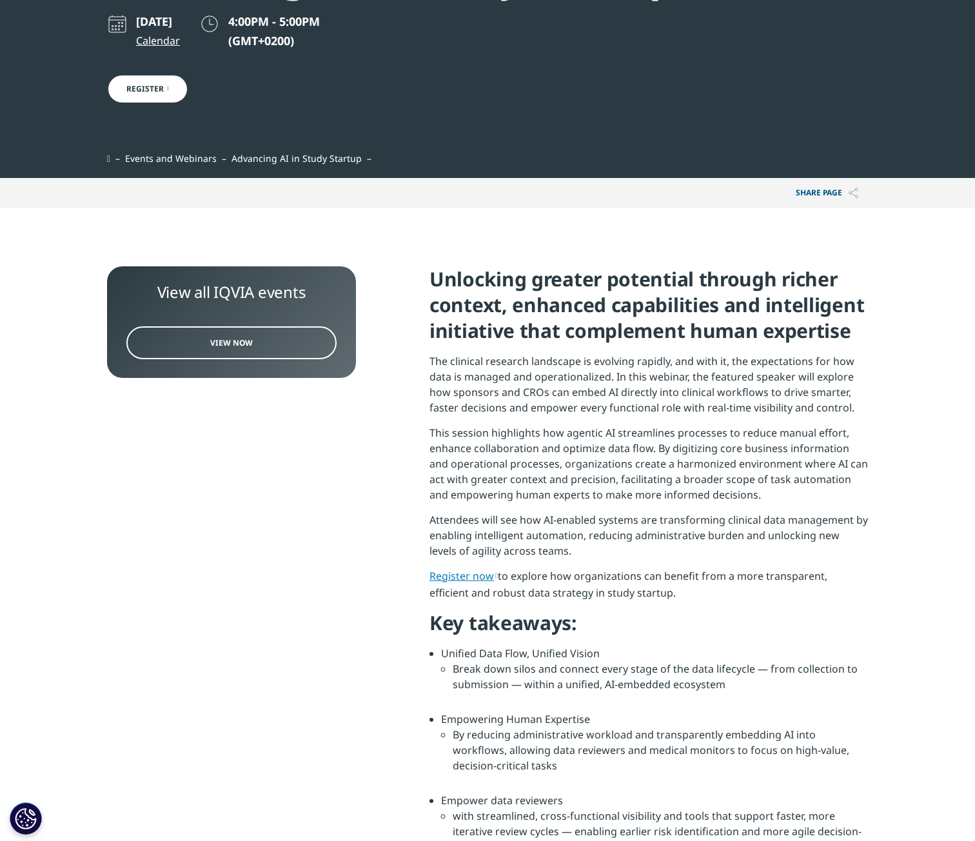
click at [667, 454] on p "This session highlights how agentic AI streamlines processes to reduce manual e…" at bounding box center [649, 468] width 439 height 87
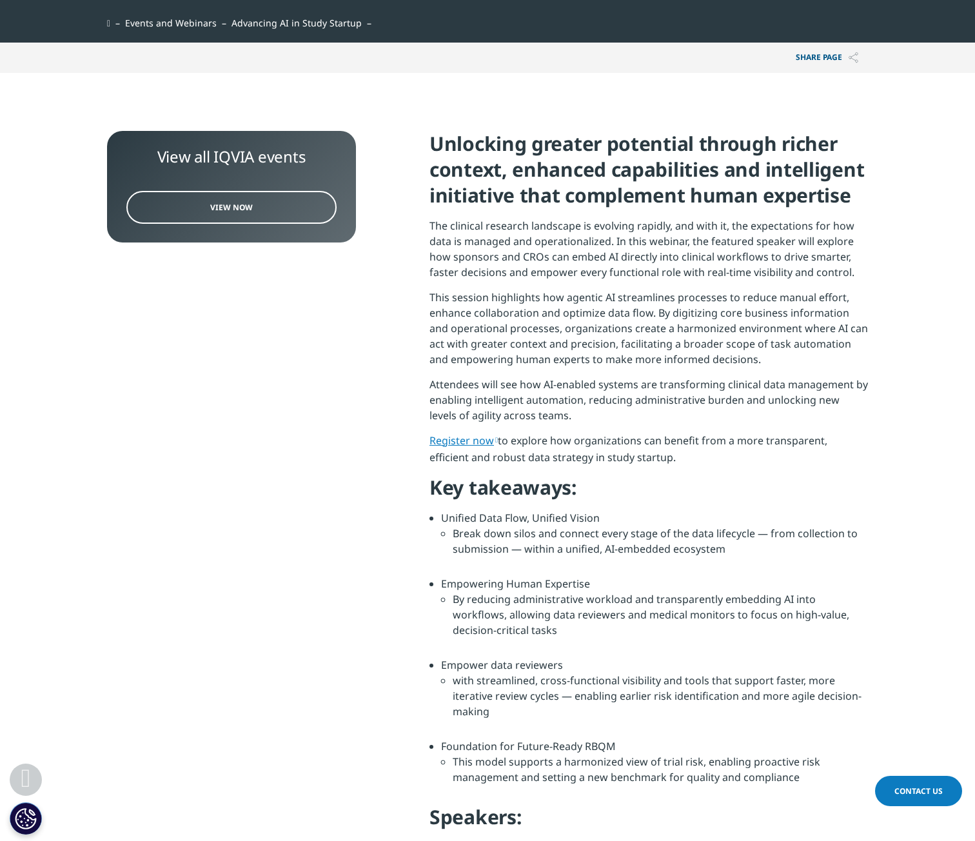
scroll to position [516, 0]
